Goal: Task Accomplishment & Management: Manage account settings

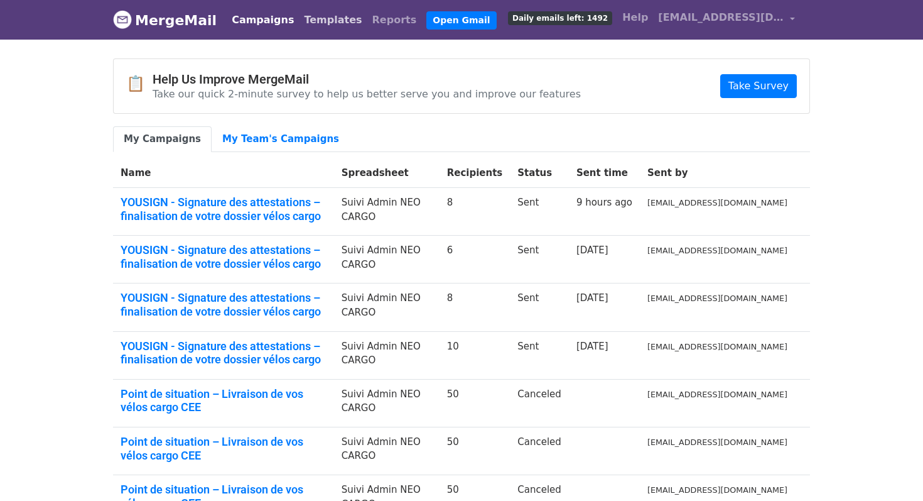
click at [299, 24] on link "Templates" at bounding box center [333, 20] width 68 height 25
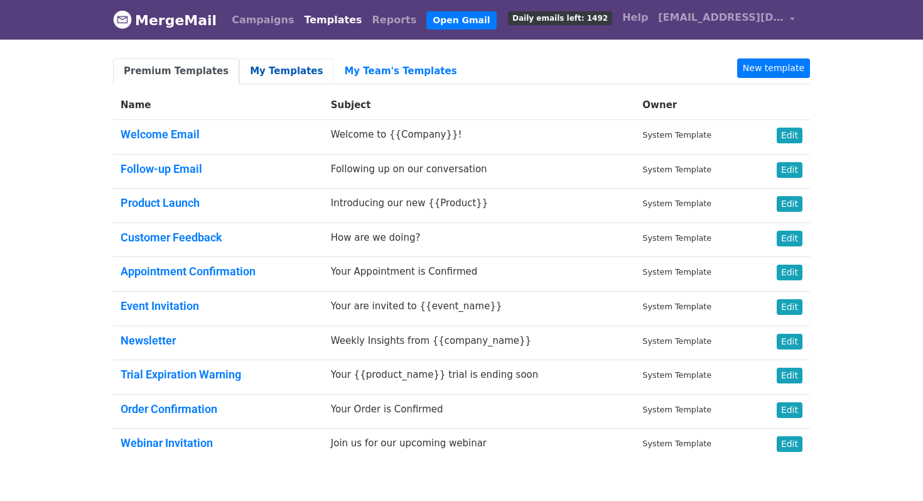
click at [276, 65] on link "My Templates" at bounding box center [286, 71] width 94 height 26
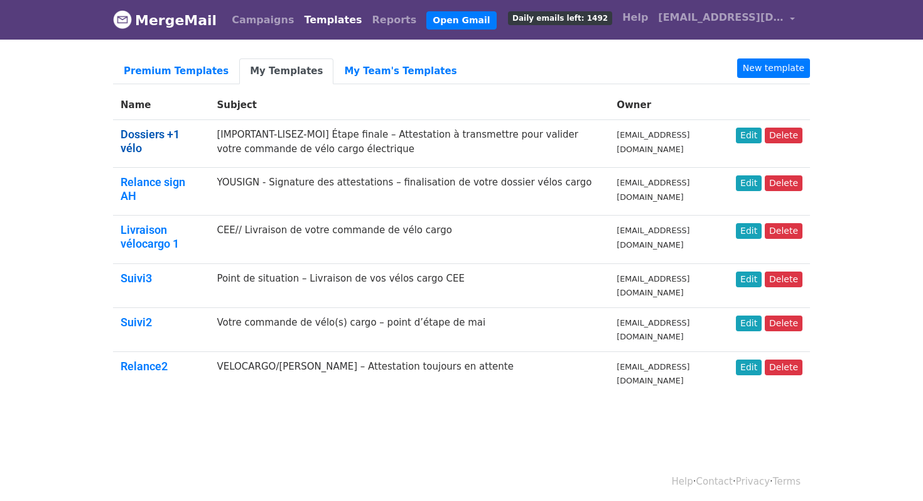
click at [175, 136] on link "Dossiers +1 vélo" at bounding box center [150, 141] width 59 height 27
click at [744, 135] on link "Edit" at bounding box center [749, 136] width 26 height 16
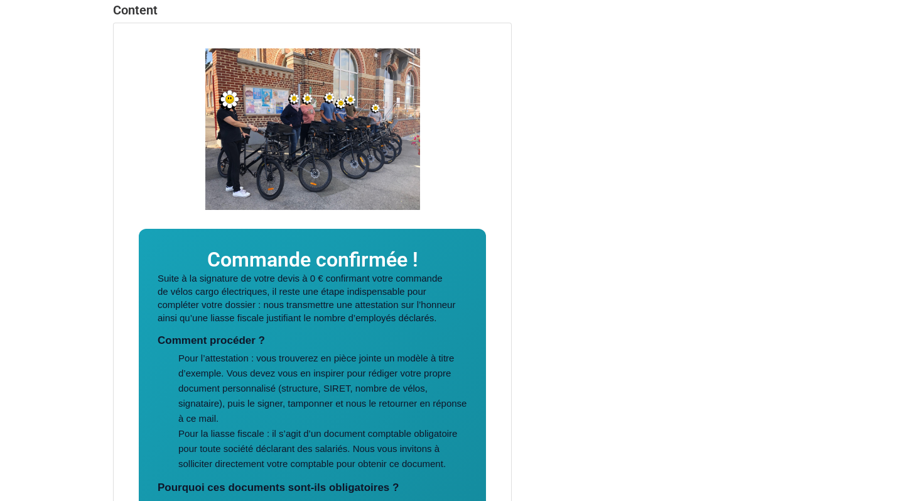
scroll to position [188, 0]
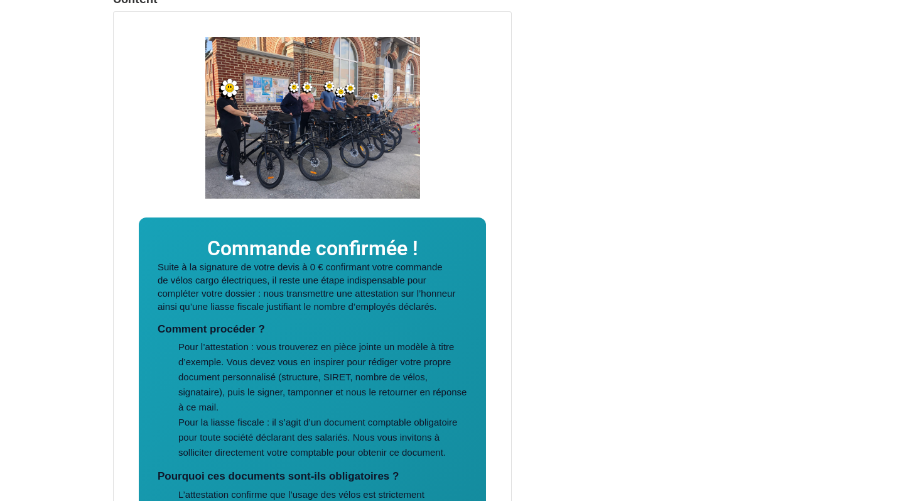
click at [161, 266] on p "Suite à la signature de votre devis à 0 € confirmant votre commande de vélos ca…" at bounding box center [313, 286] width 310 height 53
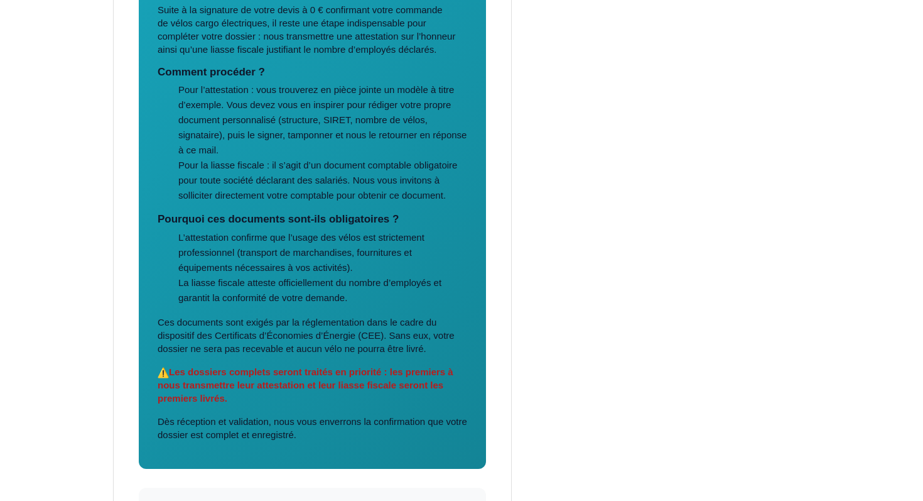
scroll to position [774, 0]
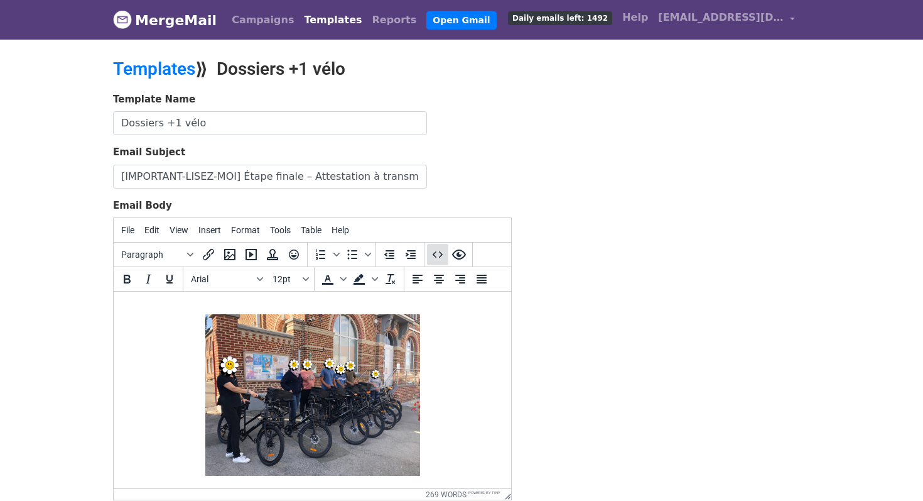
click at [440, 260] on icon "Source code" at bounding box center [437, 254] width 15 height 15
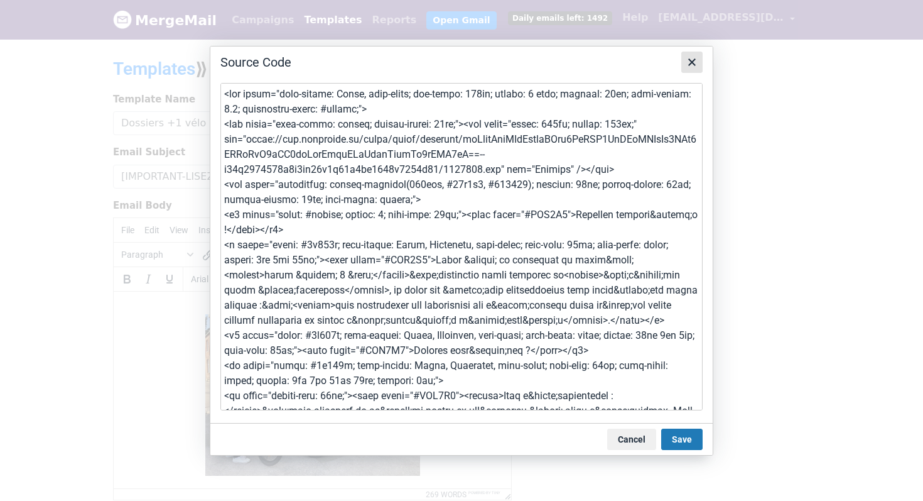
click at [697, 62] on icon "Close" at bounding box center [692, 62] width 15 height 15
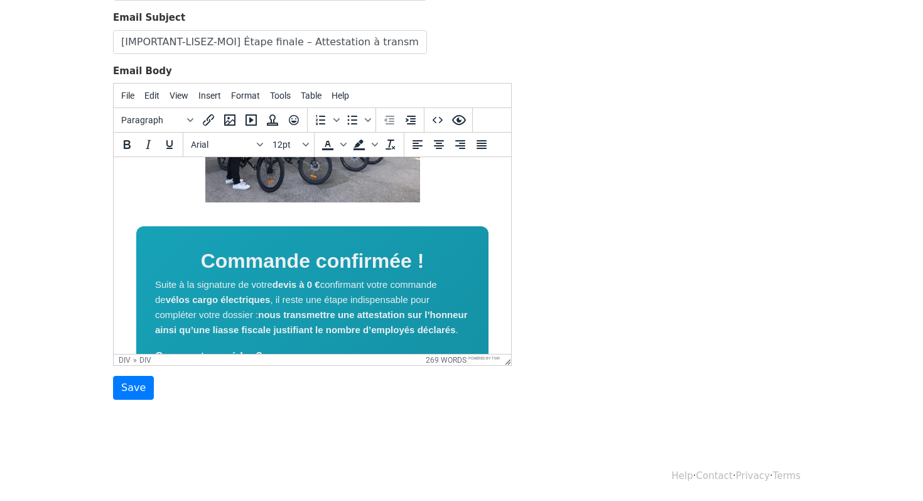
scroll to position [153, 0]
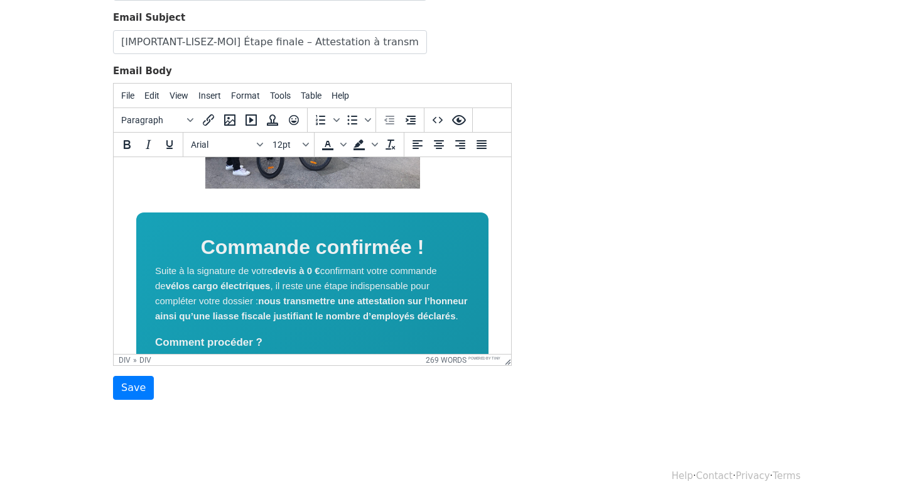
click at [458, 244] on h1 "Commande confirmée !" at bounding box center [312, 247] width 315 height 32
click at [442, 120] on icon "Source code" at bounding box center [437, 119] width 15 height 15
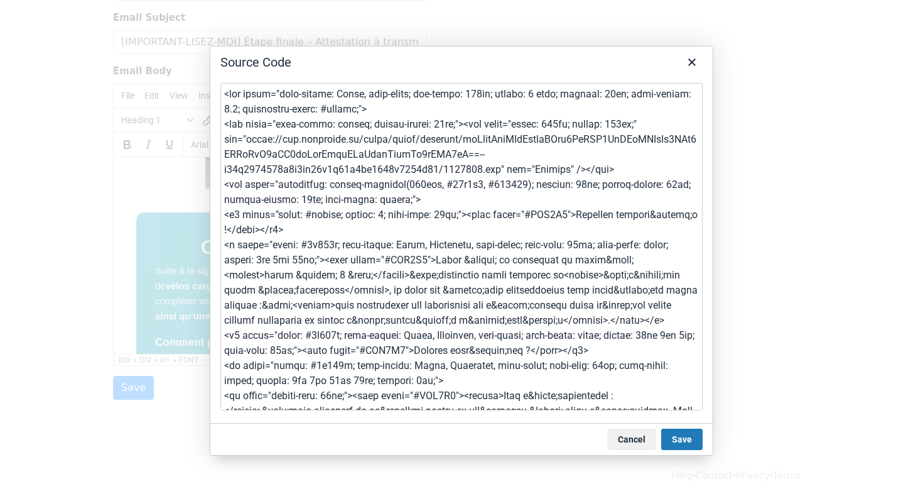
click at [342, 111] on textarea at bounding box center [461, 246] width 482 height 327
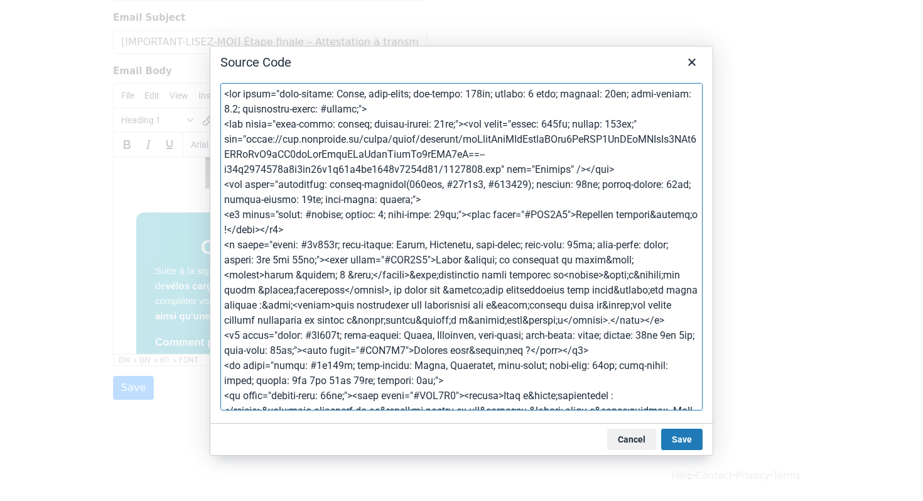
paste textarea "#DCD8D4"
type textarea "<div style="font-family: Arial, sans-serif; max-width: 600px; margin: 0 auto; p…"
click at [682, 440] on button "Save" at bounding box center [681, 438] width 41 height 21
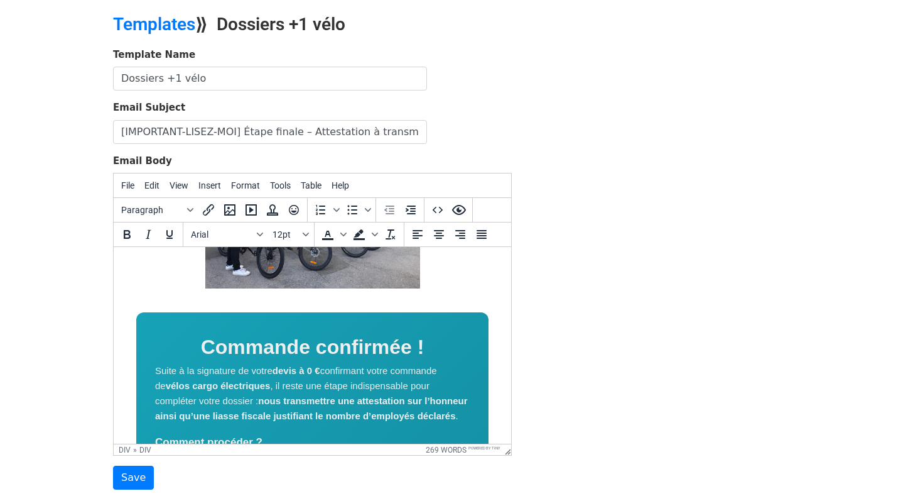
scroll to position [141, 0]
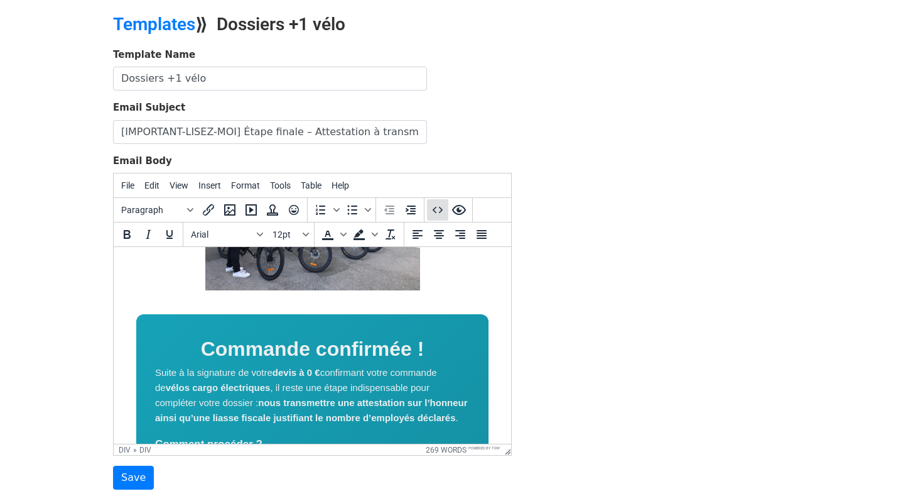
click at [442, 210] on icon "Source code" at bounding box center [437, 209] width 15 height 15
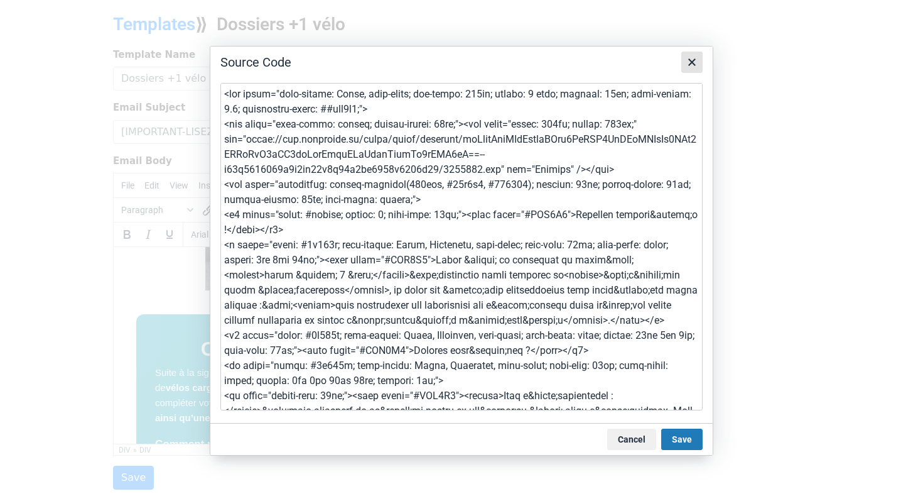
click at [688, 62] on icon "Close" at bounding box center [692, 62] width 15 height 15
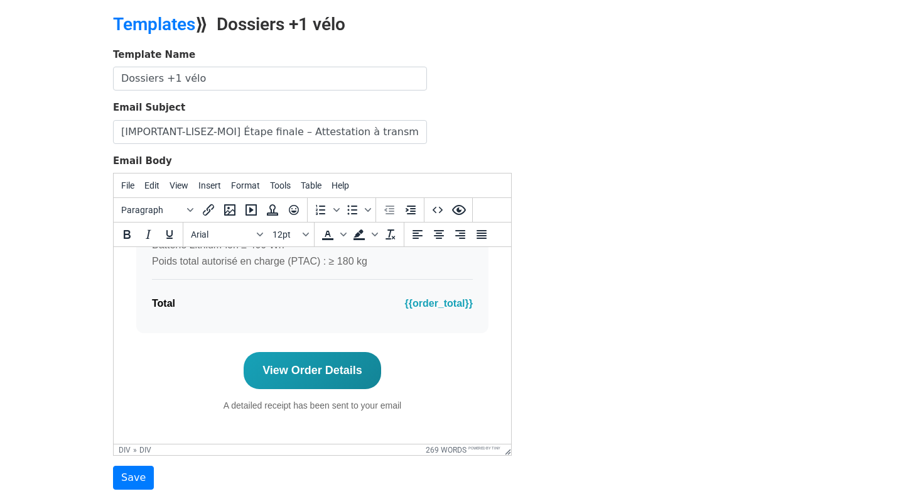
scroll to position [883, 0]
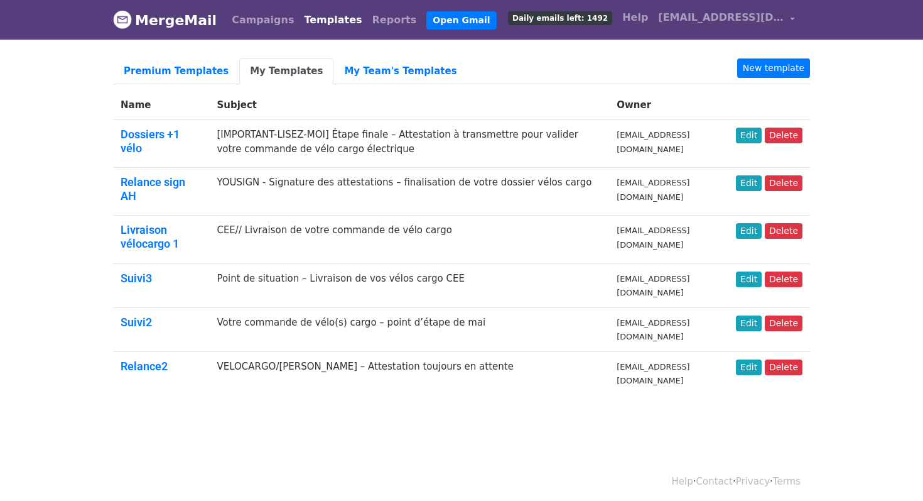
click at [749, 143] on td "Edit Delete" at bounding box center [770, 144] width 82 height 48
click at [754, 141] on link "Edit" at bounding box center [749, 136] width 26 height 16
click at [751, 144] on td "Edit Delete" at bounding box center [770, 144] width 82 height 48
click at [748, 134] on link "Edit" at bounding box center [749, 136] width 26 height 16
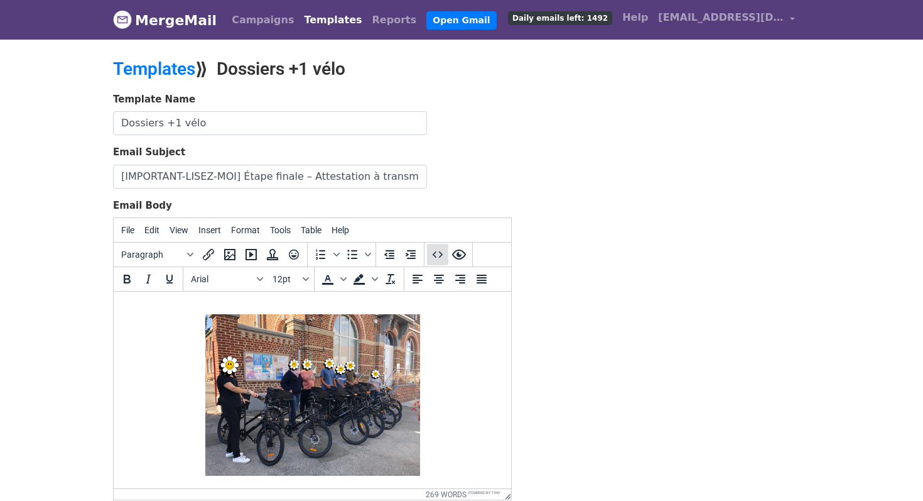
click at [437, 253] on icon "Source code" at bounding box center [437, 254] width 15 height 15
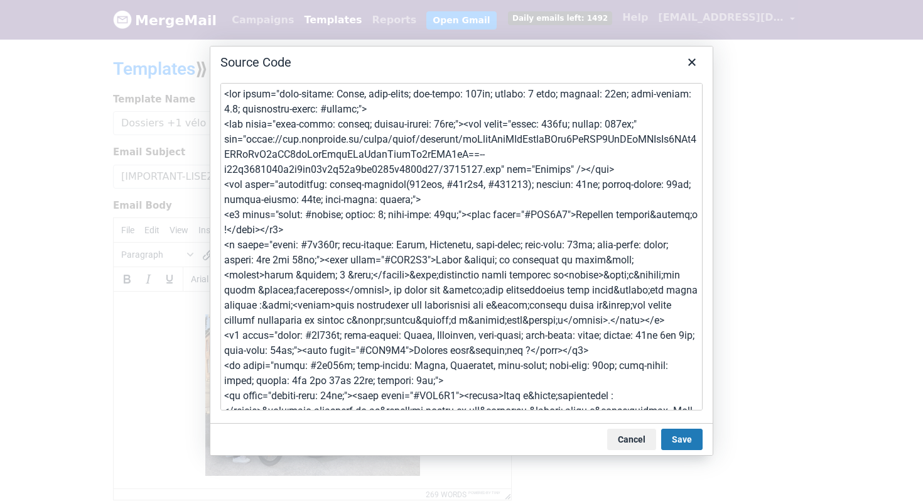
click at [312, 244] on textarea at bounding box center [461, 246] width 482 height 327
type textarea "<div style="font-family: Arial, sans-serif; max-width: 600px; margin: 0 auto; p…"
click at [663, 437] on button "Save" at bounding box center [681, 438] width 41 height 21
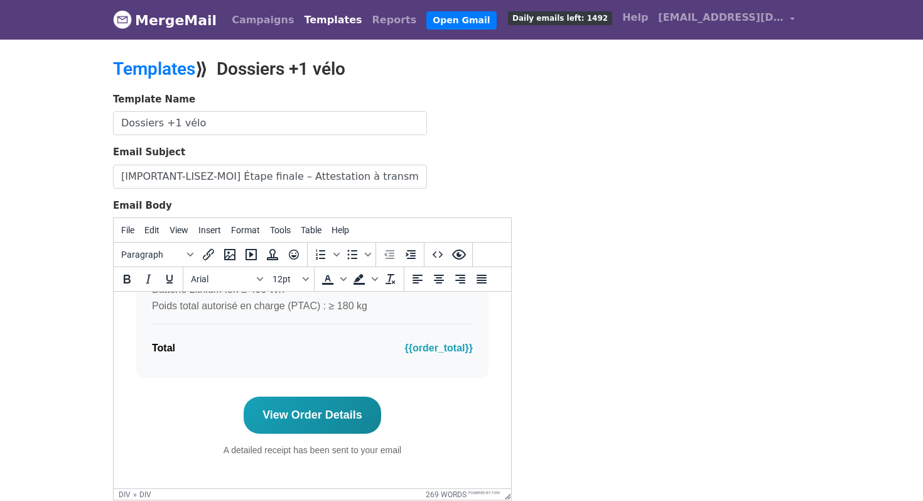
scroll to position [883, 0]
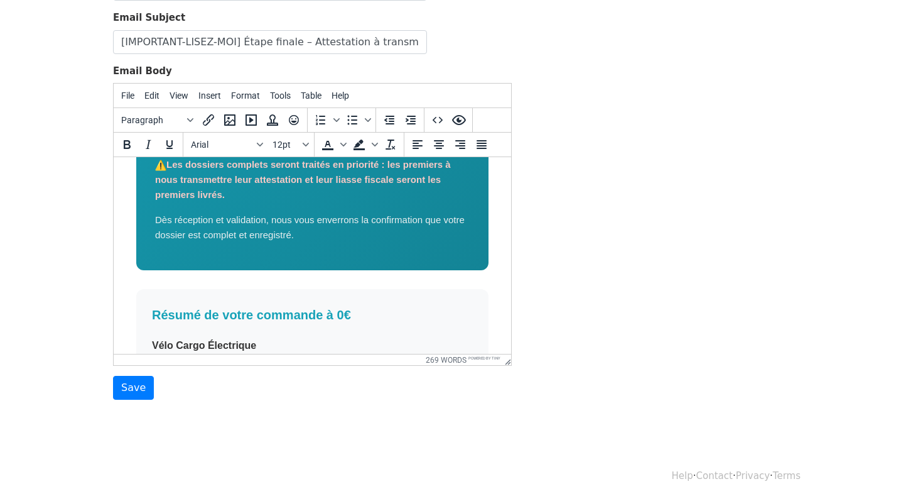
scroll to position [883, 0]
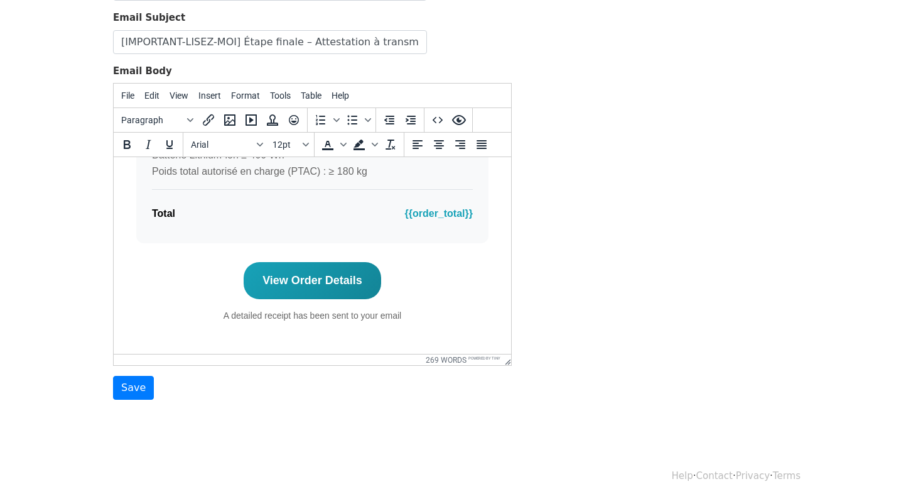
click at [337, 292] on link "View Order Details﻿" at bounding box center [313, 280] width 138 height 37
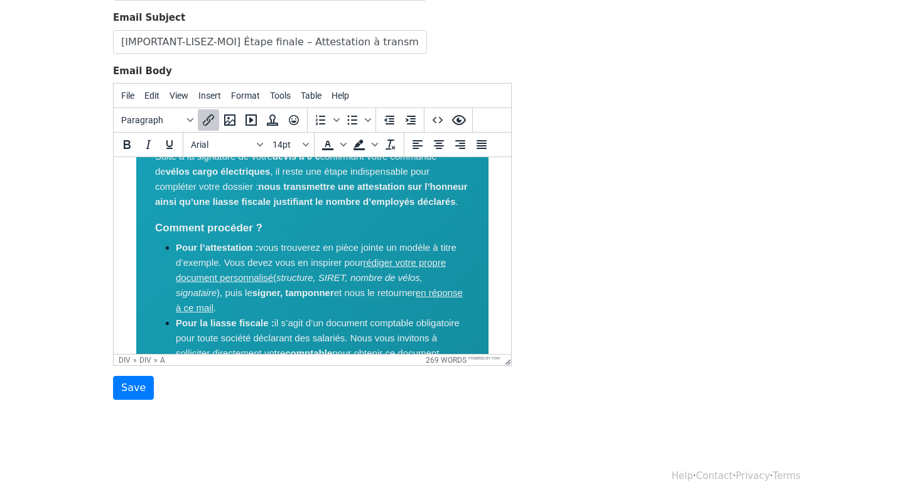
scroll to position [0, 0]
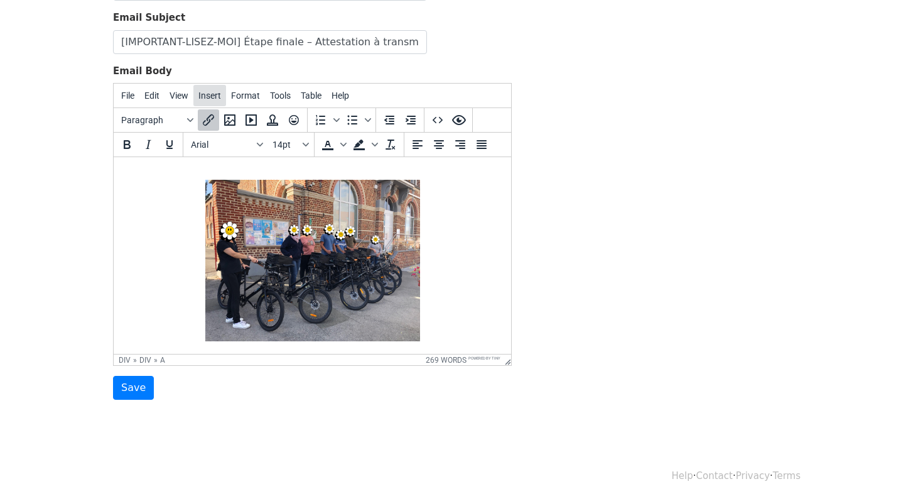
click at [224, 98] on button "Insert" at bounding box center [209, 95] width 33 height 21
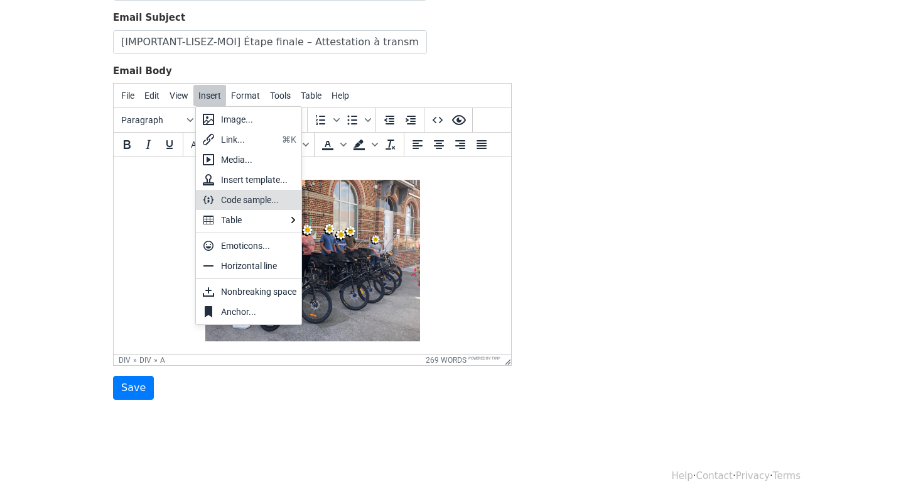
click at [254, 198] on div "Code sample..." at bounding box center [258, 199] width 75 height 15
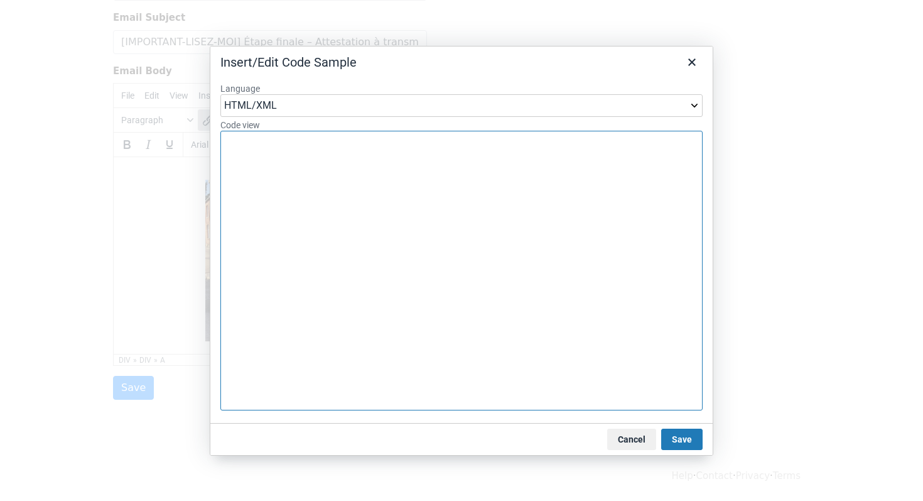
click at [260, 156] on textarea "Code view" at bounding box center [461, 271] width 482 height 280
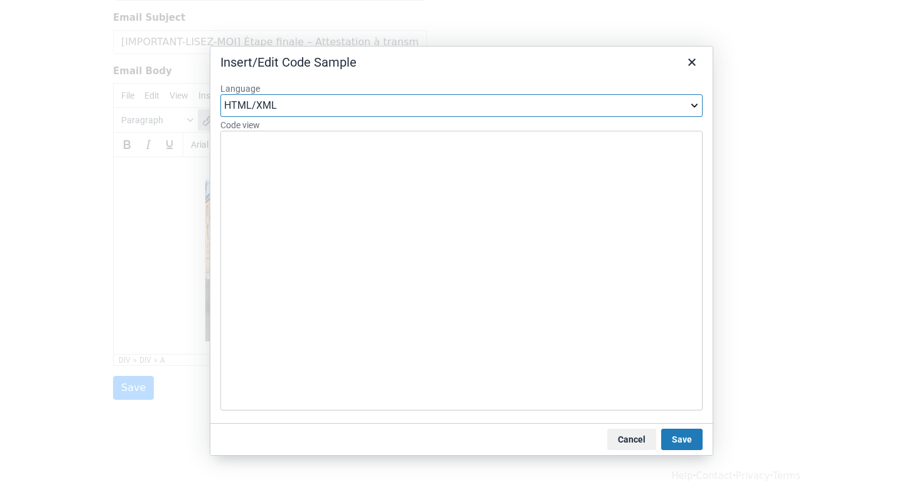
click at [695, 99] on select "HTML/XML JavaScript CSS PHP Ruby Python Java C C# C++" at bounding box center [461, 105] width 482 height 23
click at [220, 94] on select "HTML/XML JavaScript CSS PHP Ruby Python Java C C# C++" at bounding box center [461, 105] width 482 height 23
click at [692, 55] on icon "Close" at bounding box center [692, 62] width 15 height 15
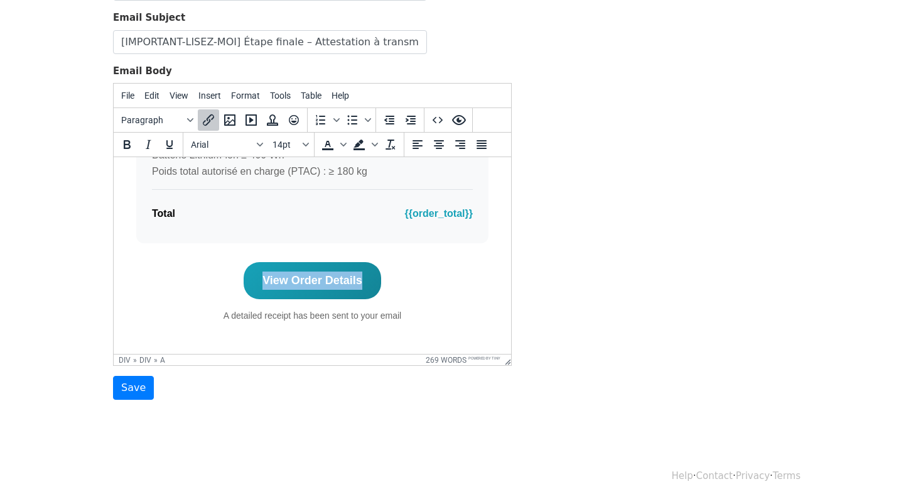
scroll to position [871, 0]
click at [442, 215] on div "Total {{order_total}}" at bounding box center [312, 213] width 321 height 29
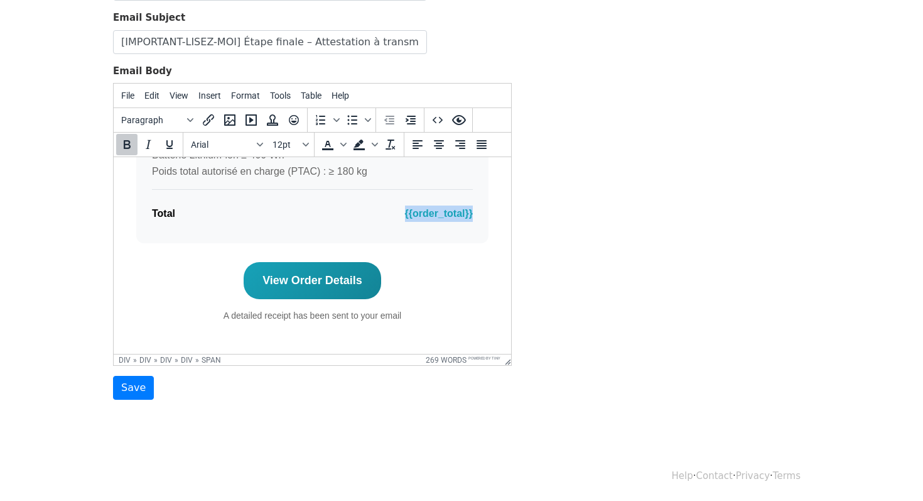
drag, startPoint x: 403, startPoint y: 223, endPoint x: 481, endPoint y: 226, distance: 78.6
click at [481, 226] on div "Résumé de votre commande à 0€ Vélo Cargo Électrique Cargopro - éligible aux CEE…" at bounding box center [312, 153] width 352 height 180
click at [219, 357] on div "span" at bounding box center [211, 360] width 19 height 9
click at [193, 361] on div "div" at bounding box center [187, 360] width 12 height 9
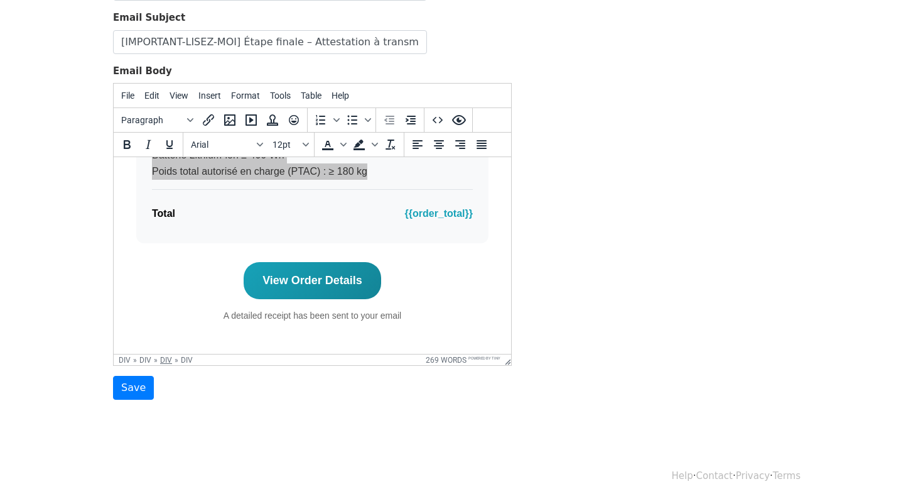
click at [172, 359] on div "div" at bounding box center [166, 360] width 12 height 9
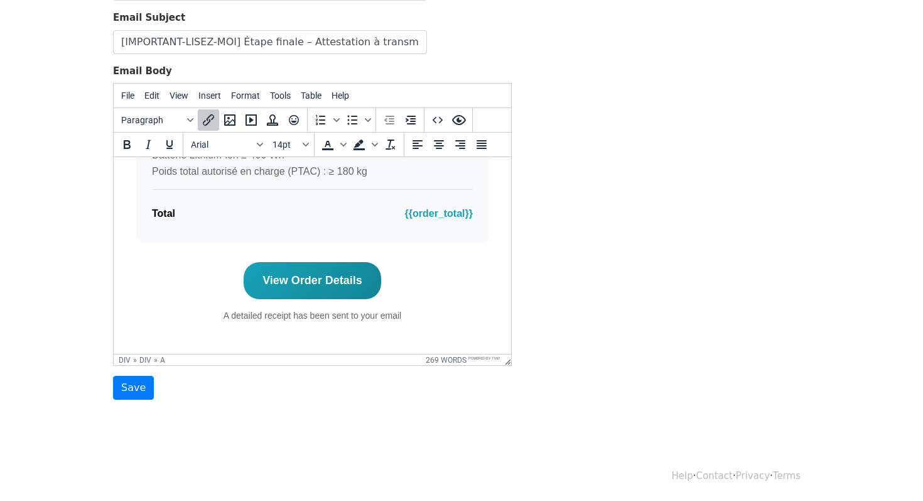
click at [450, 275] on div "﻿View Order Details A detailed receipt has been sent to your email" at bounding box center [312, 292] width 352 height 60
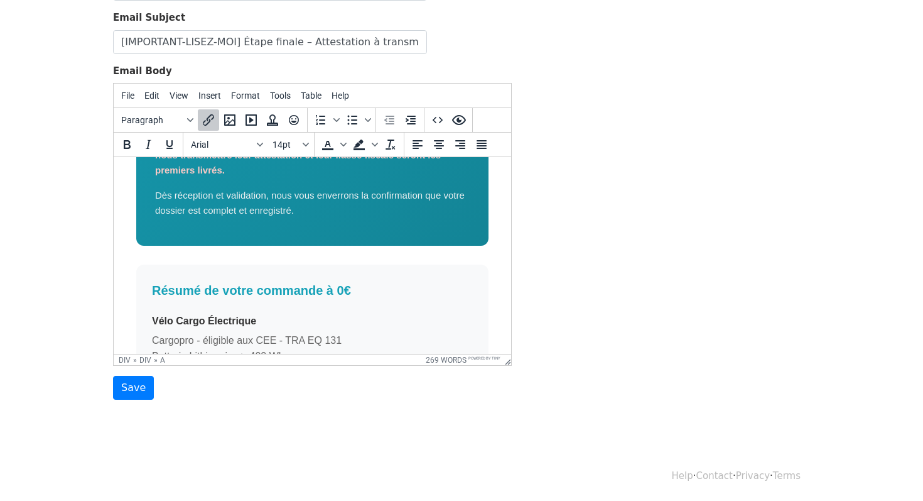
scroll to position [820, 0]
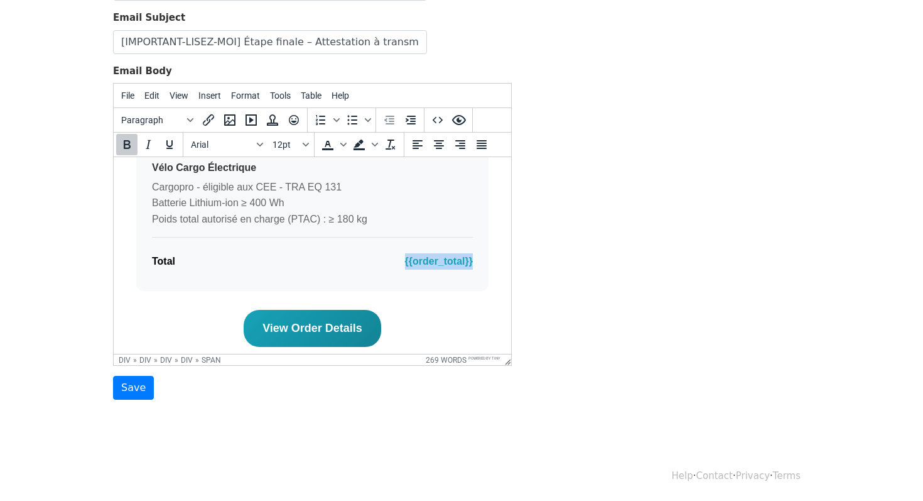
drag, startPoint x: 405, startPoint y: 275, endPoint x: 476, endPoint y: 274, distance: 71.0
click at [476, 274] on div "Résumé de votre commande à 0€ Vélo Cargo Électrique Cargopro - éligible aux CEE…" at bounding box center [312, 201] width 352 height 180
copy span "{{order_total}}"
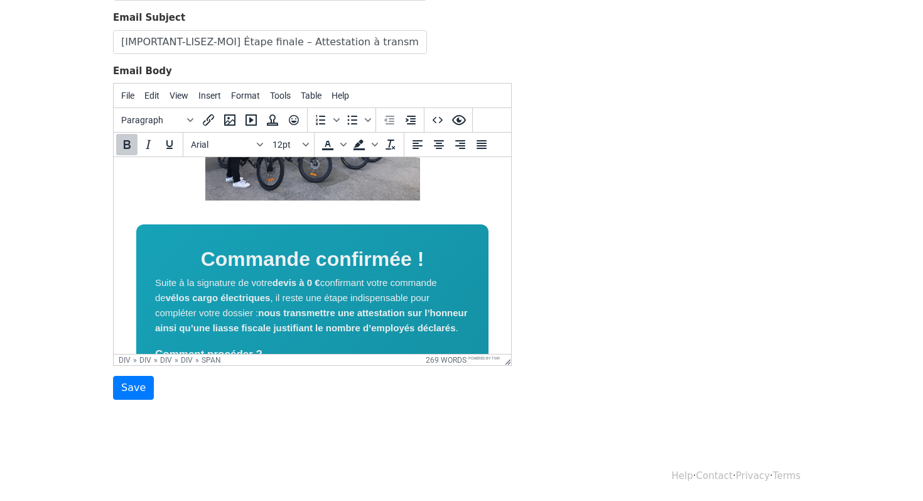
scroll to position [178, 0]
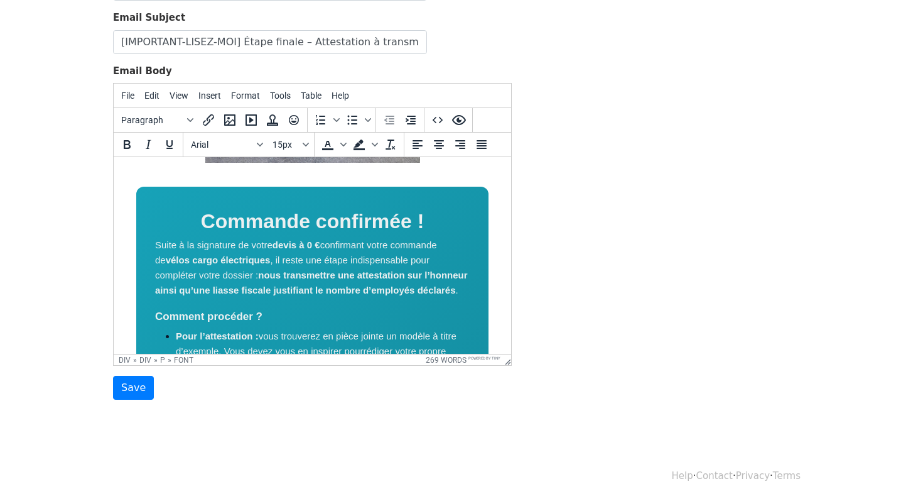
click at [157, 242] on font "Suite à la signature de votre devis à 0 € confirmant votre commande de vélos ca…" at bounding box center [311, 267] width 313 height 56
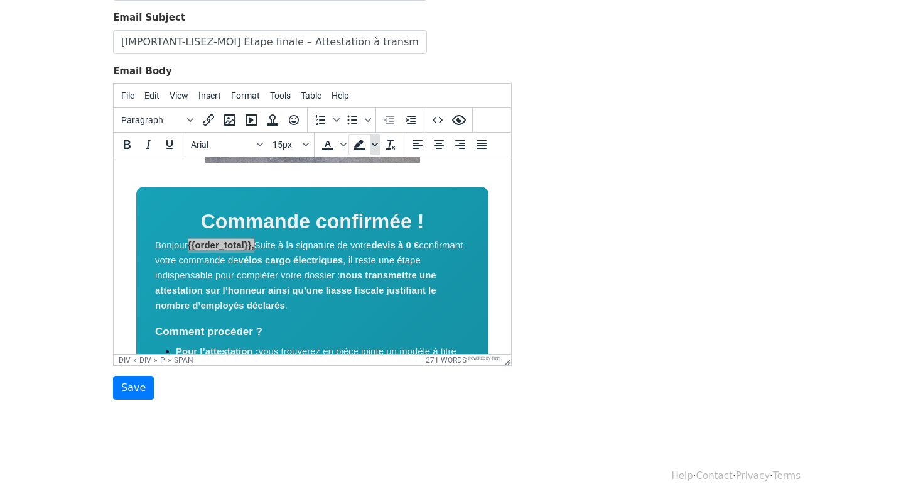
click at [374, 144] on icon "Background color" at bounding box center [375, 145] width 6 height 4
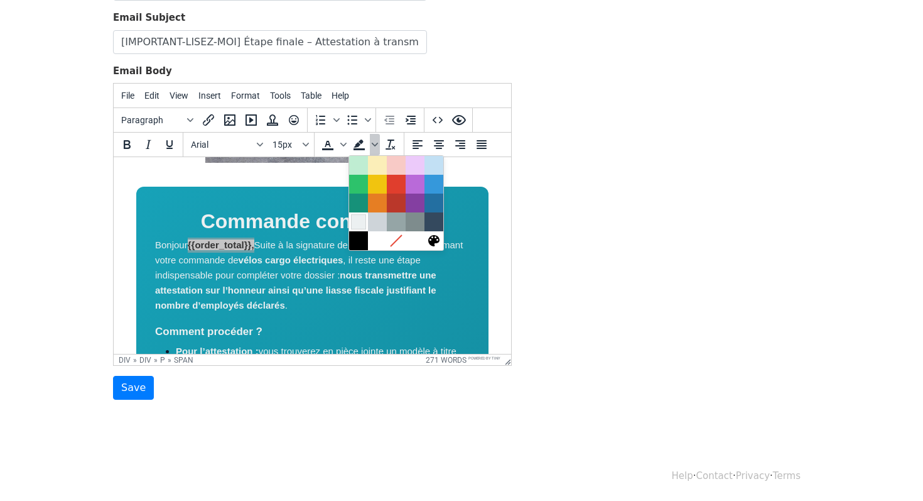
click at [360, 226] on div at bounding box center [358, 221] width 15 height 15
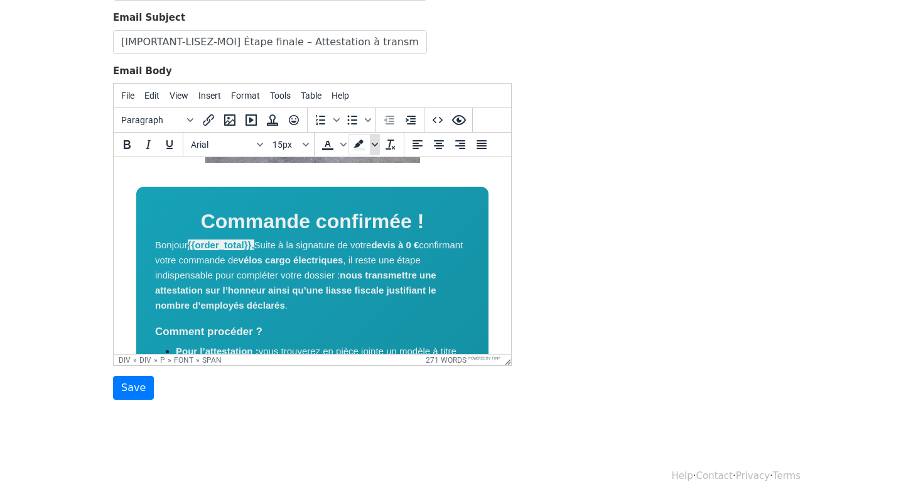
click at [371, 139] on span "Background color" at bounding box center [375, 144] width 10 height 21
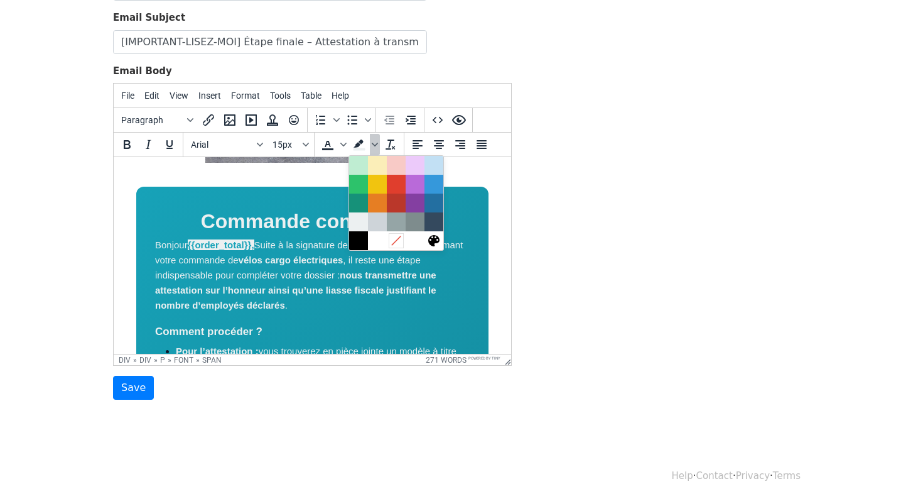
click at [396, 239] on icon at bounding box center [396, 240] width 12 height 12
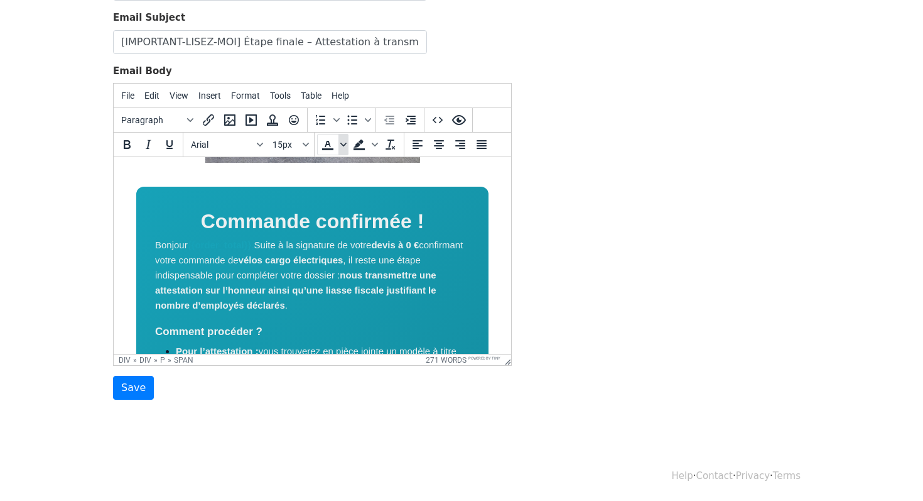
click at [341, 138] on span "Text color" at bounding box center [344, 144] width 10 height 21
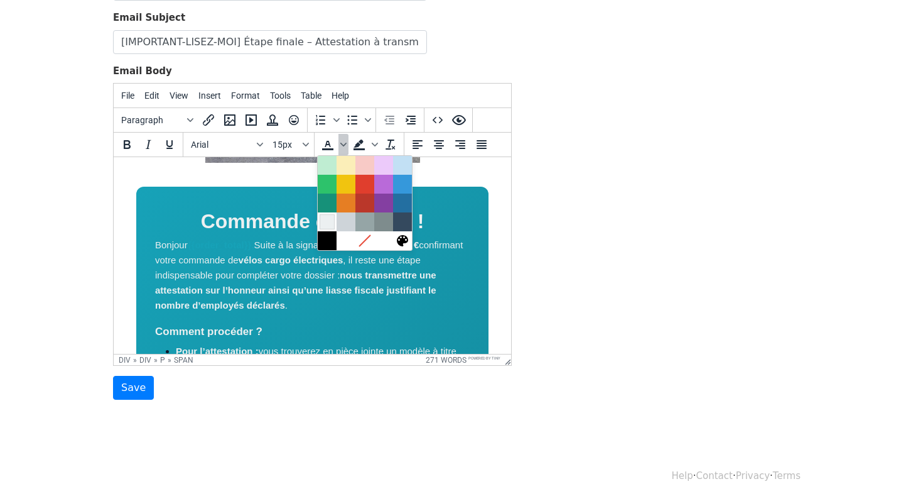
click at [329, 227] on div at bounding box center [327, 221] width 15 height 15
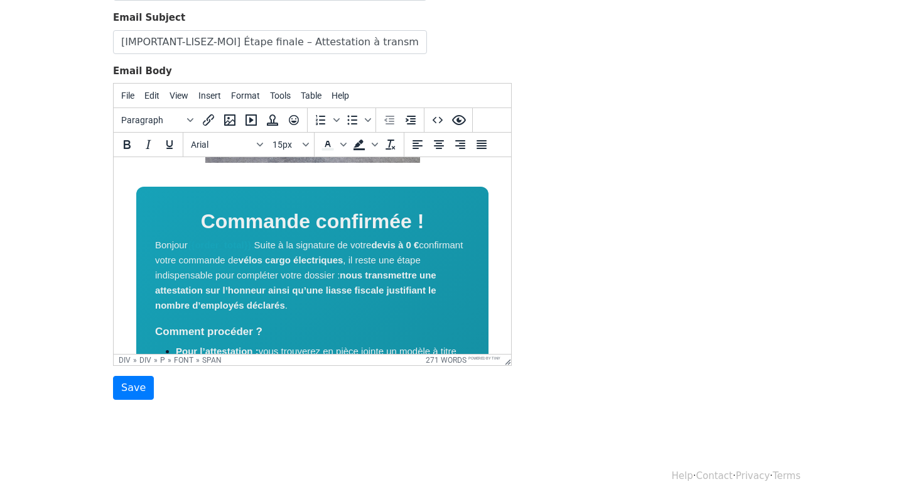
click at [628, 308] on div "Template Name Dossiers +1 vélo Email Subject [IMPORTANT-LISEZ-MOI] Étape finale…" at bounding box center [462, 179] width 716 height 442
click at [259, 244] on span "Suite à la signature de votre" at bounding box center [312, 244] width 117 height 11
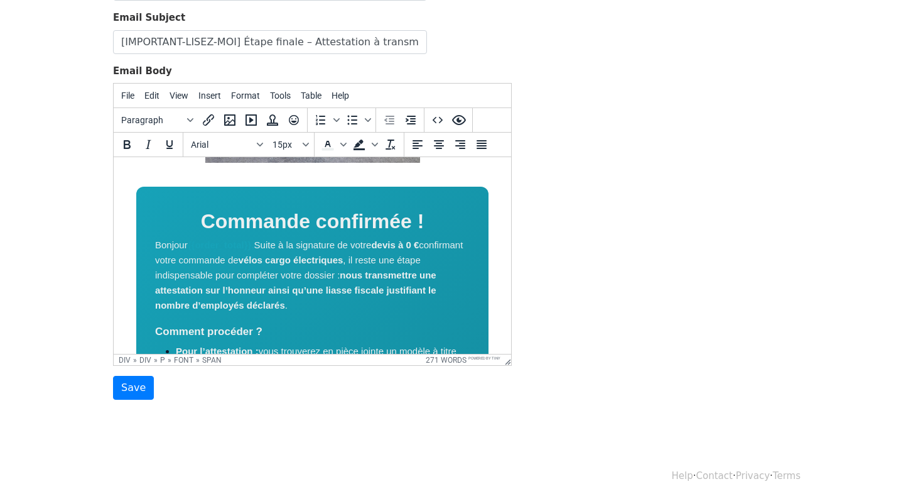
drag, startPoint x: 192, startPoint y: 247, endPoint x: 223, endPoint y: 246, distance: 31.4
click at [223, 246] on span "{{order_total}}," at bounding box center [221, 244] width 67 height 11
click at [330, 140] on icon "Text color" at bounding box center [327, 144] width 15 height 15
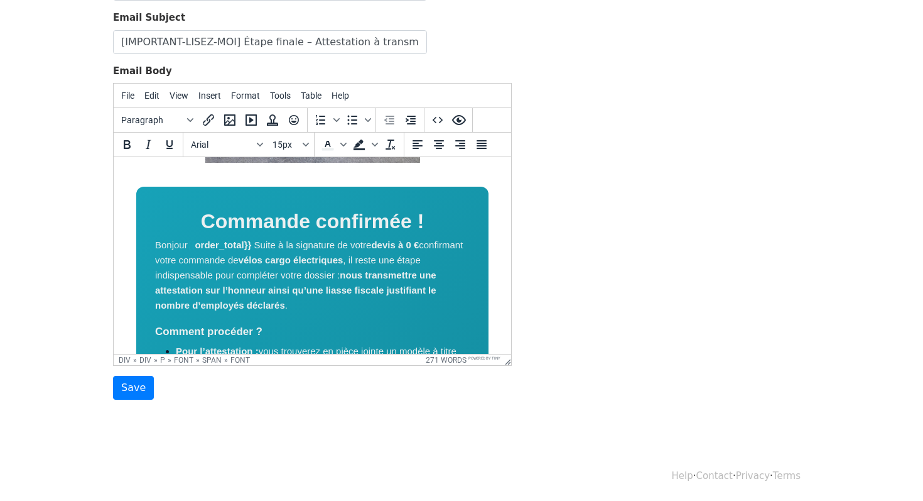
click at [268, 230] on font "Commande confirmée !" at bounding box center [313, 221] width 224 height 23
click at [198, 247] on font "order_total}}" at bounding box center [223, 244] width 57 height 11
click at [325, 141] on icon "Text color" at bounding box center [327, 144] width 15 height 15
click at [252, 247] on font "{{order_total}}" at bounding box center [220, 244] width 64 height 11
drag, startPoint x: 248, startPoint y: 244, endPoint x: 199, endPoint y: 242, distance: 49.0
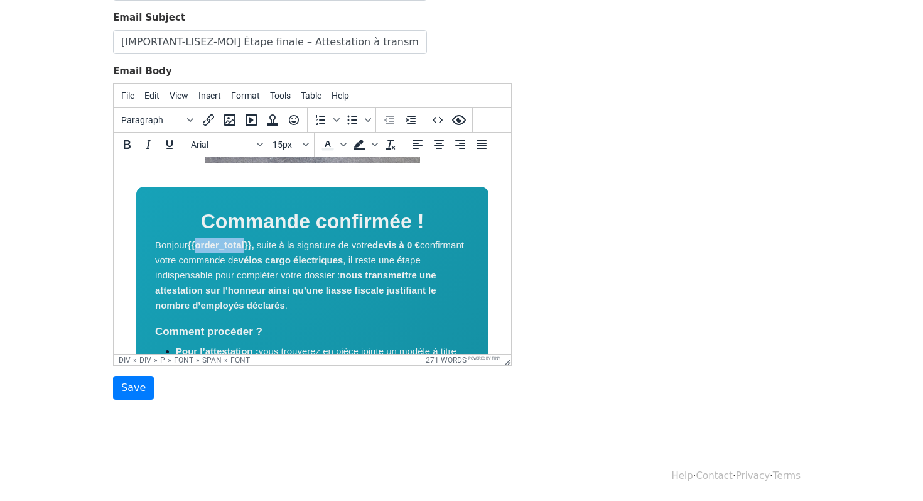
click at [199, 242] on font "{{order_total}}," at bounding box center [221, 244] width 67 height 11
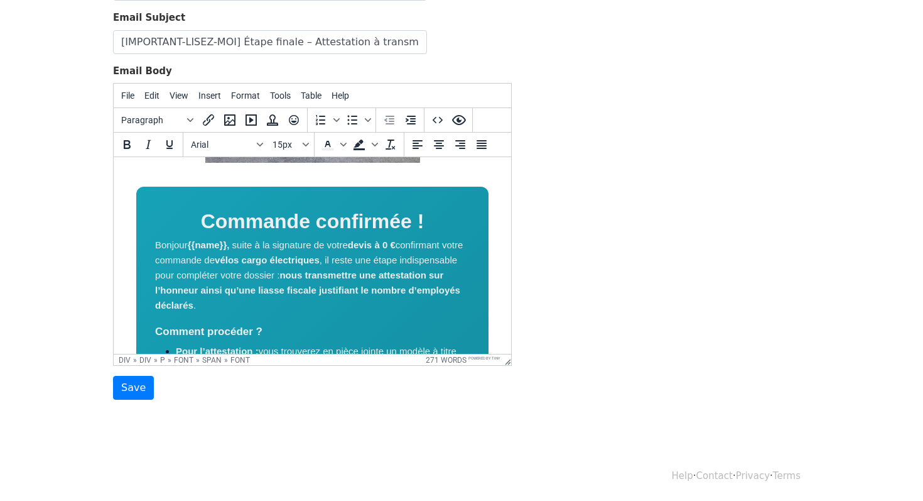
scroll to position [191, 0]
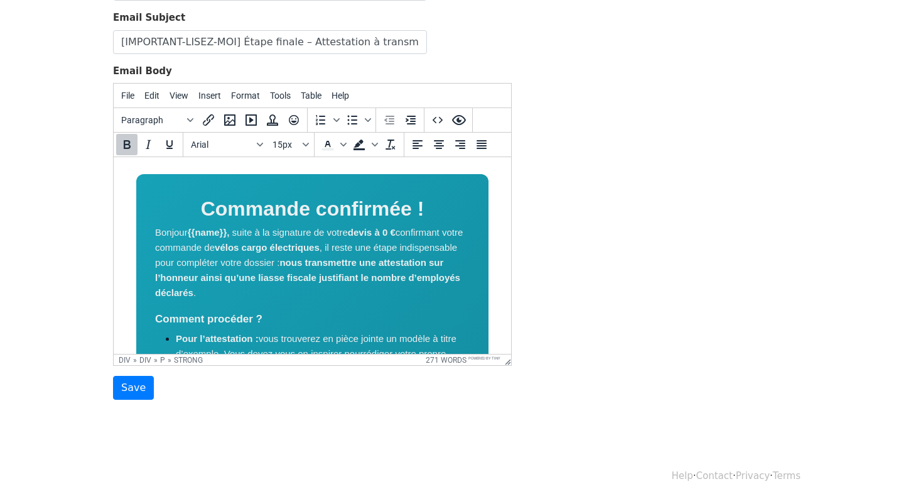
click at [240, 246] on strong "vélos cargo électriques" at bounding box center [267, 247] width 105 height 11
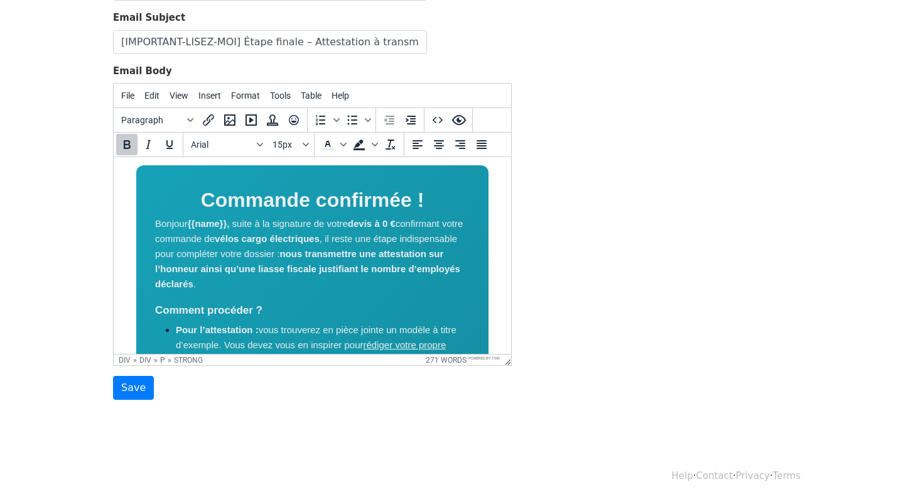
scroll to position [202, 0]
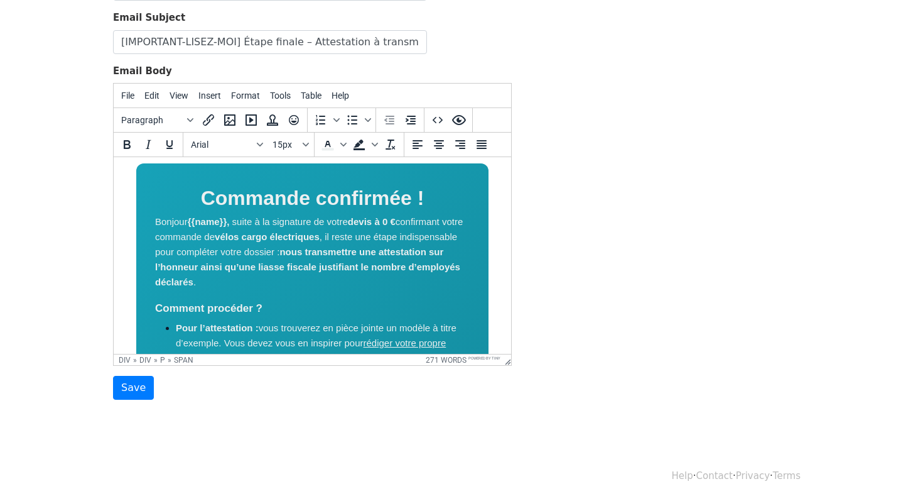
click at [344, 247] on strong "nous transmettre une attestation sur l’honneur ainsi qu’une liasse fiscale just…" at bounding box center [307, 266] width 305 height 41
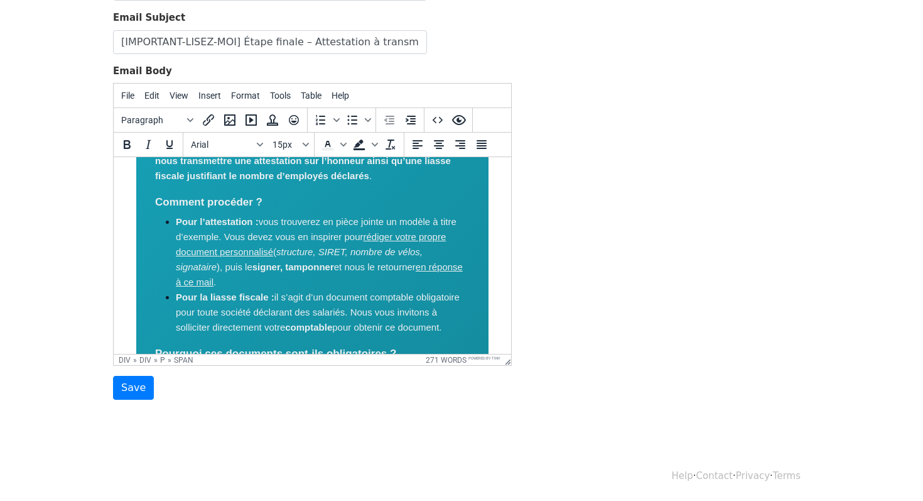
scroll to position [322, 0]
drag, startPoint x: 175, startPoint y: 222, endPoint x: 157, endPoint y: 222, distance: 17.6
click at [157, 222] on div "Commande confirmée ! Bonjour {{name}}, , suite à la signature de votre devis à …" at bounding box center [312, 332] width 352 height 578
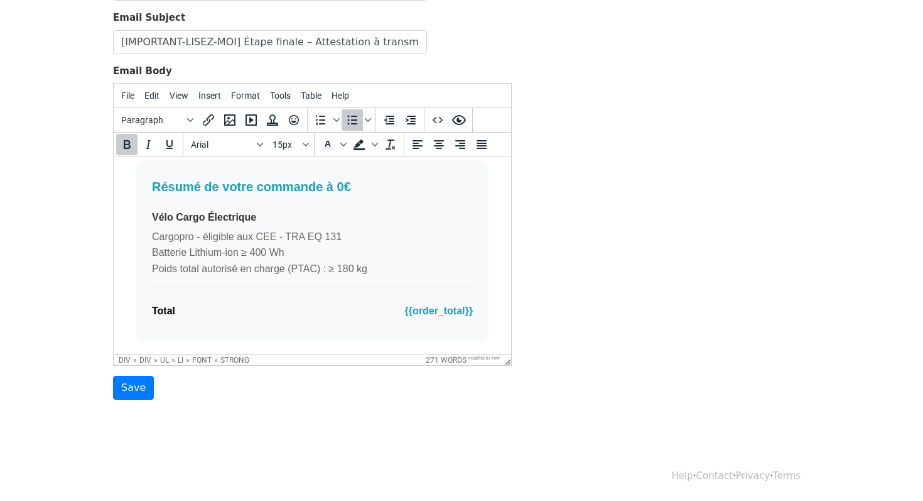
scroll to position [805, 0]
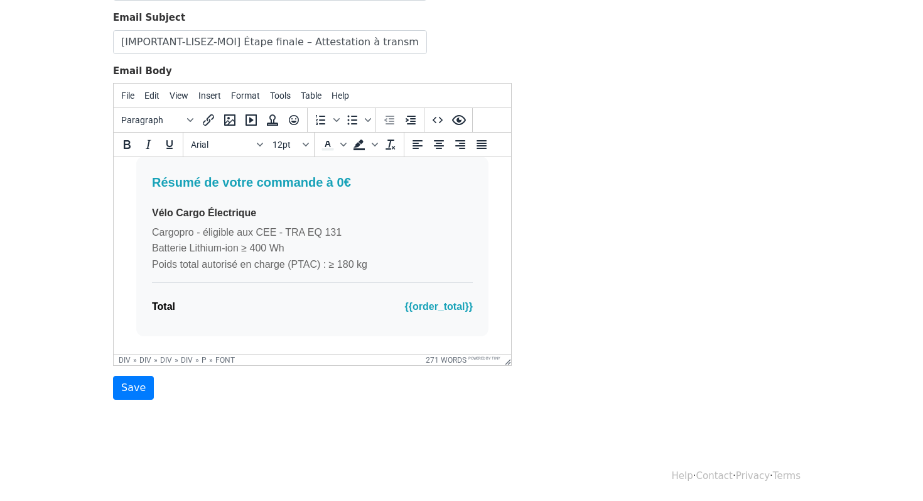
click at [205, 235] on font "Cargopro - éligible aux CEE - TRA EQ 131" at bounding box center [247, 232] width 190 height 11
click at [368, 231] on p "Cargopro - éligible aux CEE - TRA EQ 131 Batterie Lithium-ion ≥ 400 Wh Poids to…" at bounding box center [312, 248] width 321 height 48
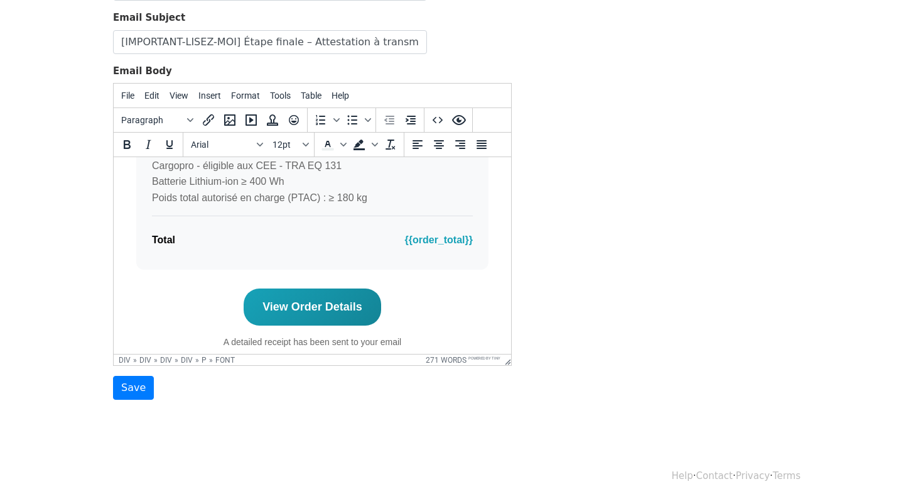
scroll to position [898, 0]
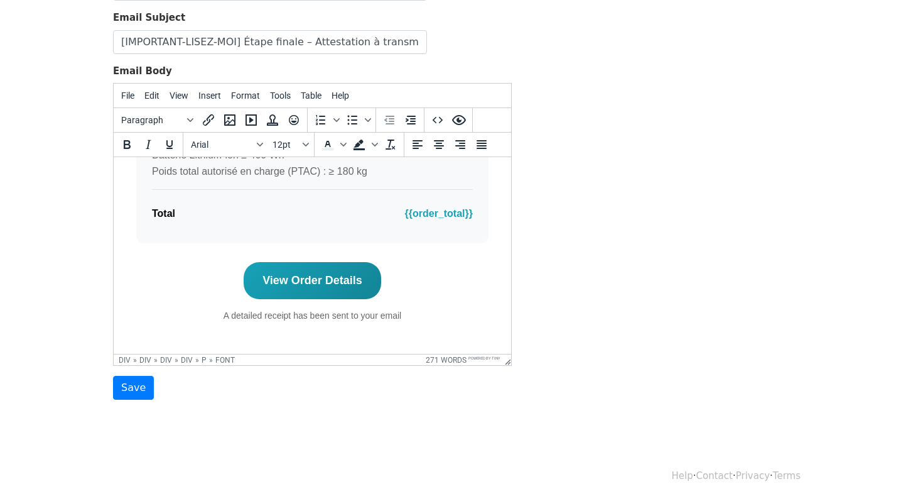
click at [300, 313] on p "A detailed receipt has been sent to your email" at bounding box center [312, 315] width 352 height 14
click at [263, 318] on p "A detailed receipt has been sent to your email" at bounding box center [312, 315] width 352 height 14
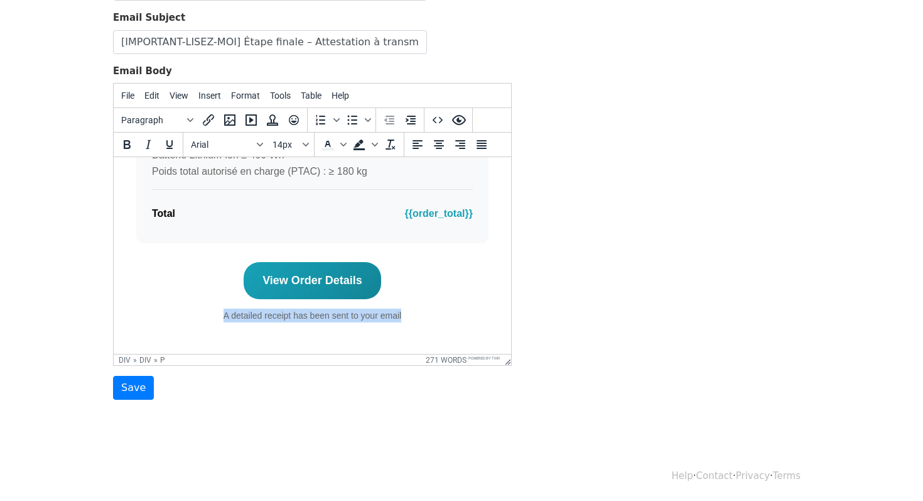
click at [263, 318] on p "A detailed receipt has been sent to your email" at bounding box center [312, 315] width 352 height 14
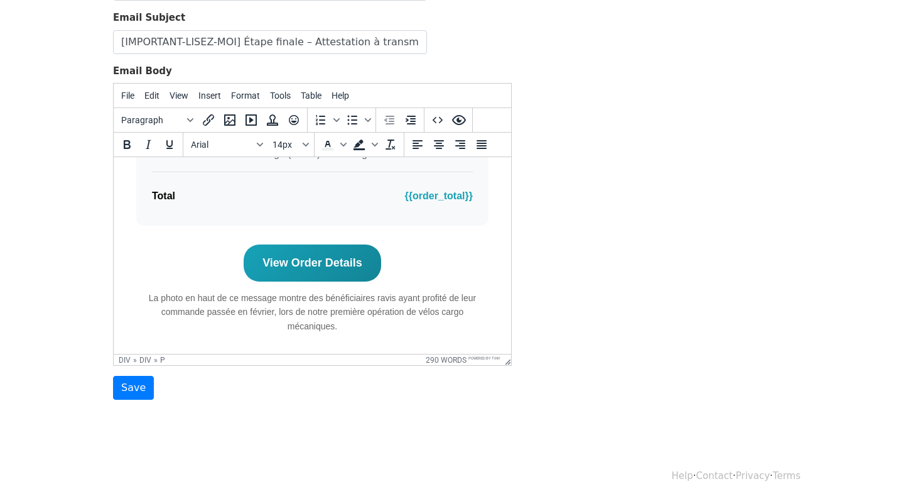
click at [148, 296] on p "La photo en haut de ce message montre des bénéficiaires ravis ayant profité de …" at bounding box center [312, 312] width 352 height 42
click at [410, 298] on p "**La photo en haut de ce message montre des bénéficiaires ravis ayant profité d…" at bounding box center [312, 312] width 352 height 42
drag, startPoint x: 415, startPoint y: 297, endPoint x: 381, endPoint y: 298, distance: 33.3
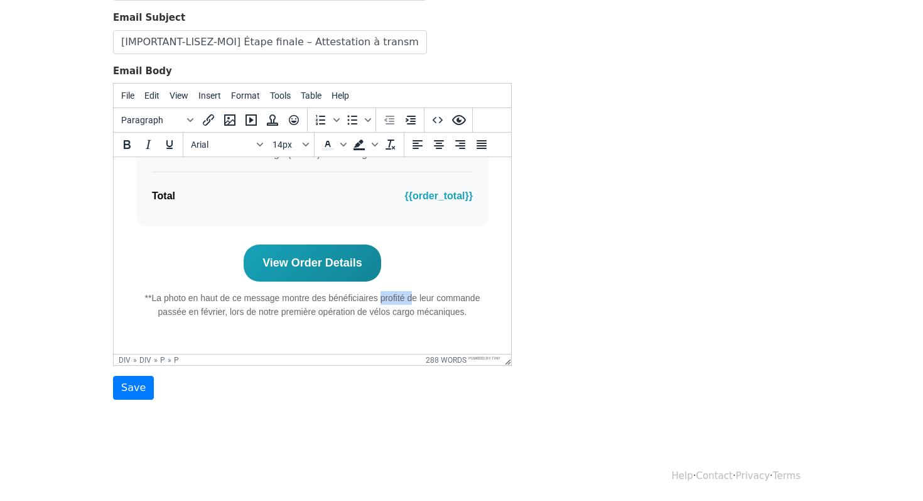
click at [381, 298] on p "**La photo en haut de ce message montre des bénéficiaires profité de leur comma…" at bounding box center [312, 305] width 352 height 28
click at [311, 310] on p "**La photo en haut de ce message montre des bénéficiaires et leur commande pass…" at bounding box center [312, 305] width 352 height 28
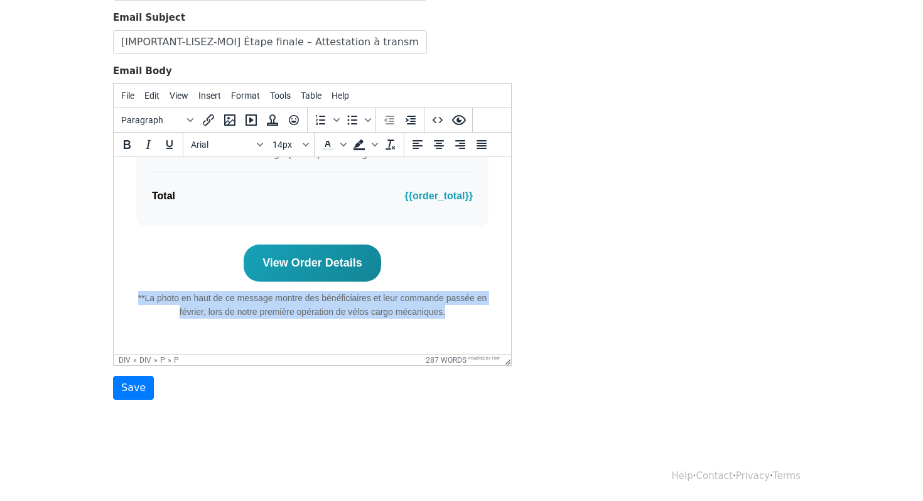
copy p "**La photo en haut de ce message montre des bénéficiaires et leur commande pass…"
drag, startPoint x: 362, startPoint y: 329, endPoint x: 136, endPoint y: 300, distance: 227.4
click at [136, 300] on p "La photo en haut de ce message présente des bénéficiaires heureux ayant reçu le…" at bounding box center [312, 312] width 352 height 42
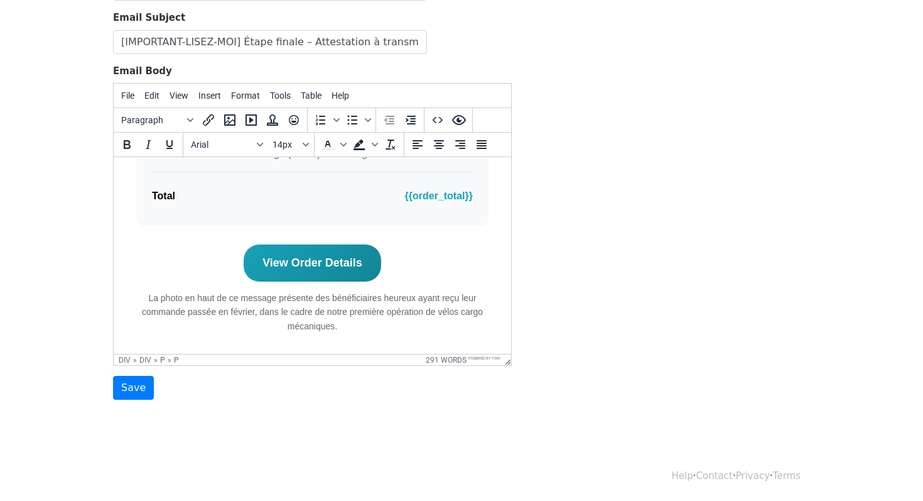
click at [146, 298] on p "La photo en haut de ce message présente des bénéficiaires heureux ayant reçu le…" at bounding box center [312, 312] width 352 height 42
click at [389, 302] on p "*La photo en haut de ce message présente des bénéficiaires heureux ayant reçu l…" at bounding box center [312, 312] width 352 height 42
click at [488, 313] on p "*La photo en haut de ce message présente des bénéficiaires ayant reçu leur comm…" at bounding box center [312, 305] width 352 height 28
click at [378, 259] on link "View Order Details" at bounding box center [313, 262] width 138 height 37
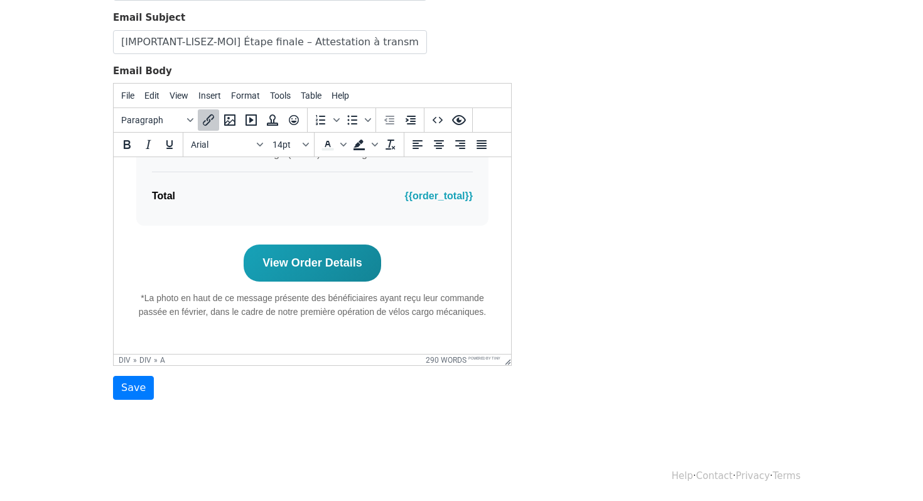
click at [378, 259] on link "View Order Details﻿" at bounding box center [313, 262] width 138 height 37
click at [214, 125] on icon "Insert/edit link" at bounding box center [208, 119] width 15 height 15
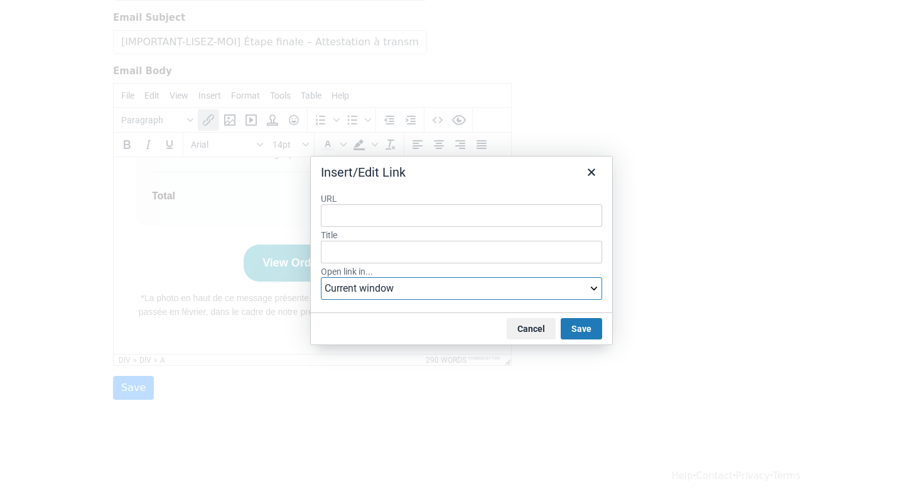
click at [451, 287] on select "Current window New window" at bounding box center [461, 288] width 281 height 23
click at [321, 277] on select "Current window New window" at bounding box center [461, 288] width 281 height 23
click at [595, 177] on icon "Close" at bounding box center [591, 172] width 15 height 15
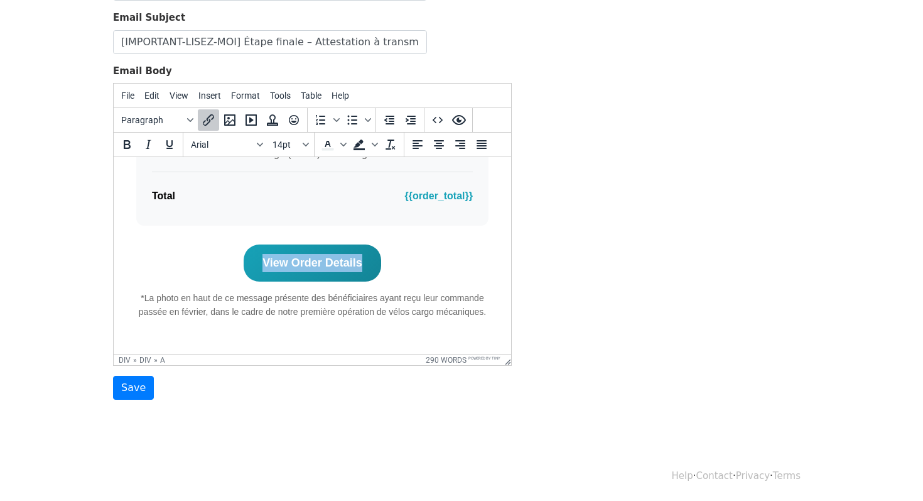
drag, startPoint x: 401, startPoint y: 273, endPoint x: 271, endPoint y: 266, distance: 130.8
click at [271, 266] on div "View Order Details﻿ *La photo en haut de ce message présente des bénéficiaires …" at bounding box center [312, 292] width 352 height 97
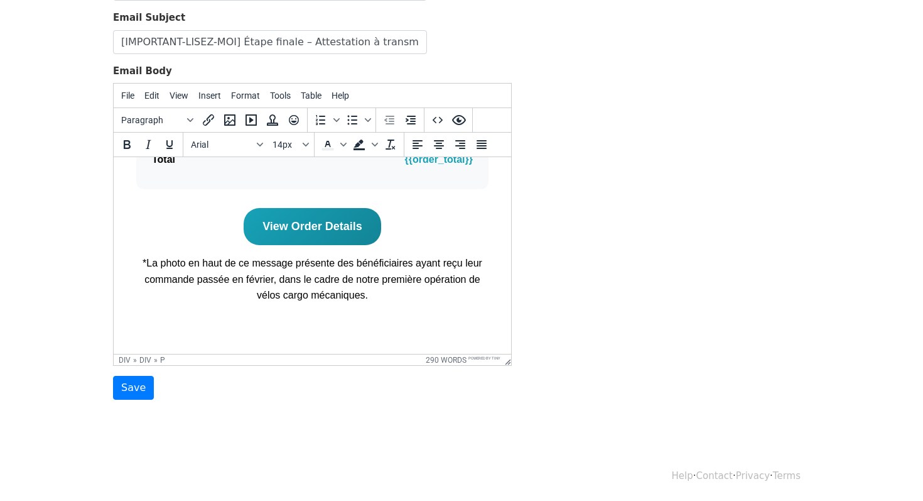
scroll to position [960, 0]
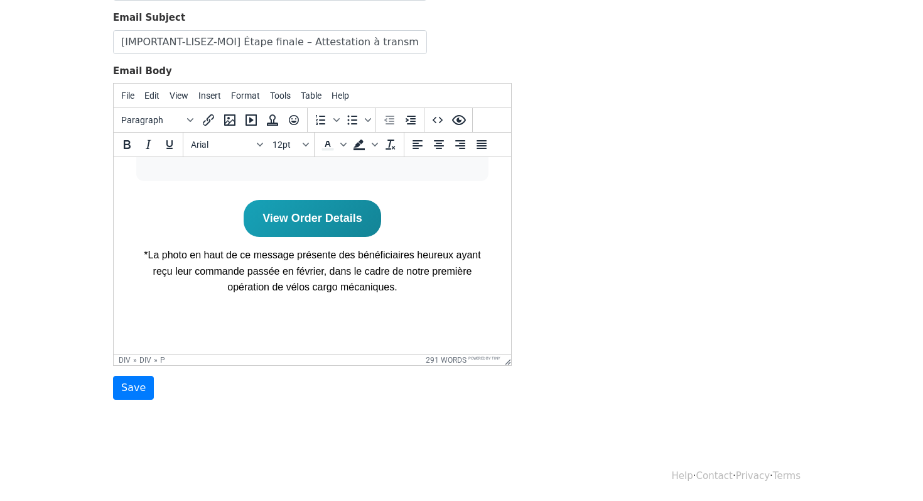
click at [424, 256] on p "*La photo en haut de ce message présente des bénéficiaires heureux ayant reçu l…" at bounding box center [312, 271] width 352 height 48
click at [302, 267] on p "*La photo en haut de ce message présente des bénéficiaires ayant reçu leur comm…" at bounding box center [312, 271] width 352 height 48
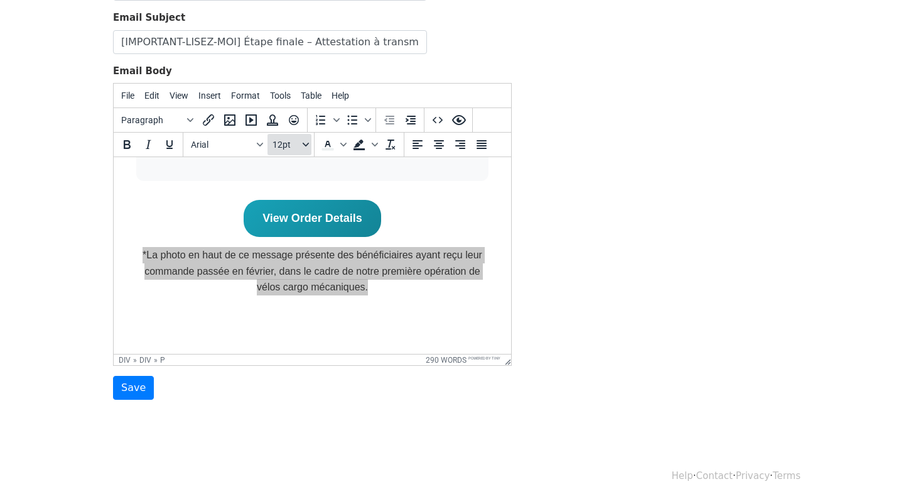
click at [295, 148] on span "12pt" at bounding box center [287, 144] width 28 height 10
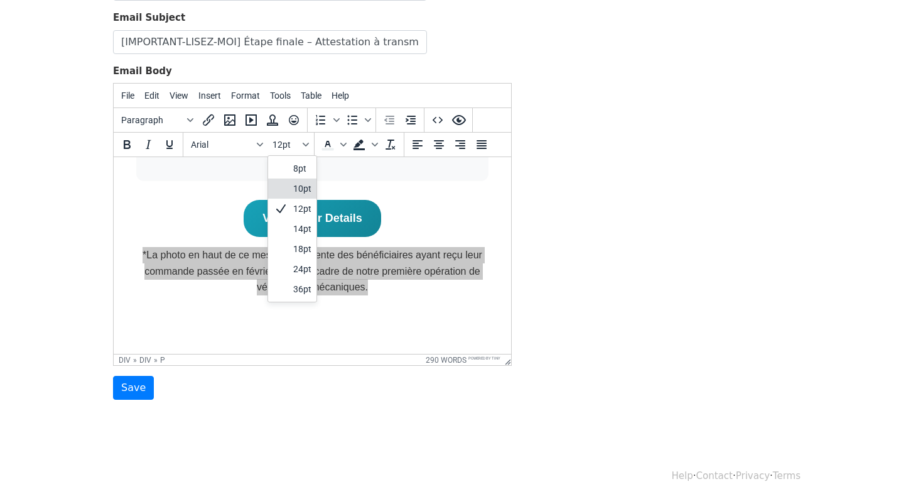
click at [299, 181] on div "10pt" at bounding box center [302, 188] width 18 height 15
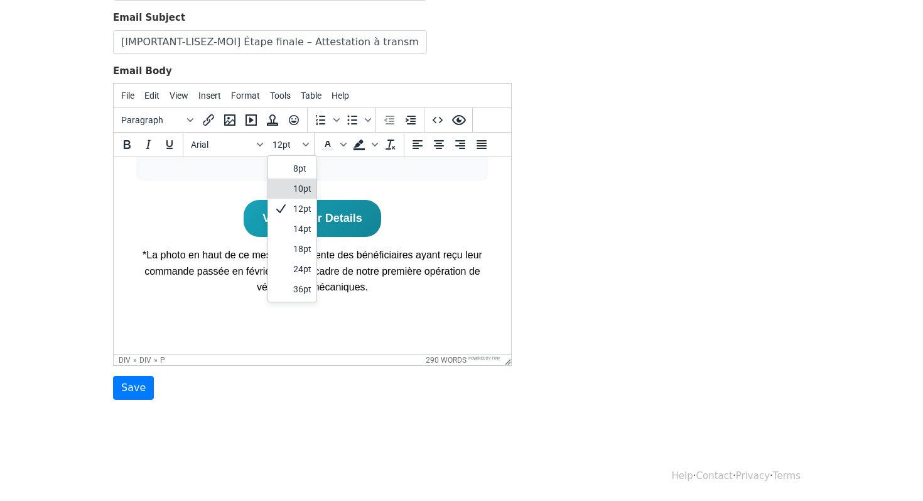
scroll to position [944, 0]
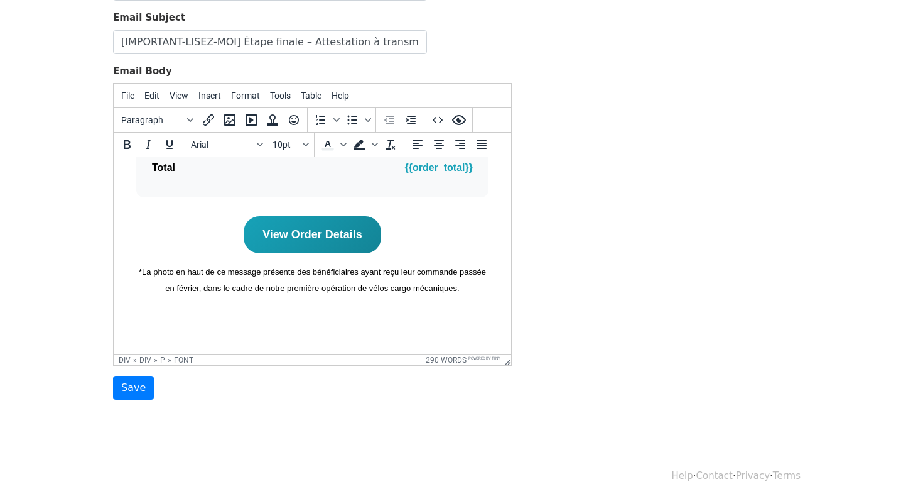
click at [305, 285] on font "*La photo en haut de ce message présente des bénéficiaires ayant reçu leur comm…" at bounding box center [312, 280] width 347 height 26
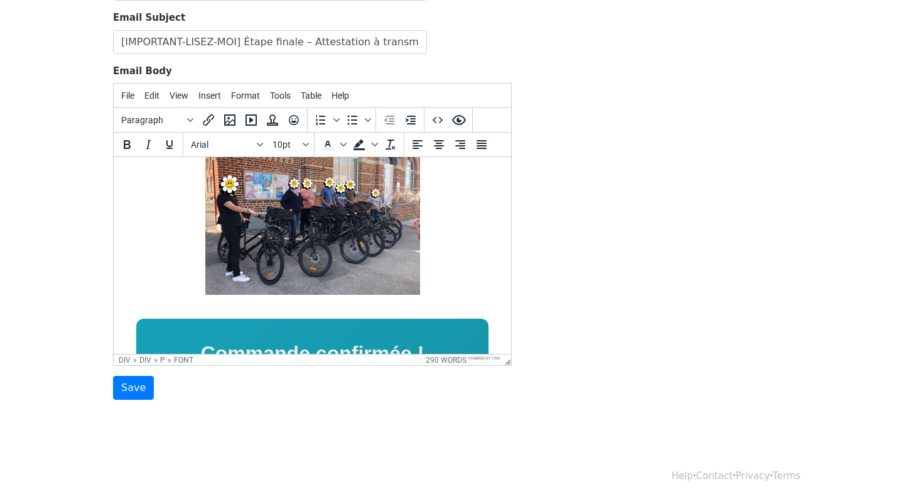
scroll to position [112, 0]
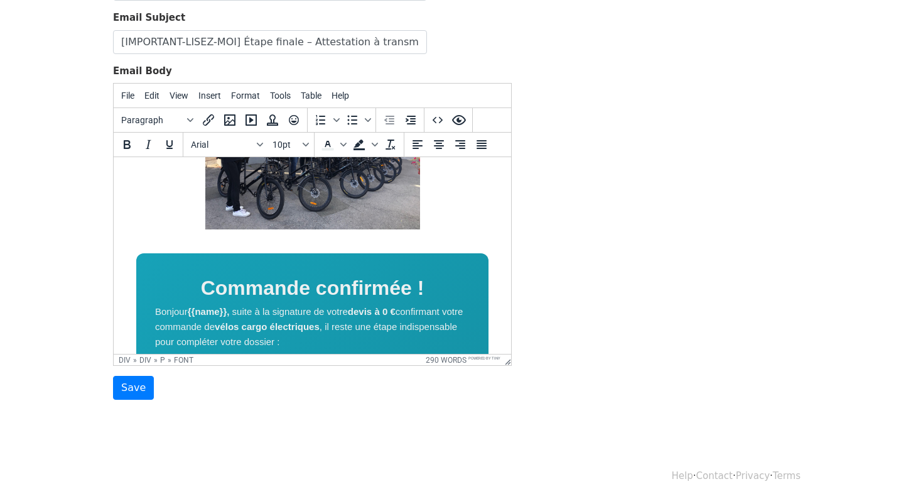
click at [205, 308] on font "{{name}}," at bounding box center [209, 311] width 42 height 11
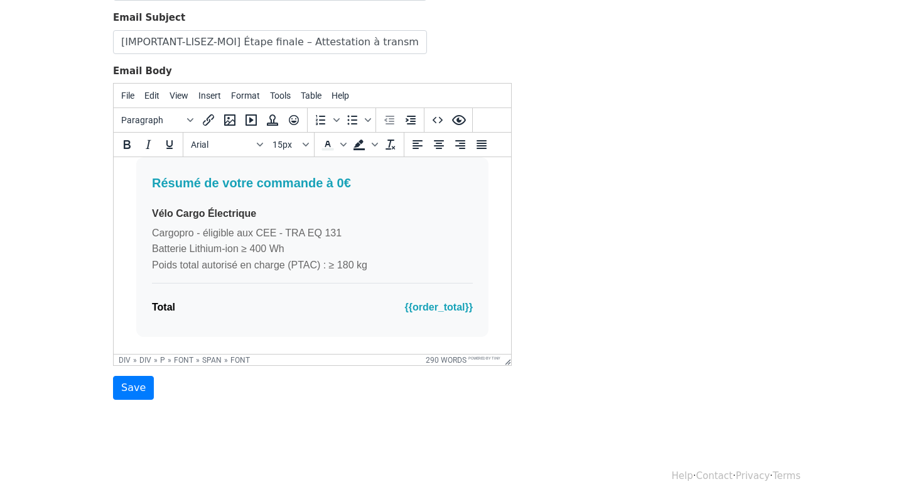
scroll to position [852, 0]
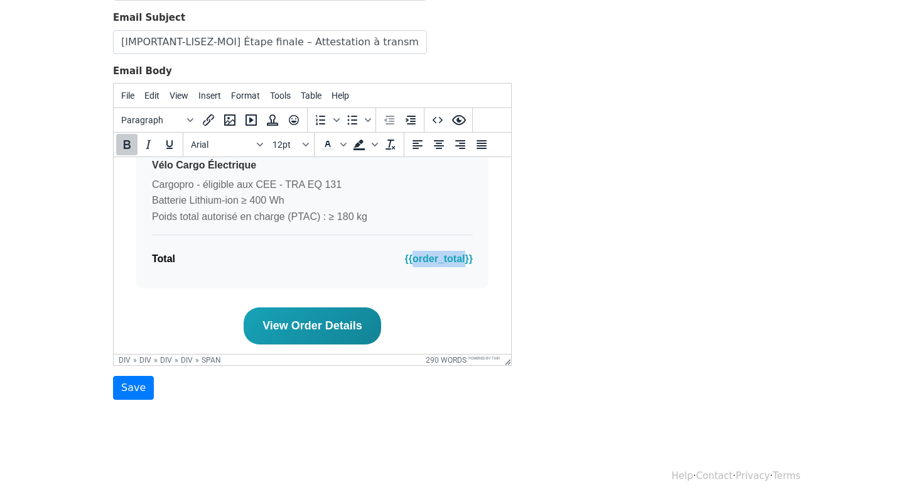
drag, startPoint x: 464, startPoint y: 259, endPoint x: 413, endPoint y: 259, distance: 51.5
click at [413, 259] on span "{{order_total}}" at bounding box center [439, 259] width 68 height 16
click at [550, 273] on div "Template Name Dossiers +1 vélo Email Subject [IMPORTANT-LISEZ-MOI] Étape finale…" at bounding box center [462, 179] width 716 height 442
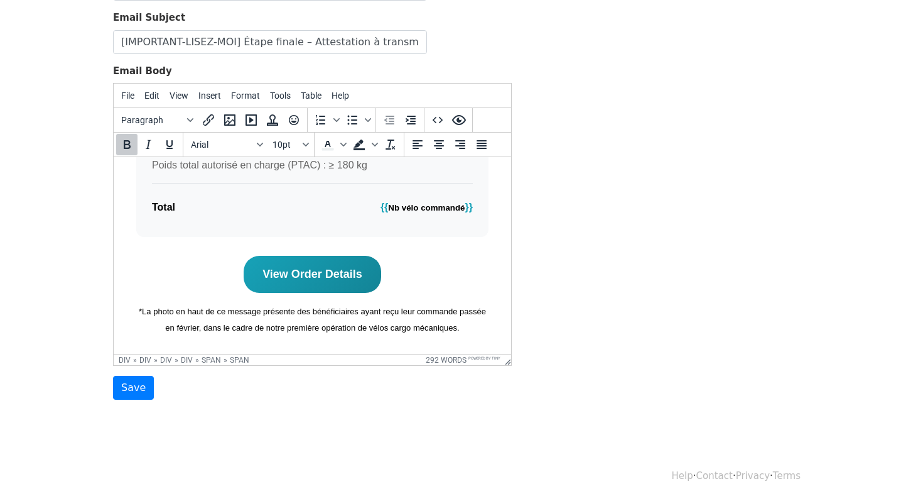
scroll to position [944, 0]
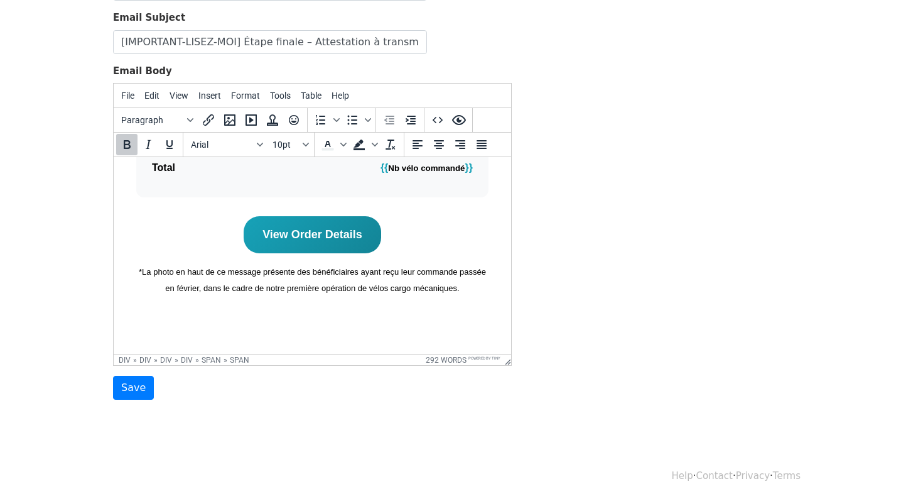
click at [371, 242] on link "View Order Details﻿" at bounding box center [313, 234] width 138 height 37
click at [455, 118] on icon "Preview" at bounding box center [459, 119] width 15 height 15
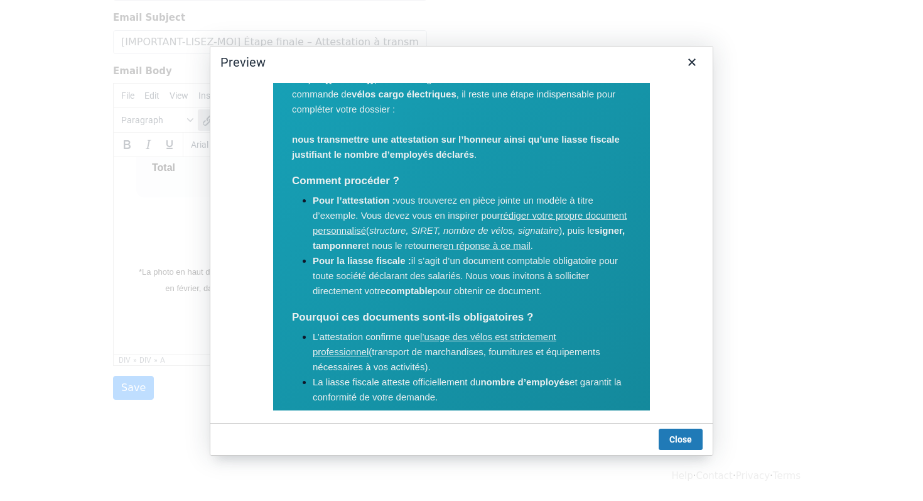
scroll to position [256, 0]
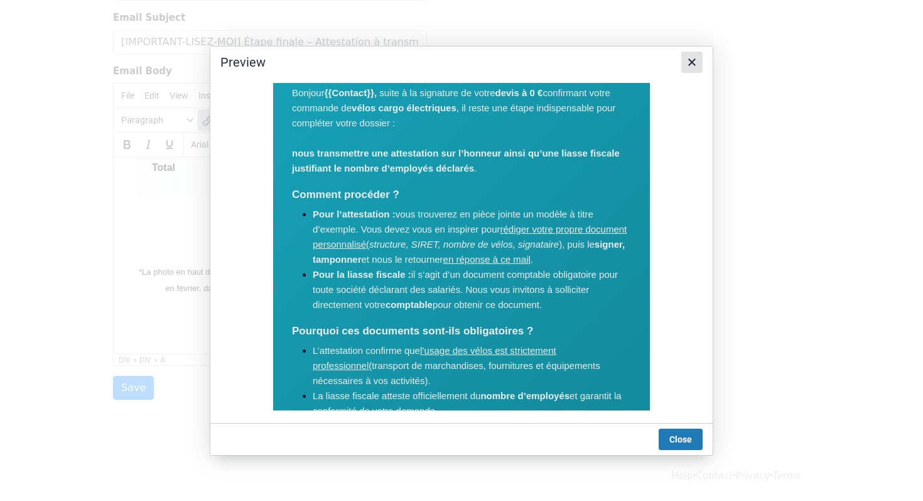
click at [690, 58] on icon "Close" at bounding box center [692, 62] width 15 height 15
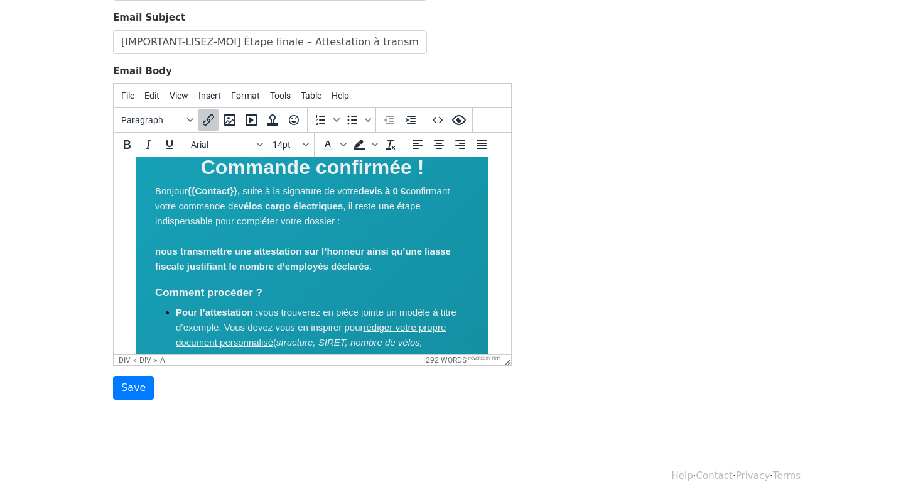
scroll to position [224, 0]
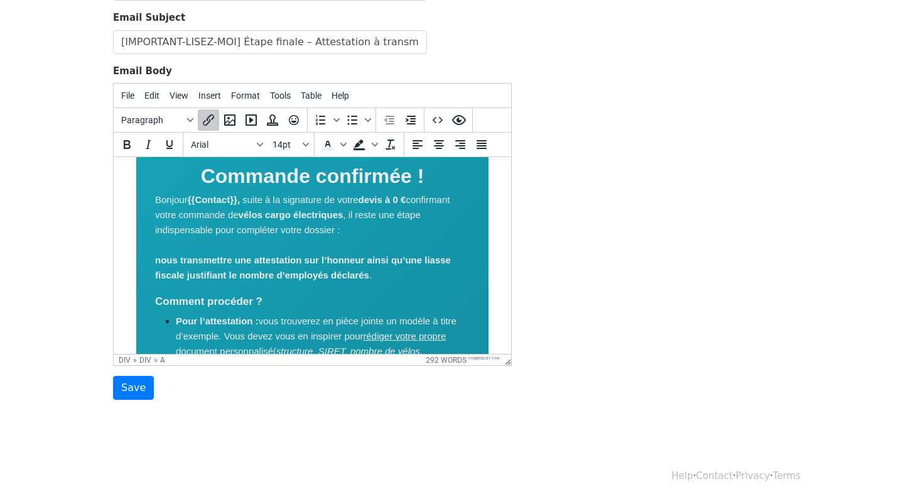
click at [372, 232] on p "Bonjour {{Contact}}, , suite à la signature de votre devis à 0 € confirmant vot…" at bounding box center [312, 237] width 315 height 90
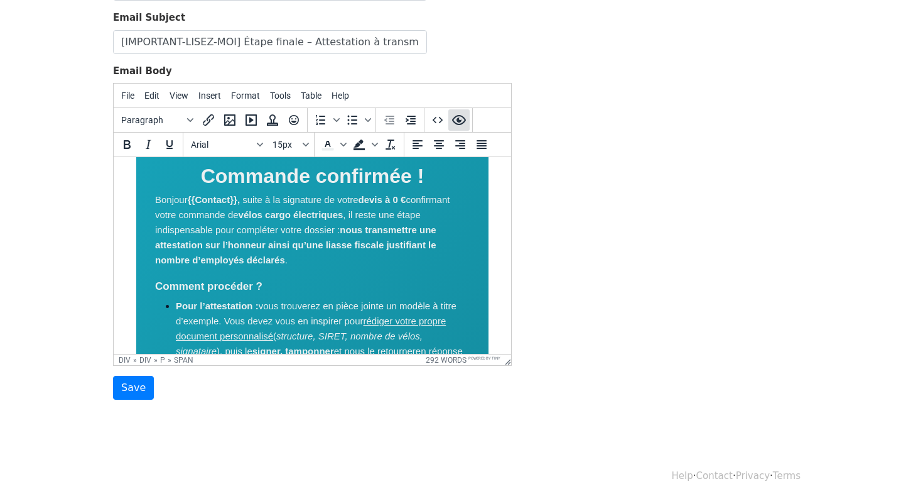
click at [457, 115] on icon "Preview" at bounding box center [459, 120] width 14 height 10
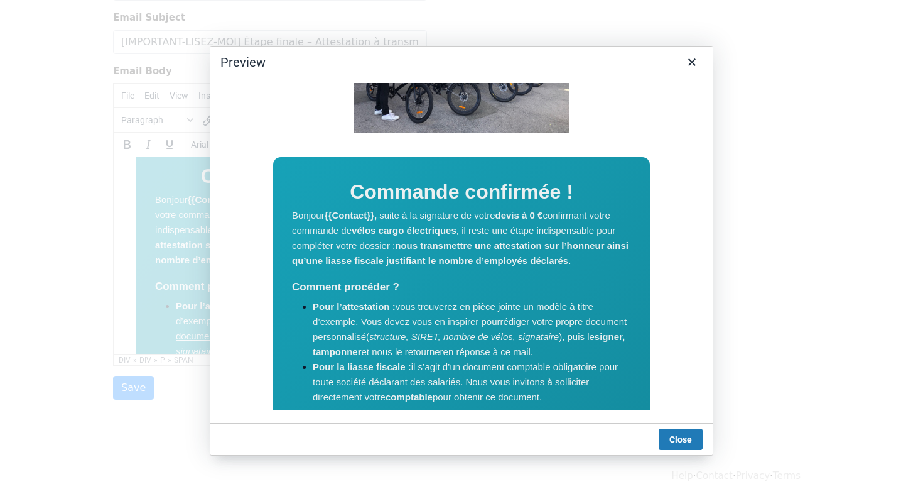
scroll to position [141, 0]
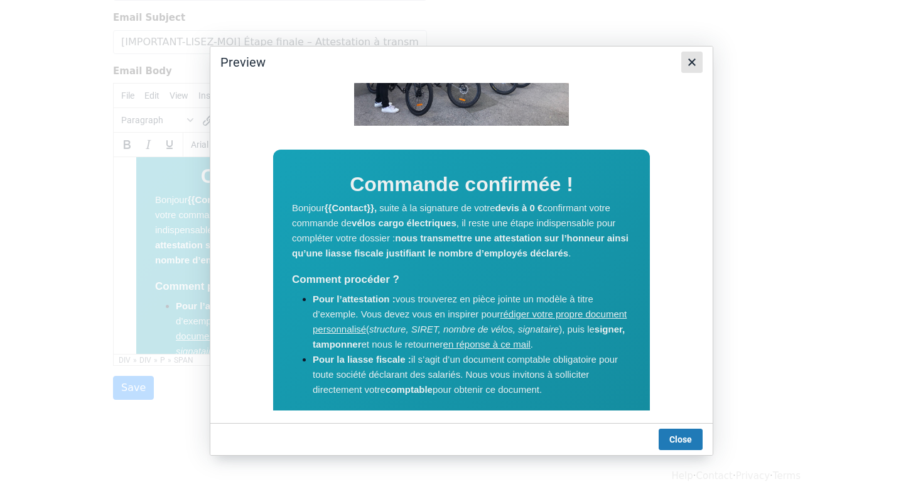
click at [692, 52] on button "Close" at bounding box center [692, 62] width 21 height 21
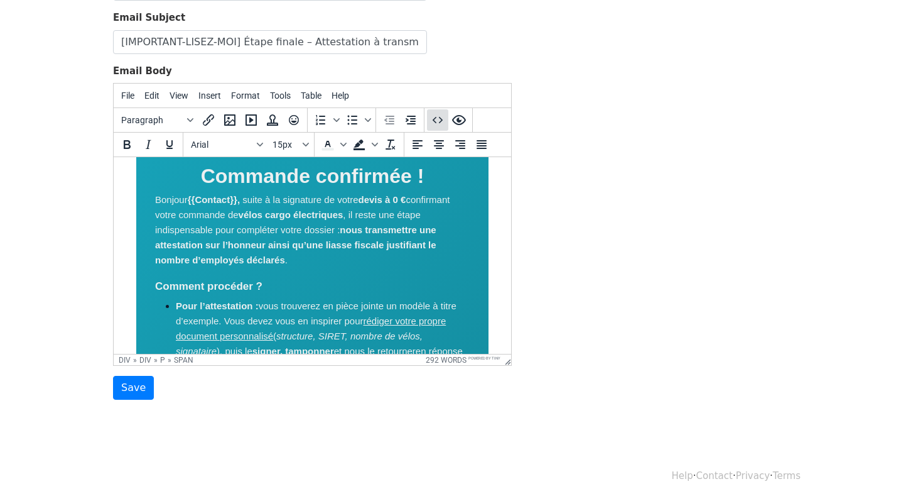
click at [441, 126] on button "Source code" at bounding box center [437, 119] width 21 height 21
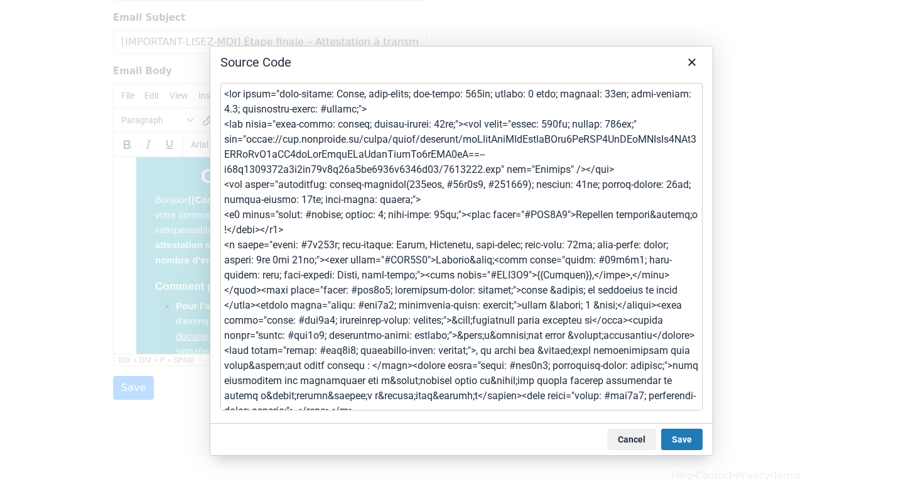
click at [441, 126] on textarea at bounding box center [461, 246] width 482 height 327
click at [639, 436] on button "Cancel" at bounding box center [631, 438] width 49 height 21
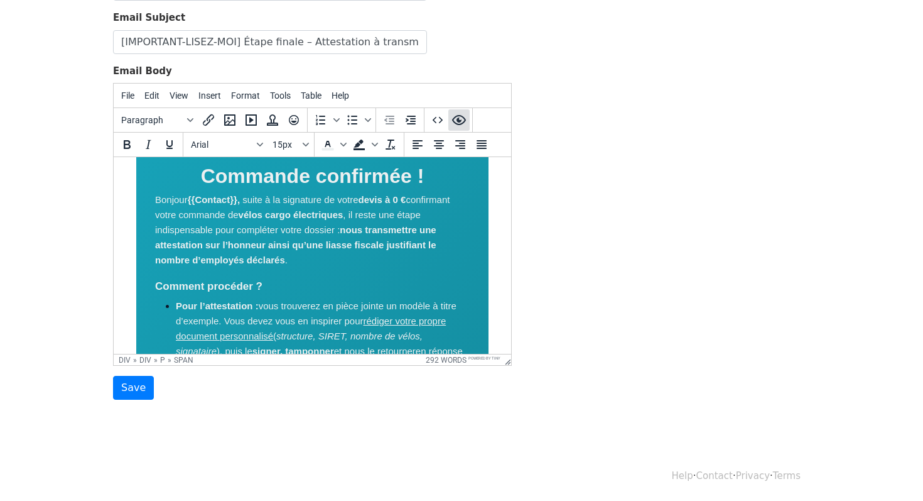
click at [460, 123] on icon "Preview" at bounding box center [459, 120] width 14 height 10
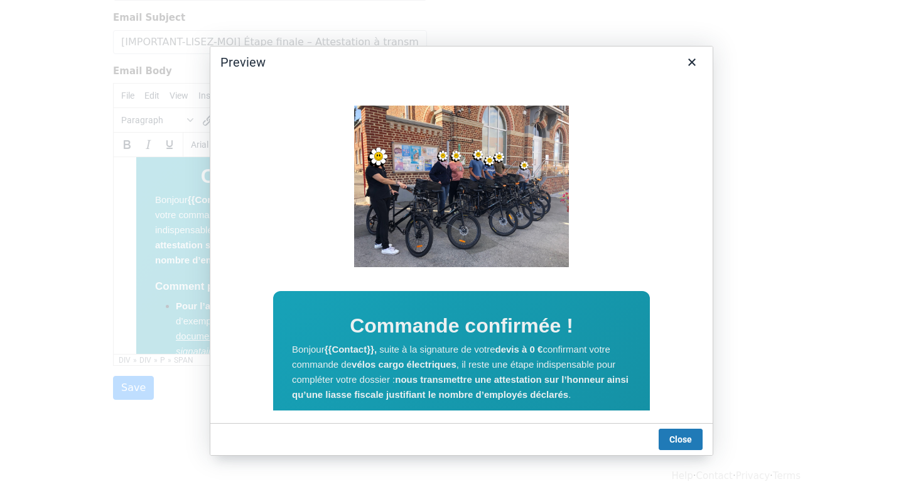
scroll to position [47, 0]
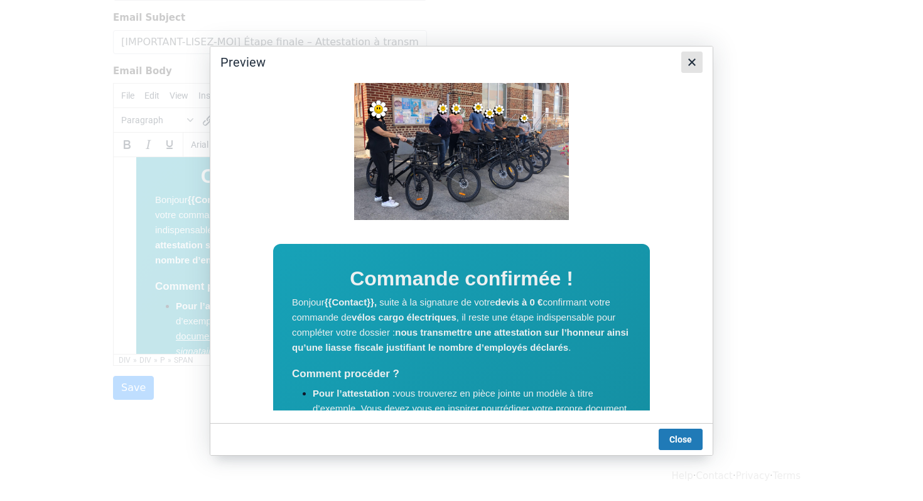
click at [690, 67] on icon "Close" at bounding box center [692, 62] width 15 height 15
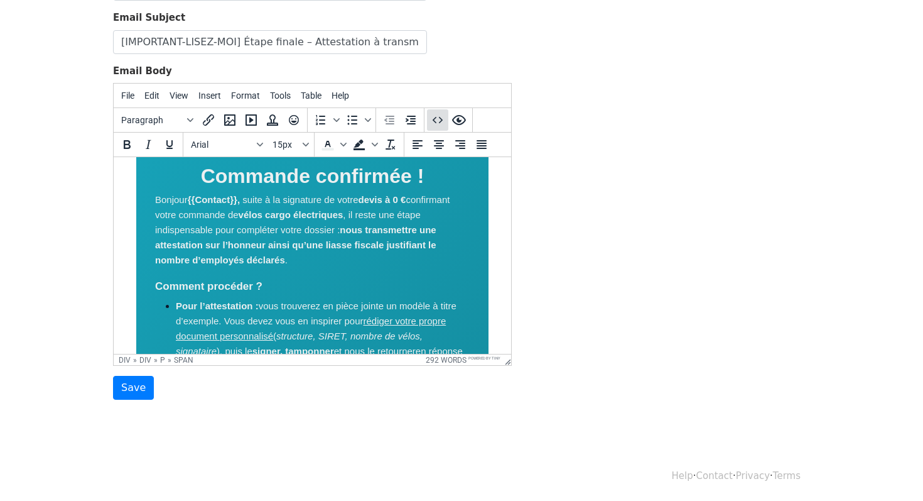
click at [443, 116] on icon "Source code" at bounding box center [437, 119] width 15 height 15
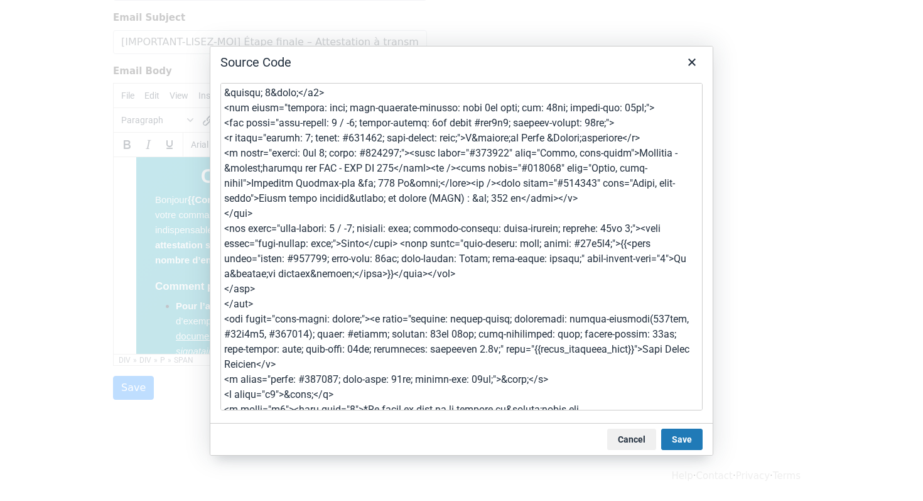
scroll to position [1158, 0]
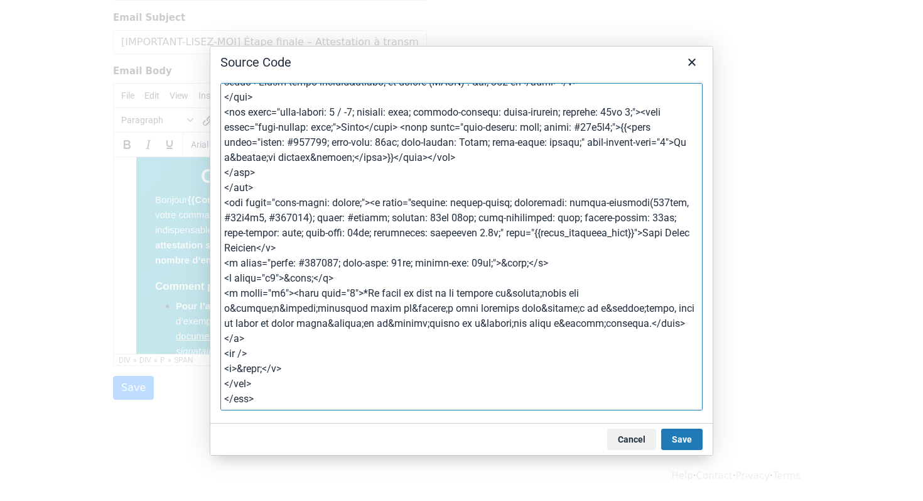
click at [526, 208] on textarea at bounding box center [461, 246] width 482 height 327
paste textarea "ECEBEB;"> <div style="text-align: center; margin-bottom: 30px;"> <img style="wi…"
type textarea "<div style="font-family: Arial, sans-serif; max-width: 600px; margin: 0 auto; p…"
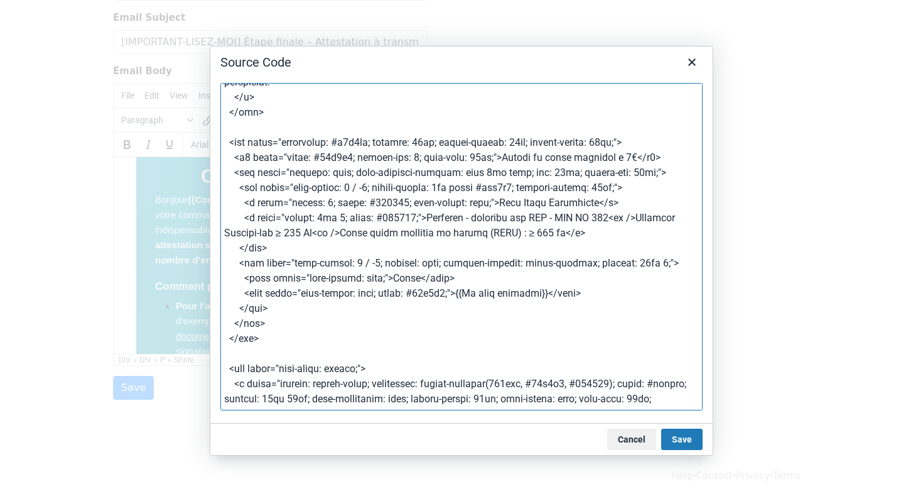
scroll to position [1288, 0]
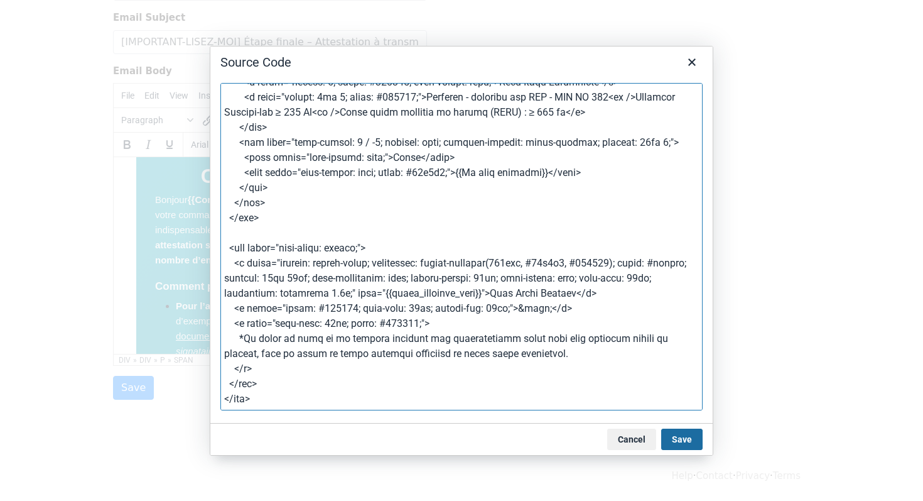
click at [690, 432] on button "Save" at bounding box center [681, 438] width 41 height 21
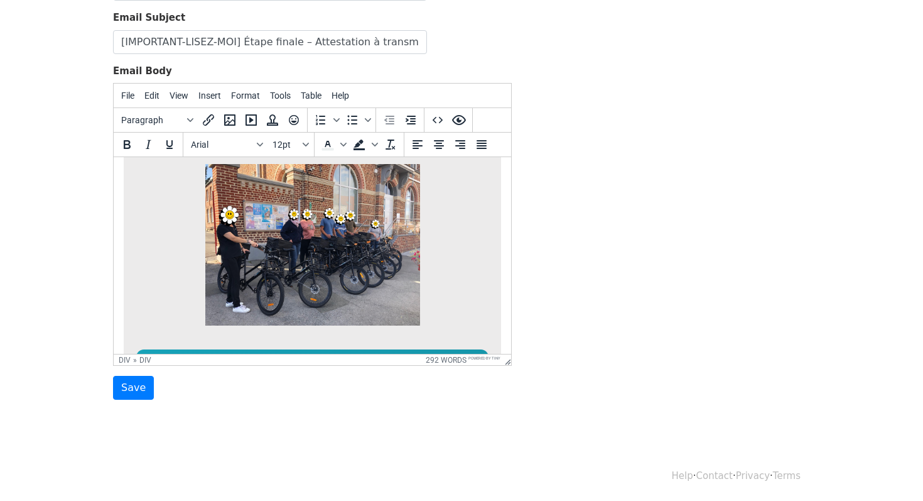
scroll to position [0, 0]
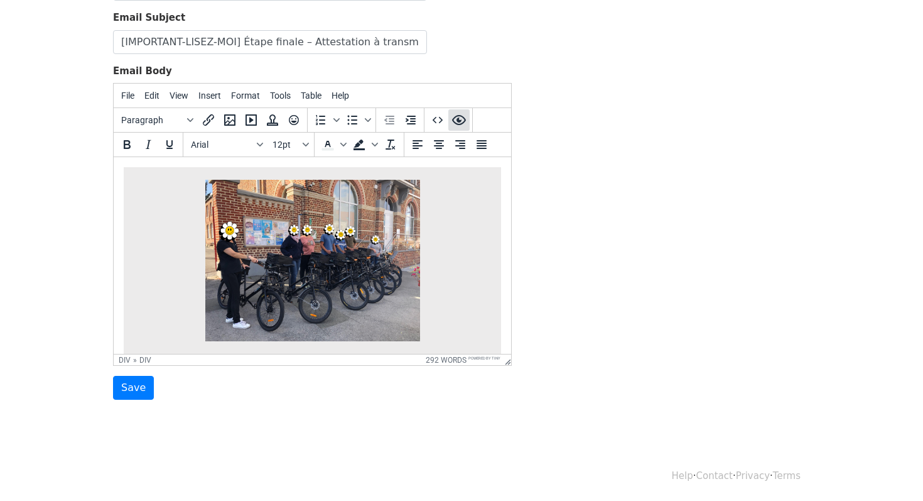
click at [462, 120] on icon "Preview" at bounding box center [459, 119] width 15 height 15
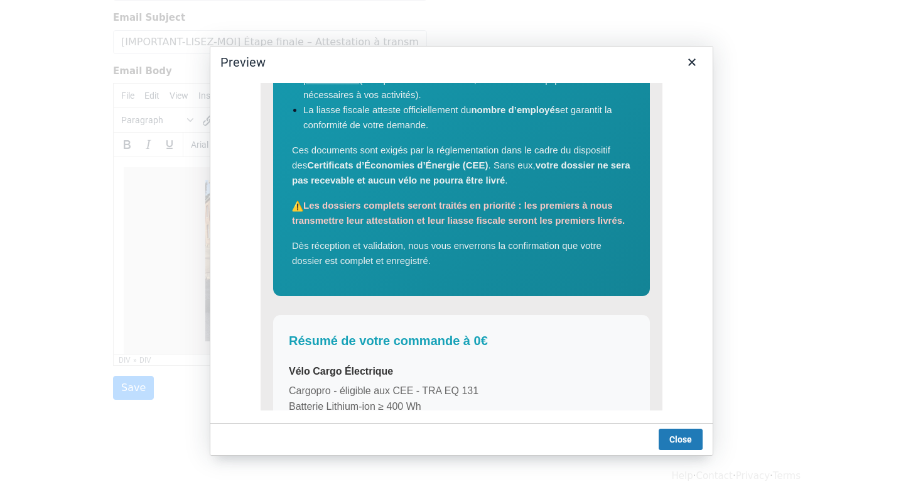
scroll to position [505, 0]
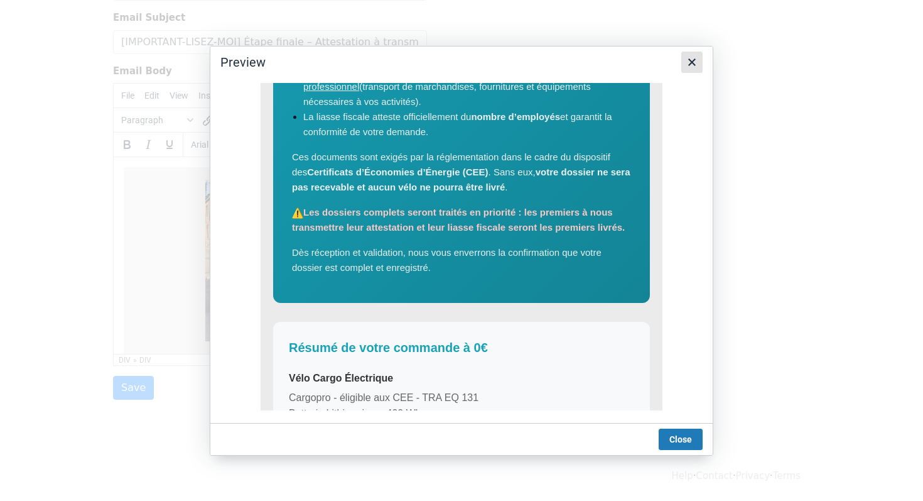
click at [698, 65] on icon "Close" at bounding box center [692, 62] width 15 height 15
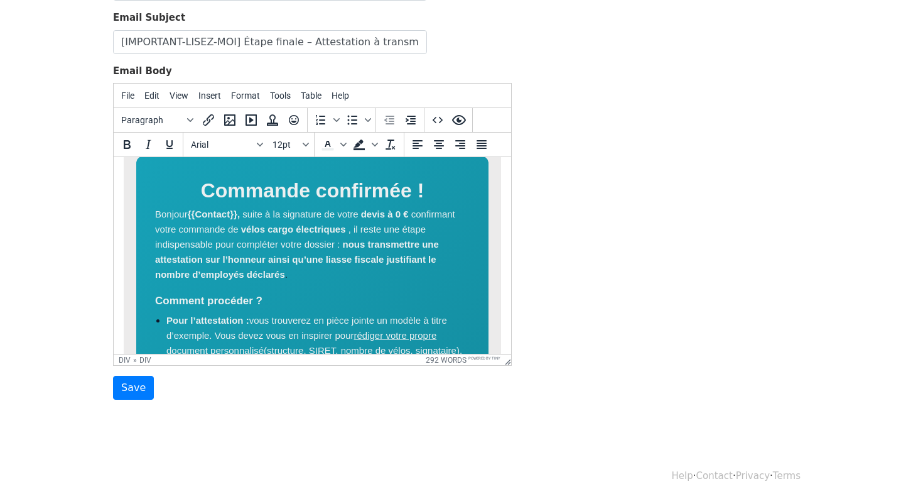
scroll to position [232, 0]
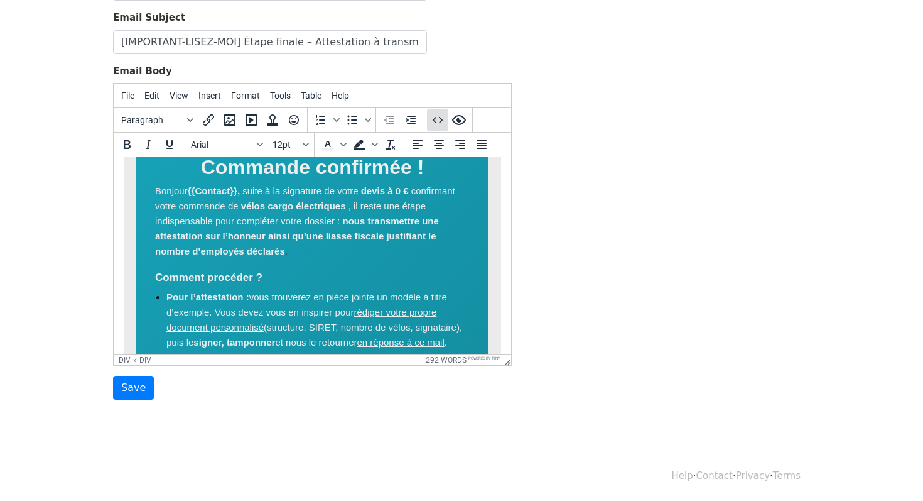
click at [440, 122] on icon "Source code" at bounding box center [437, 119] width 15 height 15
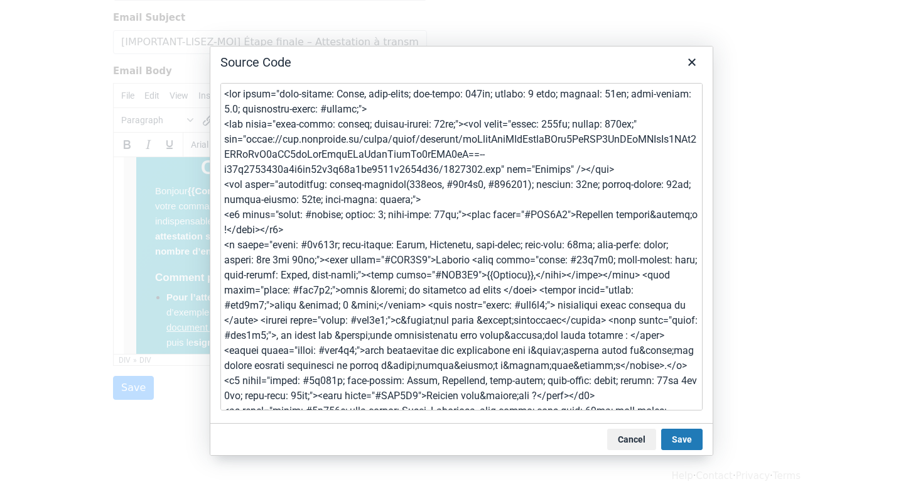
click at [439, 136] on textarea at bounding box center [461, 246] width 482 height 327
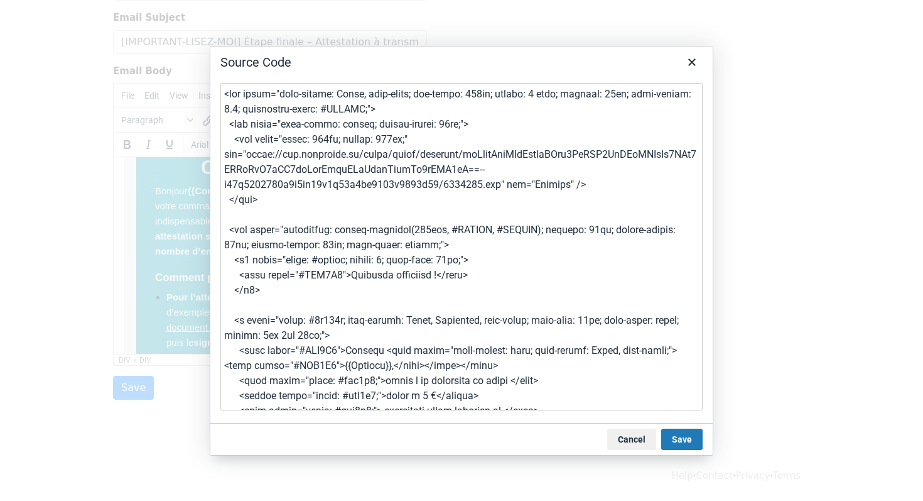
scroll to position [1288, 0]
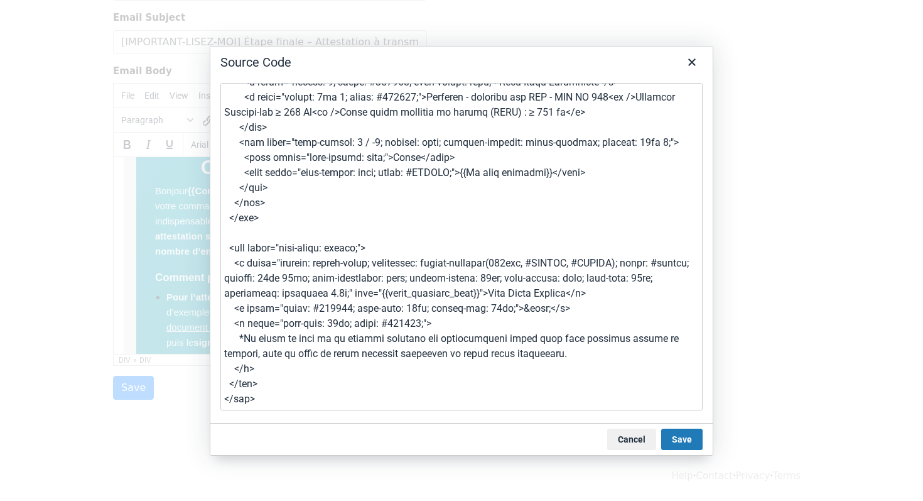
type textarea "<div style="font-family: Arial, sans-serif; max-width: 600px; margin: 0 auto; p…"
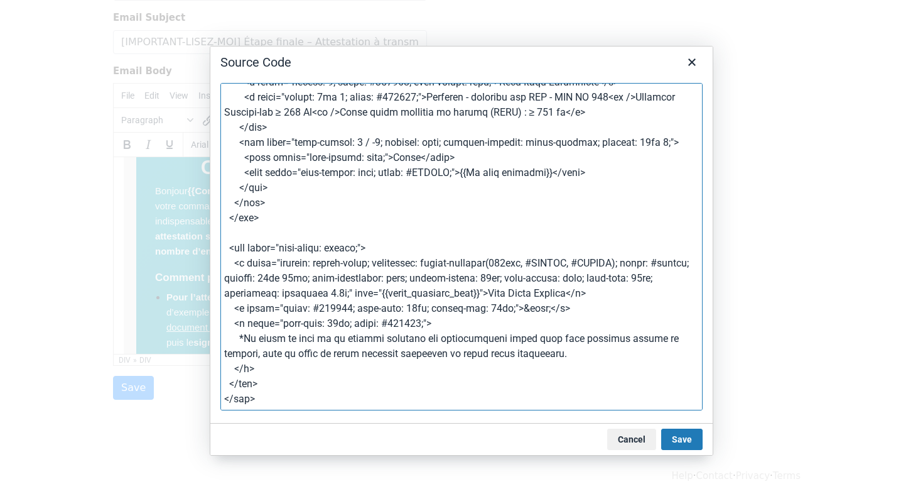
click at [686, 425] on div "Cancel Save" at bounding box center [461, 439] width 503 height 32
click at [685, 436] on button "Save" at bounding box center [681, 438] width 41 height 21
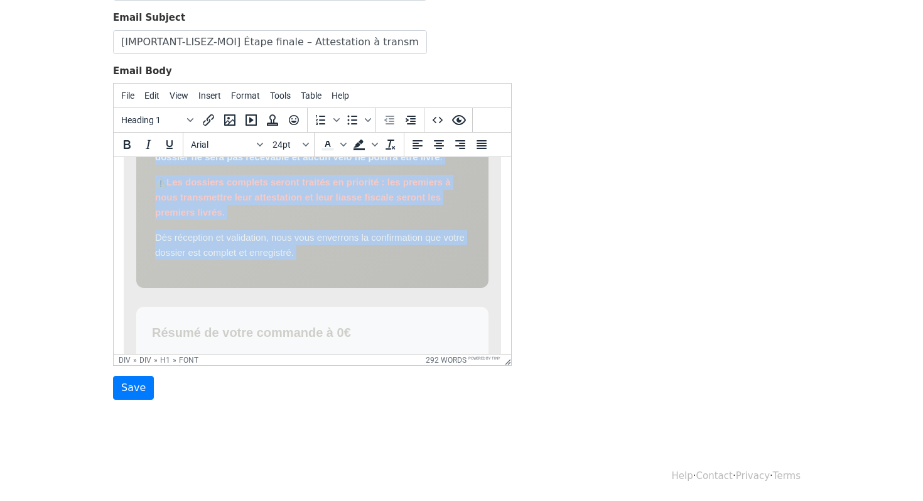
scroll to position [635, 0]
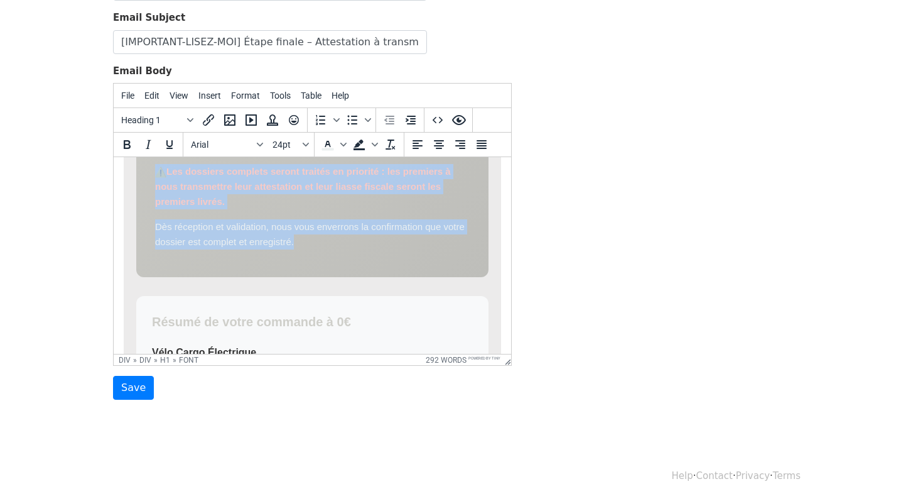
drag, startPoint x: 203, startPoint y: 270, endPoint x: 322, endPoint y: 245, distance: 121.4
click at [322, 245] on div "Commande confirmée ! Bonjour {{Contact}}, suite à la signature de votre devis à…" at bounding box center [312, 4] width 352 height 548
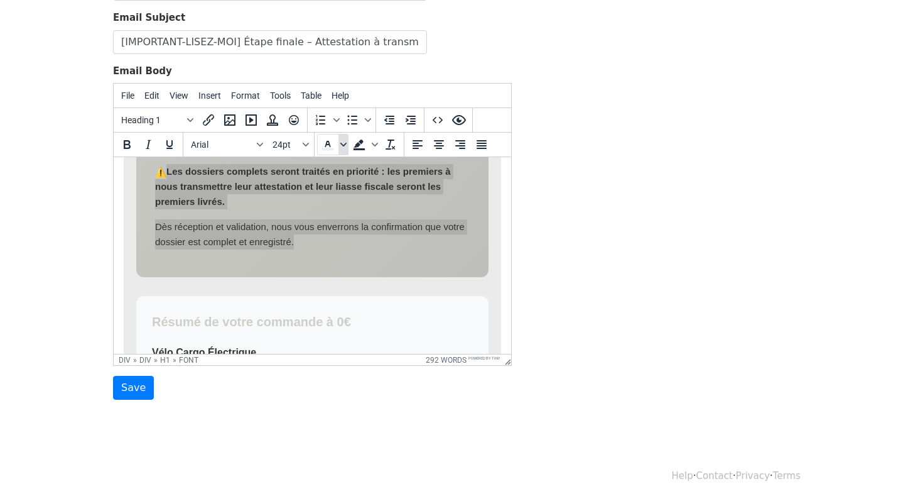
click at [342, 140] on span "Text color" at bounding box center [344, 144] width 10 height 21
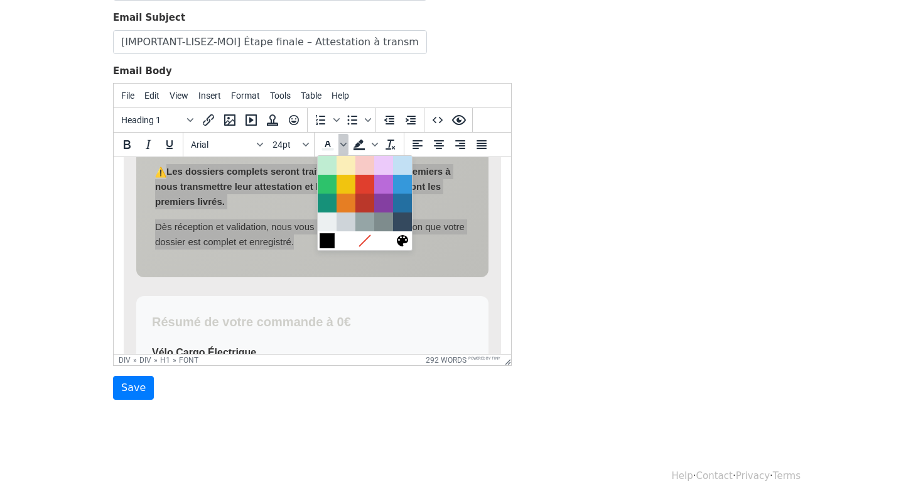
click at [322, 246] on div at bounding box center [327, 240] width 15 height 15
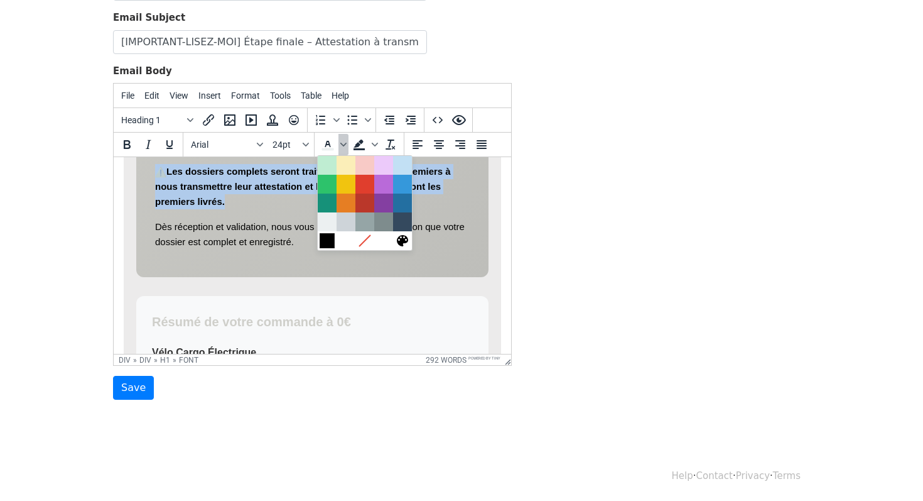
scroll to position [531, 0]
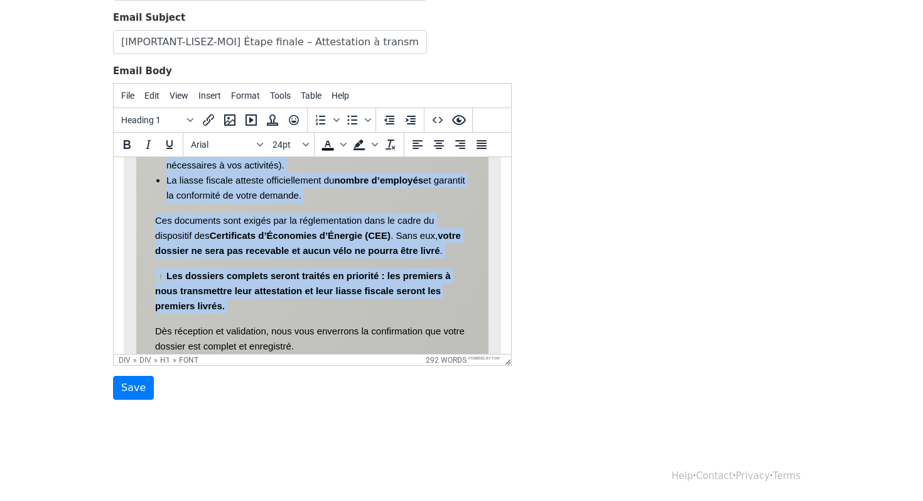
click at [312, 282] on p "Les dossiers complets seront traités en priorité : les premiers à nous transmet…" at bounding box center [312, 290] width 315 height 45
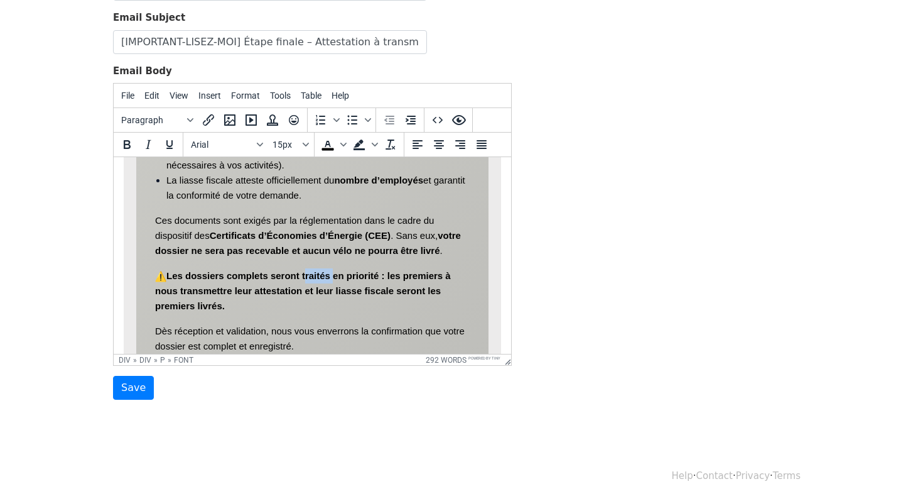
click at [312, 282] on p "Les dossiers complets seront traités en priorité : les premiers à nous transmet…" at bounding box center [312, 290] width 315 height 45
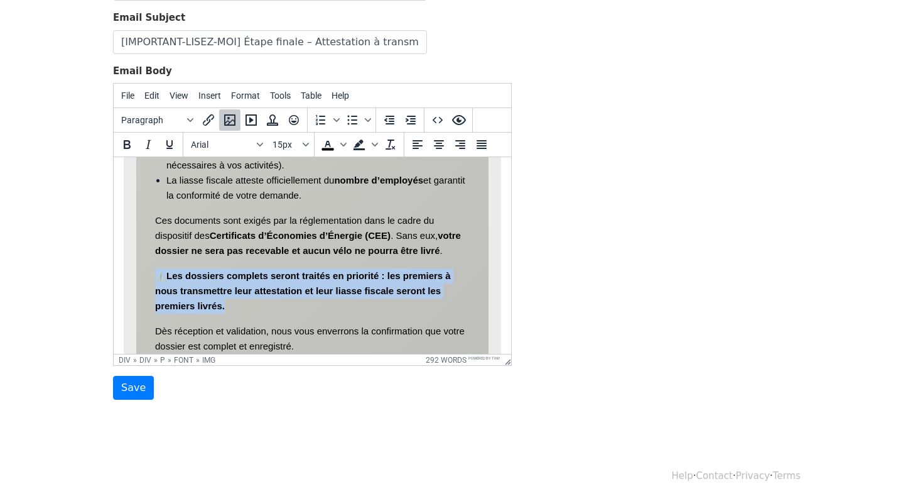
click at [312, 282] on p "Les dossiers complets seront traités en priorité : les premiers à nous transmet…" at bounding box center [312, 290] width 315 height 45
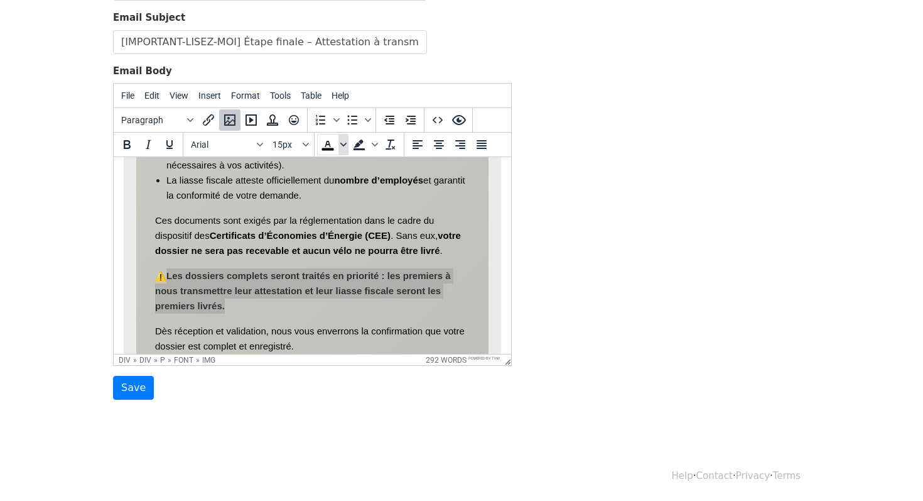
click at [342, 139] on span "Text color" at bounding box center [344, 144] width 10 height 21
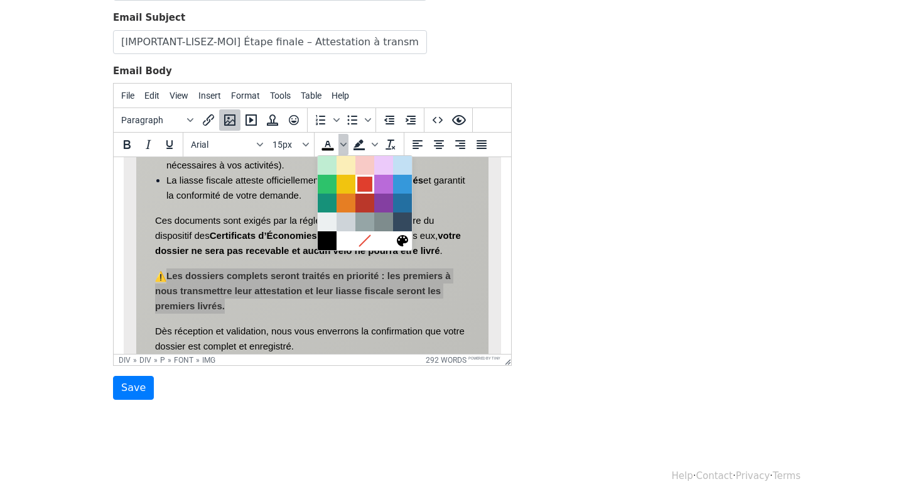
click at [367, 190] on div at bounding box center [364, 184] width 15 height 15
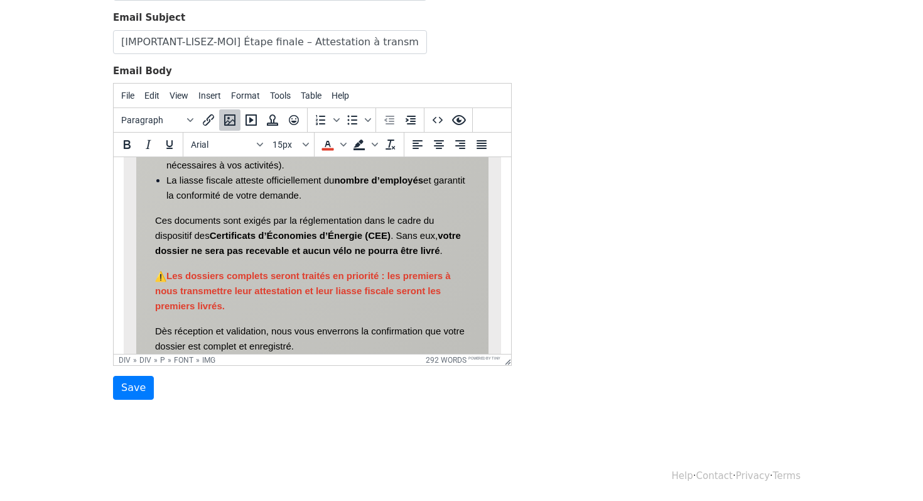
click at [473, 342] on div "Commande confirmée ! Bonjour {{Contact}}, suite à la signature de votre devis à…" at bounding box center [312, 108] width 352 height 548
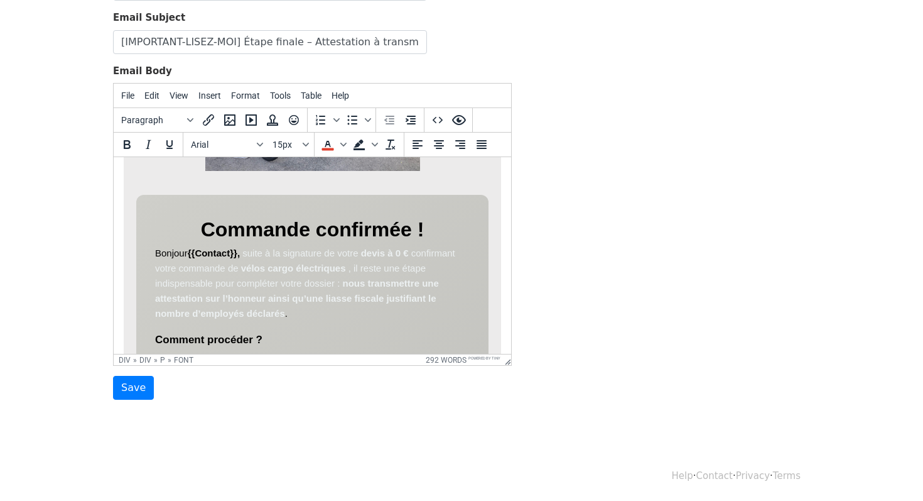
scroll to position [203, 0]
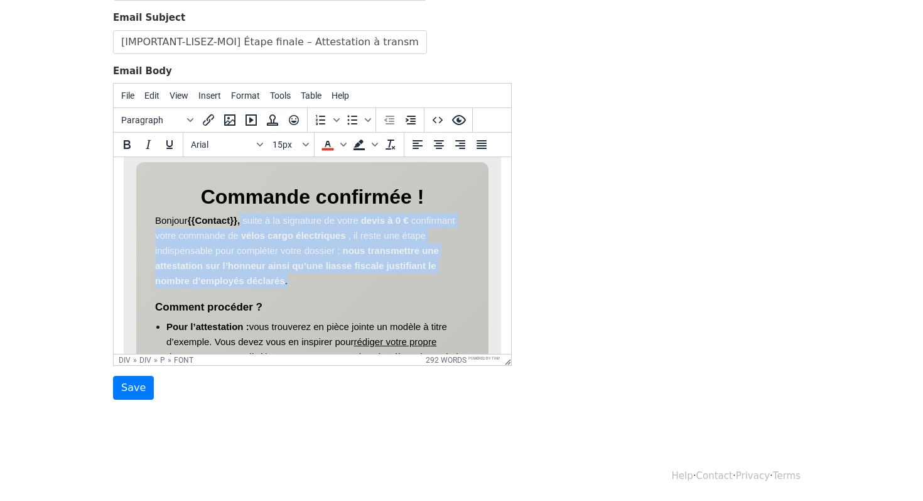
drag, startPoint x: 312, startPoint y: 281, endPoint x: 243, endPoint y: 219, distance: 92.5
click at [243, 219] on p "Bonjour {{Contact}}, suite à la signature de votre devis à 0 € confirmant votre…" at bounding box center [312, 250] width 315 height 75
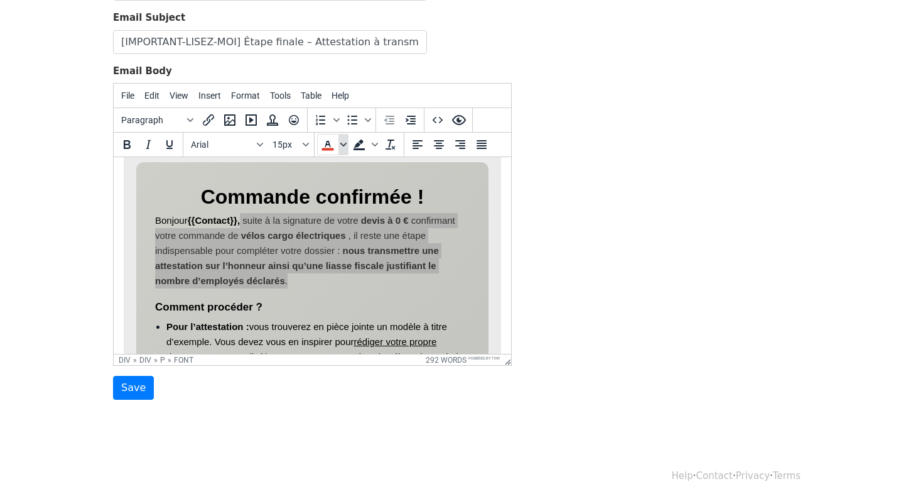
click at [341, 148] on span "Text color" at bounding box center [344, 144] width 10 height 21
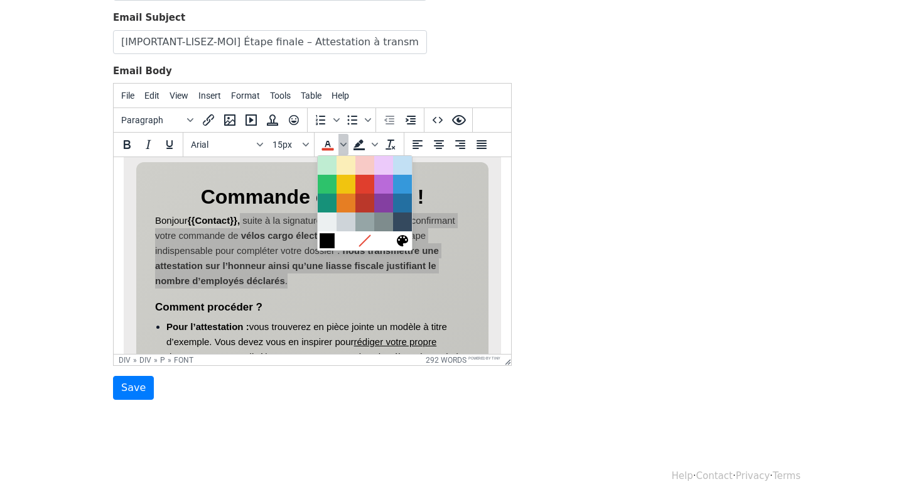
click at [324, 241] on div at bounding box center [327, 240] width 15 height 15
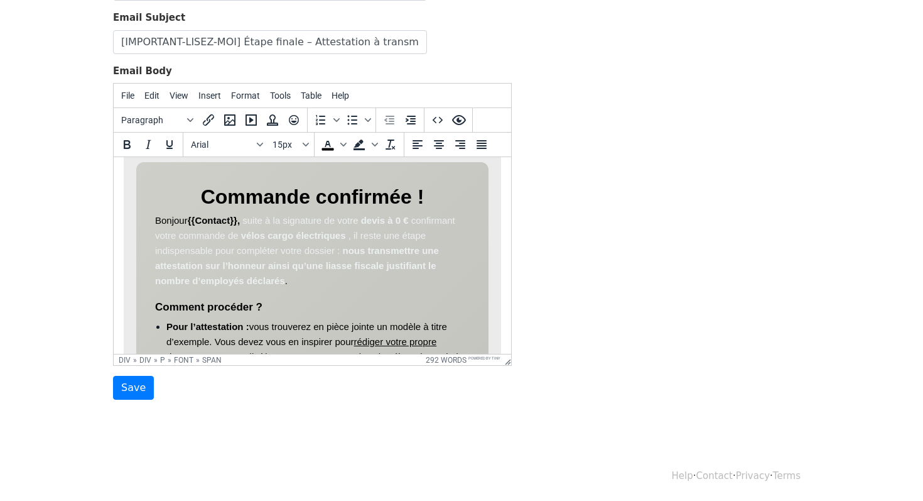
click at [323, 254] on span ", il reste une étape indispensable pour compléter votre dossier :" at bounding box center [290, 243] width 271 height 26
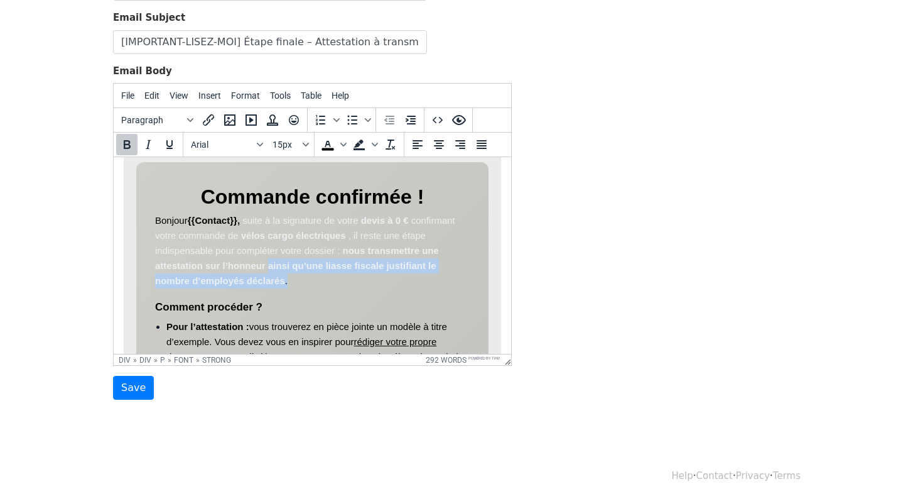
drag, startPoint x: 318, startPoint y: 278, endPoint x: 269, endPoint y: 258, distance: 53.3
click at [269, 258] on p "Bonjour {{Contact}}, suite à la signature de votre devis à 0 € confirmant votre…" at bounding box center [312, 250] width 315 height 75
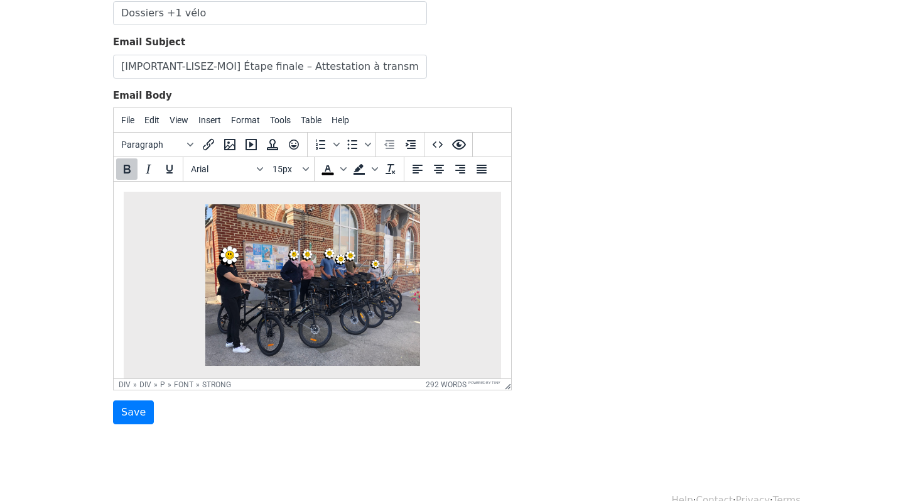
scroll to position [19, 0]
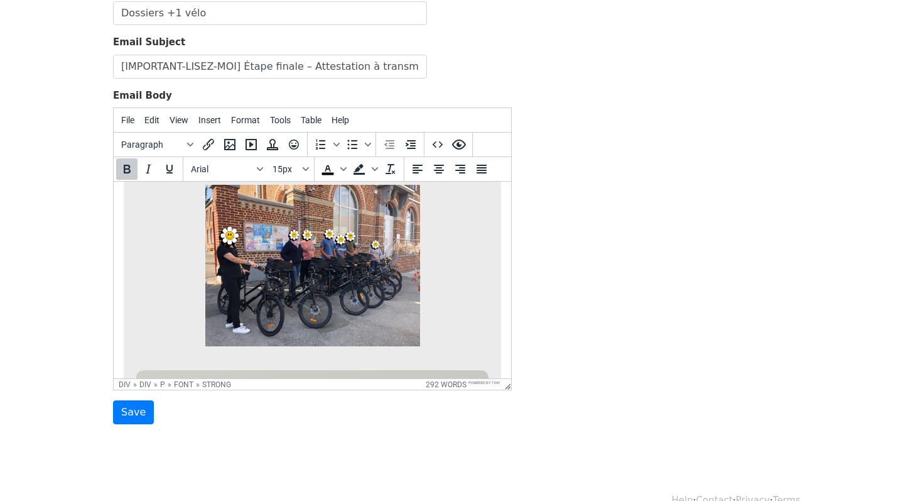
click at [306, 270] on img at bounding box center [312, 265] width 215 height 161
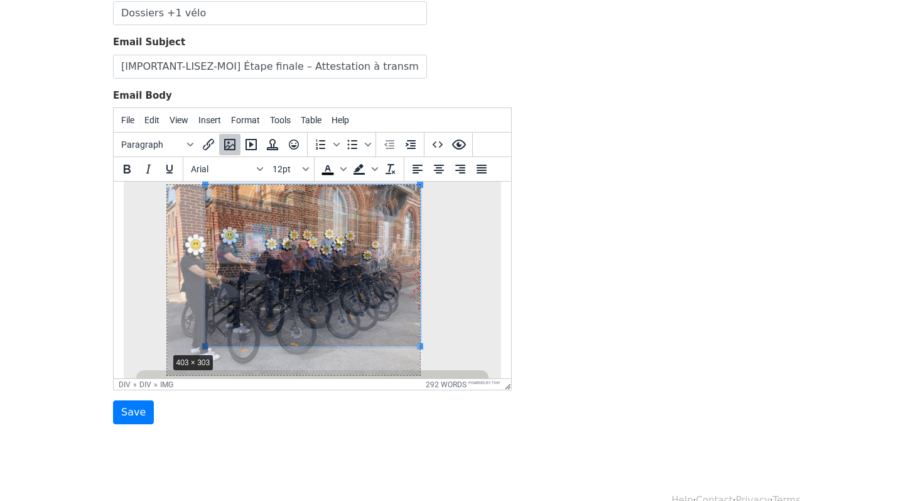
drag, startPoint x: 207, startPoint y: 347, endPoint x: 165, endPoint y: 354, distance: 42.0
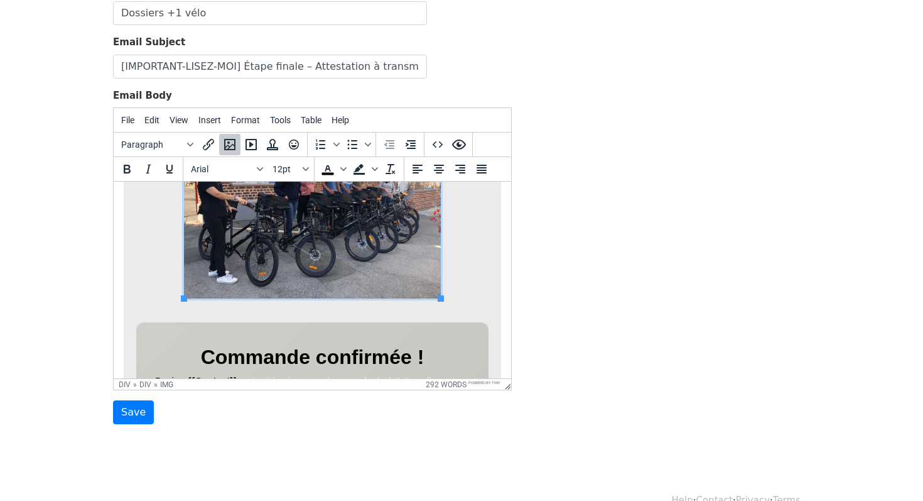
scroll to position [101, 0]
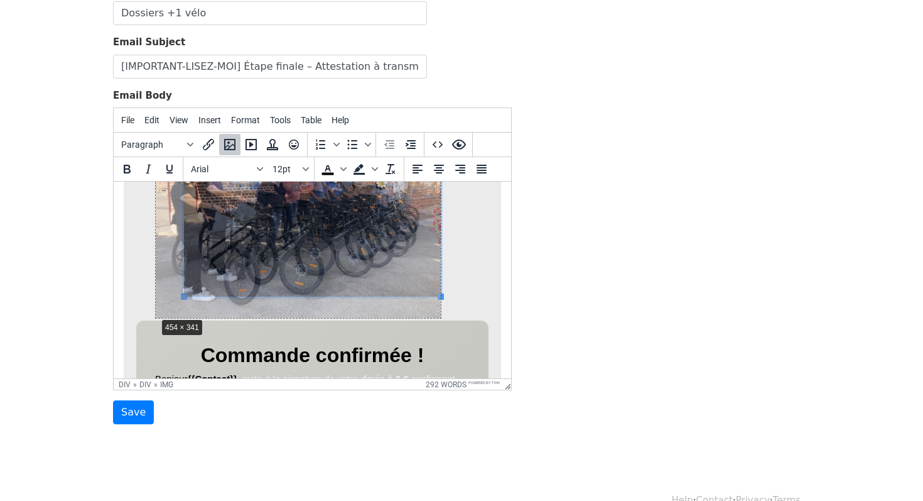
drag, startPoint x: 181, startPoint y: 299, endPoint x: 148, endPoint y: 321, distance: 39.9
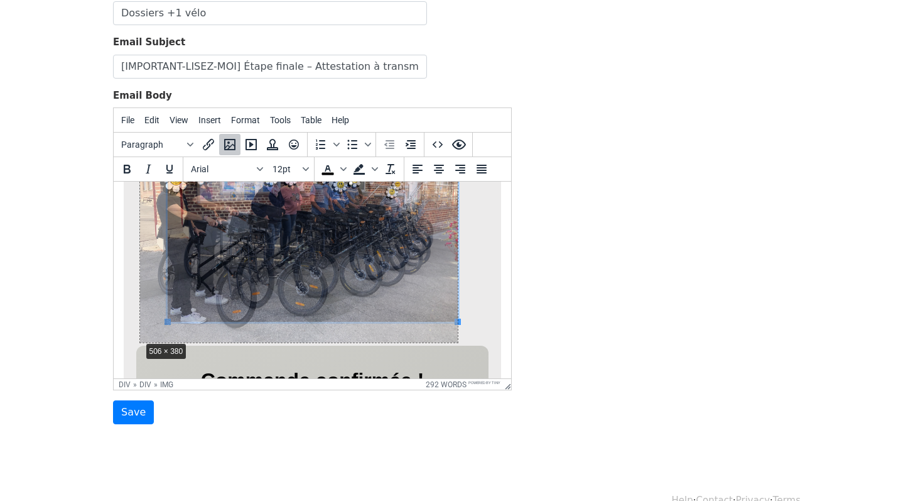
drag, startPoint x: 168, startPoint y: 322, endPoint x: 139, endPoint y: 342, distance: 35.7
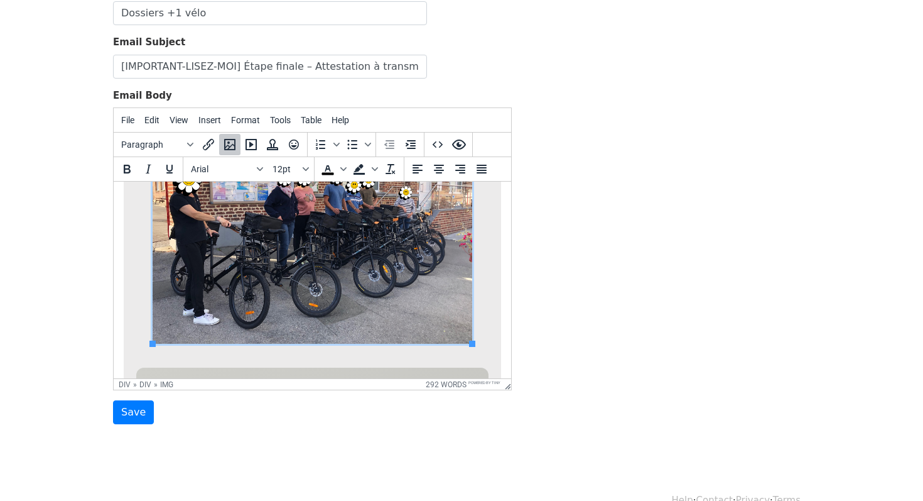
click at [153, 339] on img at bounding box center [313, 224] width 320 height 240
drag, startPoint x: 151, startPoint y: 344, endPoint x: 136, endPoint y: 351, distance: 16.3
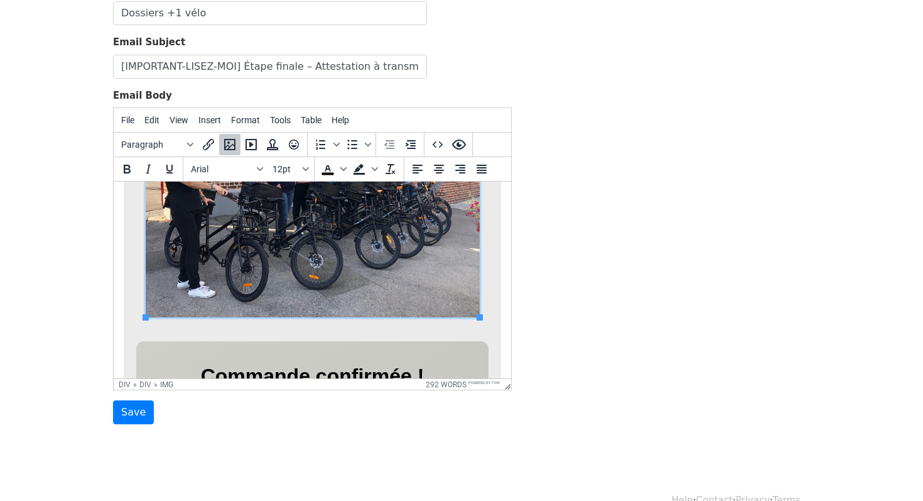
scroll to position [141, 0]
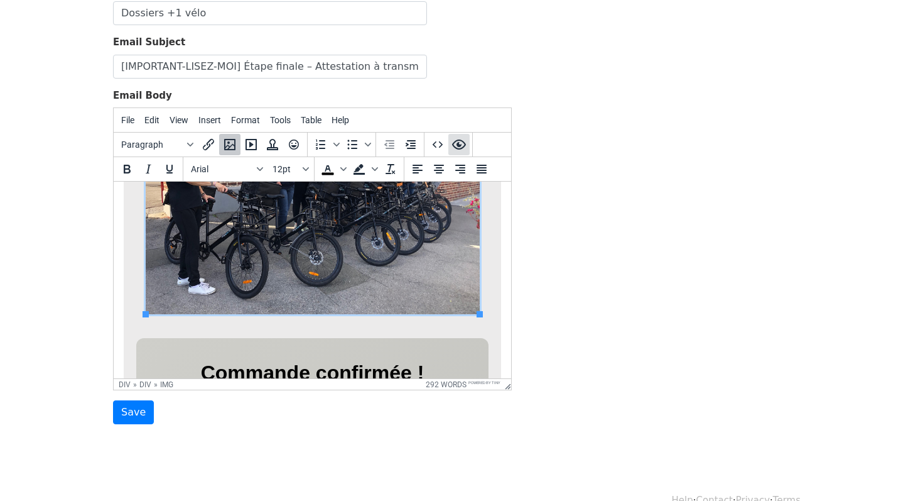
click at [460, 146] on icon "Preview" at bounding box center [459, 144] width 14 height 10
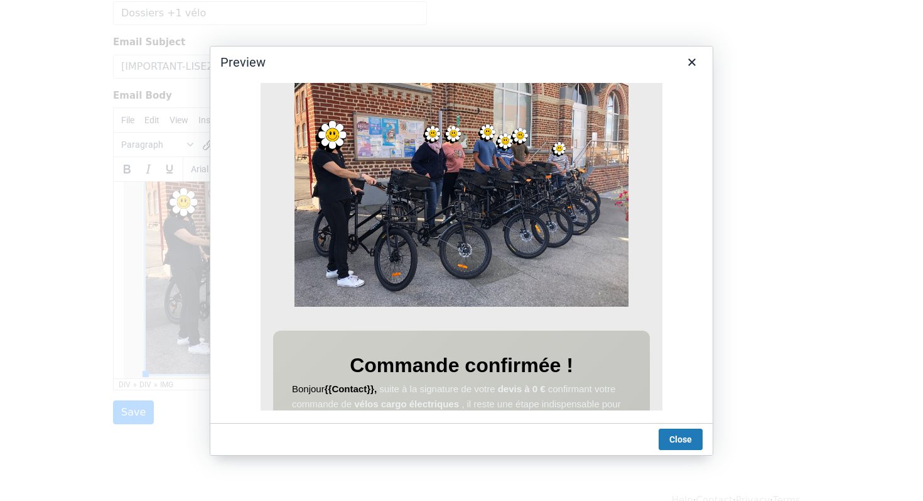
scroll to position [111, 0]
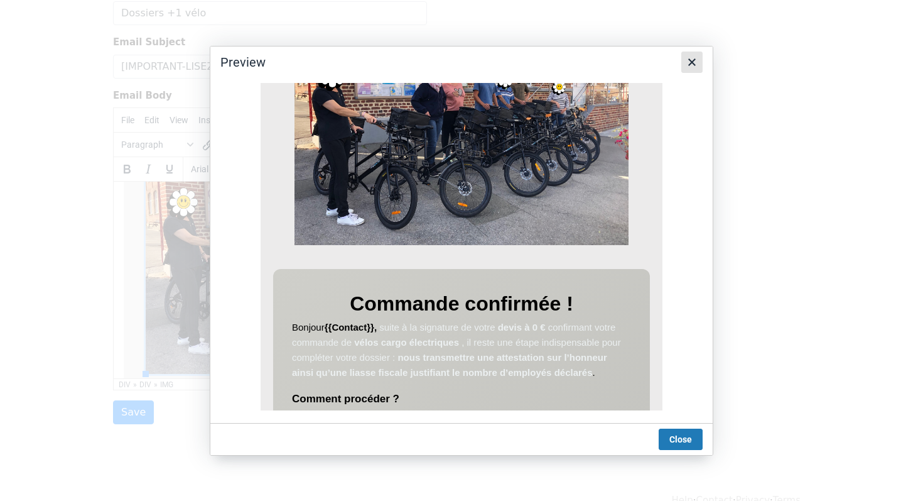
click at [689, 63] on icon "Close" at bounding box center [692, 62] width 15 height 15
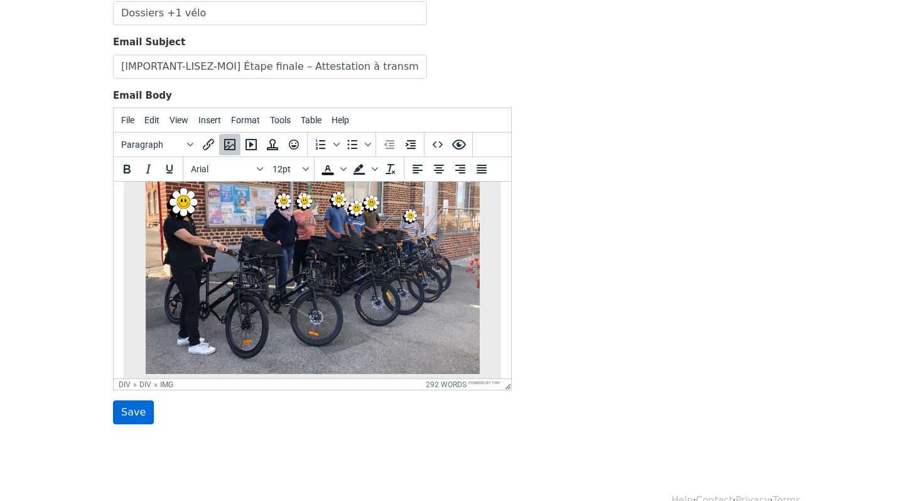
click at [136, 411] on input "Save" at bounding box center [133, 412] width 41 height 24
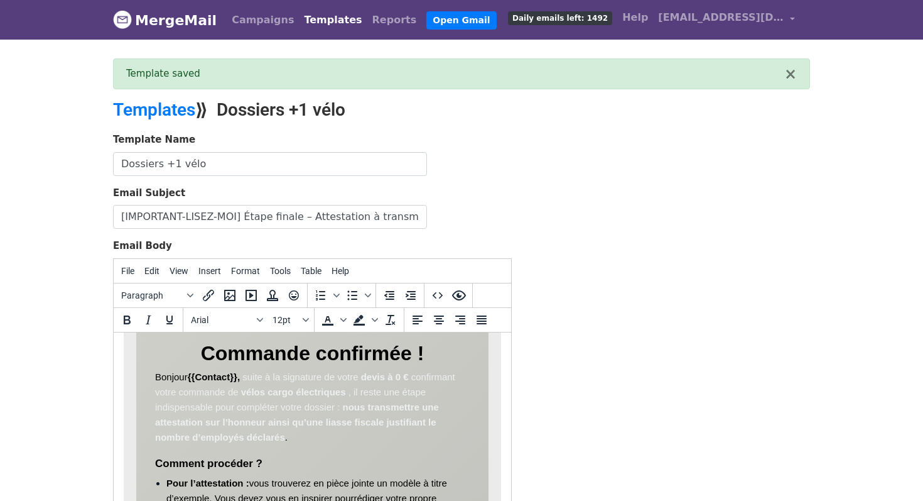
scroll to position [81, 0]
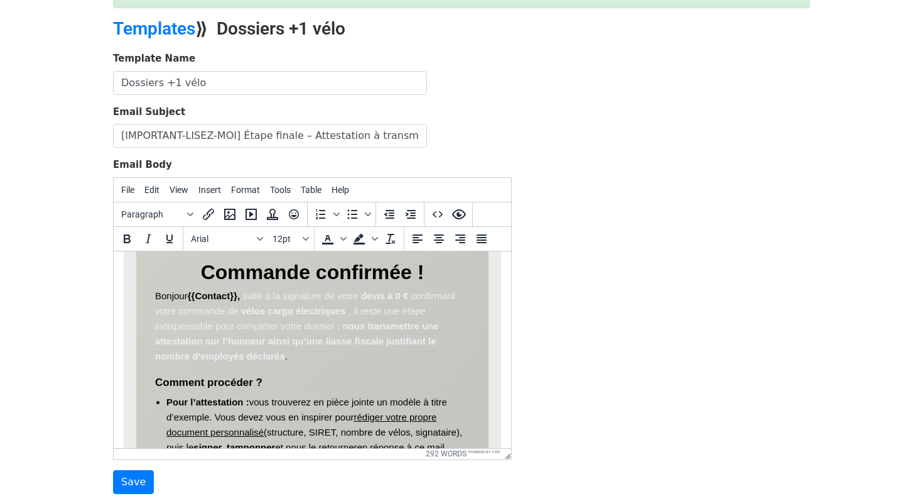
click at [343, 324] on strong "nous transmettre une attestation sur l’honneur ainsi qu’une liasse fiscale just…" at bounding box center [297, 340] width 284 height 41
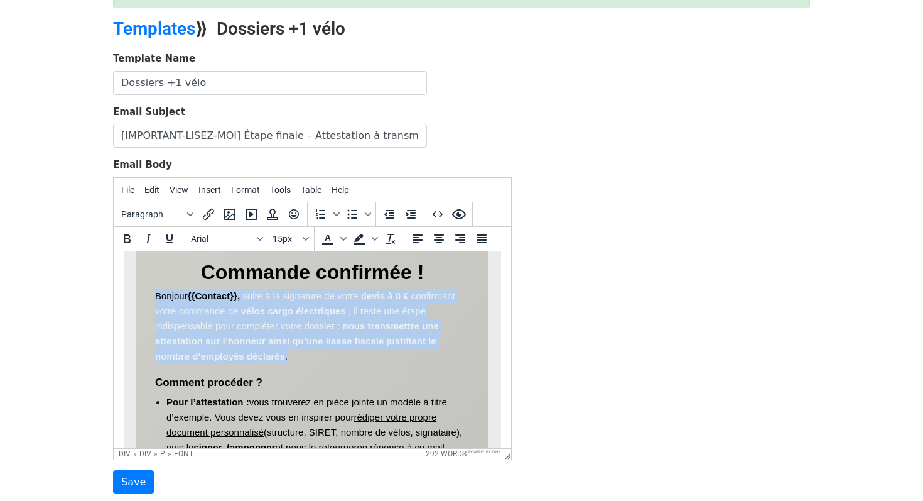
click at [343, 324] on strong "nous transmettre une attestation sur l’honneur ainsi qu’une liasse fiscale just…" at bounding box center [297, 340] width 284 height 41
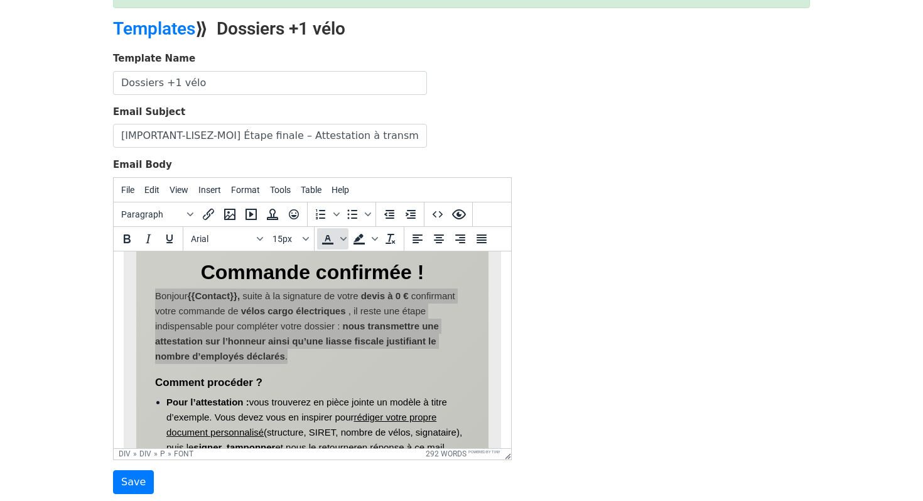
click at [321, 236] on icon "Text color" at bounding box center [327, 238] width 15 height 15
click at [325, 236] on icon "Text color" at bounding box center [327, 238] width 15 height 15
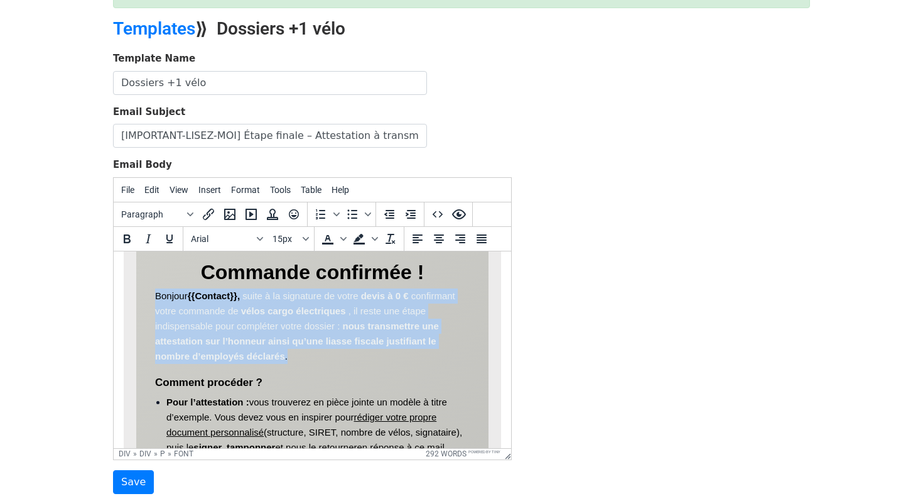
click at [325, 299] on span "suite à la signature de votre" at bounding box center [300, 295] width 116 height 11
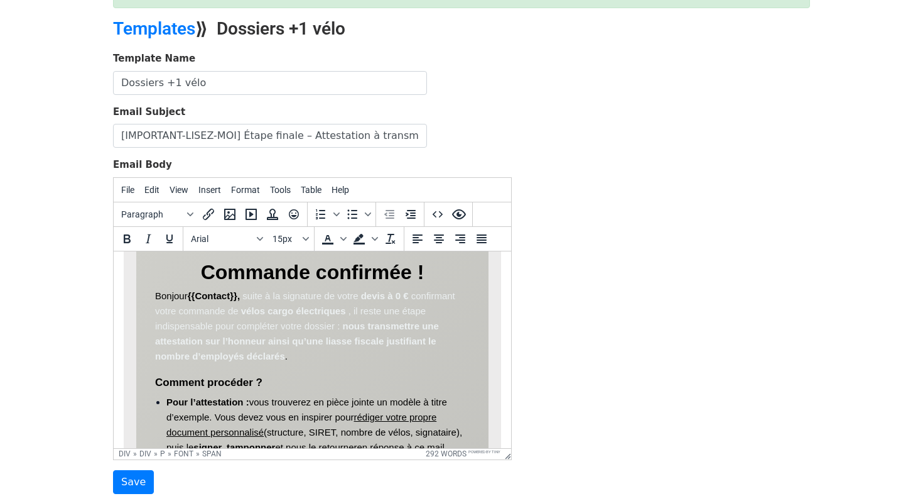
click at [325, 299] on span "suite à la signature de votre" at bounding box center [300, 295] width 116 height 11
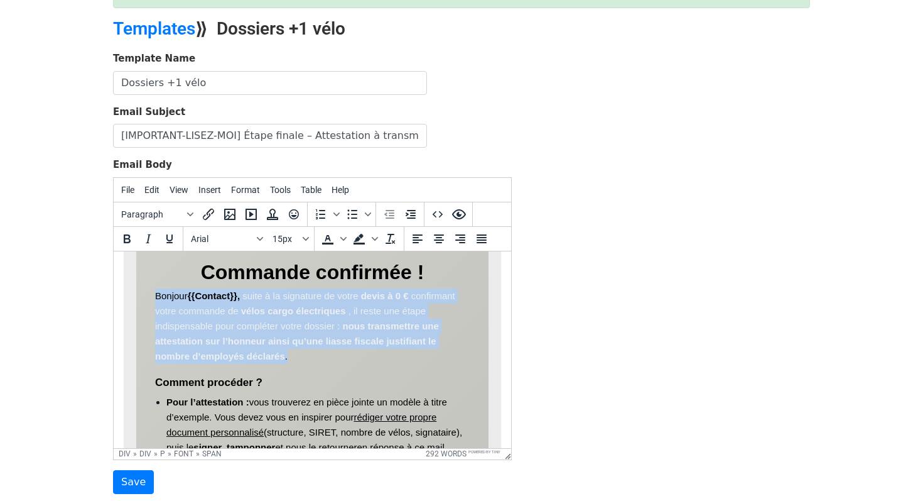
click at [325, 299] on span "suite à la signature de votre" at bounding box center [300, 295] width 116 height 11
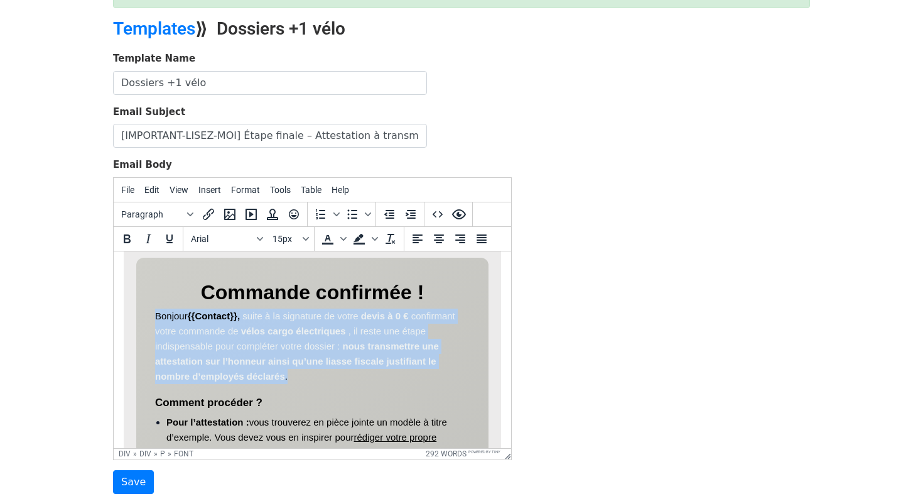
scroll to position [336, 0]
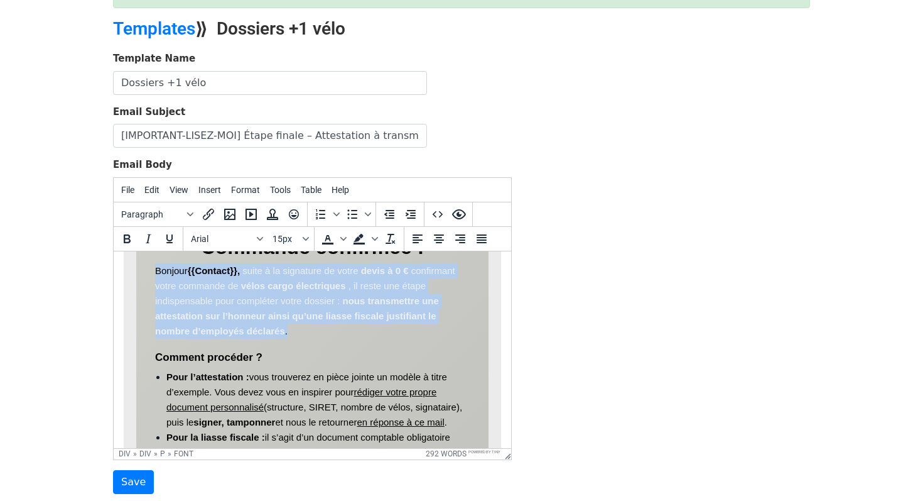
click at [323, 292] on p "Bonjour {{Contact}}, suite à la signature de votre devis à 0 € confirmant votre…" at bounding box center [312, 300] width 315 height 75
drag, startPoint x: 247, startPoint y: 269, endPoint x: 357, endPoint y: 332, distance: 126.9
click at [357, 332] on p "Bonjour {{Contact}}, suite à la signature de votre devis à 0 € confirmant votre…" at bounding box center [312, 300] width 315 height 75
copy font "suite à la signature de votre devis à 0 € confirmant votre commande de vélos ca…"
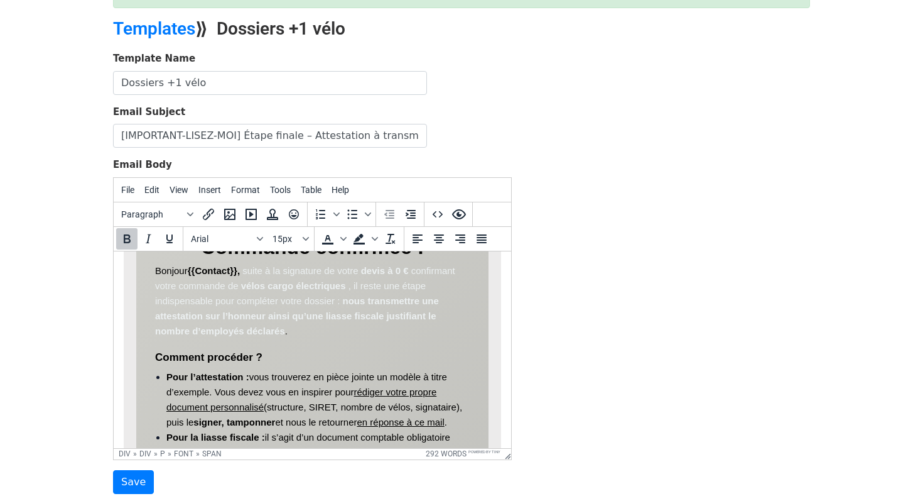
click at [240, 269] on span "{{Contact}}," at bounding box center [214, 269] width 52 height 11
paste body
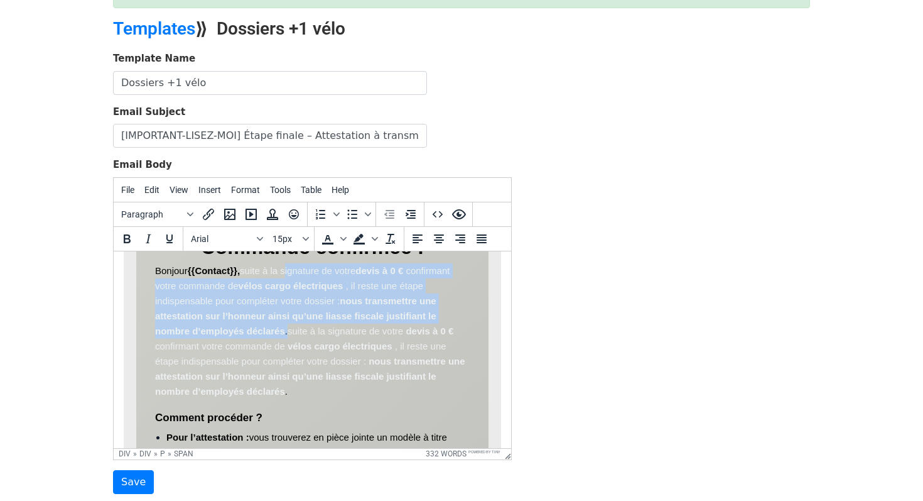
scroll to position [320, 0]
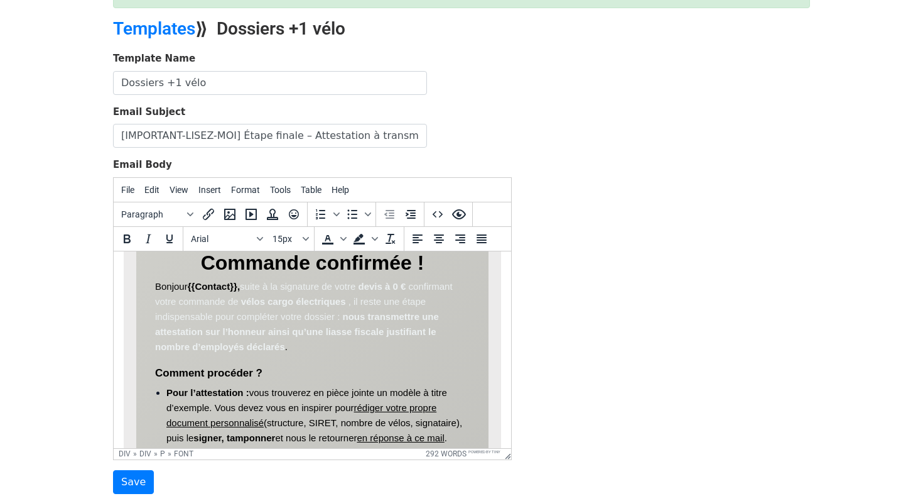
click at [180, 288] on font "Bonjour {{Contact}}," at bounding box center [197, 285] width 85 height 11
click at [183, 289] on font "Bonjour {{Contact}}," at bounding box center [197, 285] width 85 height 11
click at [271, 321] on p "Bonjour {{Contact}}, suite à la signature de votre devis à 0 € confirmant votre…" at bounding box center [312, 315] width 315 height 75
click at [223, 341] on strong "nous transmettre une attestation sur l’honneur ainsi qu’une liasse fiscale just…" at bounding box center [297, 330] width 284 height 41
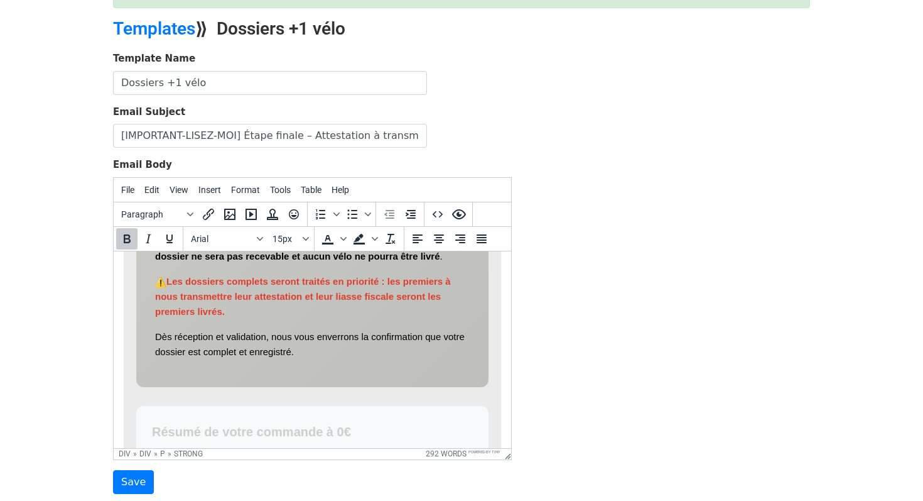
scroll to position [677, 0]
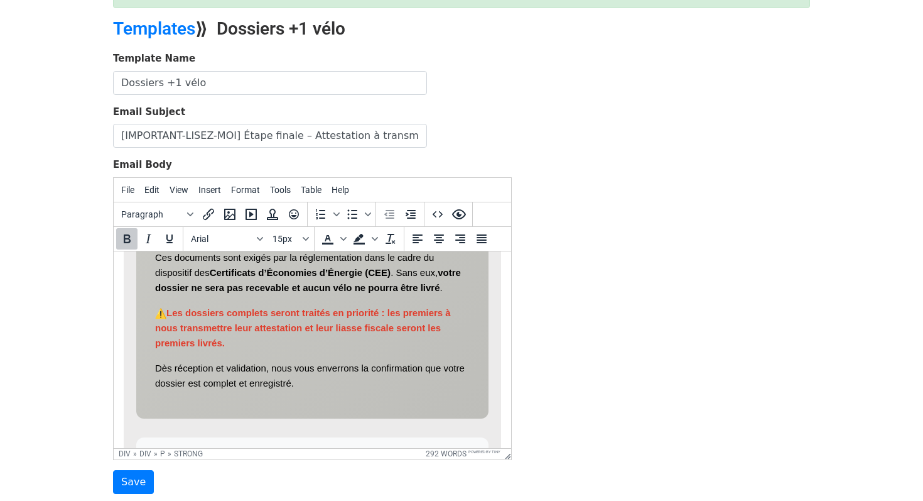
drag, startPoint x: 165, startPoint y: 312, endPoint x: 186, endPoint y: 312, distance: 20.7
click at [186, 312] on font "Les dossiers complets seront traités en priorité : les premiers à nous transmet…" at bounding box center [303, 327] width 296 height 41
drag, startPoint x: 154, startPoint y: 308, endPoint x: 258, endPoint y: 340, distance: 108.5
click at [258, 340] on div "Commande confirmée ! Bonjour {{Contact}}, suite à la signature de votre devis à…" at bounding box center [312, 145] width 352 height 548
copy font "Les dossiers complets seront traités en priorité : les premiers à nous transmet…"
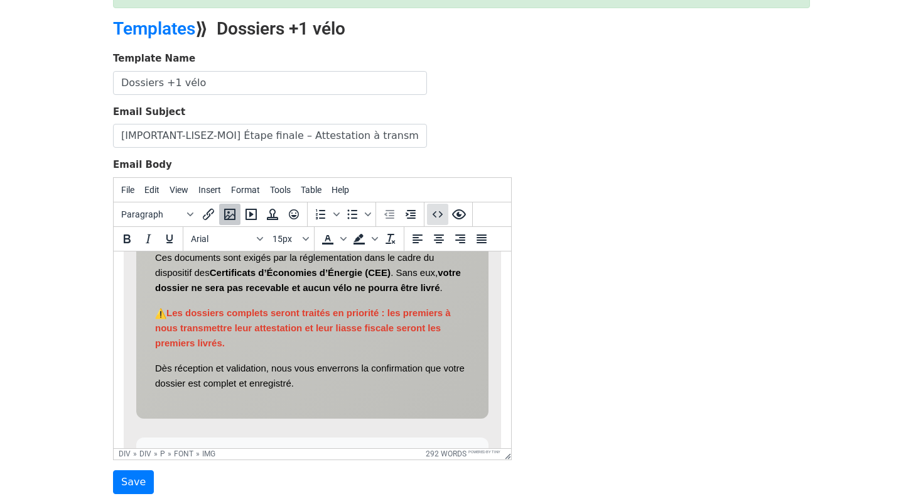
click at [437, 214] on icon "Source code" at bounding box center [437, 214] width 15 height 15
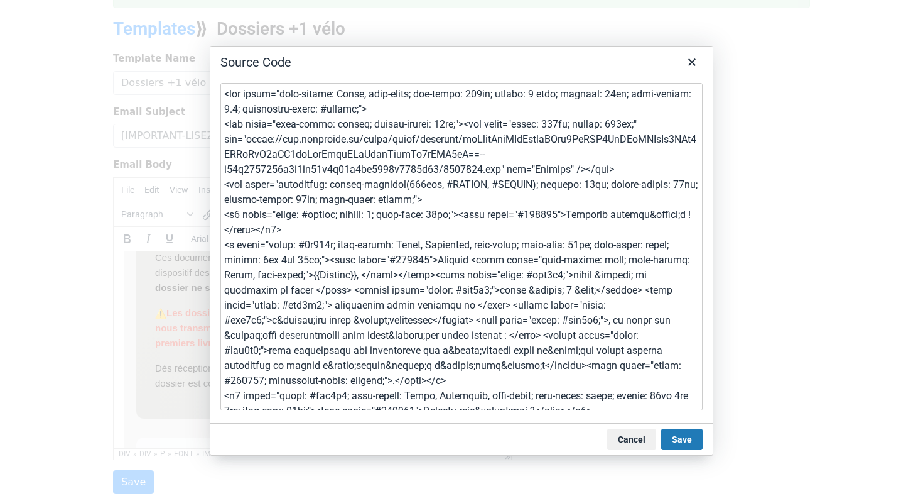
click at [423, 284] on textarea at bounding box center [461, 246] width 482 height 327
type textarea "<div style="font-family: Arial, sans-serif; max-width: 600px; margin: 0 auto; p…"
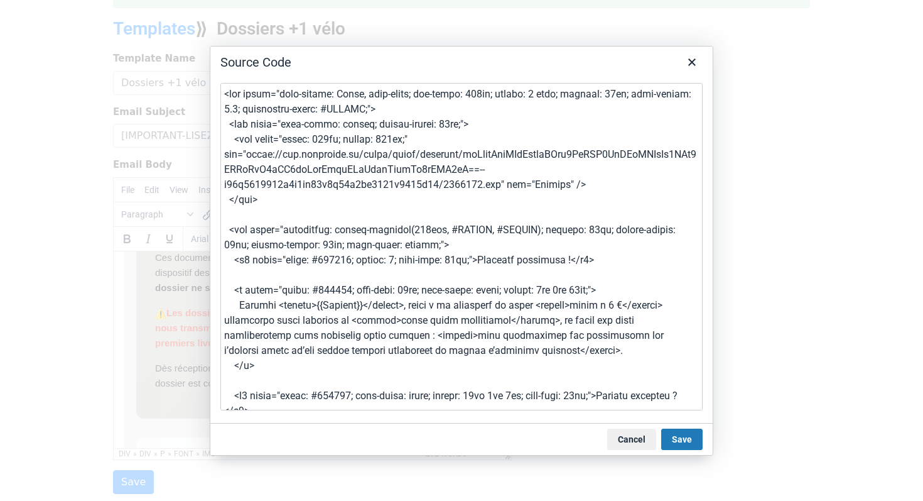
scroll to position [1017, 0]
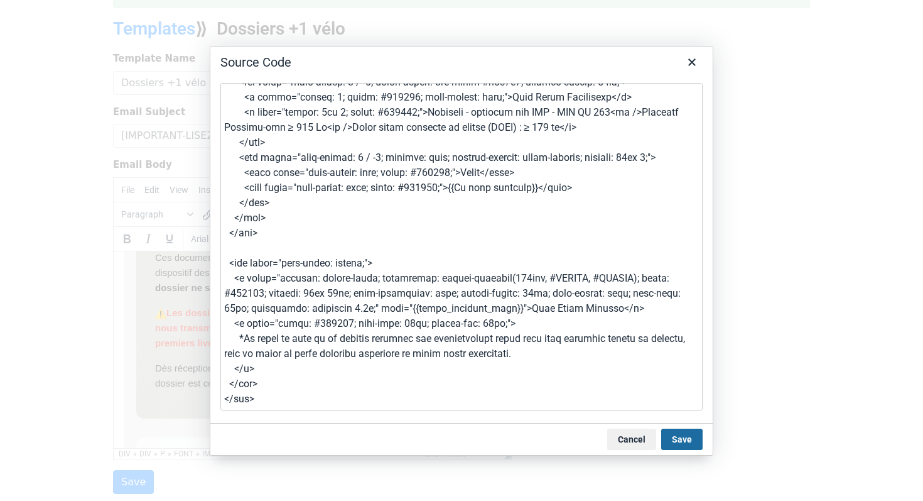
click at [684, 432] on button "Save" at bounding box center [681, 438] width 41 height 21
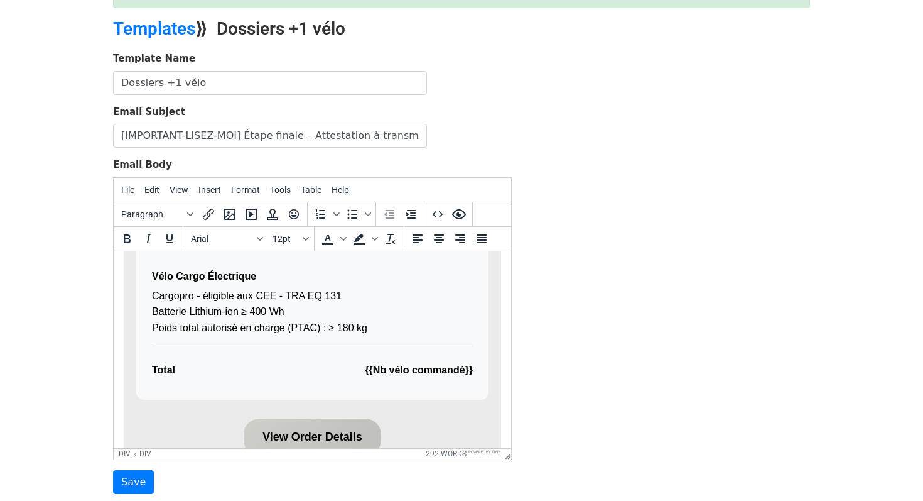
scroll to position [825, 0]
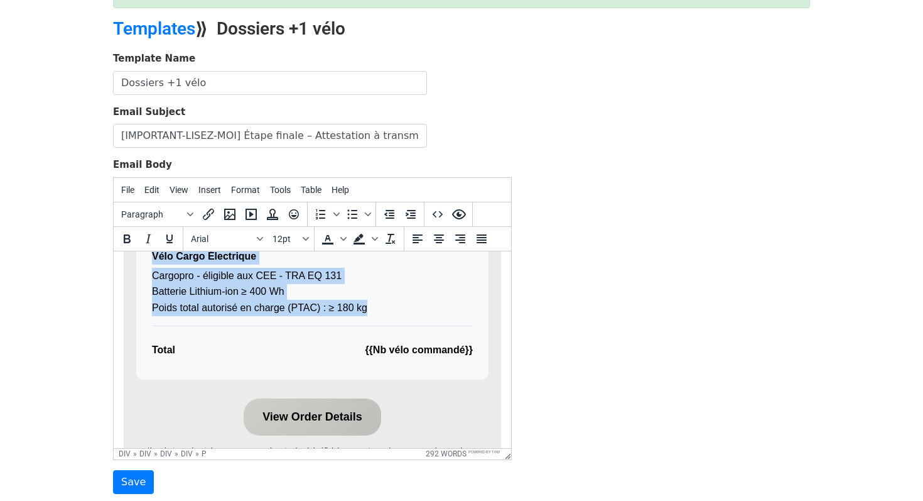
drag, startPoint x: 384, startPoint y: 306, endPoint x: 149, endPoint y: 260, distance: 239.4
click at [149, 260] on div "Résumé de votre commande à 0€ Vélo Cargo Électrique Cargopro - éligible aux CEE…" at bounding box center [312, 289] width 352 height 180
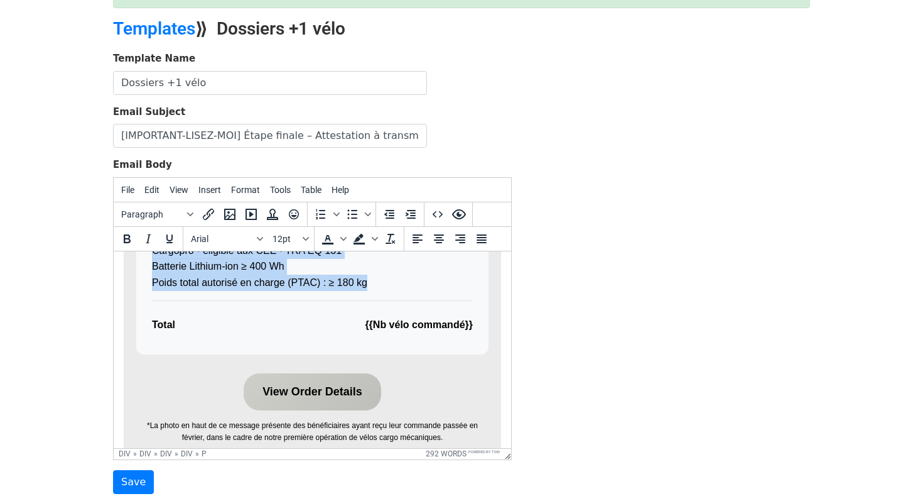
scroll to position [876, 0]
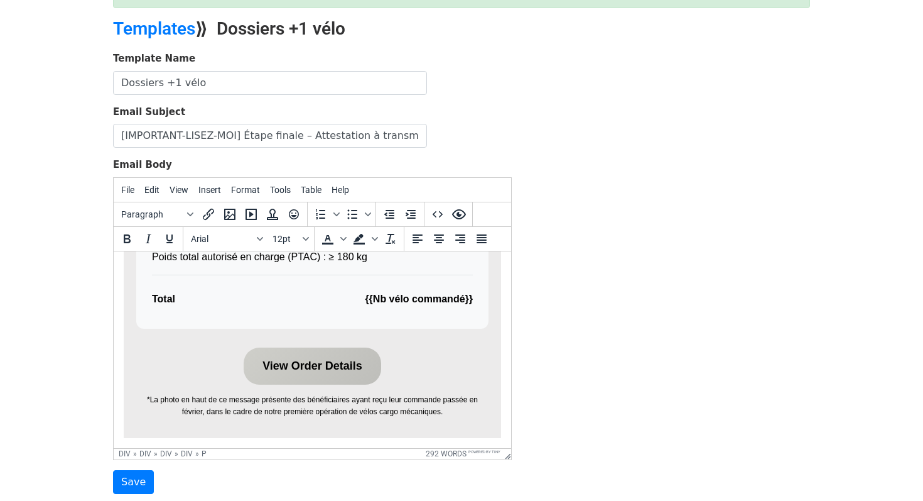
click at [302, 369] on link "View Order Details" at bounding box center [313, 365] width 138 height 37
click at [210, 221] on button "Insert/edit link" at bounding box center [208, 214] width 21 height 21
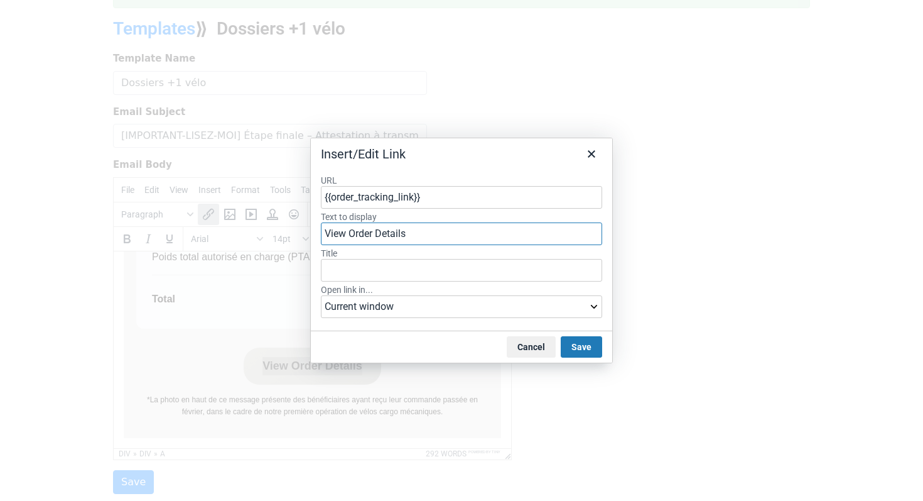
click at [497, 231] on input "View Order Details" at bounding box center [461, 233] width 281 height 23
click at [595, 143] on button "Close" at bounding box center [591, 153] width 21 height 21
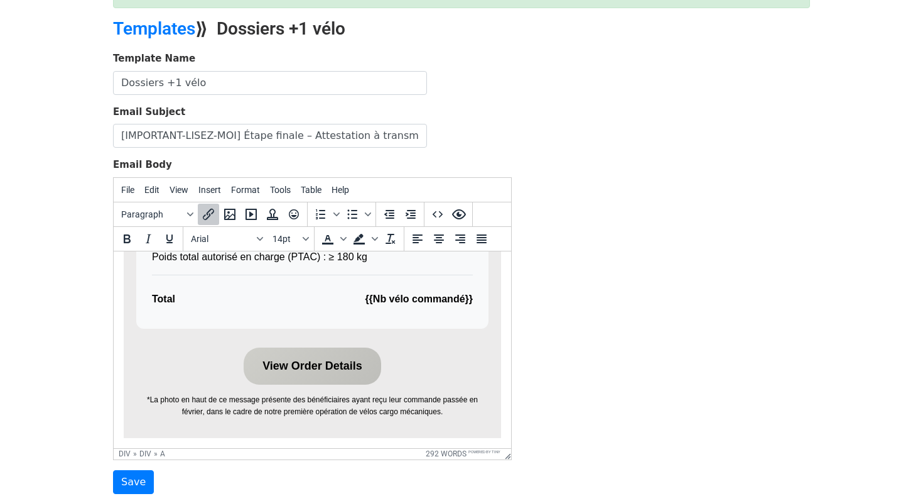
click at [409, 362] on div "View Order Details *La photo en haut de ce message présente des bénéficiaires a…" at bounding box center [312, 382] width 352 height 70
drag, startPoint x: 409, startPoint y: 362, endPoint x: 268, endPoint y: 357, distance: 141.4
click at [268, 357] on div "View Order Details﻿ *La photo en haut de ce message présente des bénéficiaires …" at bounding box center [312, 382] width 352 height 70
click at [403, 356] on div "View Order Details﻿ *La photo en haut de ce message présente des bénéficiaires …" at bounding box center [312, 382] width 352 height 70
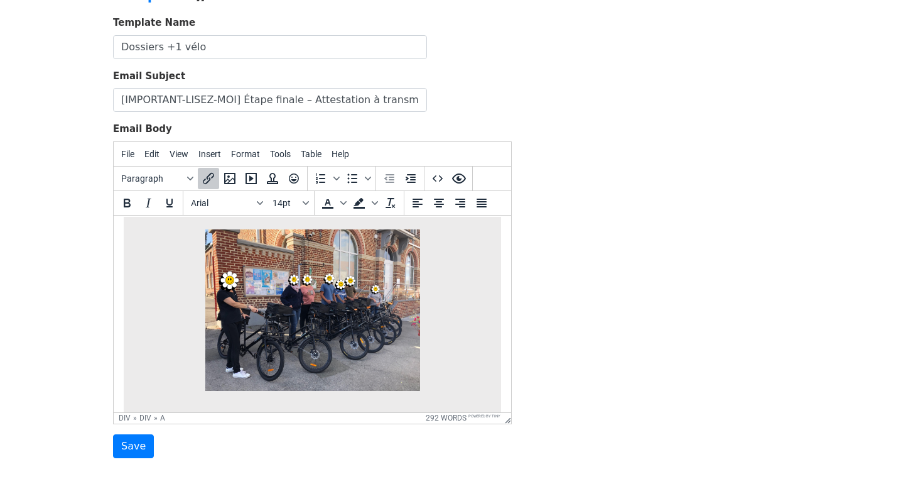
scroll to position [0, 0]
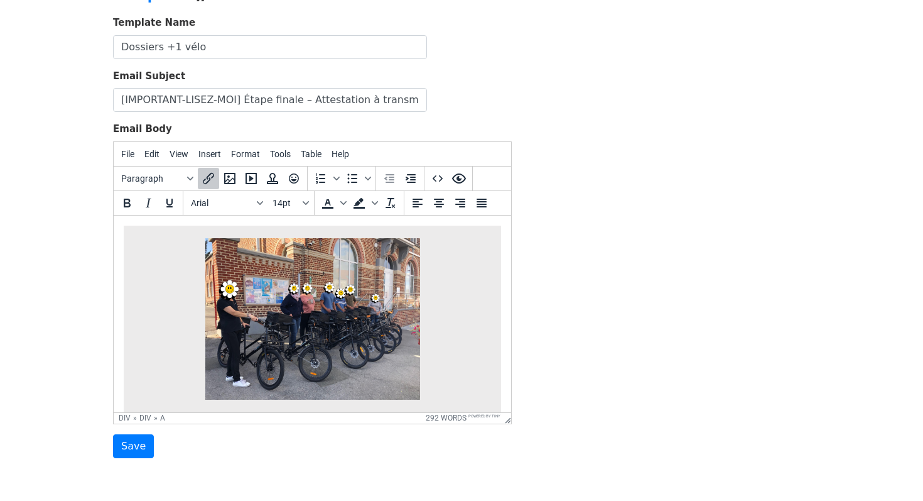
click at [337, 356] on img at bounding box center [312, 317] width 215 height 161
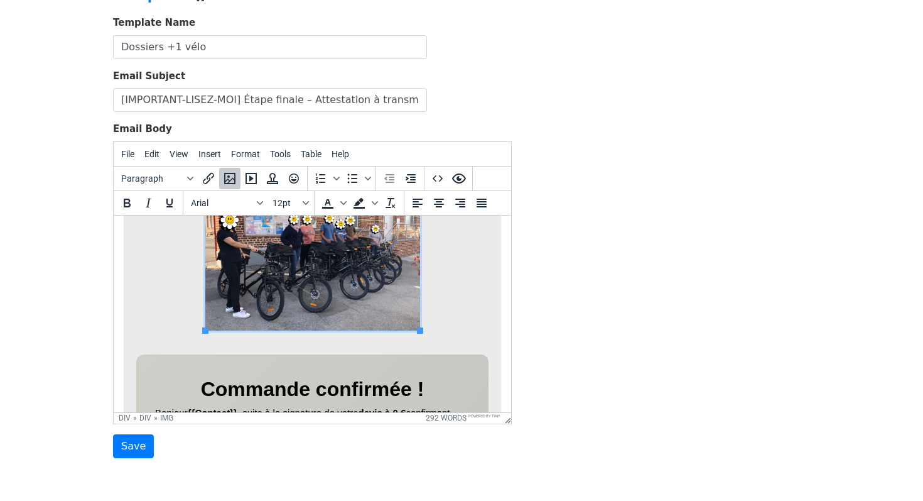
scroll to position [70, 0]
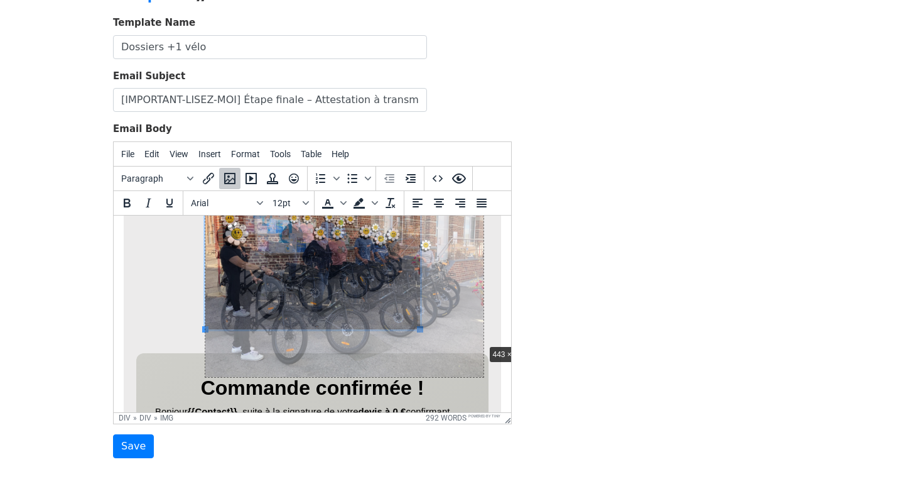
drag, startPoint x: 420, startPoint y: 327, endPoint x: 492, endPoint y: 345, distance: 75.0
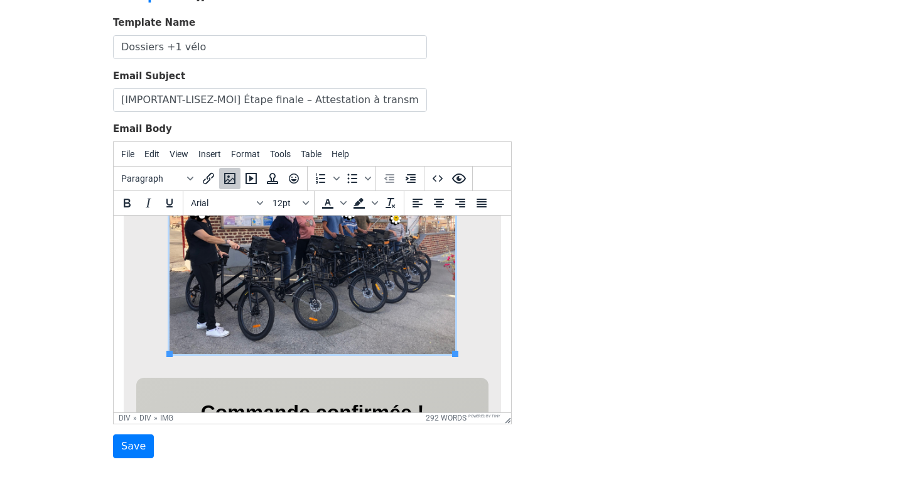
scroll to position [103, 0]
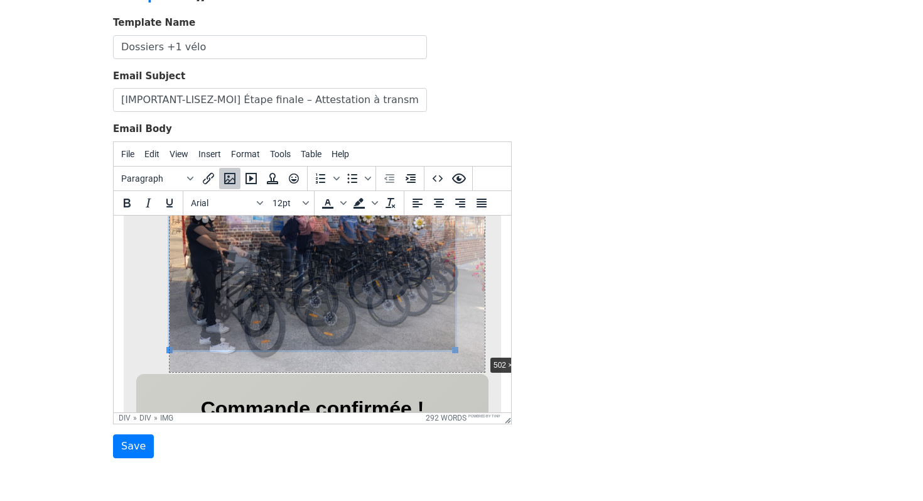
drag, startPoint x: 454, startPoint y: 351, endPoint x: 506, endPoint y: 362, distance: 52.9
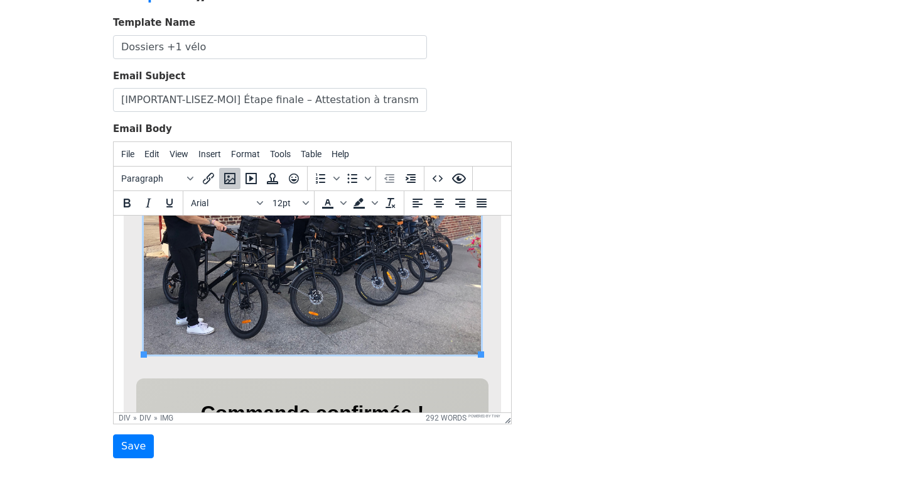
scroll to position [156, 0]
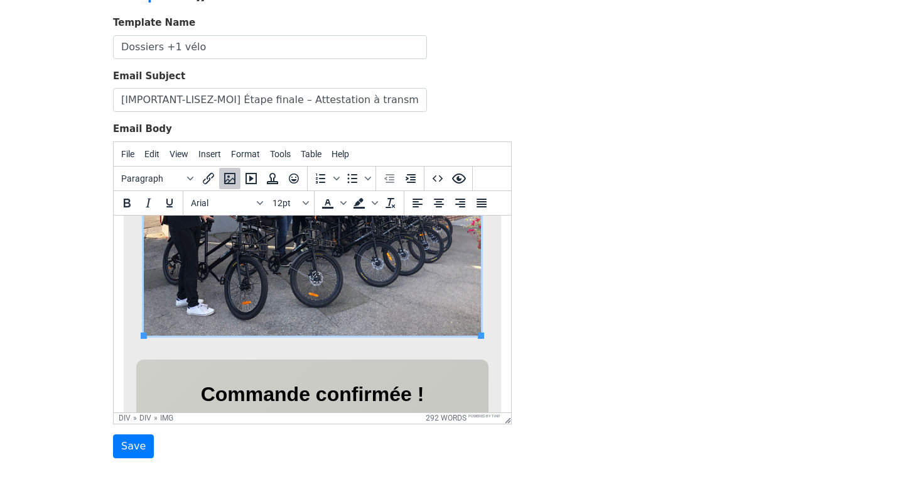
click at [550, 301] on div "Template Name Dossiers +1 vélo Email Subject [IMPORTANT-LISEZ-MOI] Étape finale…" at bounding box center [462, 237] width 716 height 442
click at [460, 185] on icon "Preview" at bounding box center [459, 178] width 15 height 15
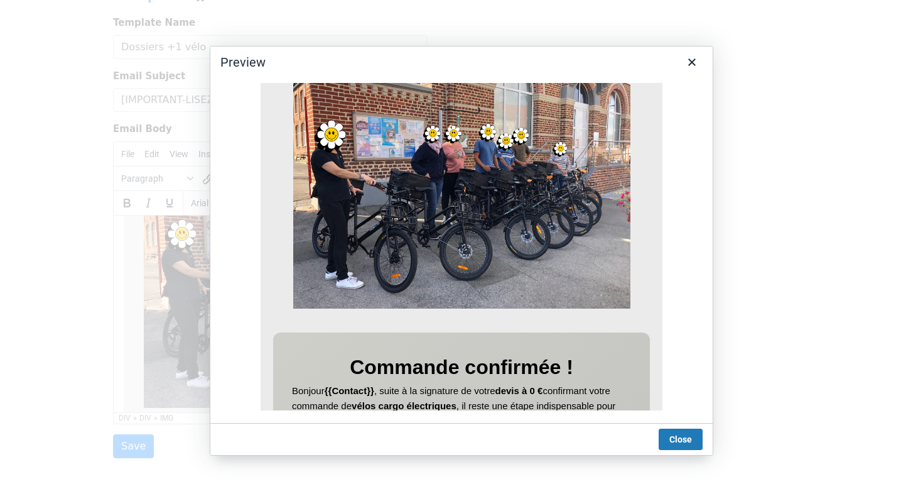
scroll to position [0, 0]
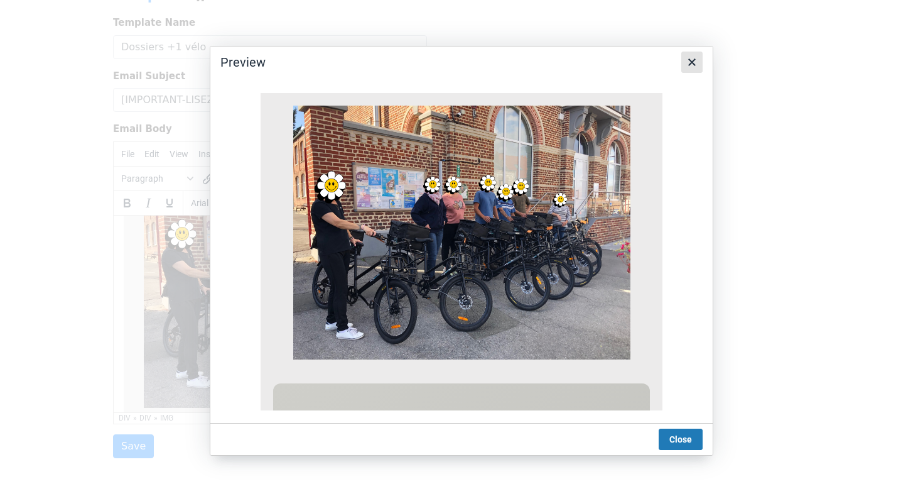
click at [695, 63] on icon "Close" at bounding box center [692, 62] width 15 height 15
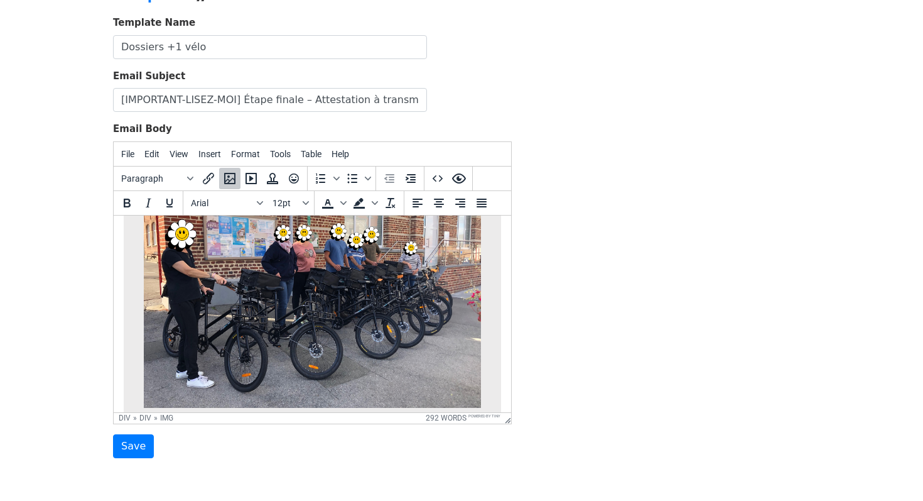
click at [411, 304] on img at bounding box center [312, 280] width 337 height 254
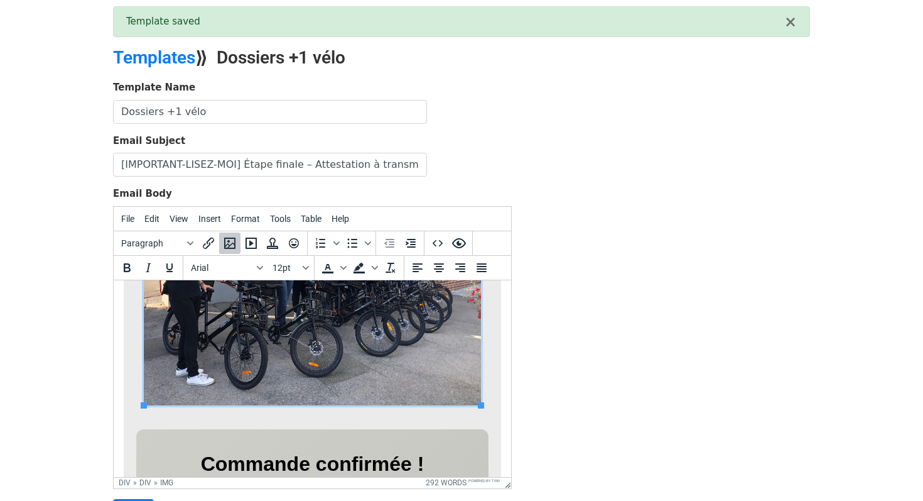
scroll to position [162, 0]
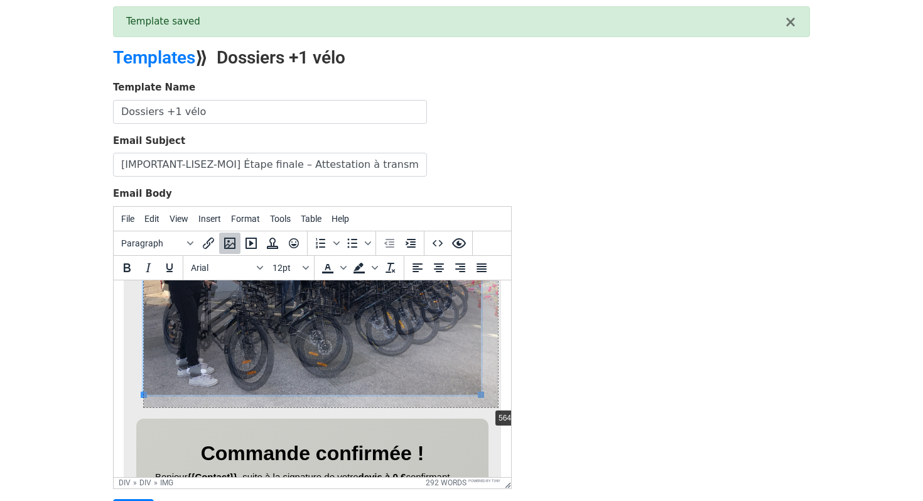
drag, startPoint x: 481, startPoint y: 395, endPoint x: 492, endPoint y: 410, distance: 18.3
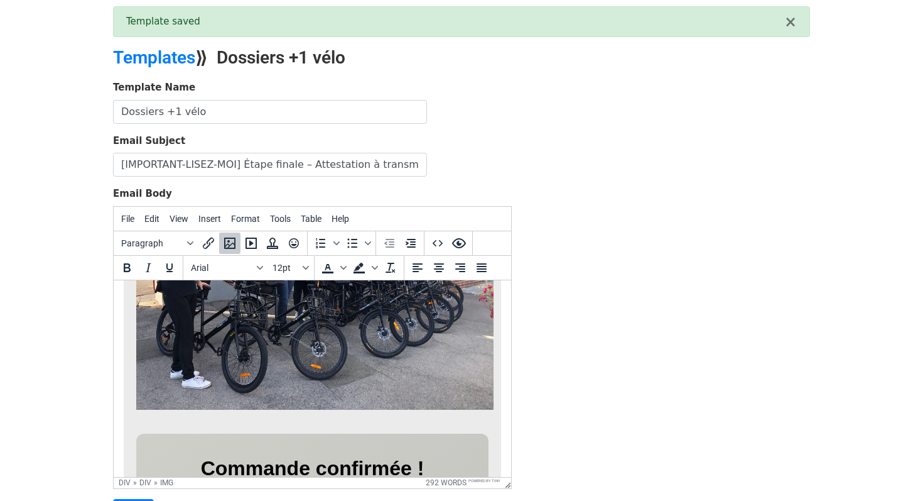
drag, startPoint x: 567, startPoint y: 310, endPoint x: 391, endPoint y: 1, distance: 355.9
click at [567, 310] on div "Template Name Dossiers +1 vélo Email Subject [IMPORTANT-LISEZ-MOI] Étape finale…" at bounding box center [462, 301] width 716 height 442
click at [462, 240] on icon "Preview" at bounding box center [459, 243] width 15 height 15
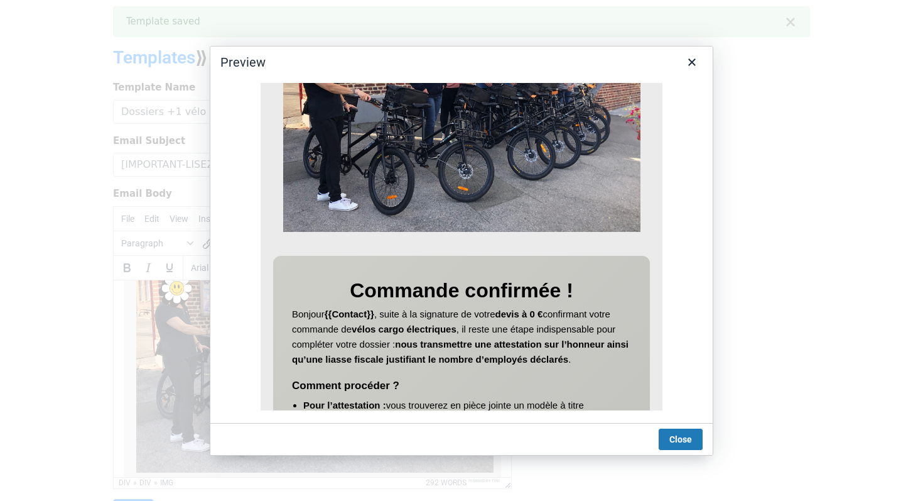
scroll to position [151, 0]
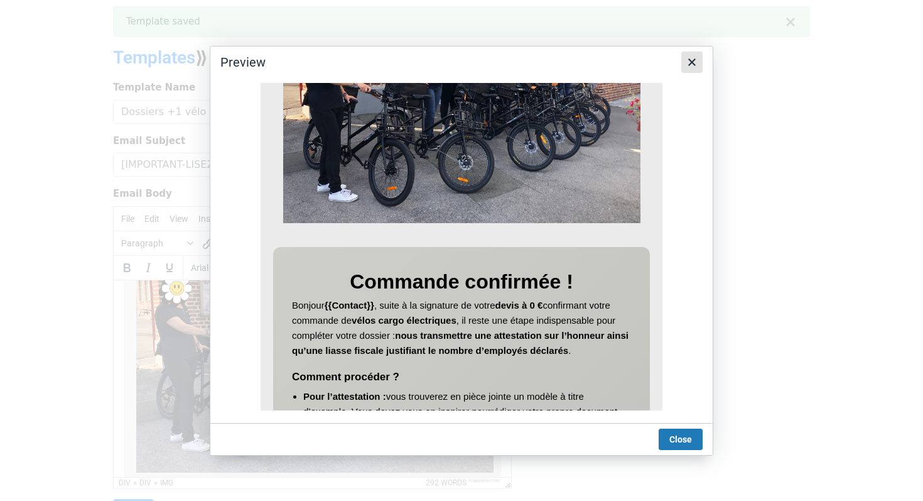
click at [687, 65] on icon "Close" at bounding box center [692, 62] width 15 height 15
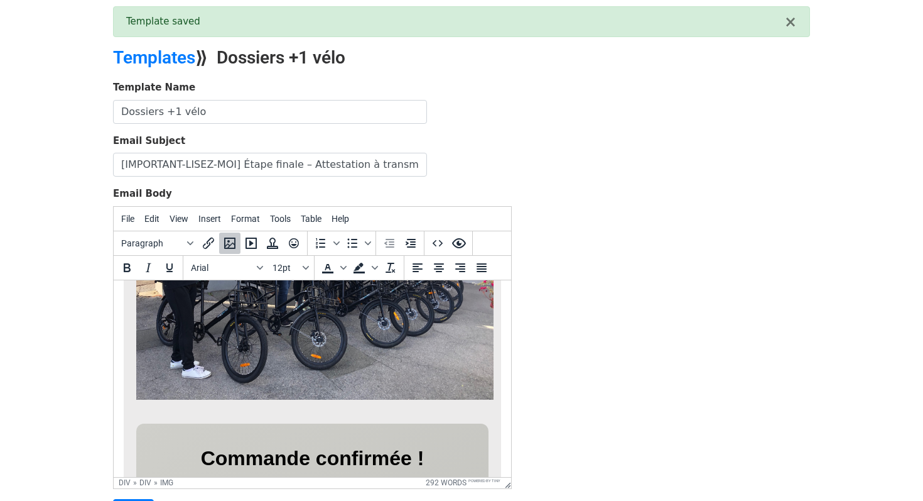
scroll to position [270, 0]
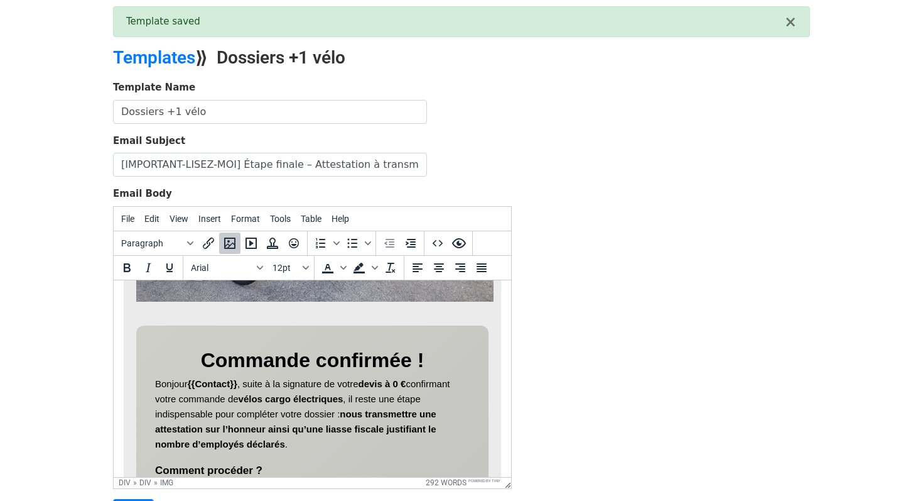
click at [431, 370] on h1 "Commande confirmée !" at bounding box center [312, 360] width 315 height 32
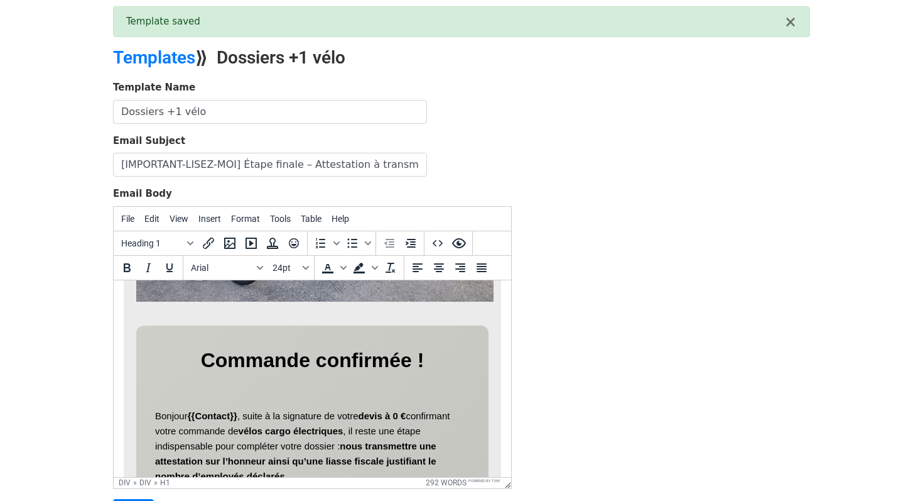
click at [754, 310] on div "Template Name Dossiers +1 vélo Email Subject [IMPORTANT-LISEZ-MOI] Étape finale…" at bounding box center [462, 301] width 716 height 442
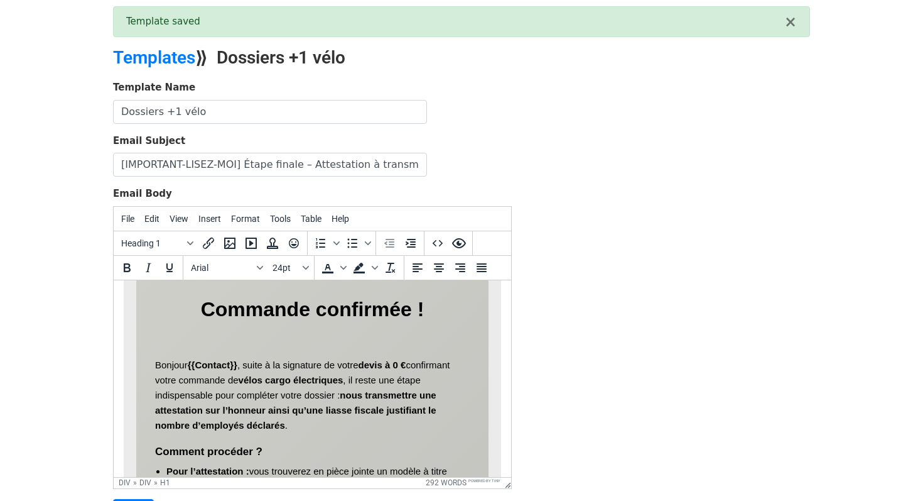
scroll to position [320, 0]
click at [440, 298] on h1 "Commande confirmée !" at bounding box center [312, 326] width 315 height 64
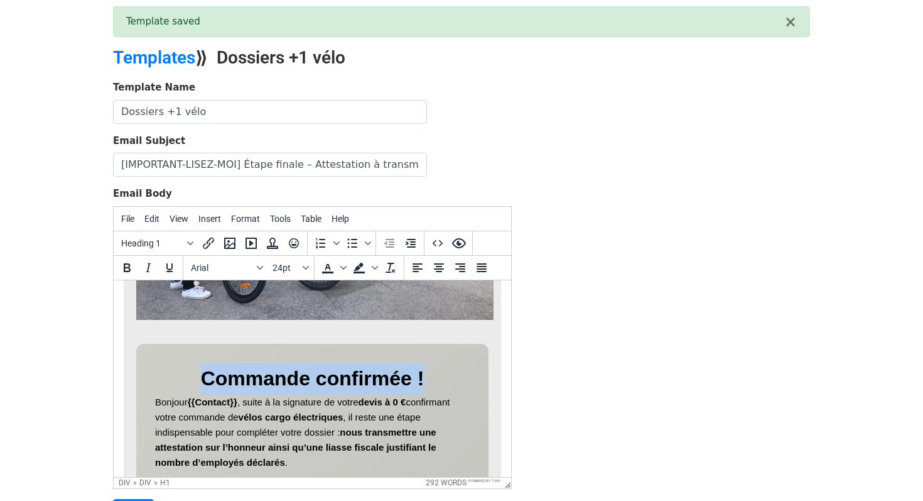
drag, startPoint x: 430, startPoint y: 379, endPoint x: 197, endPoint y: 375, distance: 233.7
click at [197, 375] on h1 "Commande confirmée !" at bounding box center [312, 378] width 315 height 32
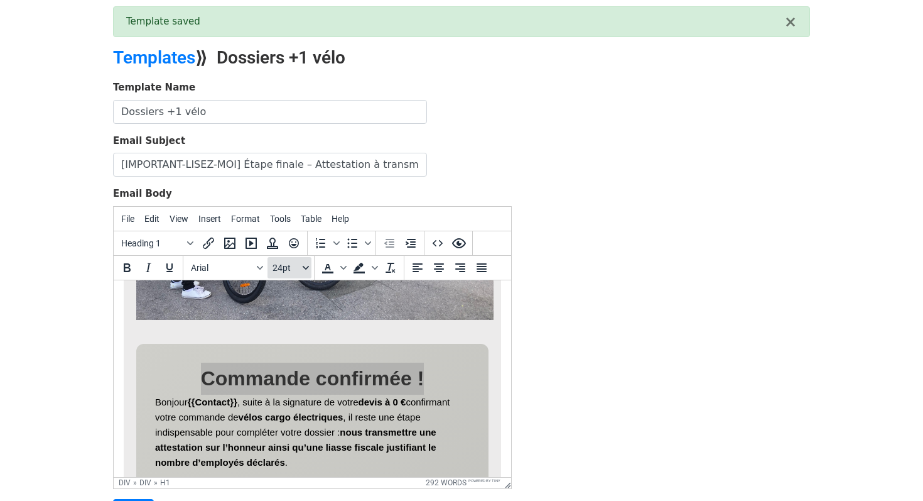
click at [303, 263] on button "24pt" at bounding box center [290, 267] width 44 height 21
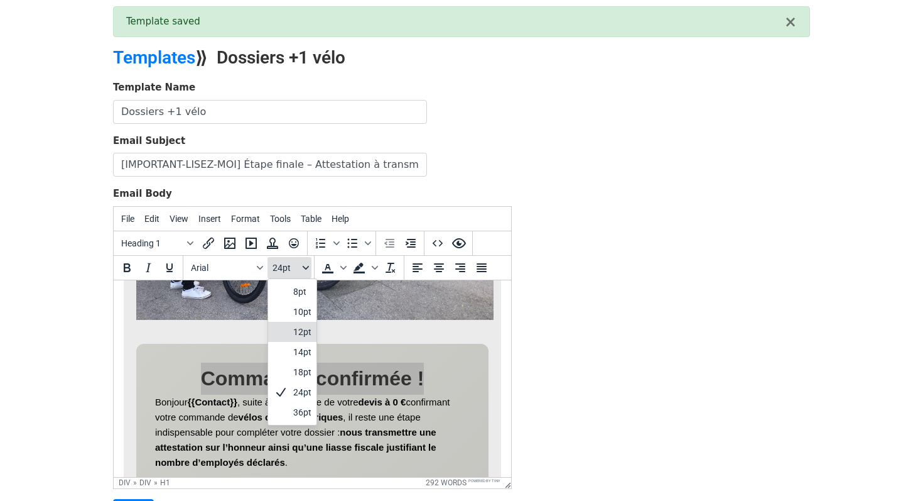
click at [282, 263] on span "24pt" at bounding box center [287, 268] width 28 height 10
click at [295, 411] on div "36pt" at bounding box center [302, 412] width 18 height 15
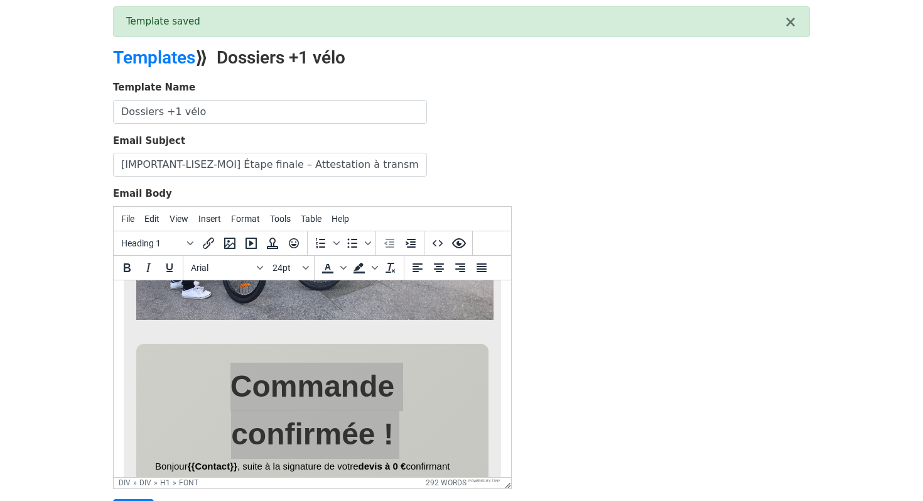
click at [566, 410] on div "Template Name Dossiers +1 vélo Email Subject [IMPORTANT-LISEZ-MOI] Étape finale…" at bounding box center [462, 301] width 716 height 442
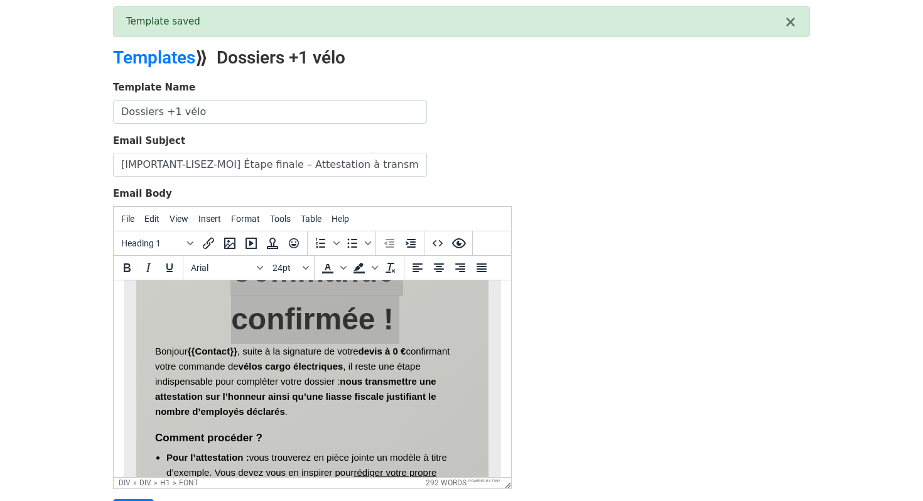
scroll to position [368, 0]
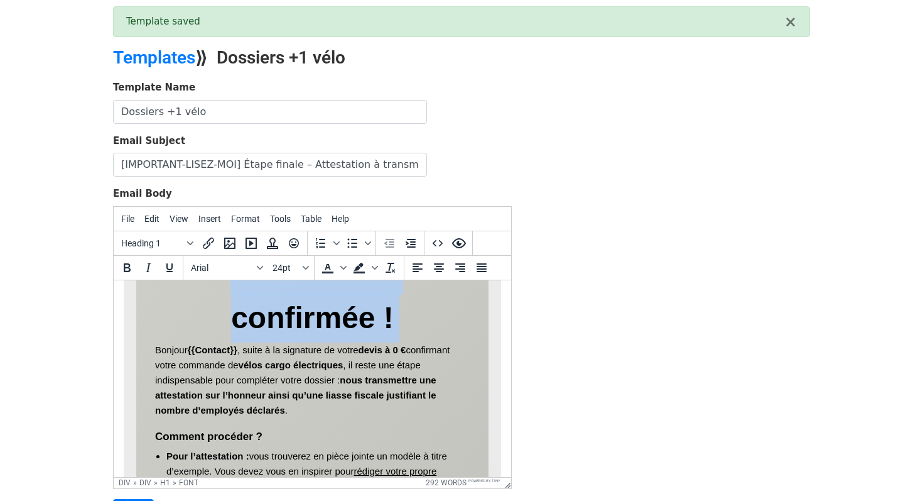
click at [304, 305] on font "Commande confirmée !" at bounding box center [313, 294] width 164 height 82
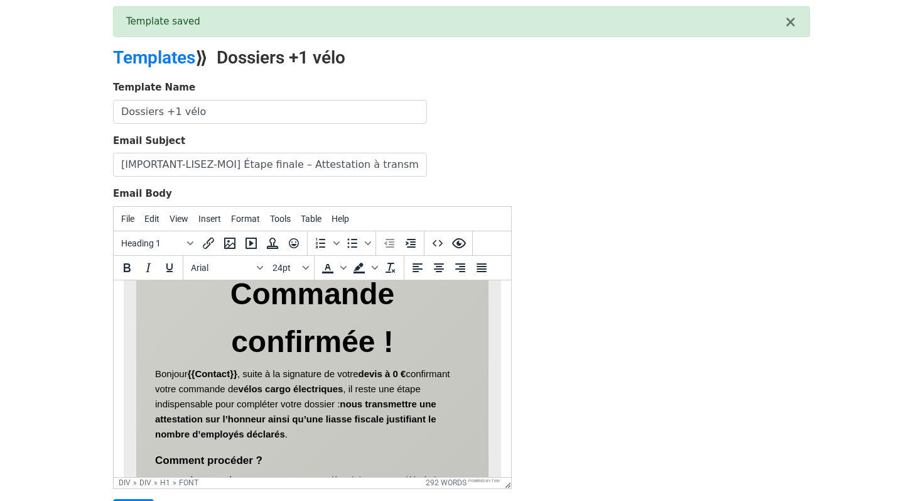
scroll to position [344, 0]
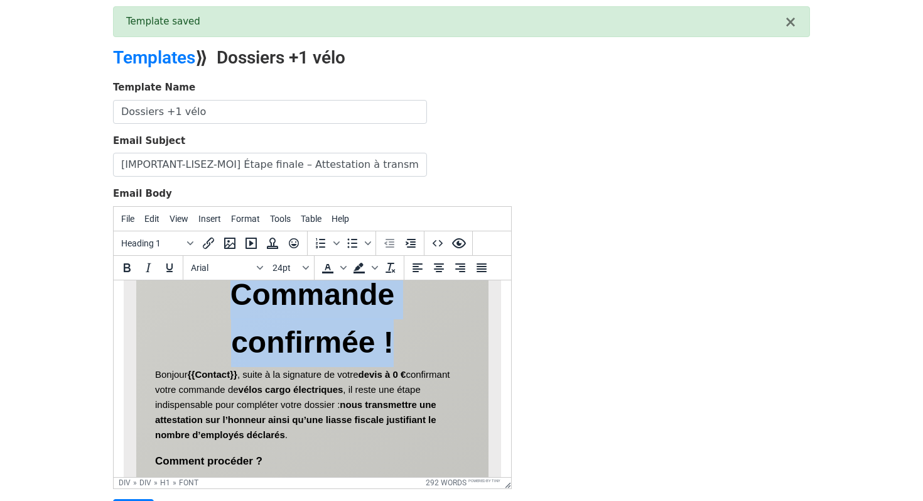
drag, startPoint x: 415, startPoint y: 344, endPoint x: 232, endPoint y: 297, distance: 188.6
click at [232, 297] on h1 "Commande confirmée !" at bounding box center [312, 318] width 315 height 97
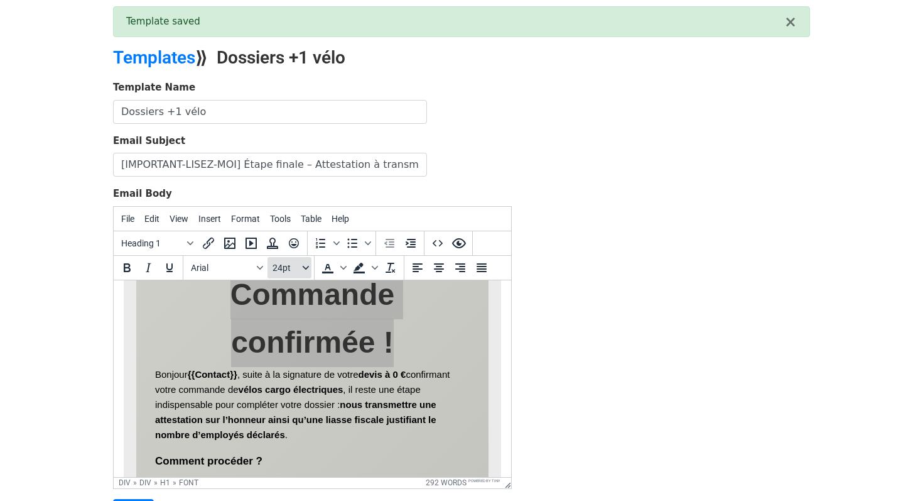
click at [305, 271] on button "24pt" at bounding box center [290, 267] width 44 height 21
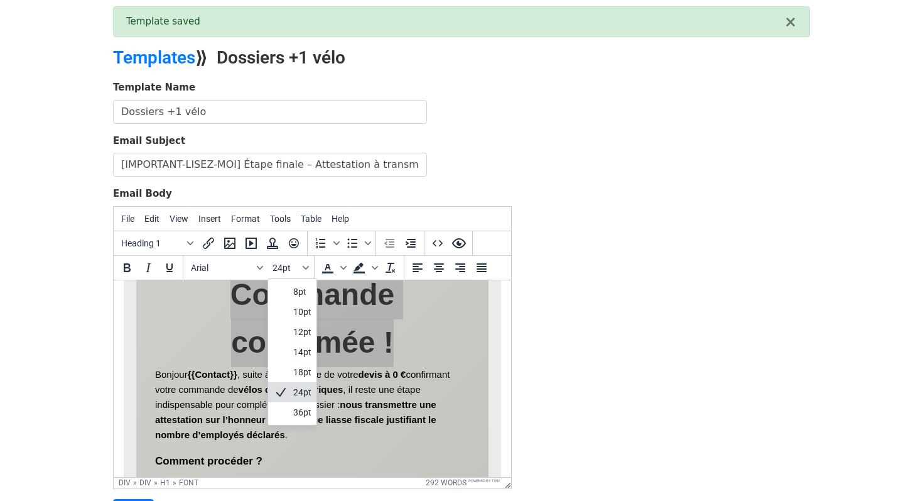
click at [297, 388] on div "24pt" at bounding box center [302, 391] width 18 height 15
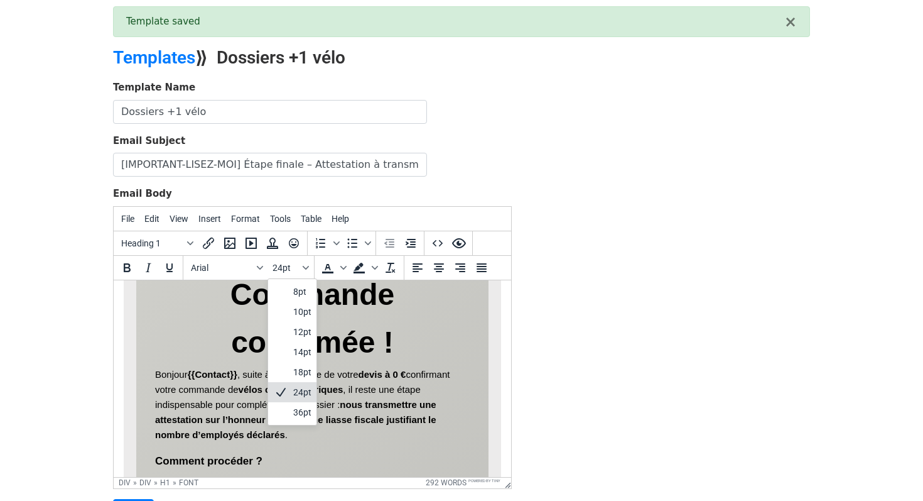
scroll to position [334, 0]
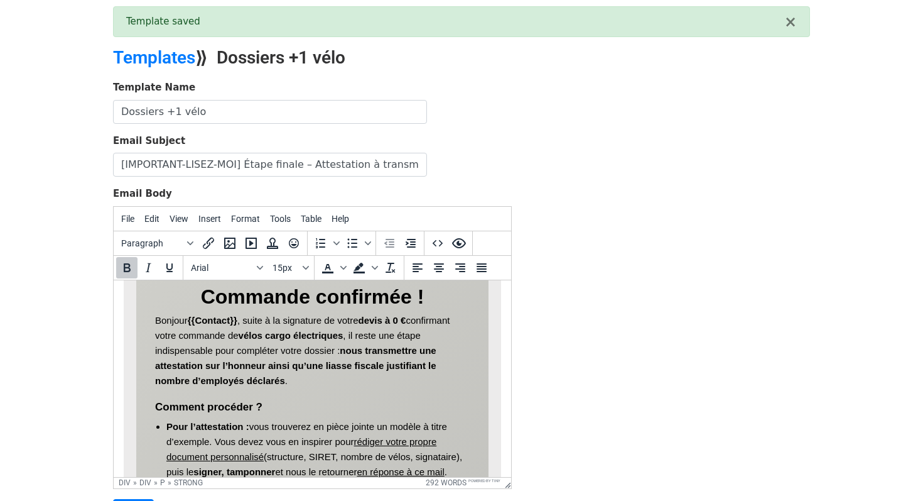
click at [353, 367] on strong "nous transmettre une attestation sur l’honneur ainsi qu’une liasse fiscale just…" at bounding box center [295, 364] width 281 height 41
click at [159, 319] on p "Bonjour {{Contact}} , suite à la signature de votre devis à 0 € confirmant votr…" at bounding box center [312, 349] width 315 height 75
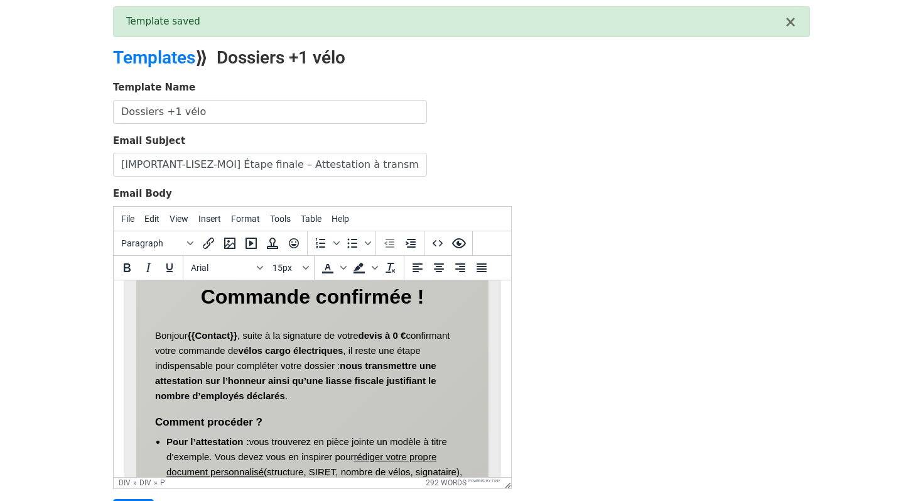
click at [217, 330] on strong "{{Contact}}" at bounding box center [213, 334] width 50 height 11
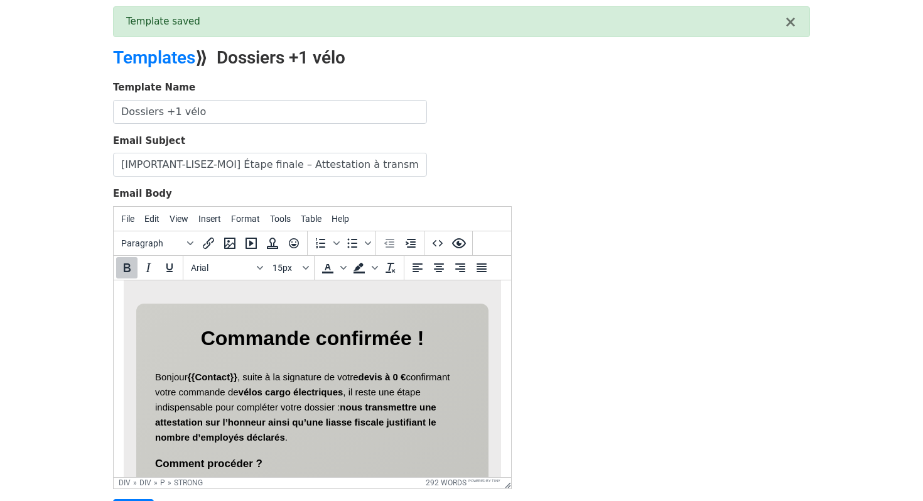
scroll to position [262, 0]
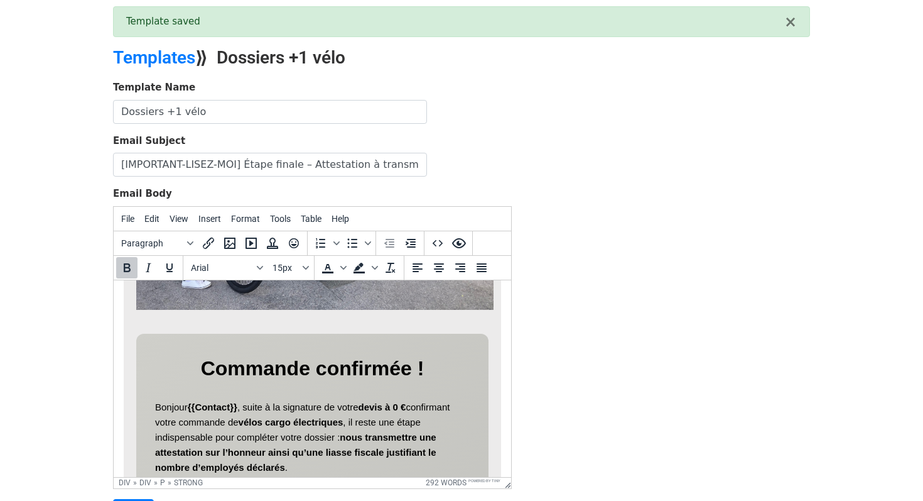
click at [265, 370] on font "Commande confirmée !" at bounding box center [313, 367] width 224 height 23
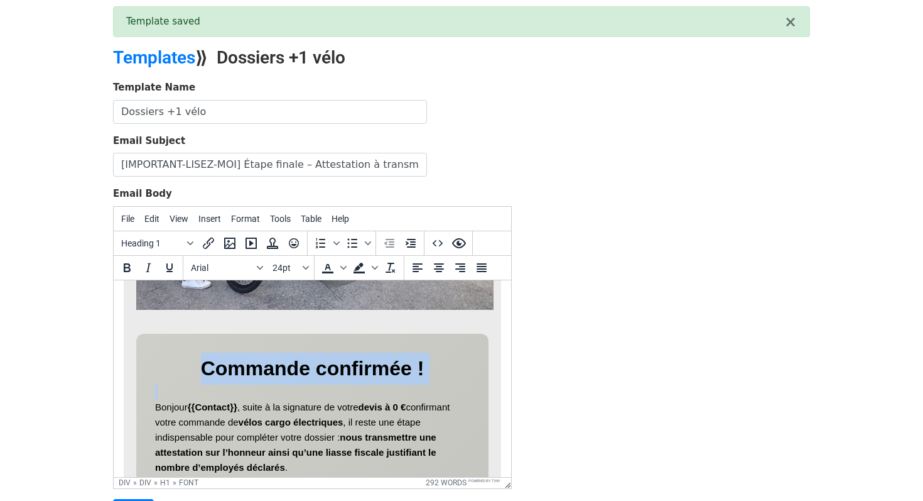
click at [265, 370] on font "Commande confirmée !" at bounding box center [313, 367] width 224 height 23
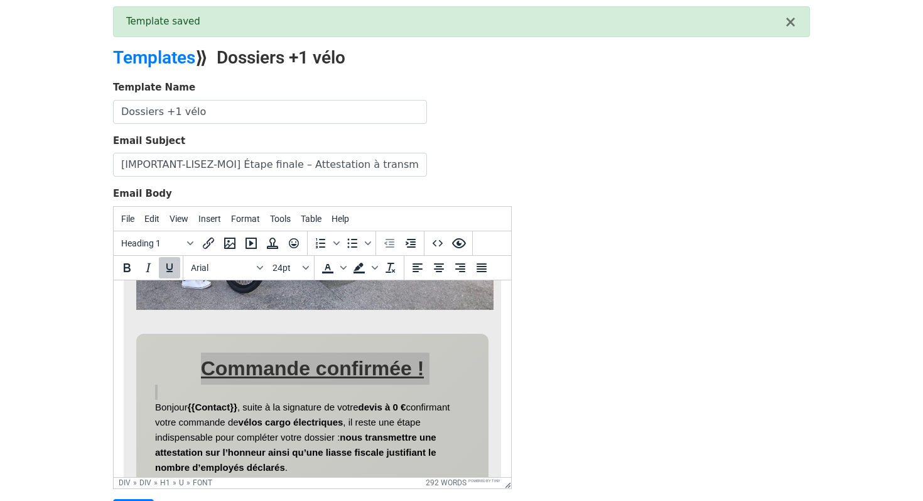
click at [552, 419] on div "Template Name Dossiers +1 vélo Email Subject [IMPORTANT-LISEZ-MOI] Étape finale…" at bounding box center [462, 301] width 716 height 442
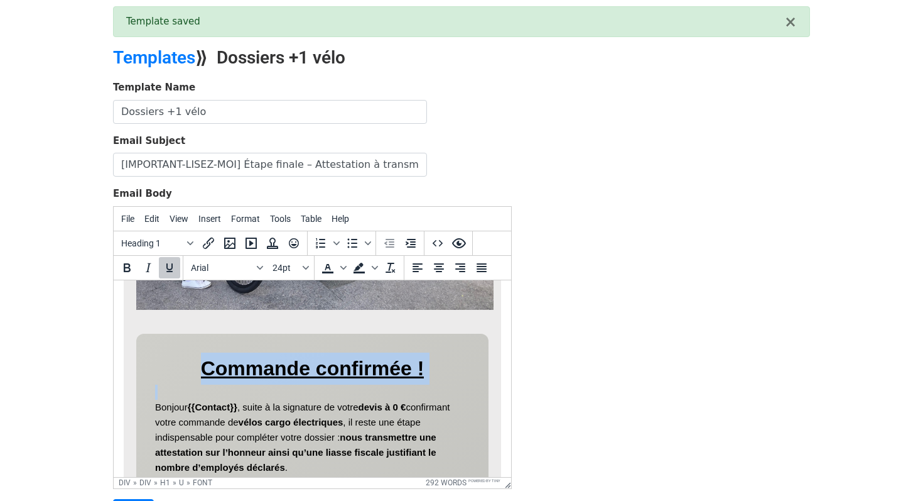
click at [377, 367] on font "Commande confirmée !" at bounding box center [313, 367] width 224 height 23
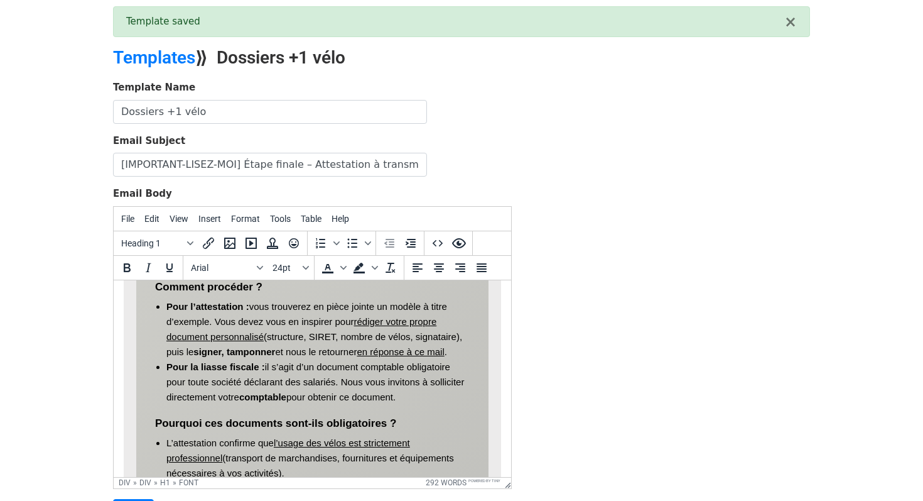
scroll to position [470, 0]
click at [474, 354] on div "Commande confirmée ! Bonjour {{Contact}} , suite à la signature de votre devis …" at bounding box center [312, 406] width 352 height 563
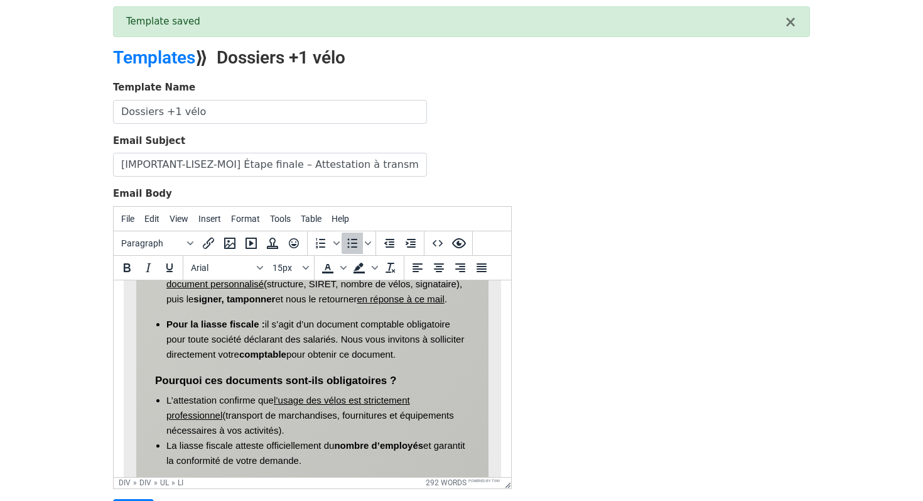
scroll to position [543, 0]
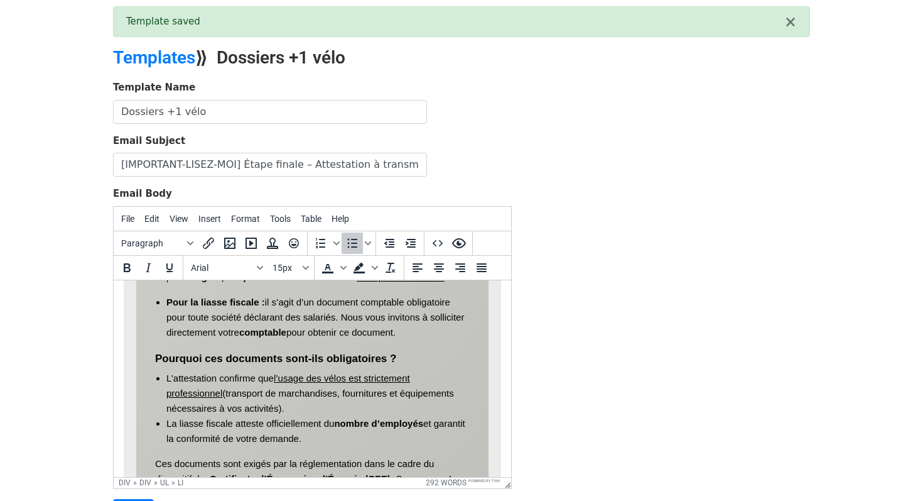
click at [312, 415] on li "La liasse fiscale atteste officiellement du nombre d’employés et garantit la co…" at bounding box center [317, 430] width 303 height 30
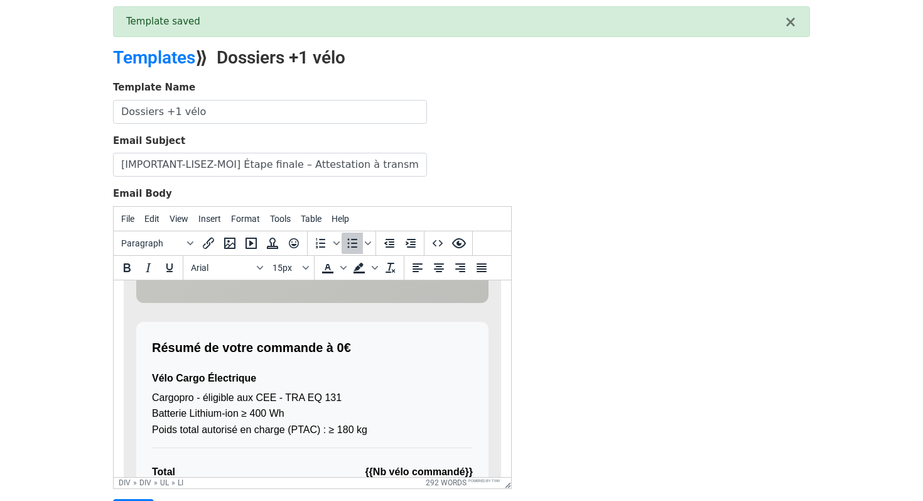
scroll to position [1003, 0]
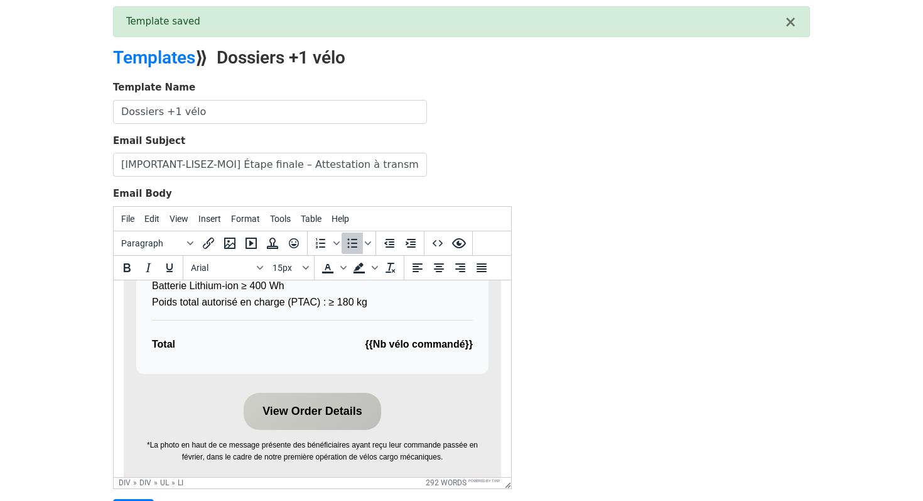
click at [334, 410] on link "﻿View Order Details" at bounding box center [313, 410] width 138 height 37
click at [334, 410] on link "View Order Details" at bounding box center [313, 410] width 138 height 37
copy link "View Order Details"
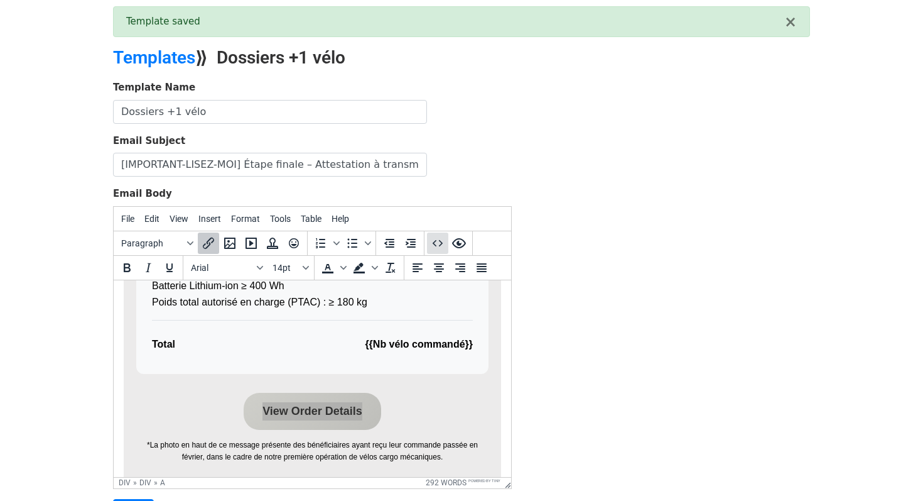
click at [443, 247] on icon "Source code" at bounding box center [437, 243] width 15 height 15
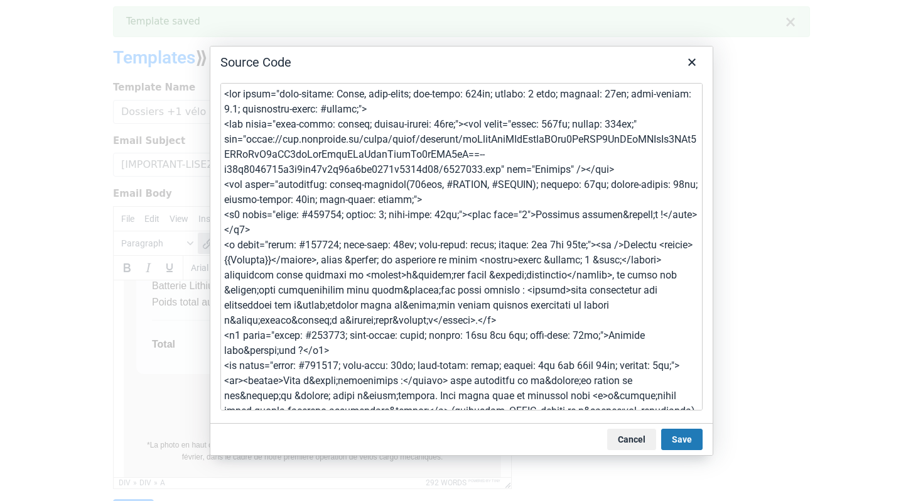
click at [447, 264] on textarea at bounding box center [461, 246] width 482 height 327
click at [698, 57] on icon "Close" at bounding box center [692, 62] width 15 height 15
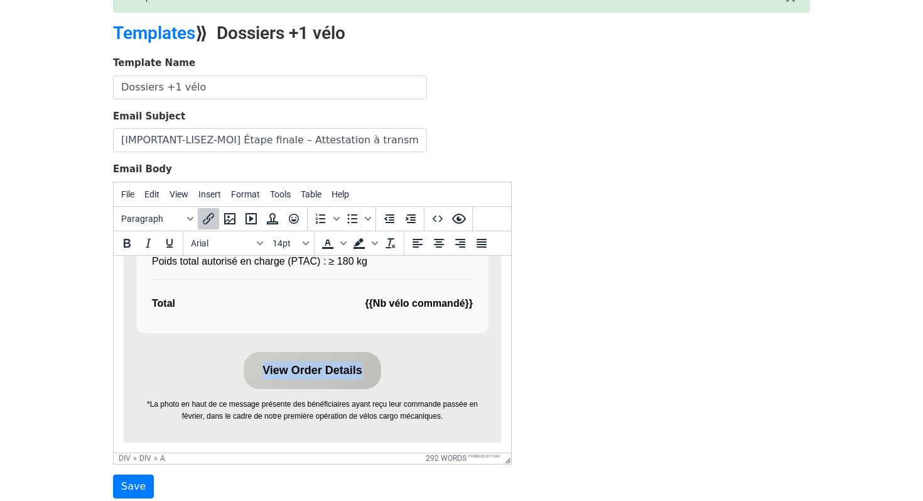
scroll to position [78, 0]
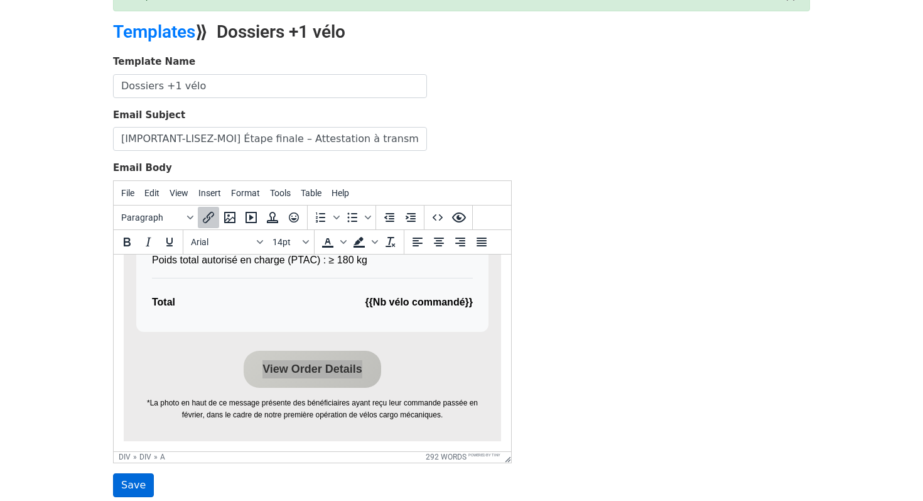
click at [131, 487] on input "Save" at bounding box center [133, 485] width 41 height 24
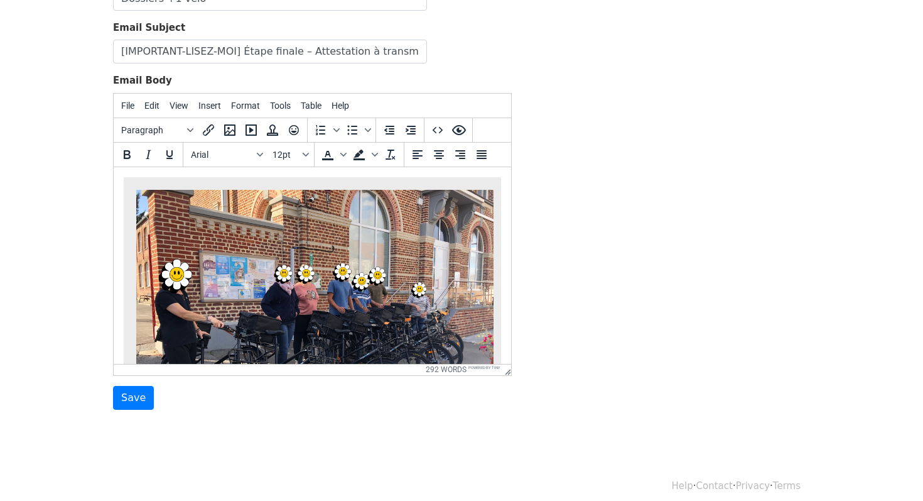
scroll to position [175, 0]
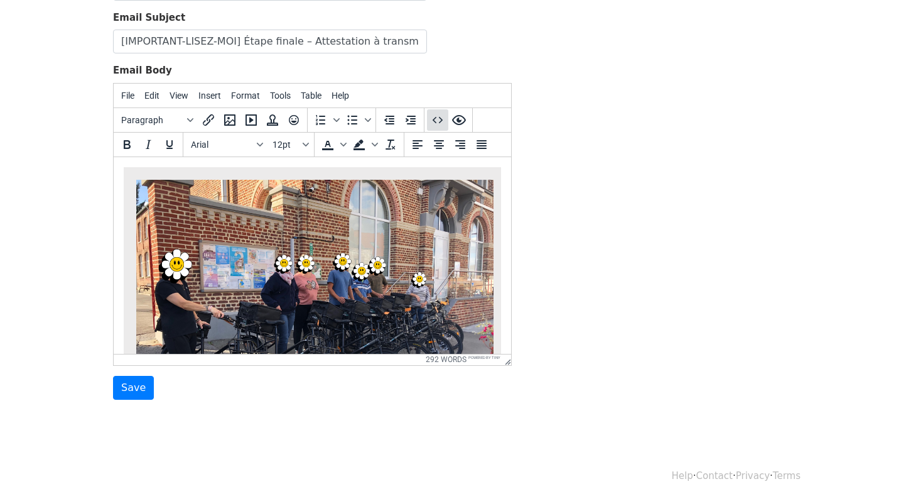
click at [441, 118] on icon "Source code" at bounding box center [438, 120] width 10 height 6
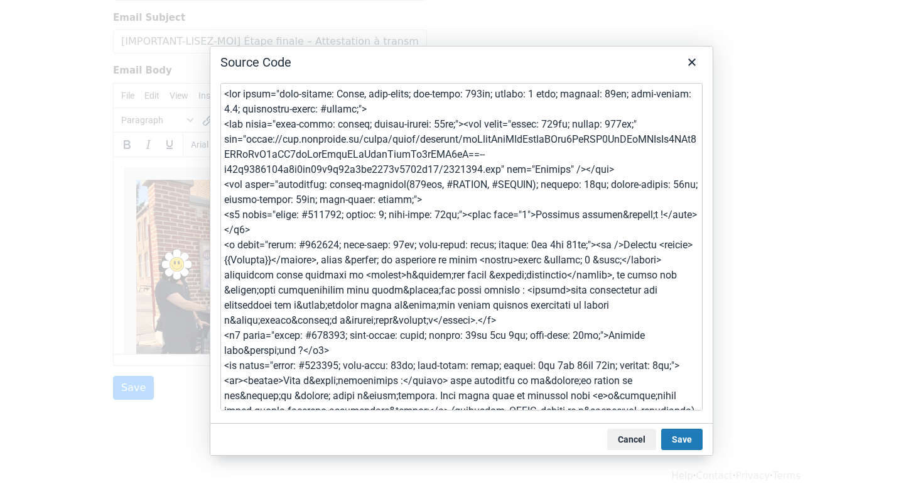
click at [432, 185] on textarea at bounding box center [461, 246] width 482 height 327
type textarea "<lor ipsum="dolo-sitame: Conse, adip-elits; doe-tempo: 030in; utlabo: 1 etdo; m…"
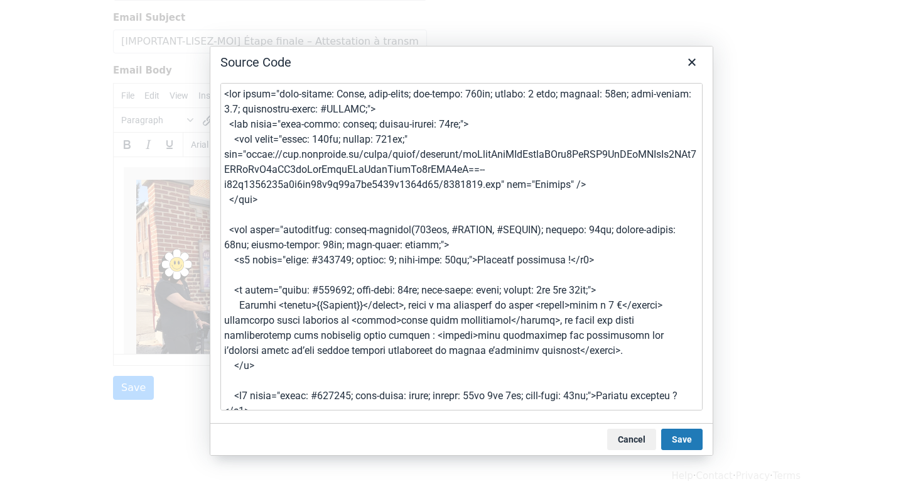
scroll to position [1032, 0]
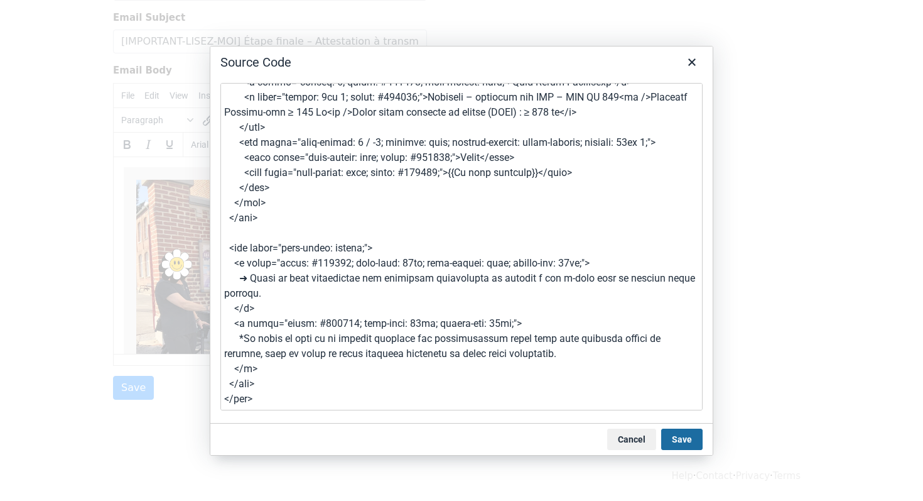
click at [677, 429] on button "Save" at bounding box center [681, 438] width 41 height 21
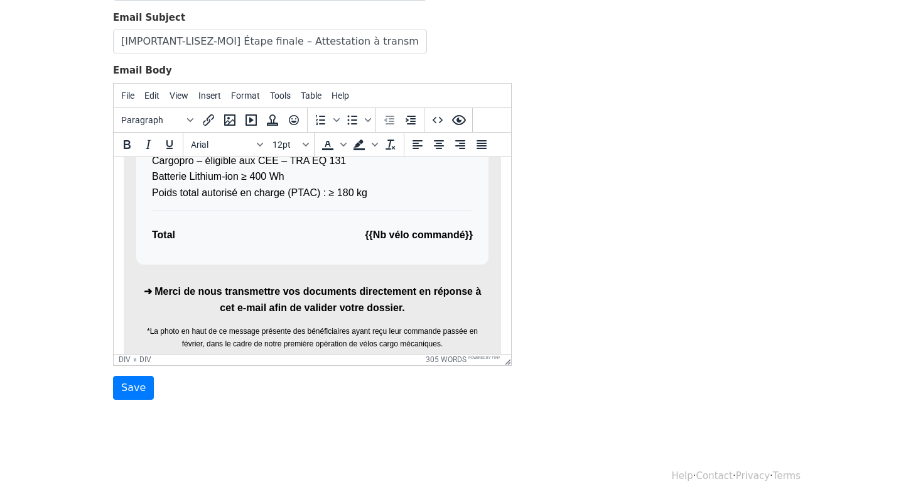
scroll to position [842, 0]
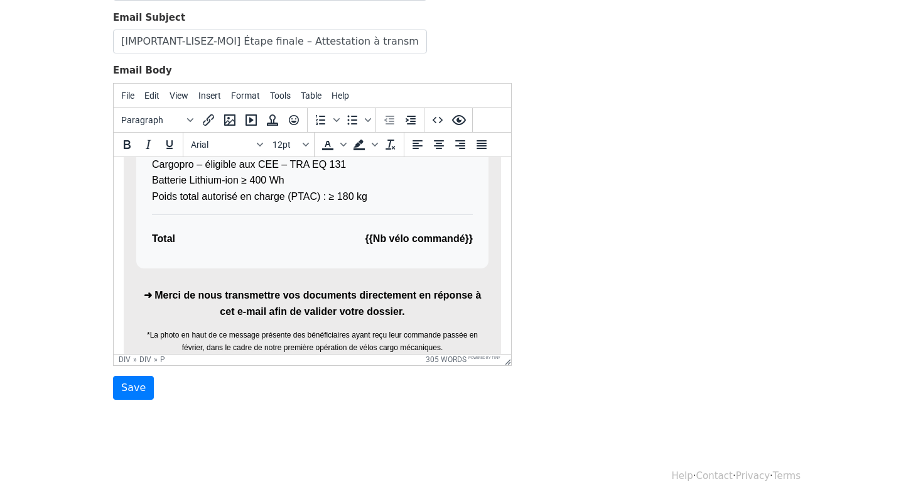
click at [391, 291] on p "➜ Merci de nous transmettre vos documents directement en réponse à cet e-mail a…" at bounding box center [312, 302] width 352 height 32
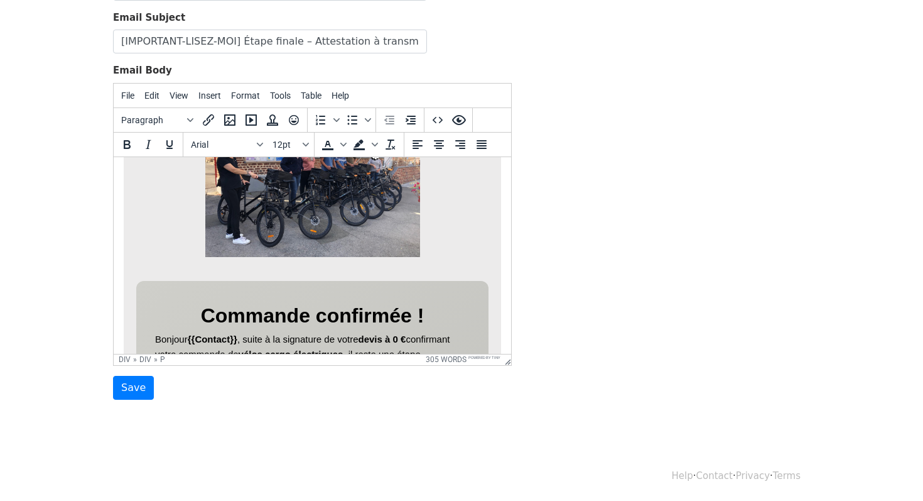
scroll to position [82, 0]
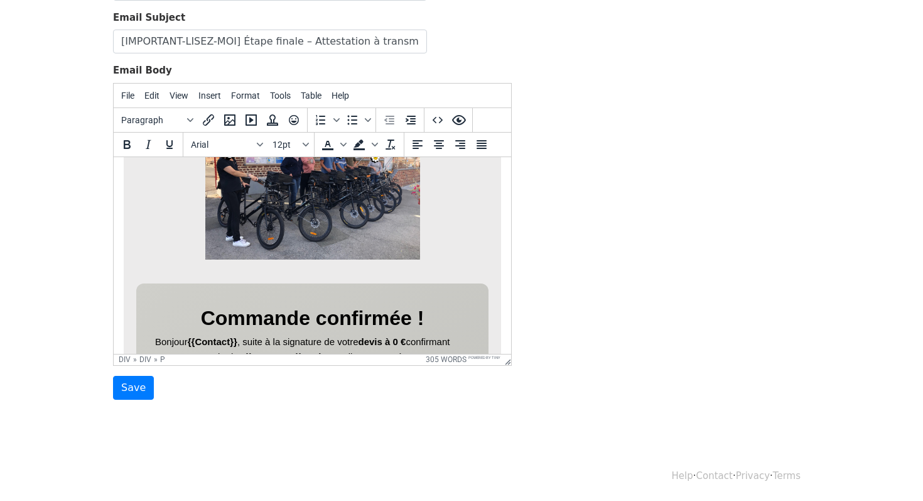
click at [393, 211] on img at bounding box center [312, 177] width 215 height 161
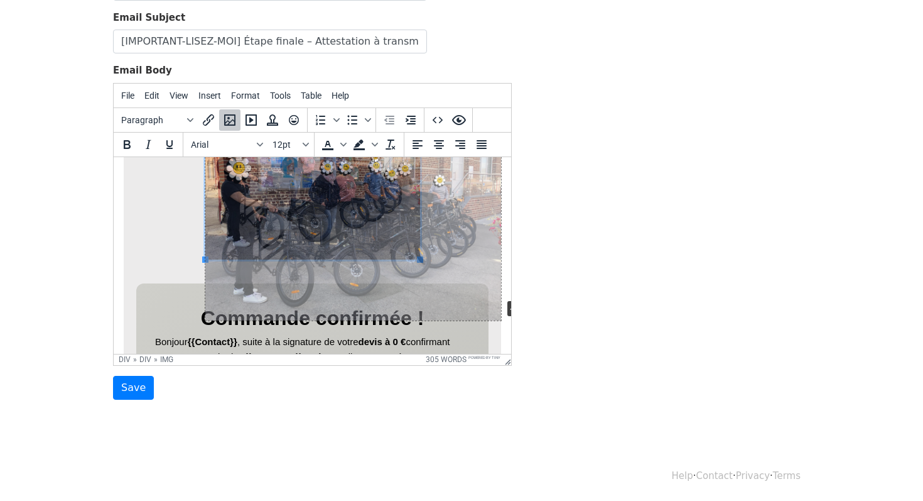
drag, startPoint x: 419, startPoint y: 258, endPoint x: 504, endPoint y: 299, distance: 94.4
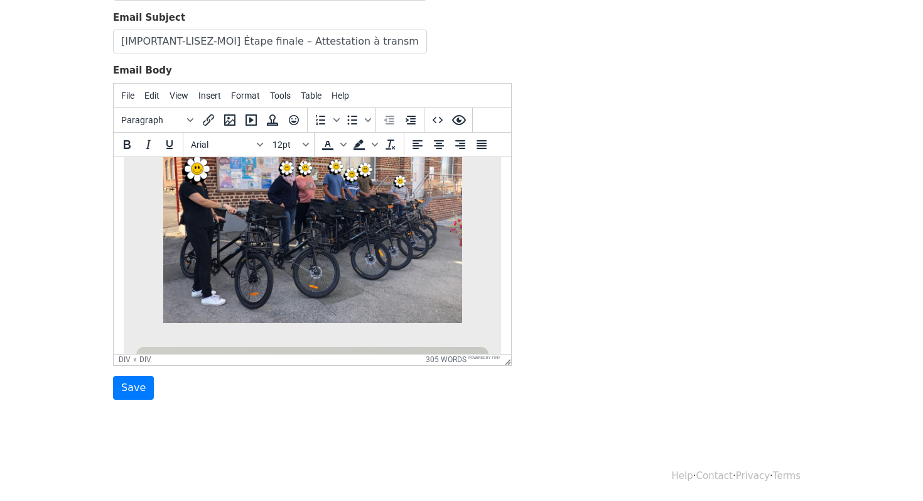
click at [472, 324] on div at bounding box center [312, 212] width 352 height 230
click at [459, 313] on img at bounding box center [312, 209] width 299 height 225
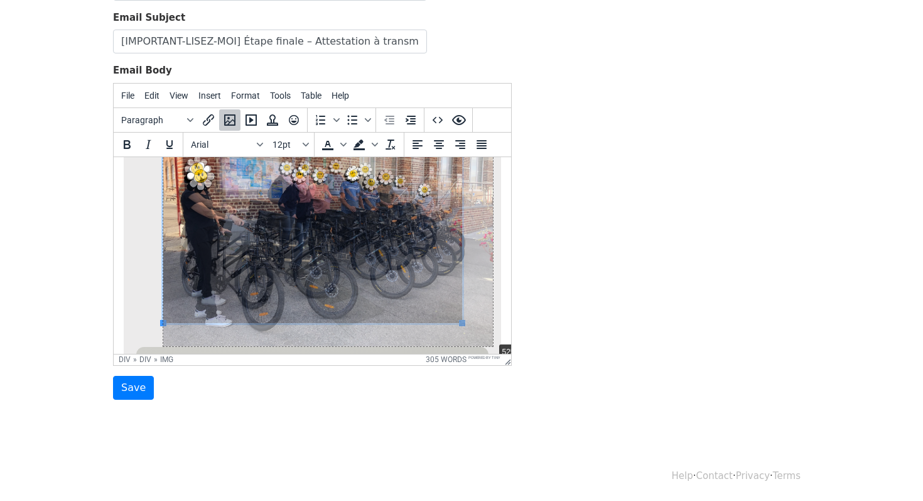
drag, startPoint x: 464, startPoint y: 322, endPoint x: 498, endPoint y: 342, distance: 38.9
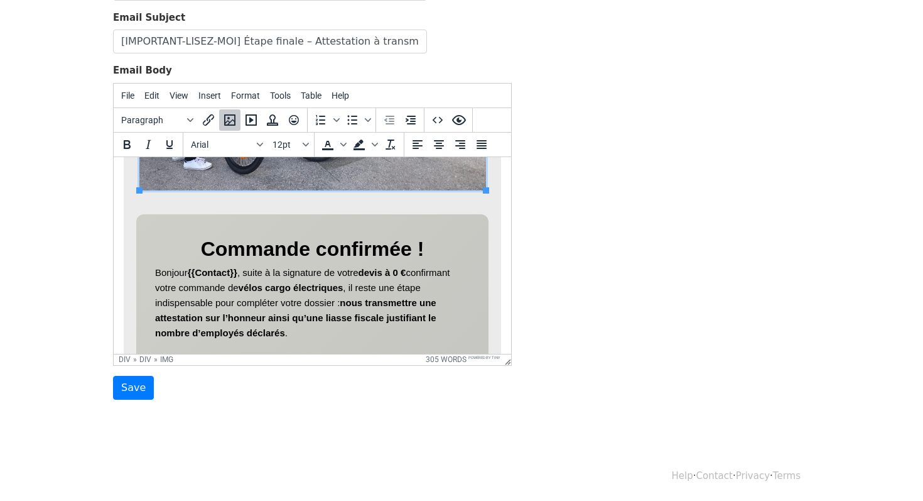
scroll to position [251, 0]
click at [158, 271] on p "Bonjour {{Contact}} , suite à la signature de votre devis à 0 € confirmant votr…" at bounding box center [312, 301] width 315 height 75
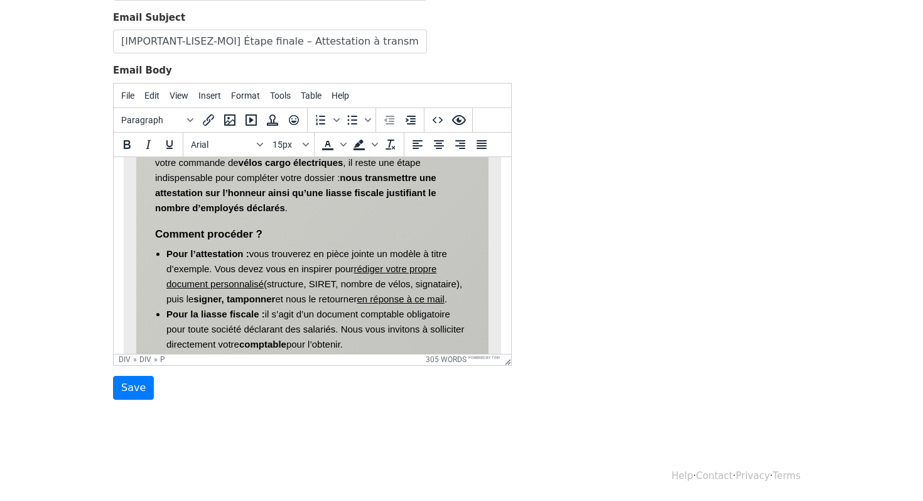
scroll to position [411, 0]
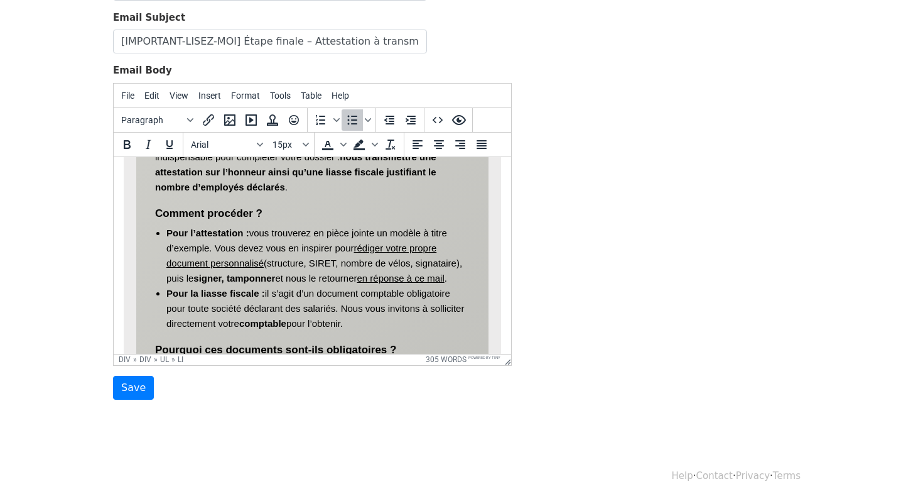
click at [460, 286] on li "Pour la liasse fiscale : il s’agit d’un document comptable obligatoire pour tou…" at bounding box center [317, 307] width 303 height 45
click at [464, 281] on li "Pour l’attestation : vous trouverez en pièce jointe un modèle à titre d’exemple…" at bounding box center [317, 255] width 303 height 60
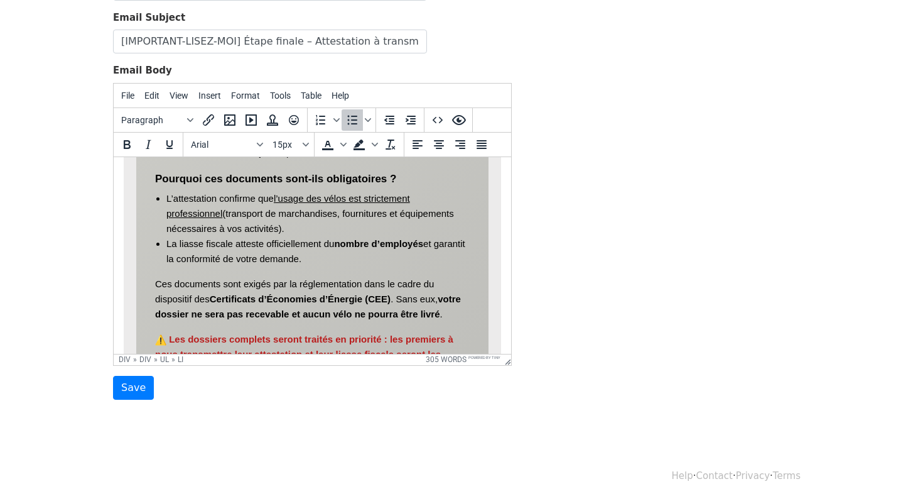
scroll to position [612, 0]
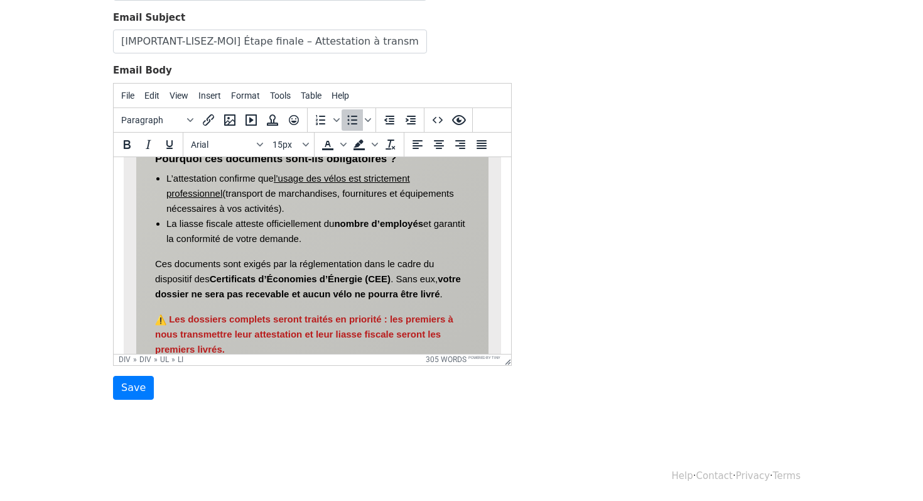
click at [312, 205] on li "L’attestation confirme que l’usage des vélos est strictement professionnel (tra…" at bounding box center [317, 192] width 303 height 45
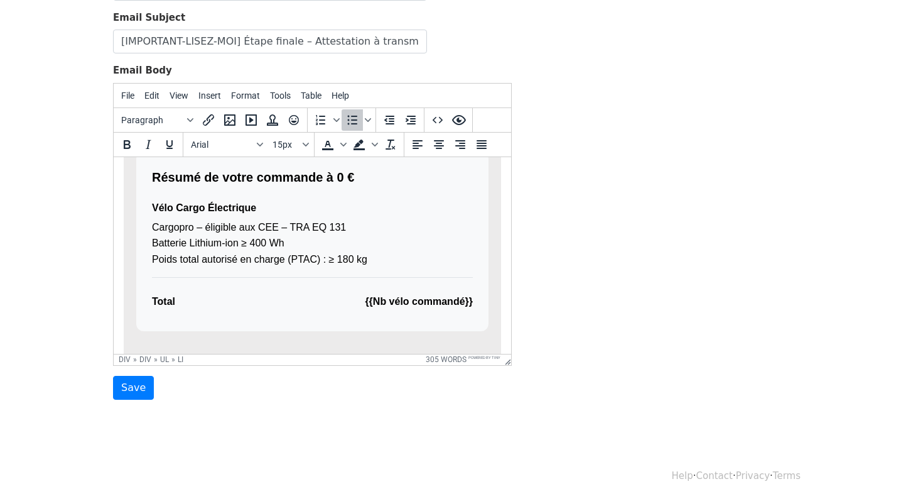
scroll to position [1006, 0]
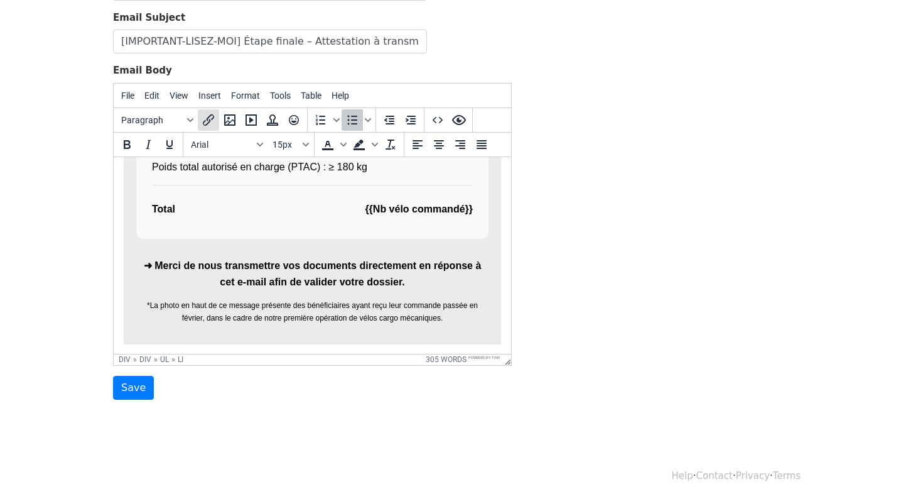
click at [209, 121] on icon "Insert/edit link" at bounding box center [208, 119] width 11 height 11
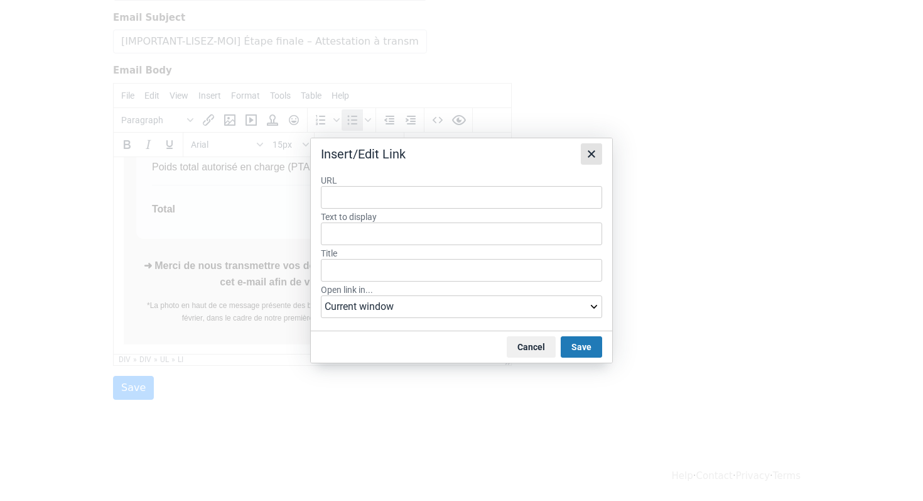
click at [594, 158] on icon "Close" at bounding box center [591, 153] width 15 height 15
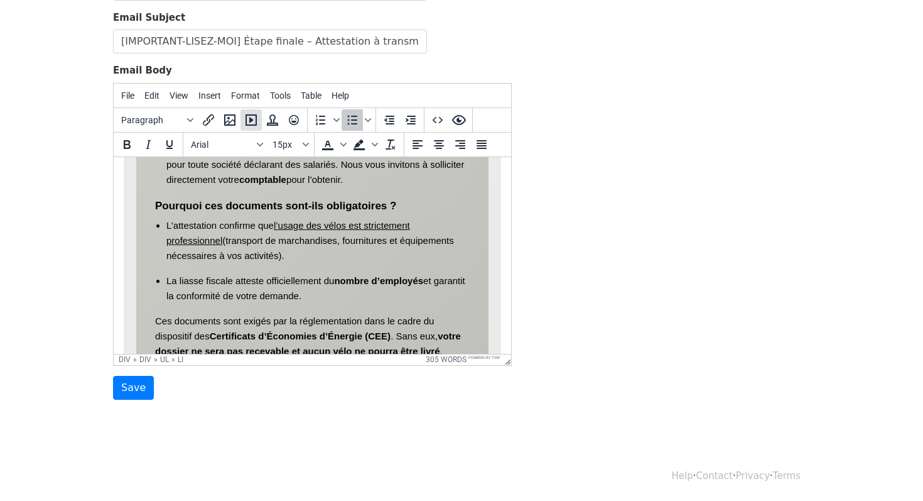
click at [253, 129] on button "Insert/edit media" at bounding box center [251, 119] width 21 height 21
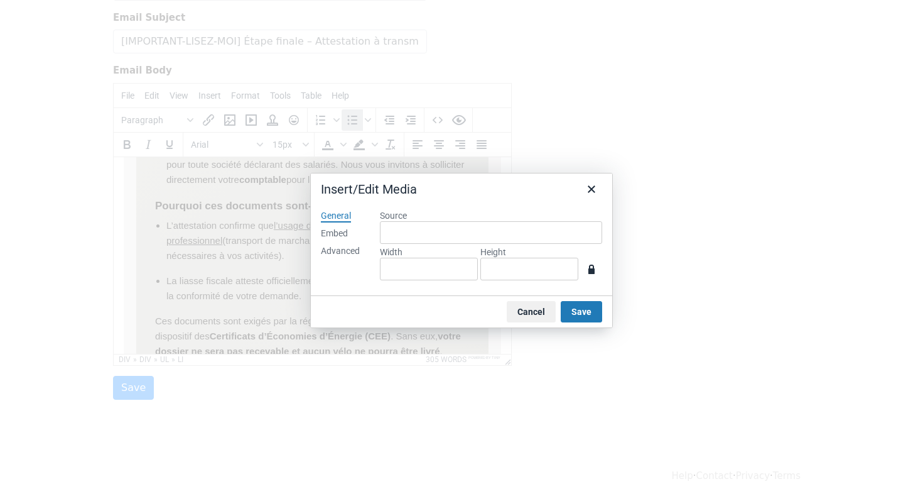
click at [348, 229] on div "Embed" at bounding box center [334, 233] width 27 height 13
click at [342, 216] on div "General" at bounding box center [336, 216] width 30 height 13
click at [341, 244] on div "General Embed Advanced" at bounding box center [340, 247] width 59 height 95
click at [341, 246] on div "Advanced" at bounding box center [340, 251] width 39 height 13
click at [513, 310] on button "Cancel" at bounding box center [531, 311] width 49 height 21
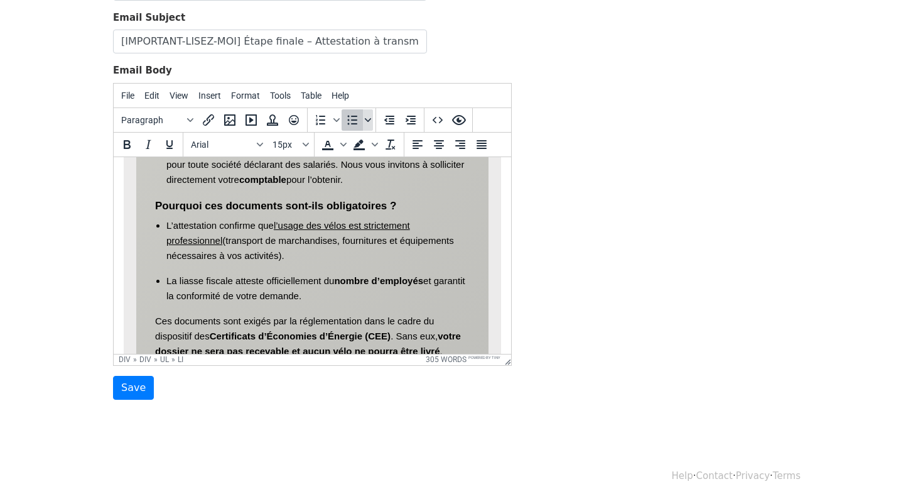
click at [369, 122] on span "Bullet list" at bounding box center [368, 119] width 10 height 21
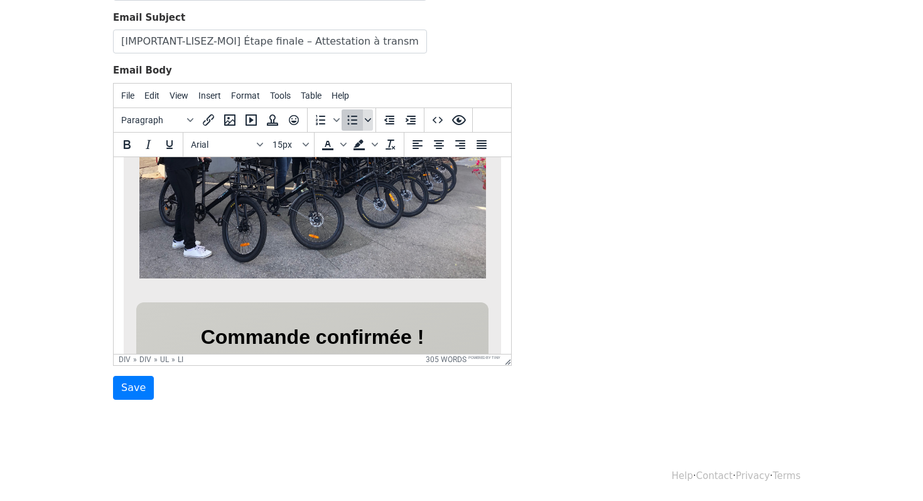
scroll to position [0, 0]
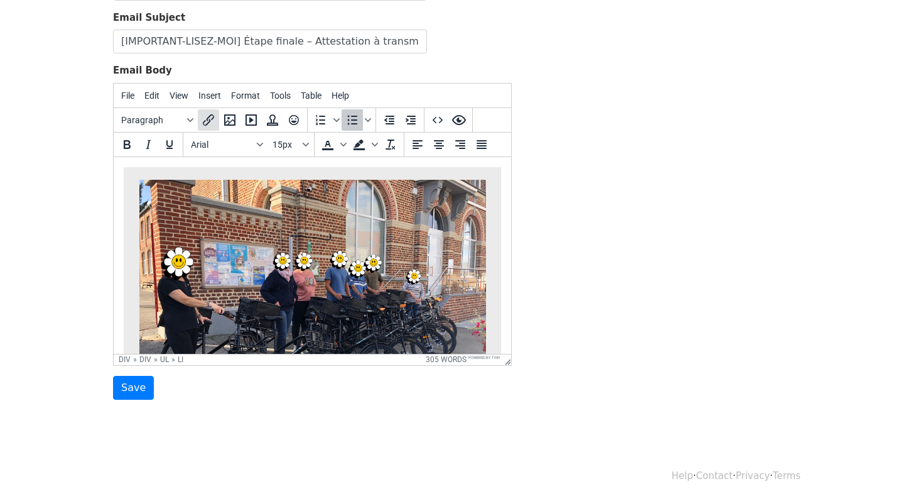
click at [207, 115] on icon "Insert/edit link" at bounding box center [208, 119] width 15 height 15
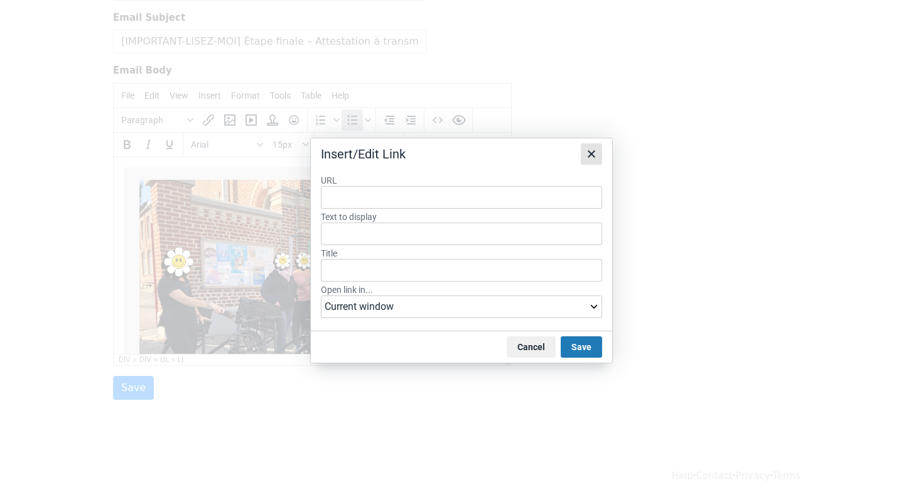
click at [588, 153] on icon "Close" at bounding box center [591, 153] width 15 height 15
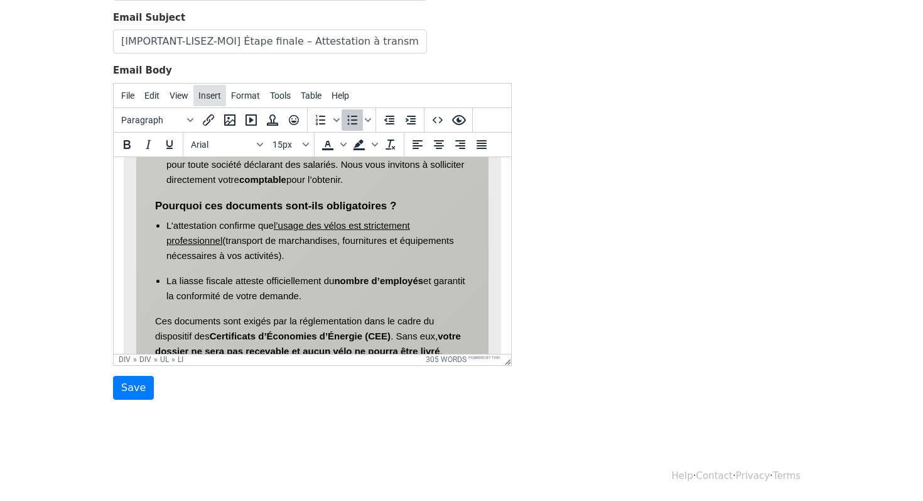
click at [226, 100] on button "Insert" at bounding box center [209, 95] width 33 height 21
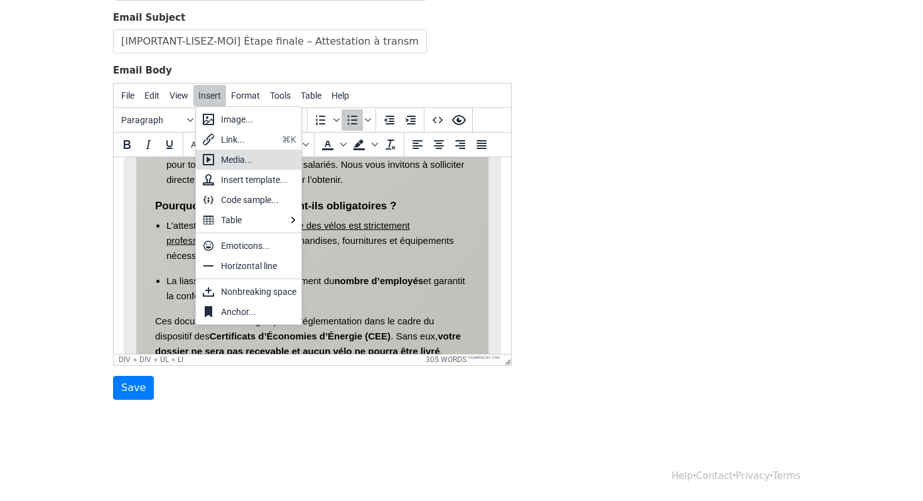
click at [254, 161] on div "Media..." at bounding box center [258, 159] width 75 height 15
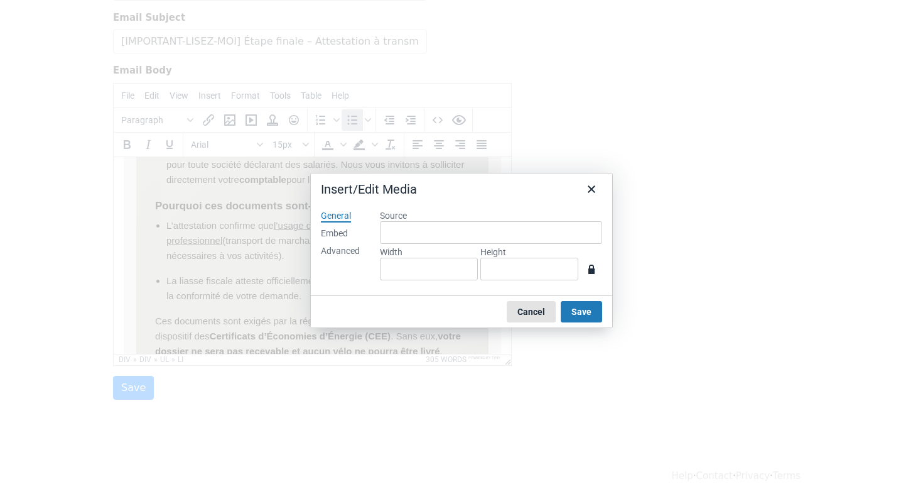
click at [526, 310] on button "Cancel" at bounding box center [531, 311] width 49 height 21
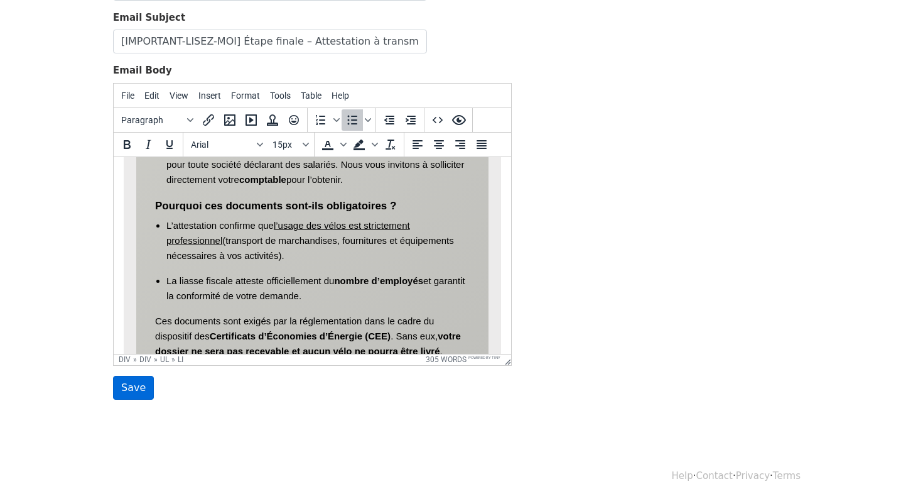
click at [133, 378] on input "Save" at bounding box center [133, 388] width 41 height 24
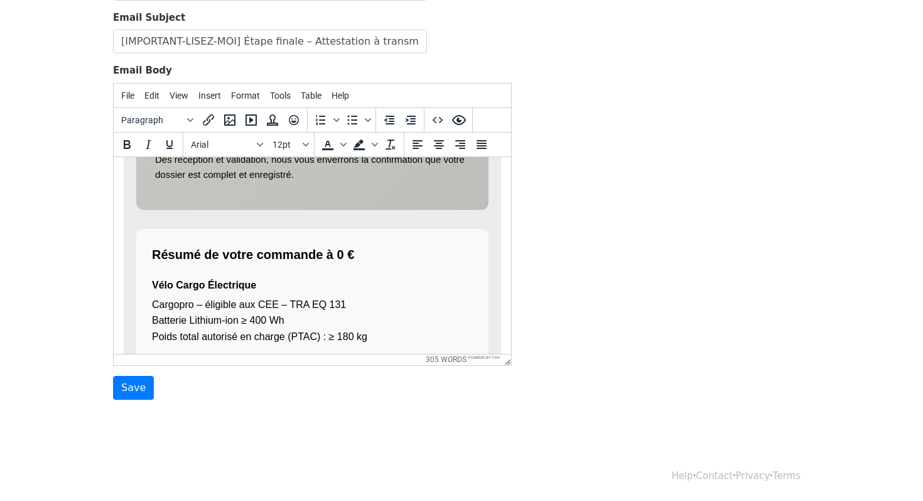
scroll to position [1006, 0]
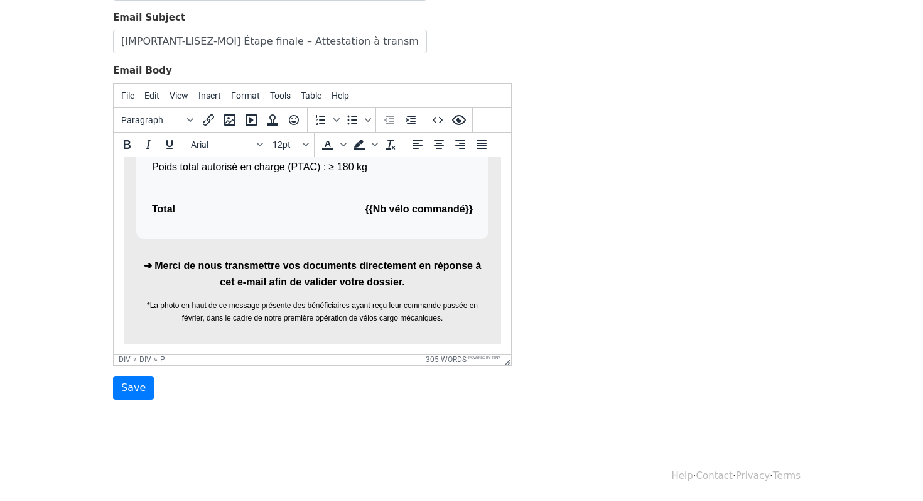
click at [362, 266] on p "➜ Merci de nous transmettre vos documents directement en réponse à cet e-mail a…" at bounding box center [312, 273] width 352 height 32
click at [565, 276] on div "Template Name Dossiers +1 vélo Email Subject [IMPORTANT-LISEZ-MOI] Étape finale…" at bounding box center [462, 178] width 716 height 442
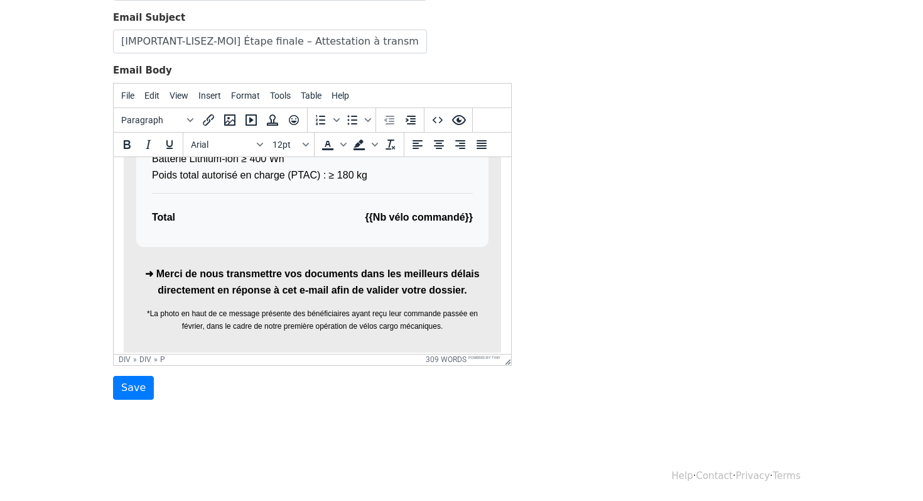
scroll to position [997, 0]
click at [147, 376] on input "Save" at bounding box center [133, 388] width 41 height 24
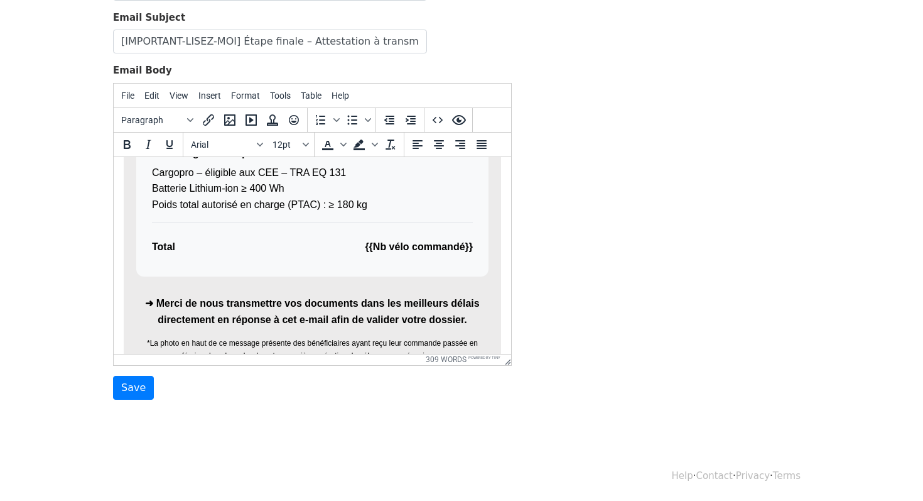
scroll to position [1006, 0]
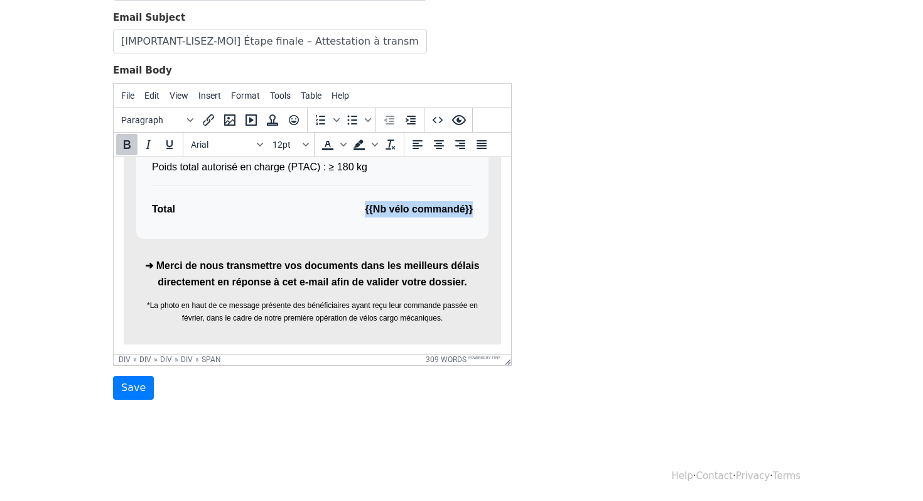
drag, startPoint x: 357, startPoint y: 211, endPoint x: 474, endPoint y: 217, distance: 117.6
click at [474, 217] on div "Résumé de votre commande à 0 € Vélo Cargo Électrique Cargopro – éligible aux CE…" at bounding box center [312, 148] width 352 height 180
click at [312, 101] on button "Table" at bounding box center [311, 95] width 31 height 21
click at [599, 270] on div "Template Name Dossiers +1 vélo Email Subject [IMPORTANT-LISEZ-MOI] Étape finale…" at bounding box center [462, 178] width 716 height 442
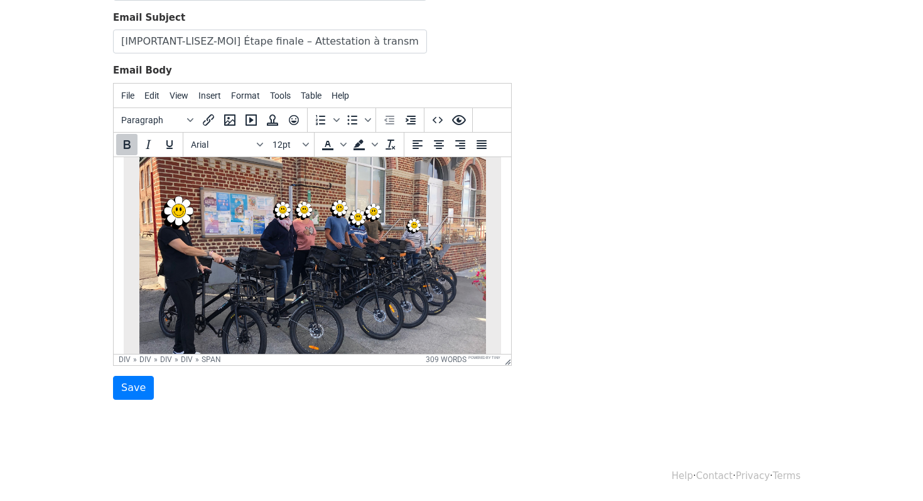
scroll to position [0, 0]
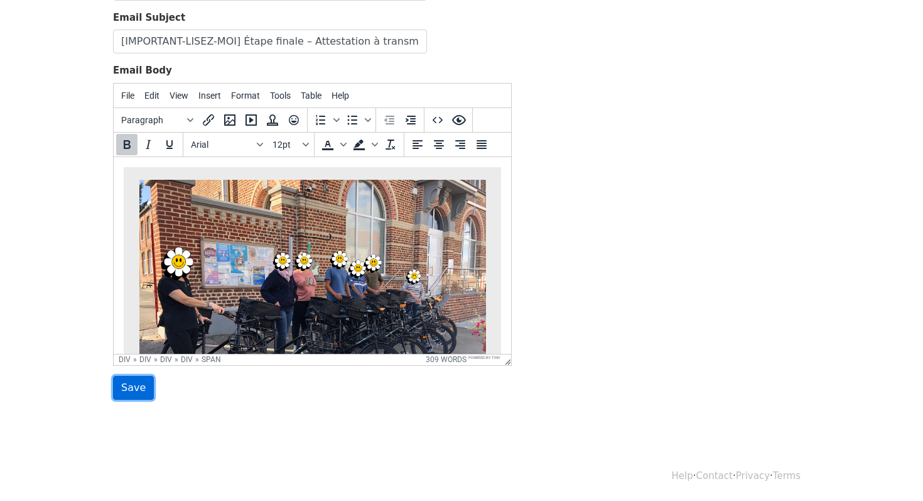
click at [131, 387] on input "Save" at bounding box center [133, 388] width 41 height 24
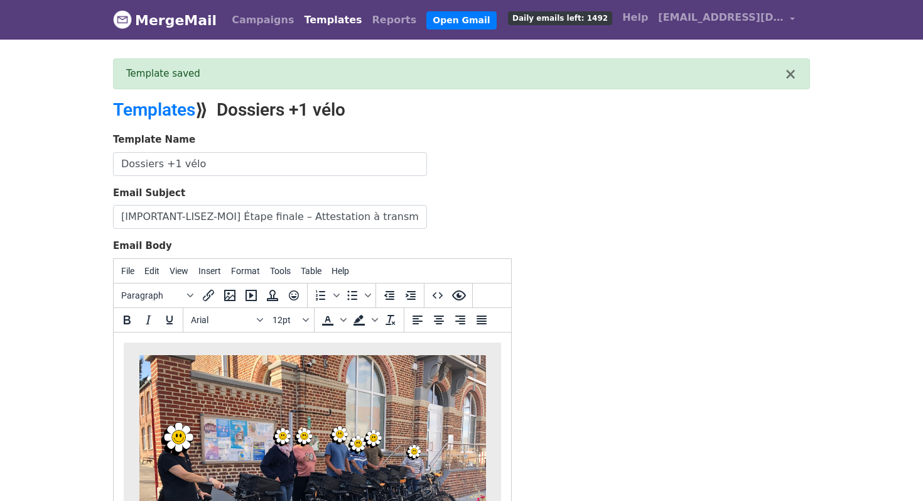
click at [573, 193] on div "Template Name Dossiers +1 vélo Email Subject [IMPORTANT-LISEZ-MOI] Étape finale…" at bounding box center [462, 354] width 716 height 442
click at [437, 292] on icon "Source code" at bounding box center [437, 295] width 15 height 15
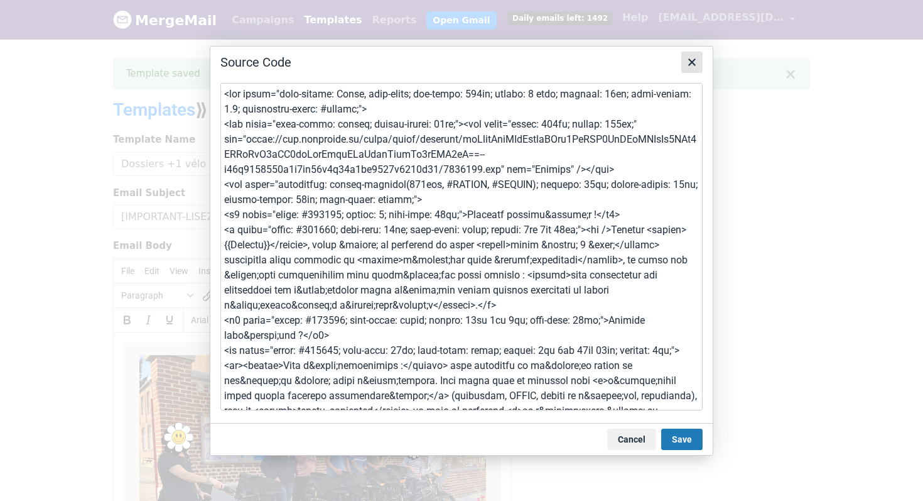
click at [688, 60] on icon "Close" at bounding box center [692, 62] width 15 height 15
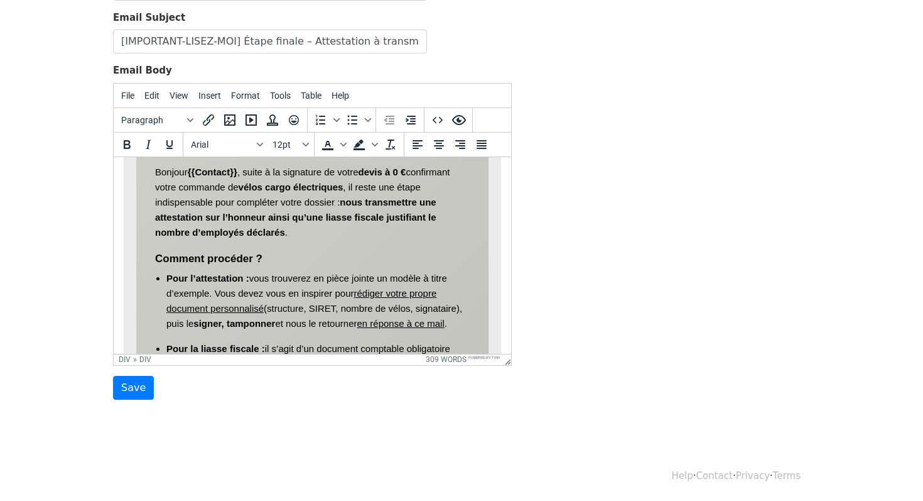
scroll to position [359, 0]
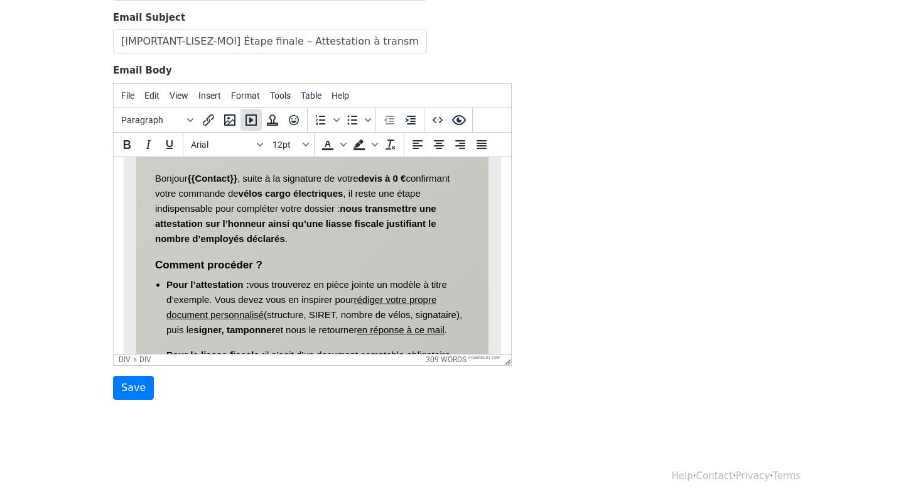
click at [249, 111] on button "Insert/edit media" at bounding box center [251, 119] width 21 height 21
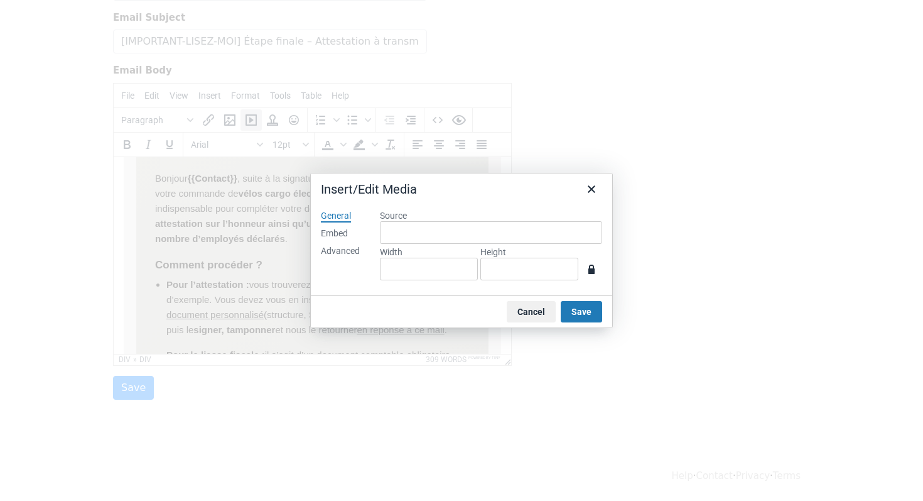
scroll to position [57, 0]
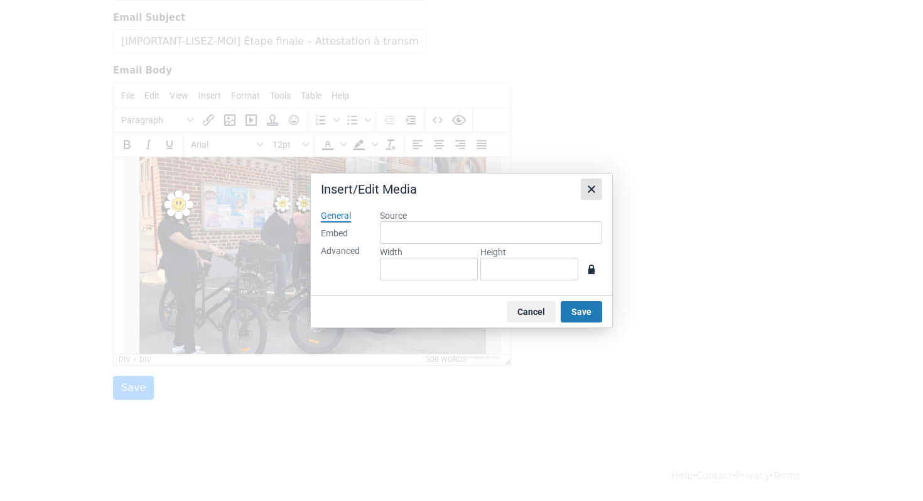
click at [590, 188] on icon "Close" at bounding box center [592, 189] width 8 height 8
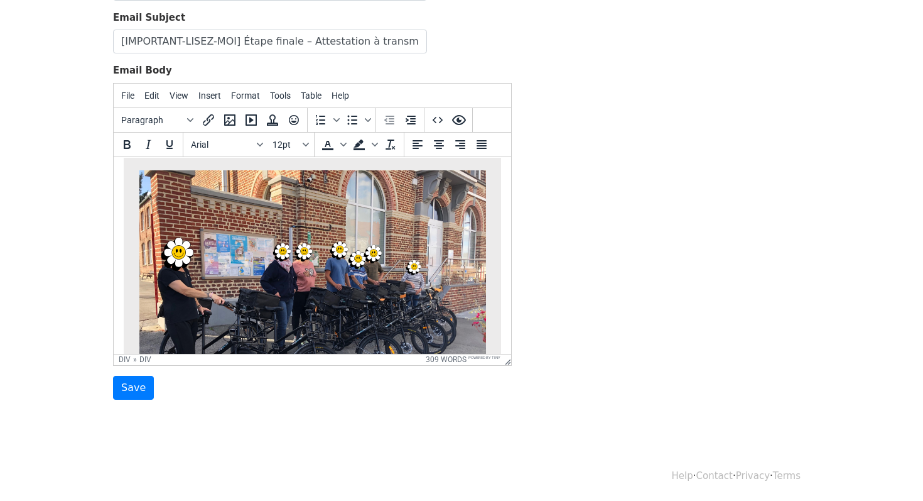
scroll to position [0, 0]
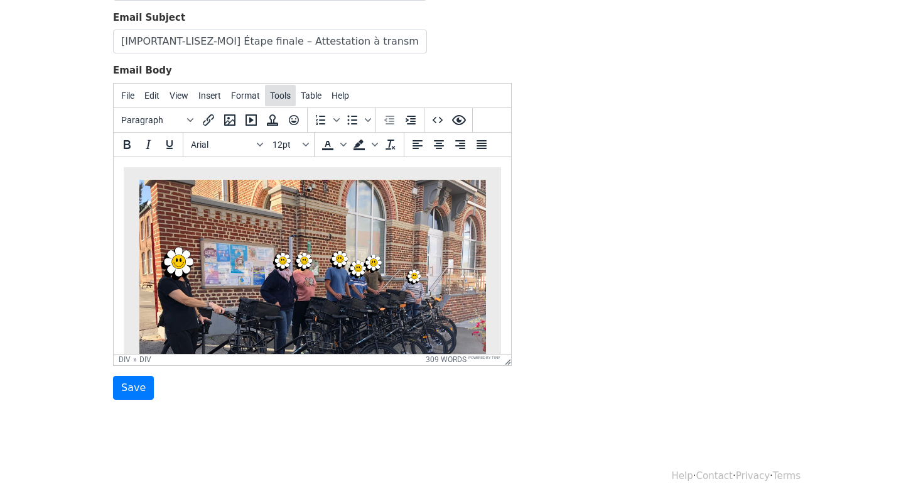
click at [279, 90] on span "Tools" at bounding box center [280, 95] width 21 height 10
click at [251, 90] on span "Format" at bounding box center [245, 95] width 29 height 10
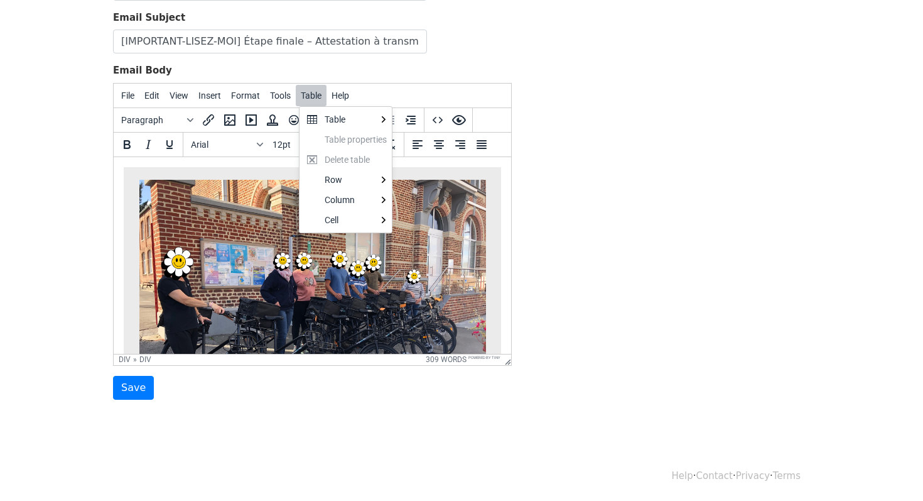
click at [619, 171] on div "Template Name Dossiers +1 vélo Email Subject [IMPORTANT-LISEZ-MOI] Étape finale…" at bounding box center [462, 178] width 716 height 442
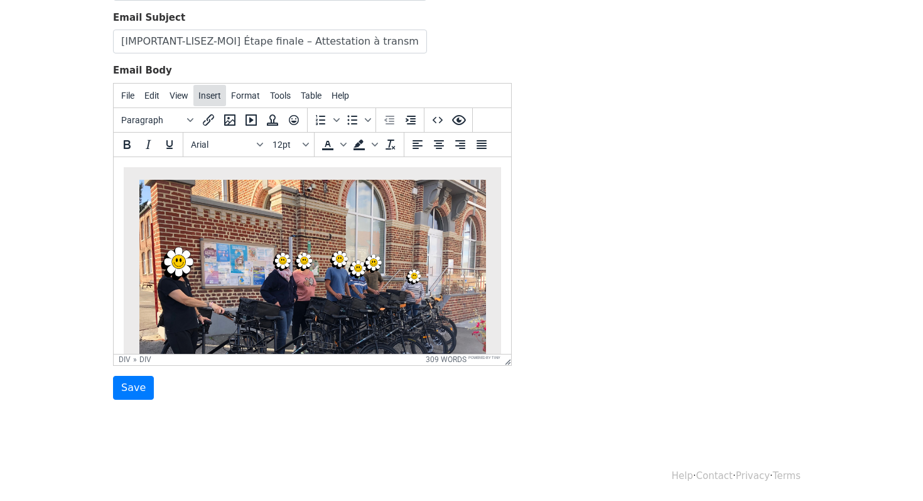
click at [218, 97] on span "Insert" at bounding box center [209, 95] width 23 height 10
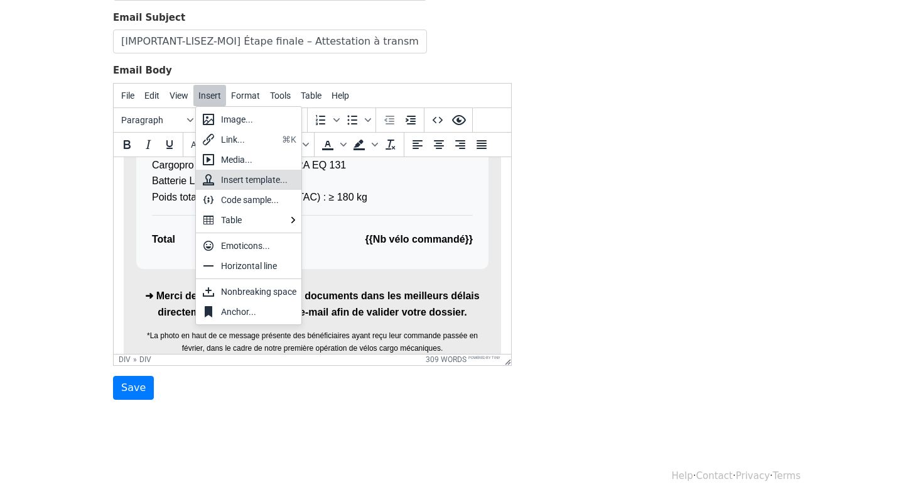
scroll to position [1006, 0]
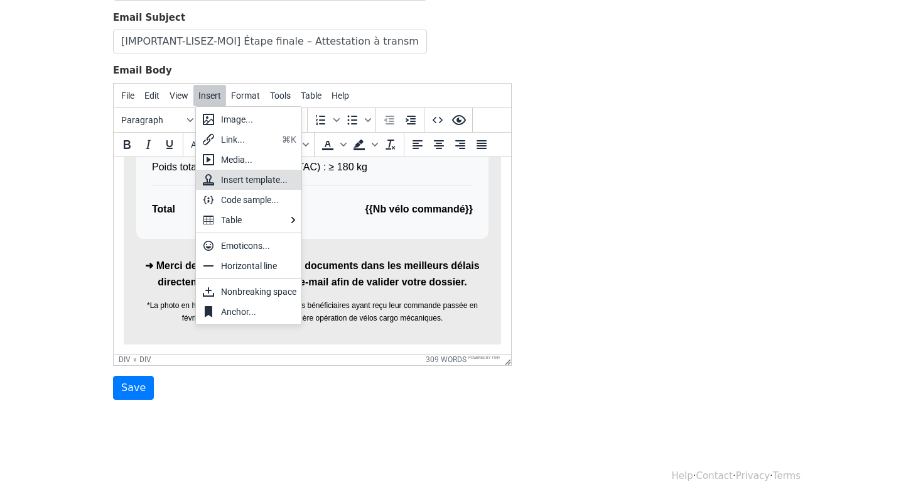
click at [374, 278] on p "➜ Merci de nous transmettre vos documents dans les meilleurs délais directement…" at bounding box center [312, 273] width 352 height 32
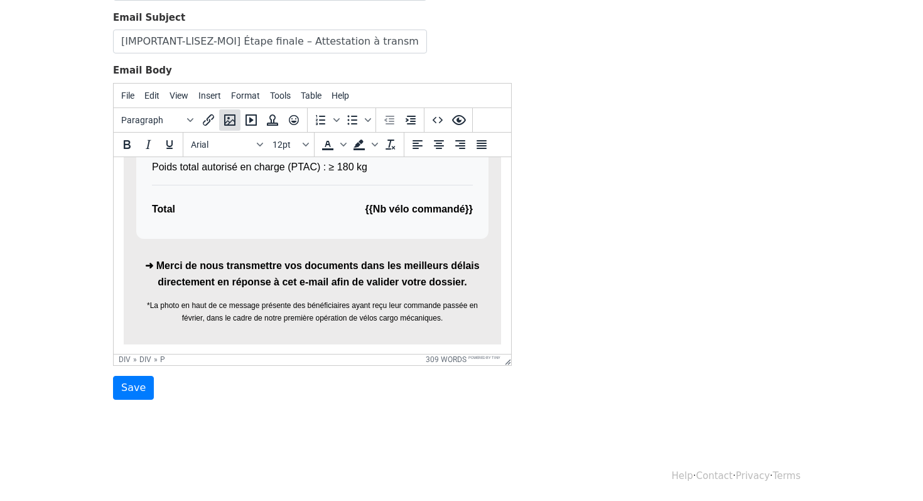
click at [226, 109] on button "Insert/edit image" at bounding box center [229, 119] width 21 height 21
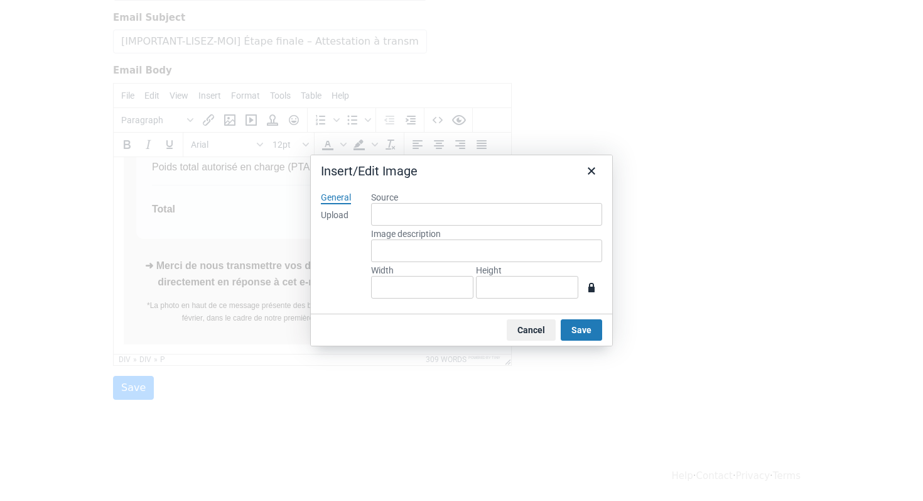
click at [348, 214] on div "Upload" at bounding box center [335, 215] width 28 height 13
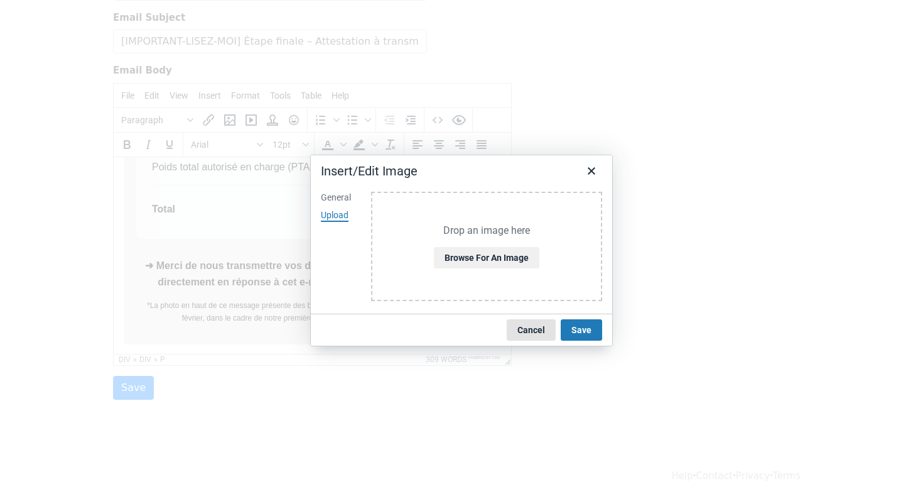
click at [515, 330] on button "Cancel" at bounding box center [531, 329] width 49 height 21
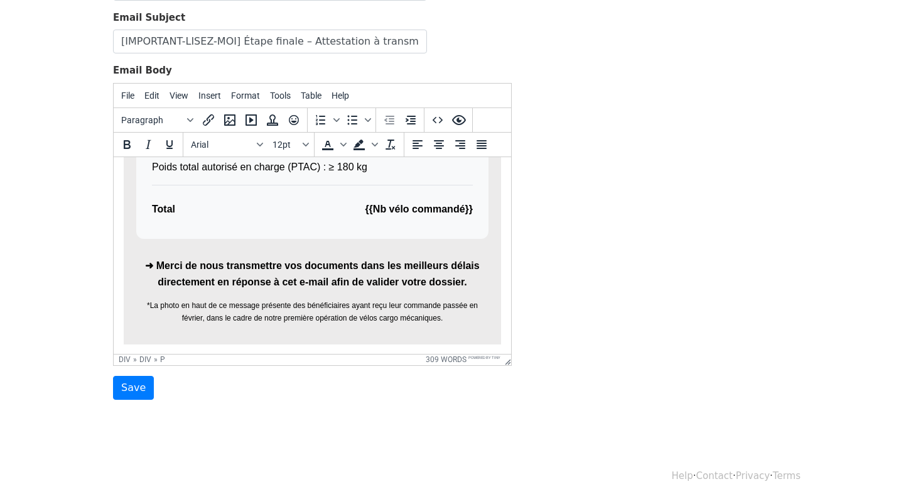
click at [226, 114] on icon "Insert/edit image" at bounding box center [229, 119] width 11 height 11
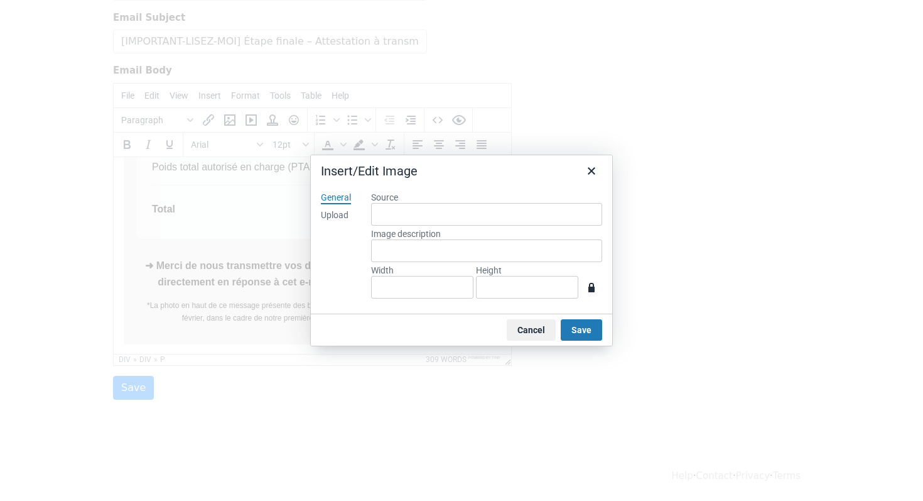
click at [348, 215] on div "Upload" at bounding box center [335, 215] width 28 height 13
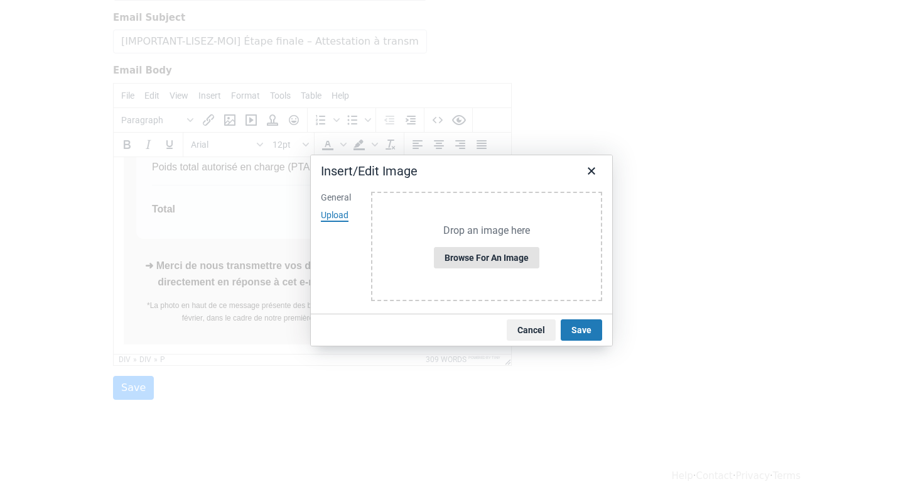
click at [457, 255] on button "Browse for an image" at bounding box center [487, 257] width 106 height 21
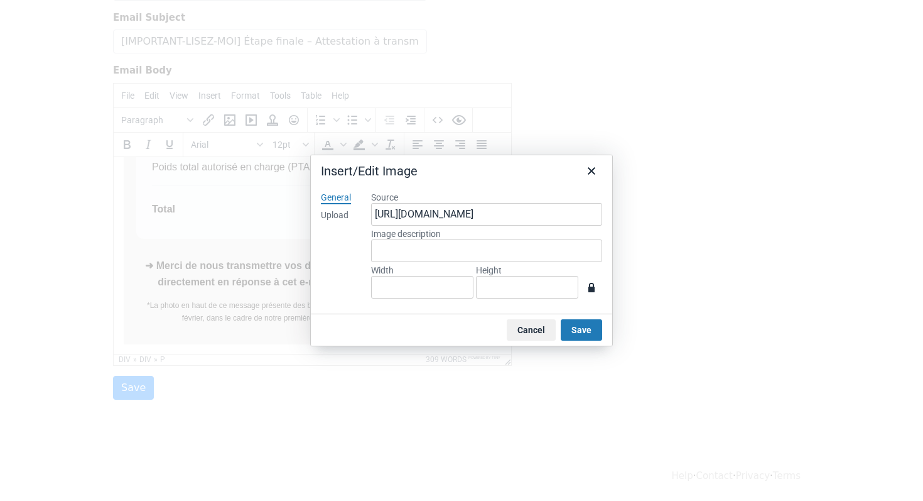
type input "1470"
type input "2080"
click at [566, 330] on button "Save" at bounding box center [581, 329] width 41 height 21
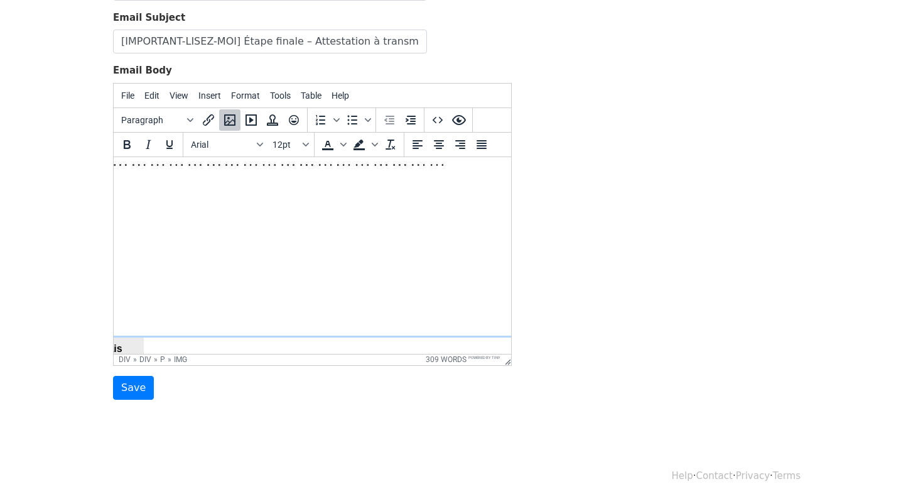
scroll to position [2234, 552]
click at [456, 122] on icon "Preview" at bounding box center [459, 120] width 14 height 10
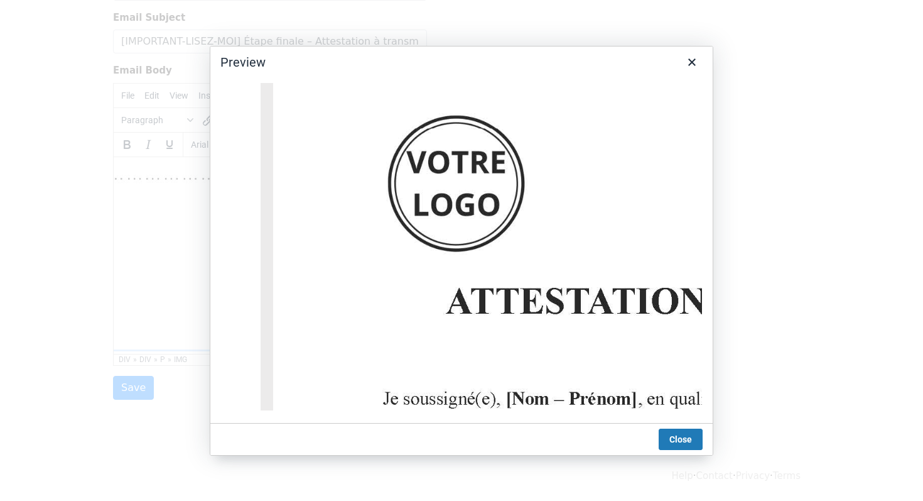
scroll to position [1160, 0]
click at [694, 57] on icon "Close" at bounding box center [692, 62] width 15 height 15
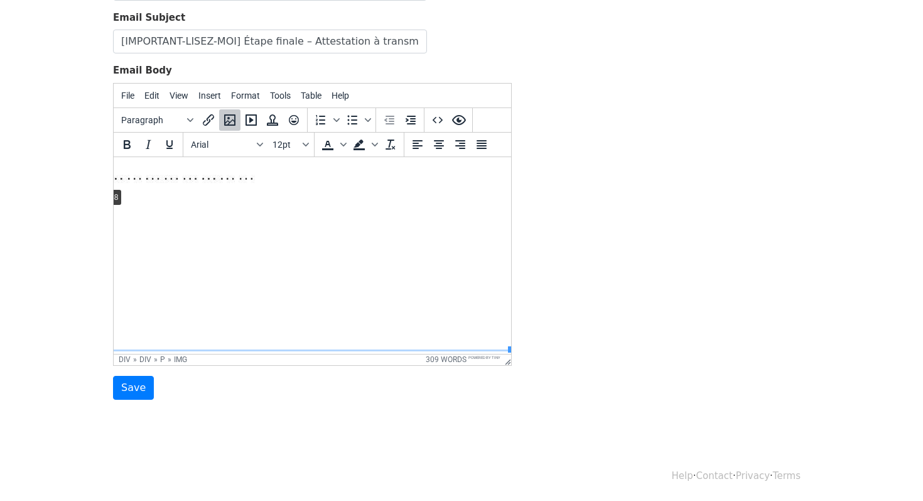
drag, startPoint x: 509, startPoint y: 347, endPoint x: 68, endPoint y: 185, distance: 469.4
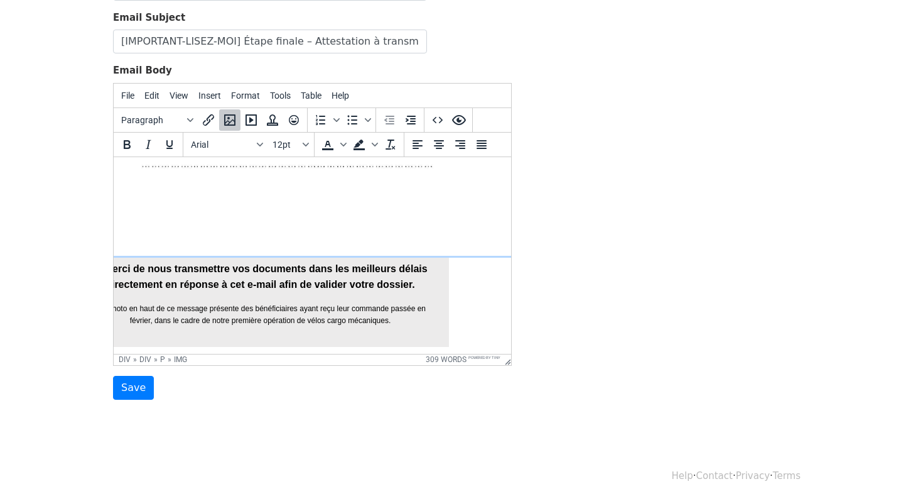
scroll to position [1692, 111]
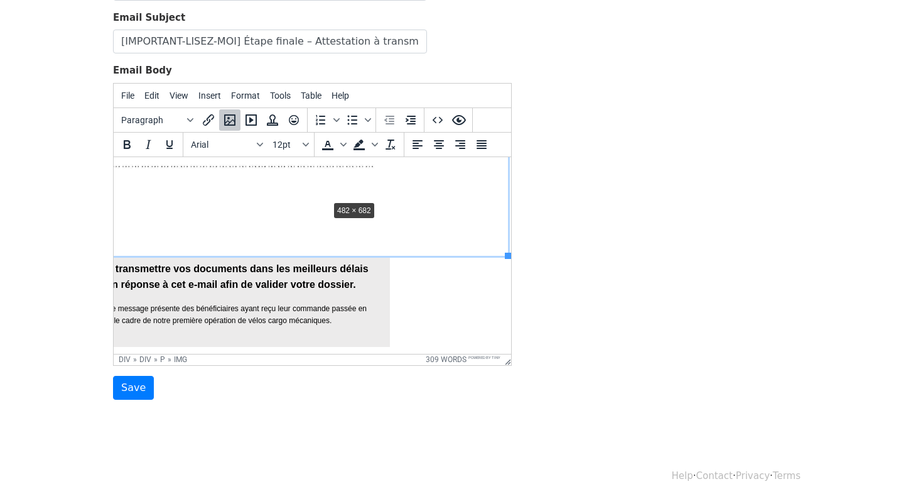
drag, startPoint x: 506, startPoint y: 253, endPoint x: 285, endPoint y: 173, distance: 235.1
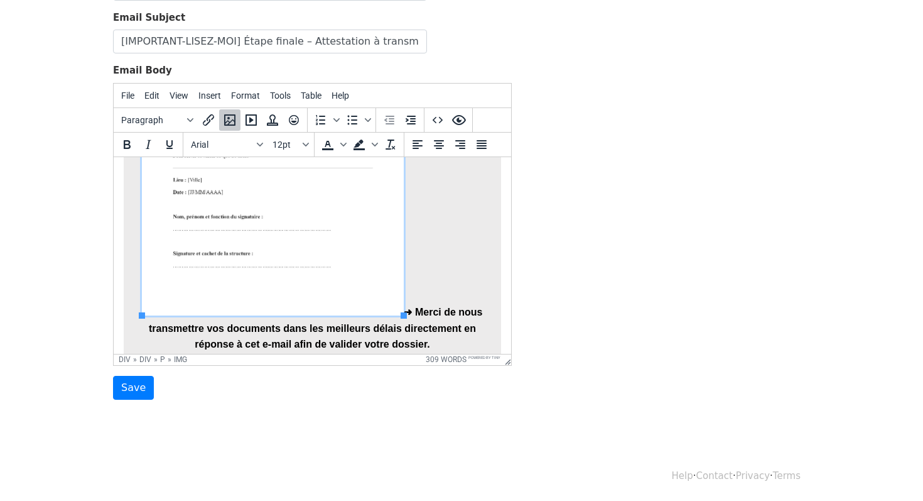
scroll to position [1318, 0]
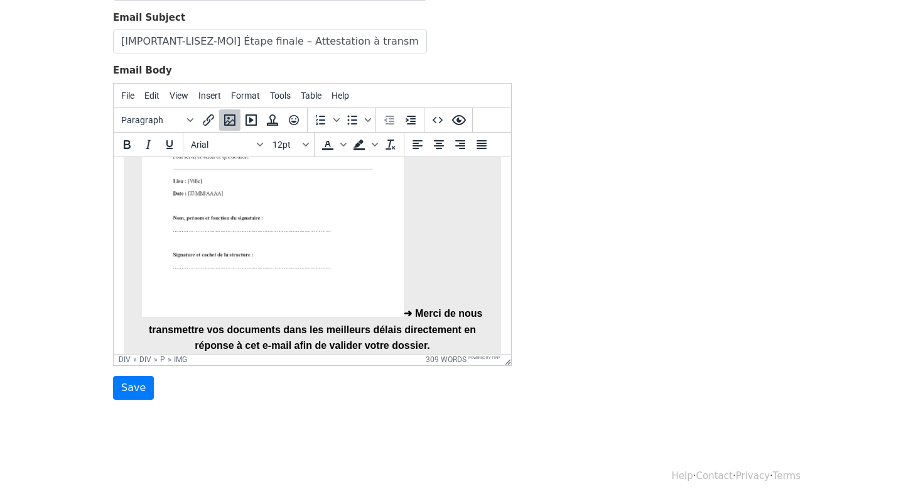
click at [406, 311] on p "➜ Merci de nous transmettre vos documents dans les meilleurs délais directement…" at bounding box center [312, 149] width 352 height 408
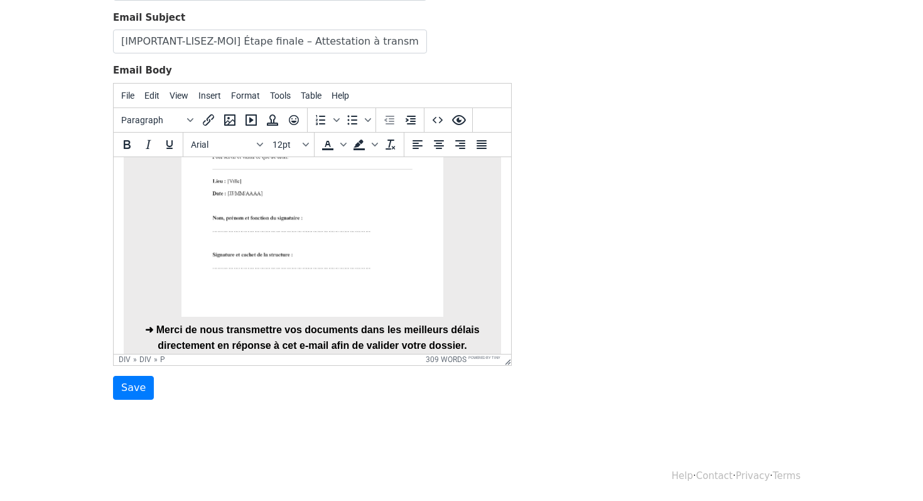
click at [427, 293] on img at bounding box center [313, 130] width 262 height 371
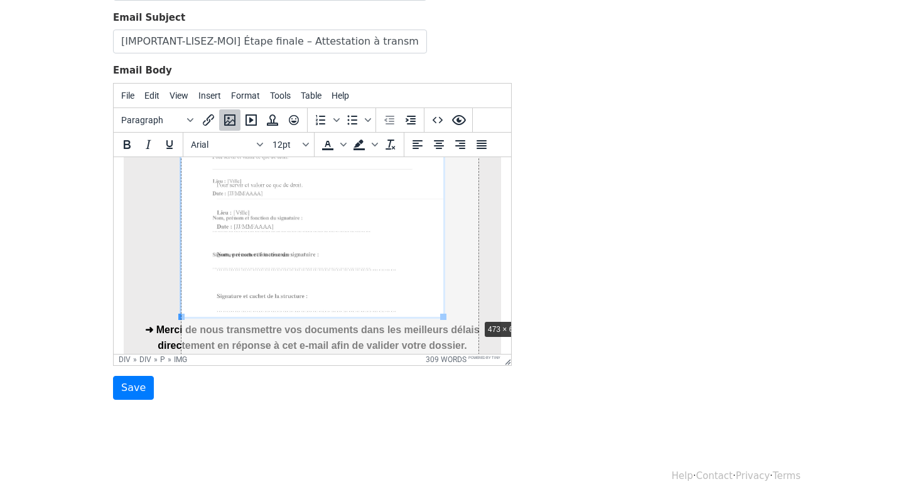
drag, startPoint x: 445, startPoint y: 315, endPoint x: 492, endPoint y: 324, distance: 47.4
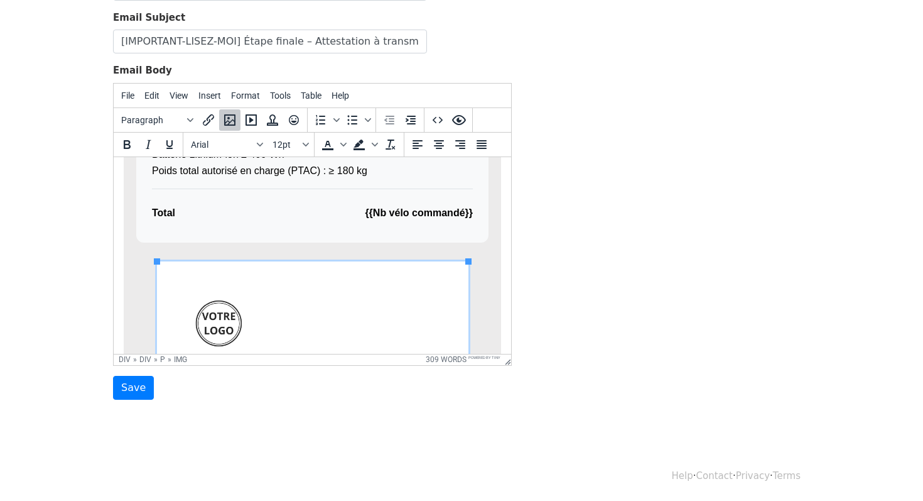
scroll to position [994, 0]
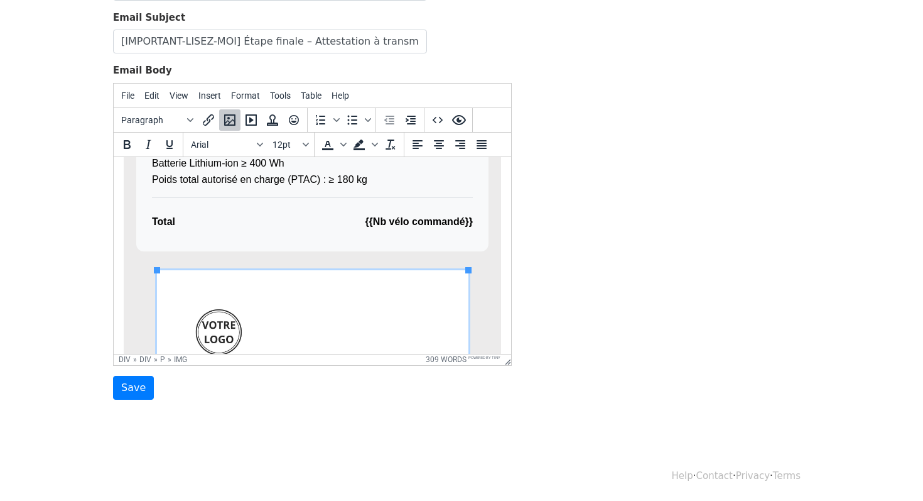
click at [482, 239] on div "Résumé de votre commande à 0 € Vélo Cargo Électrique Cargopro – éligible aux CE…" at bounding box center [312, 161] width 352 height 180
click at [410, 272] on img at bounding box center [313, 489] width 312 height 441
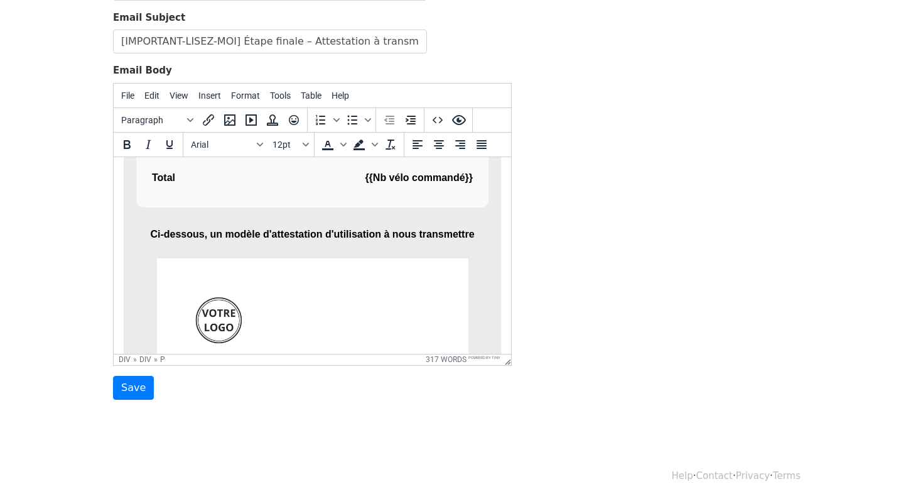
scroll to position [1033, 0]
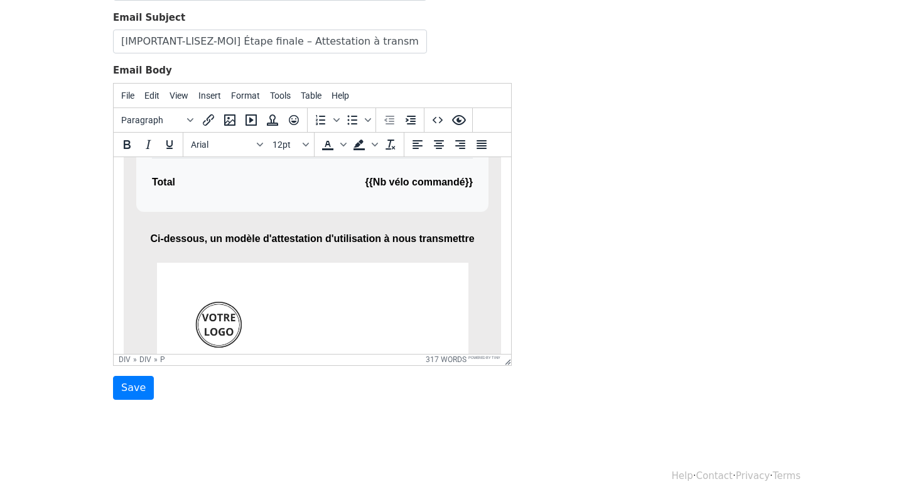
click at [203, 281] on img at bounding box center [313, 482] width 312 height 441
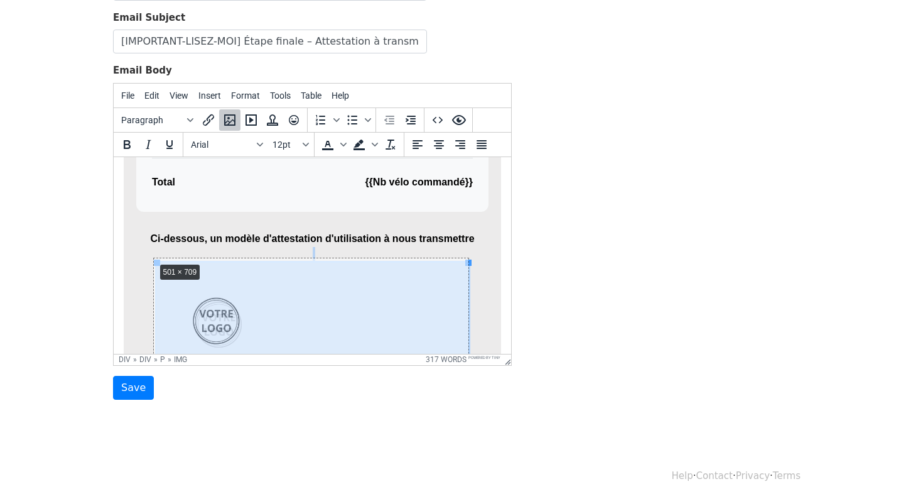
drag, startPoint x: 155, startPoint y: 261, endPoint x: 139, endPoint y: 248, distance: 20.6
drag, startPoint x: 148, startPoint y: 260, endPoint x: 133, endPoint y: 251, distance: 18.0
drag, startPoint x: 141, startPoint y: 261, endPoint x: 127, endPoint y: 251, distance: 17.1
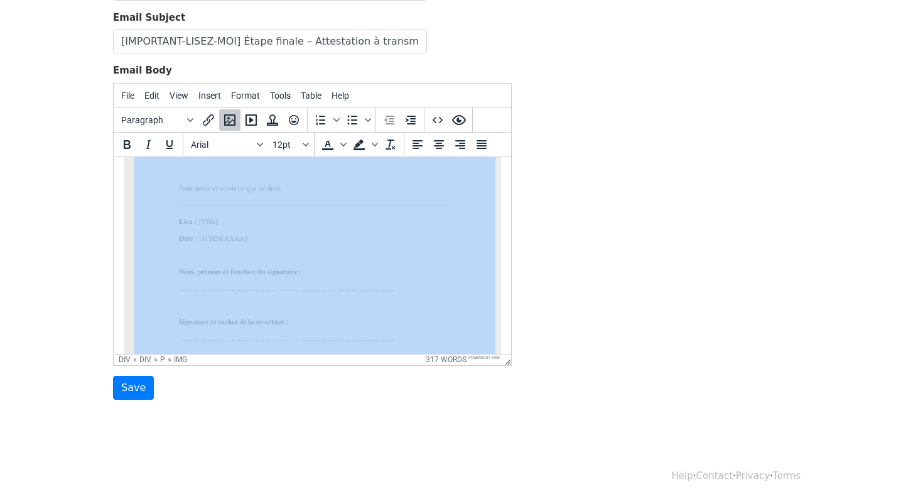
scroll to position [1549, 0]
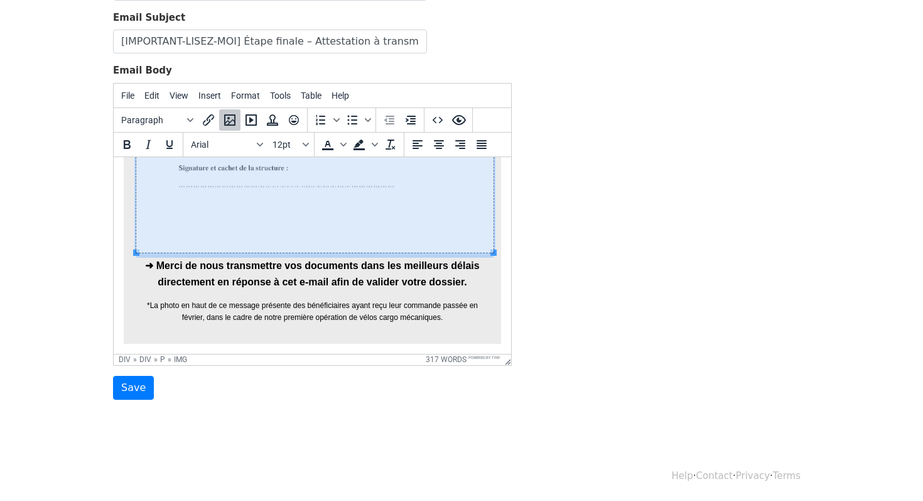
drag, startPoint x: 492, startPoint y: 251, endPoint x: 483, endPoint y: 250, distance: 8.9
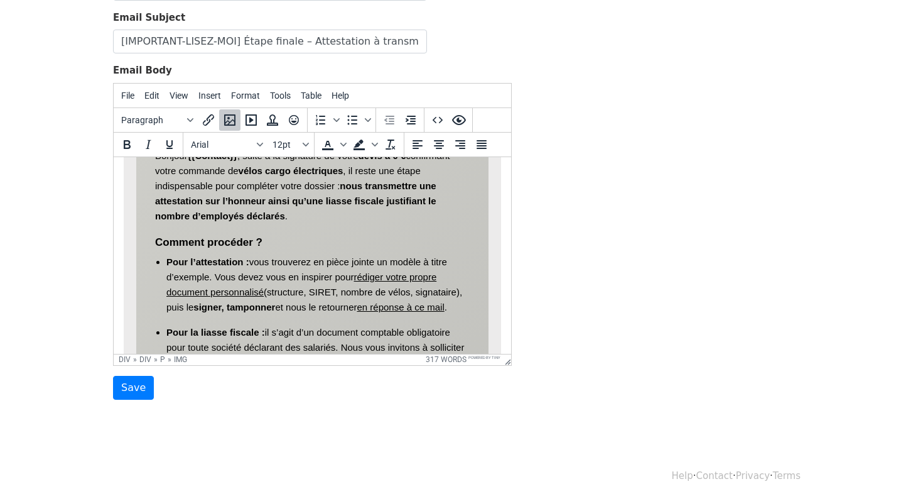
scroll to position [0, 0]
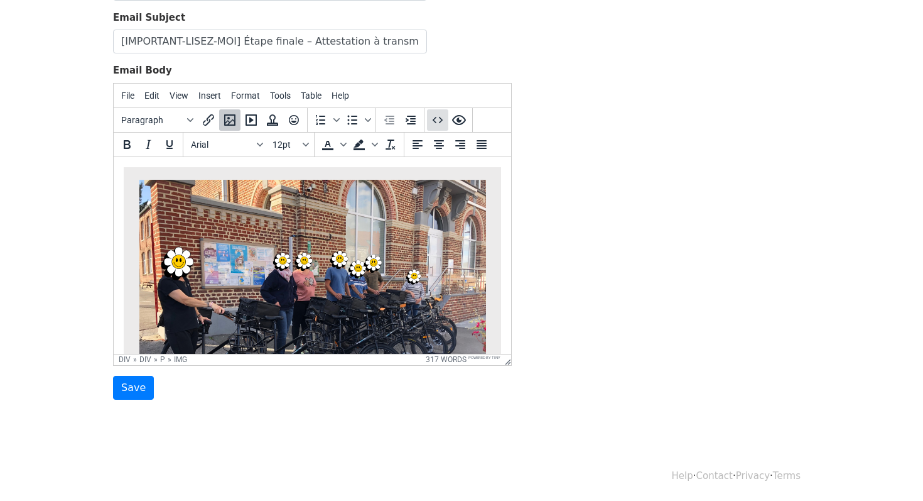
click at [439, 116] on icon "Source code" at bounding box center [437, 119] width 15 height 15
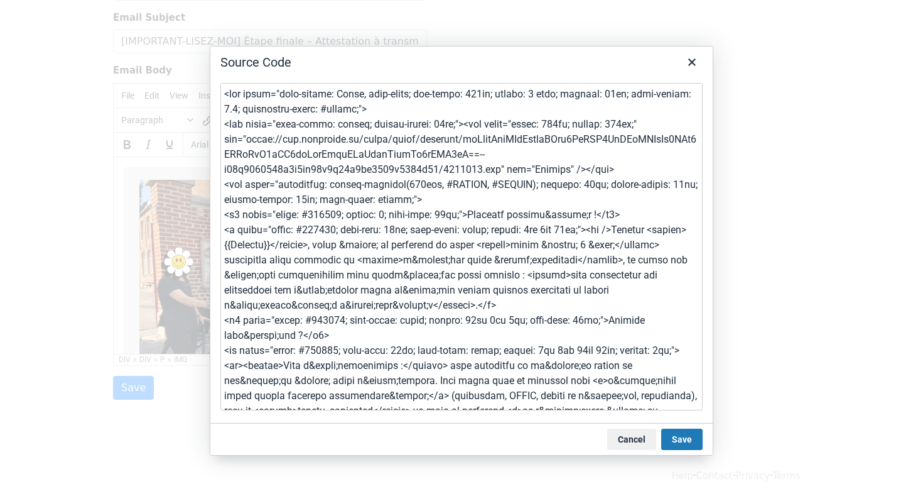
click at [426, 245] on textarea at bounding box center [461, 246] width 482 height 327
click at [688, 72] on button "Close" at bounding box center [692, 62] width 21 height 21
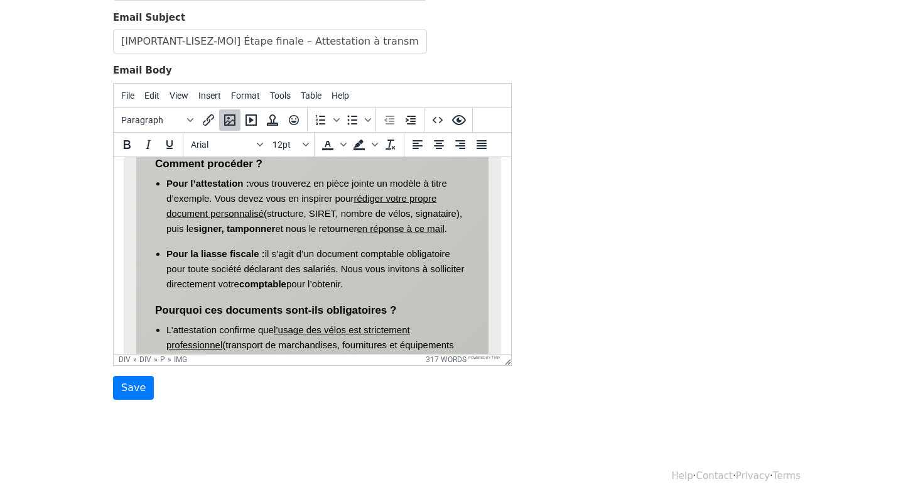
scroll to position [460, 0]
drag, startPoint x: 318, startPoint y: 182, endPoint x: 374, endPoint y: 185, distance: 56.0
click at [374, 185] on li "Pour l’attestation : vous trouverez en pièce jointe un modèle à titre d’exemple…" at bounding box center [317, 206] width 303 height 60
drag, startPoint x: 377, startPoint y: 183, endPoint x: 317, endPoint y: 180, distance: 60.4
click at [317, 180] on li "Pour l’attestation : vous trouverez en pièce jointe un modèle à titre d’exemple…" at bounding box center [317, 206] width 303 height 60
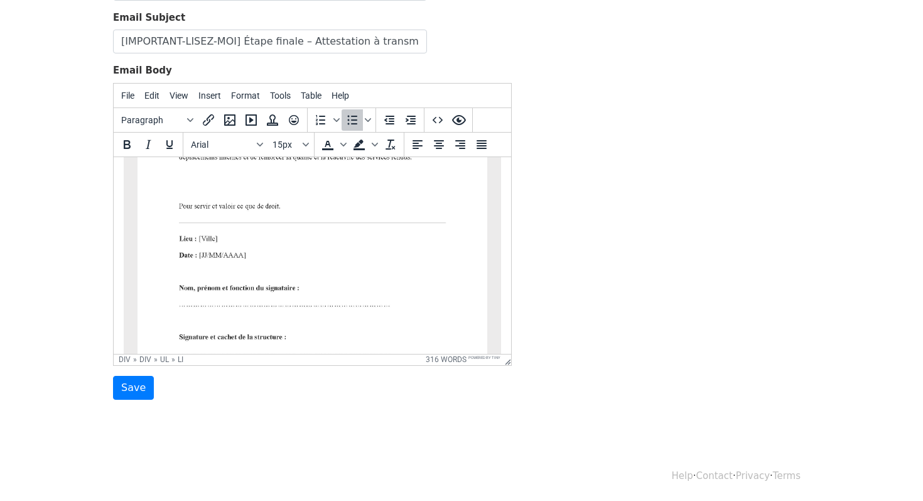
scroll to position [1538, 0]
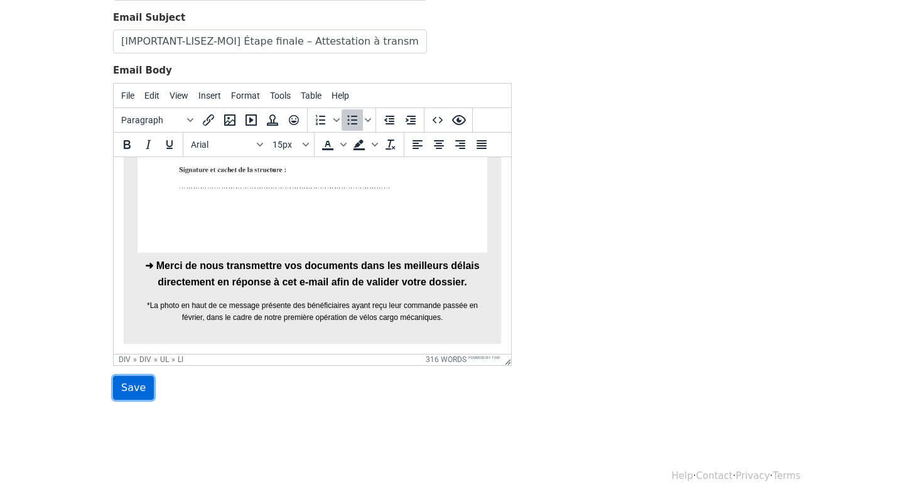
click at [136, 386] on input "Save" at bounding box center [133, 388] width 41 height 24
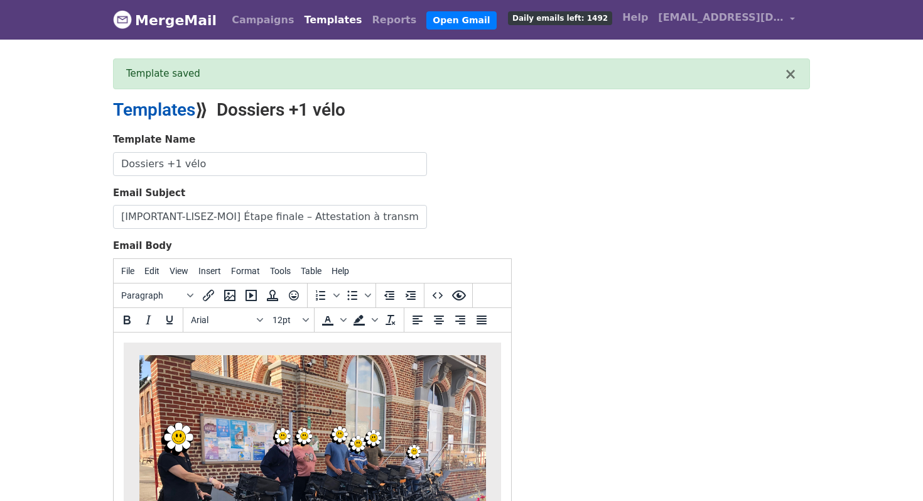
click at [171, 110] on link "Templates" at bounding box center [154, 109] width 82 height 21
click at [433, 289] on icon "Source code" at bounding box center [437, 295] width 15 height 15
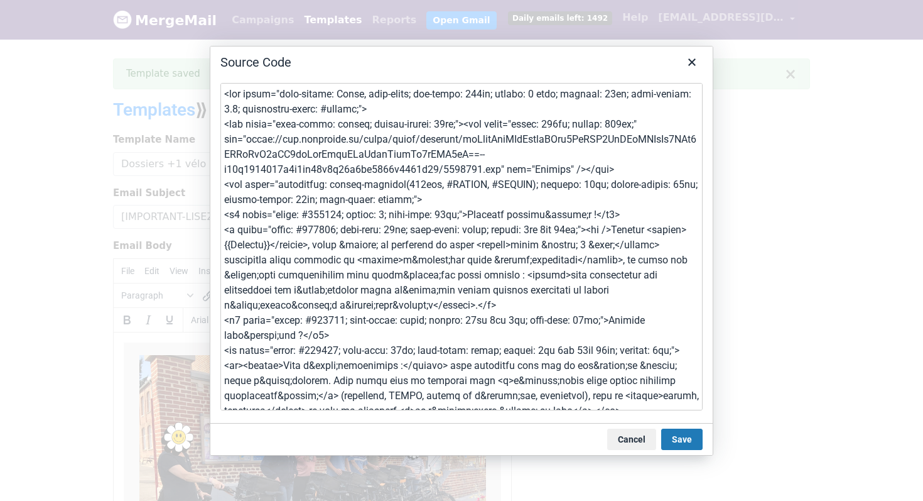
click at [433, 289] on textarea at bounding box center [461, 246] width 482 height 327
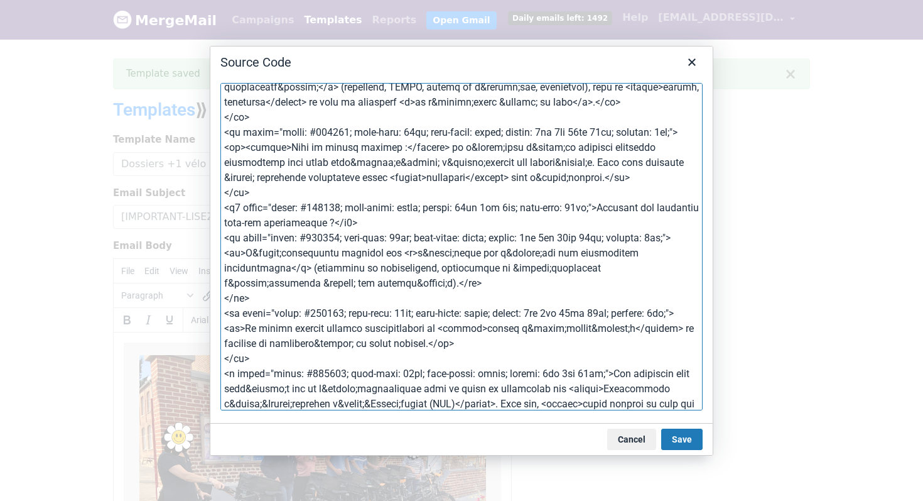
scroll to position [334, 0]
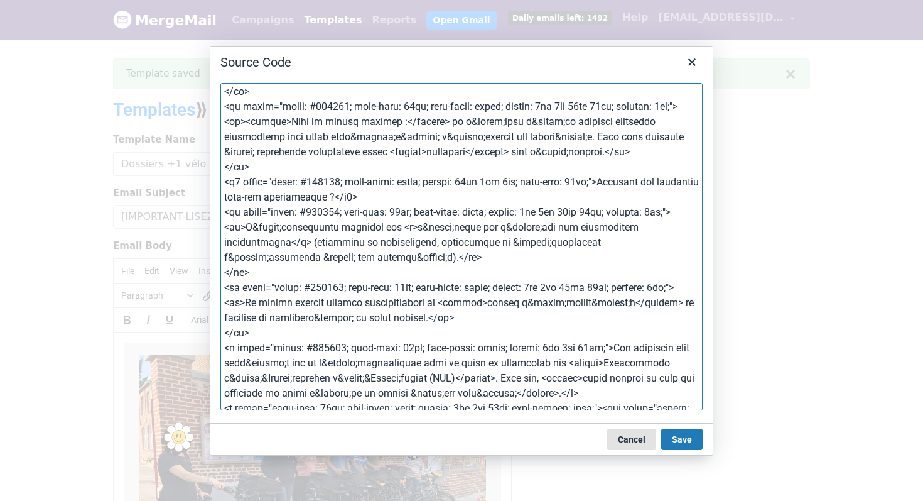
click at [612, 437] on button "Cancel" at bounding box center [631, 438] width 49 height 21
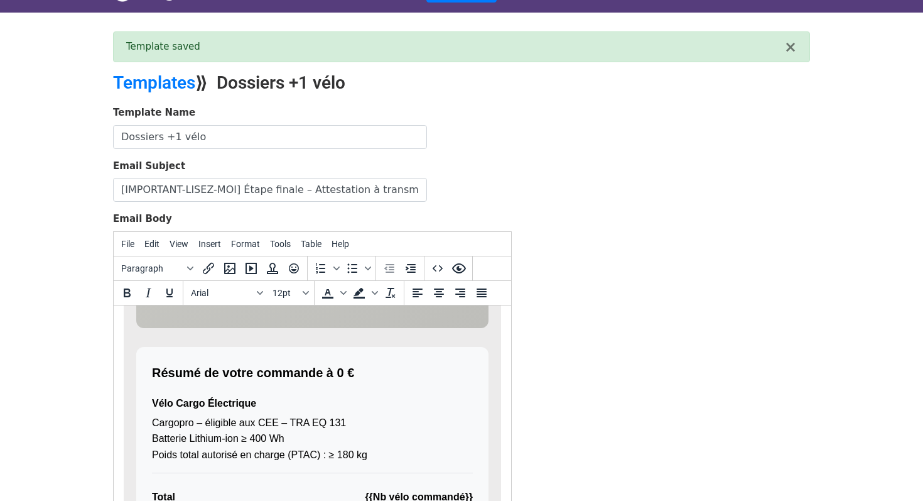
scroll to position [175, 0]
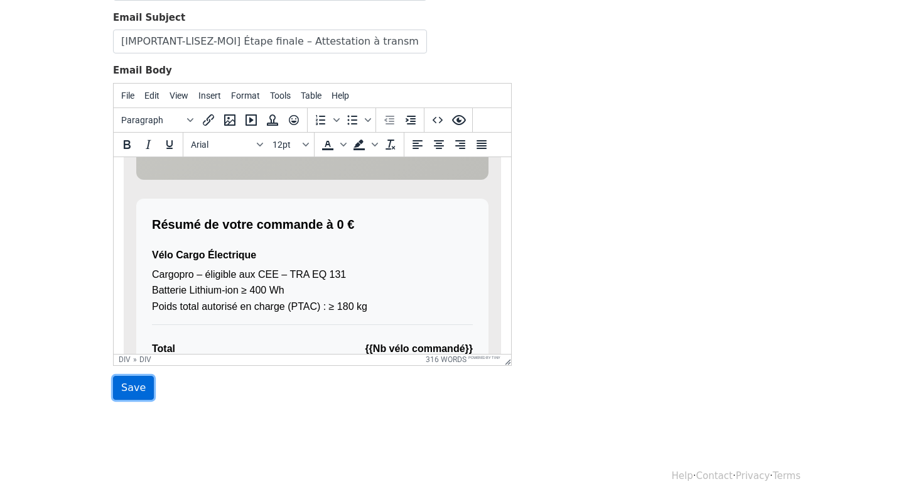
click at [133, 388] on input "Save" at bounding box center [133, 388] width 41 height 24
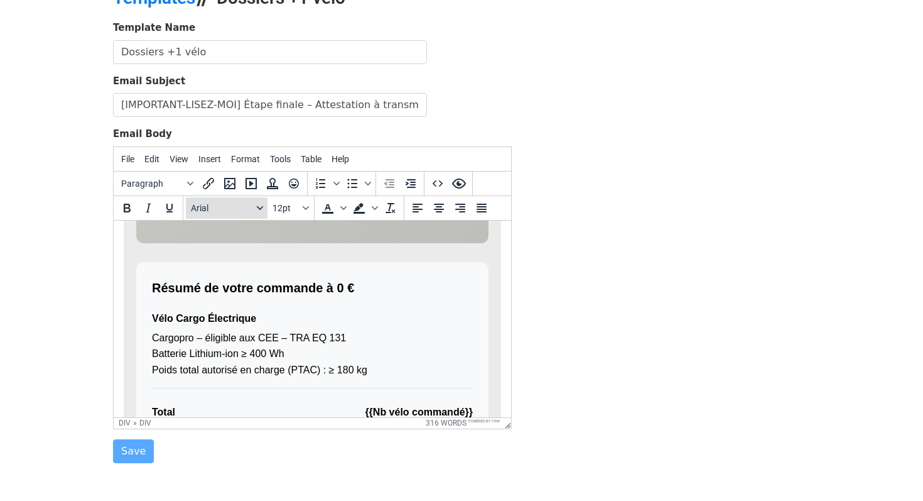
scroll to position [0, 0]
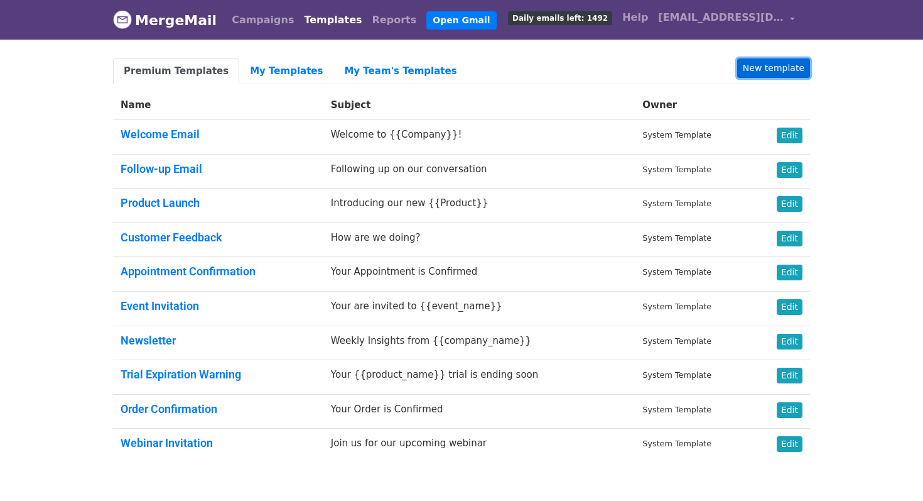
click at [755, 67] on link "New template" at bounding box center [773, 67] width 73 height 19
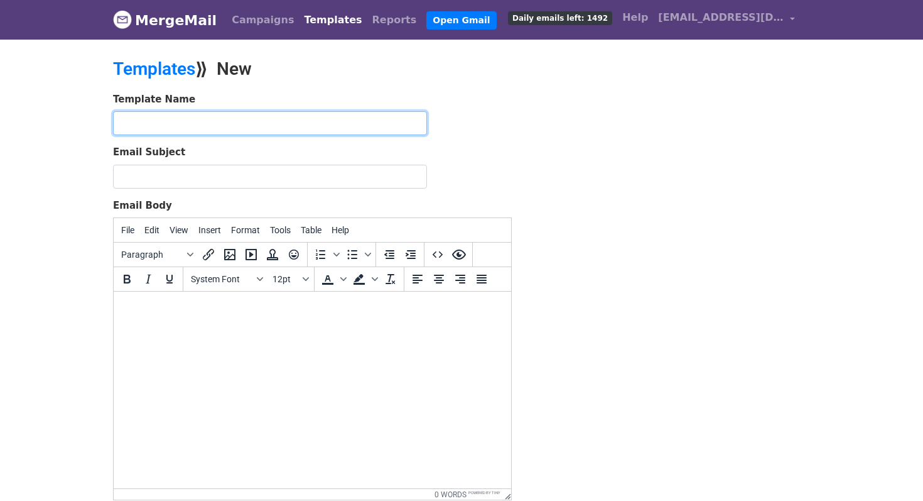
click at [220, 128] on input "text" at bounding box center [270, 123] width 314 height 24
click at [170, 126] on input "Dossiers +1 vélo" at bounding box center [270, 123] width 314 height 24
click at [170, 126] on input "Dossiers =1 vélo" at bounding box center [270, 123] width 314 height 24
type input "Dossiers =1 vélo"
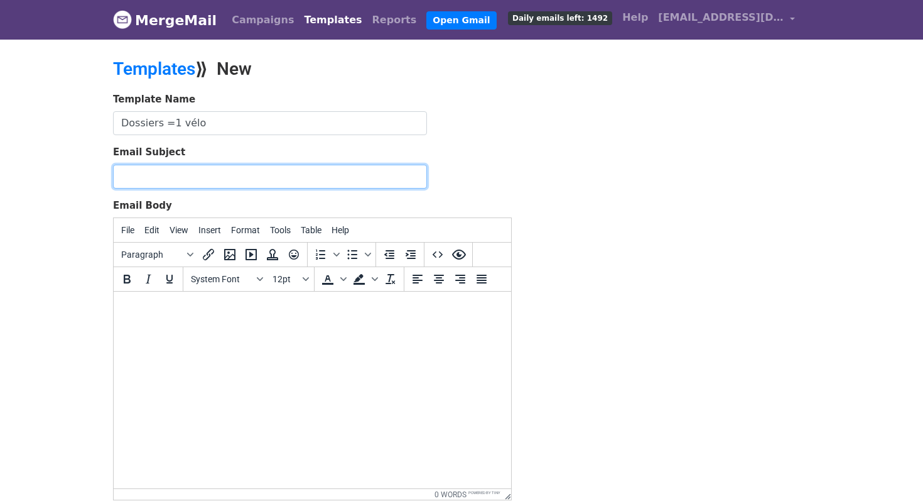
click at [159, 170] on input "Email Subject" at bounding box center [270, 177] width 314 height 24
type input "[IMPORTANT-LISEZ-MOI] Étape finale – Attestation à transmettre pour valider vot…"
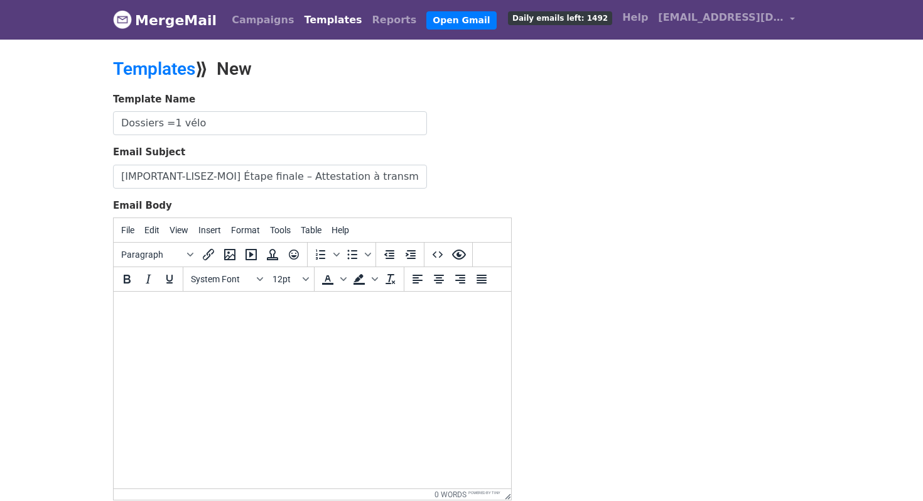
click at [351, 318] on html at bounding box center [313, 308] width 398 height 34
click at [431, 256] on icon "Source code" at bounding box center [437, 254] width 15 height 15
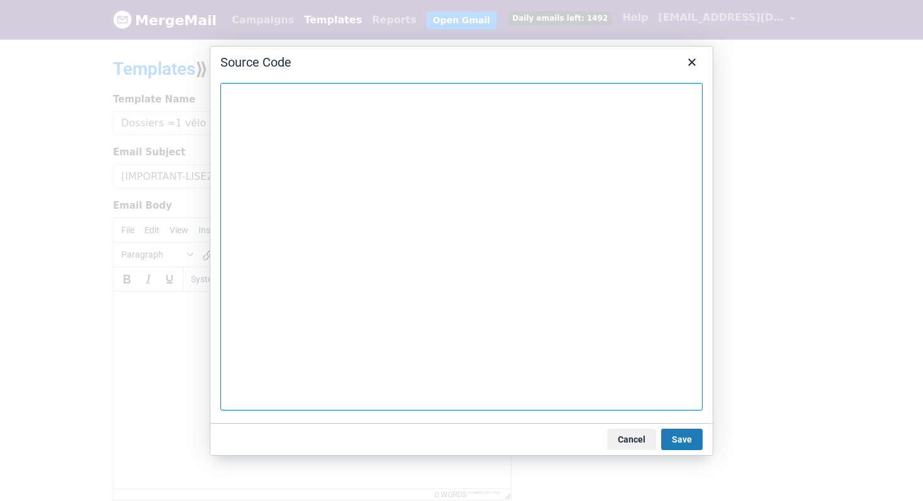
paste textarea "<div style="font-family: Arial, sans-serif; max-width: 600px; margin: 0 auto; p…"
type textarea "<div style="font-family: Arial, sans-serif; max-width: 600px; margin: 0 auto; p…"
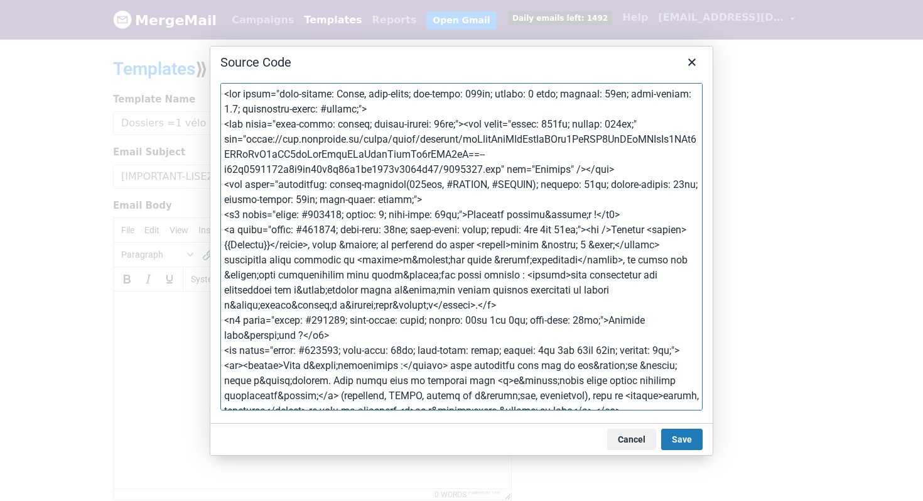
scroll to position [896, 0]
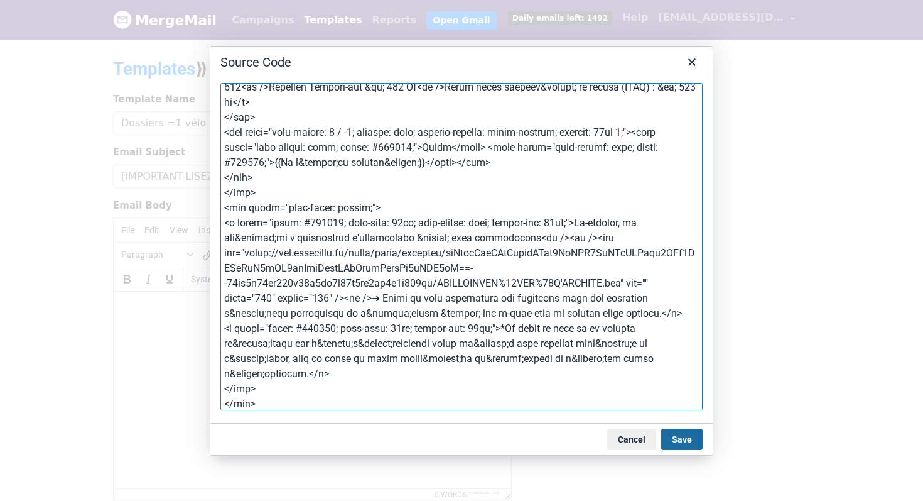
click at [678, 433] on button "Save" at bounding box center [681, 438] width 41 height 21
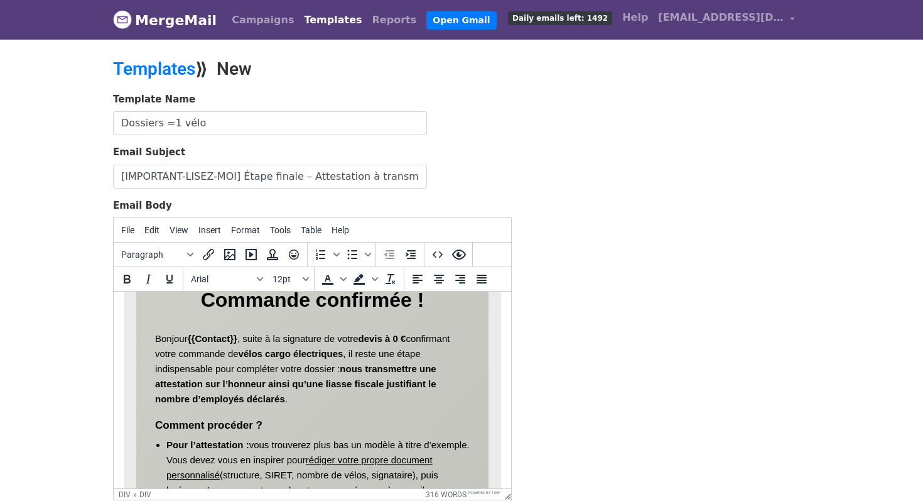
scroll to position [342, 0]
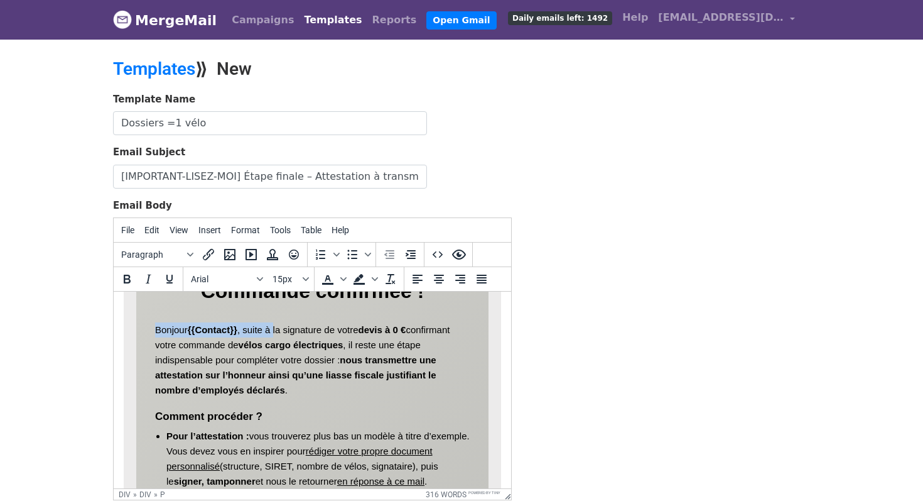
drag, startPoint x: 153, startPoint y: 329, endPoint x: 276, endPoint y: 328, distance: 123.1
copy p "Bonjour {{Contact}} , suite à"
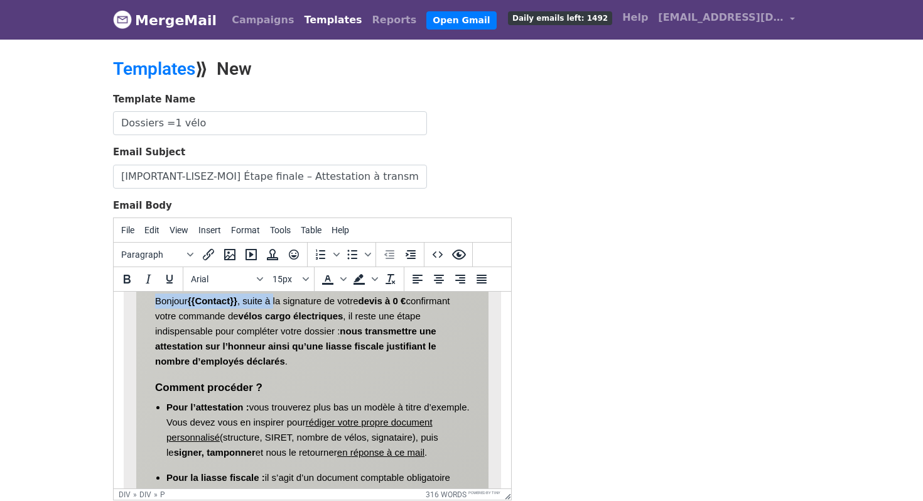
scroll to position [372, 0]
click at [278, 305] on p "Bonjour {{Contact}} , suite à la signature de votre devis à 0 € confirmant votr…" at bounding box center [312, 323] width 315 height 90
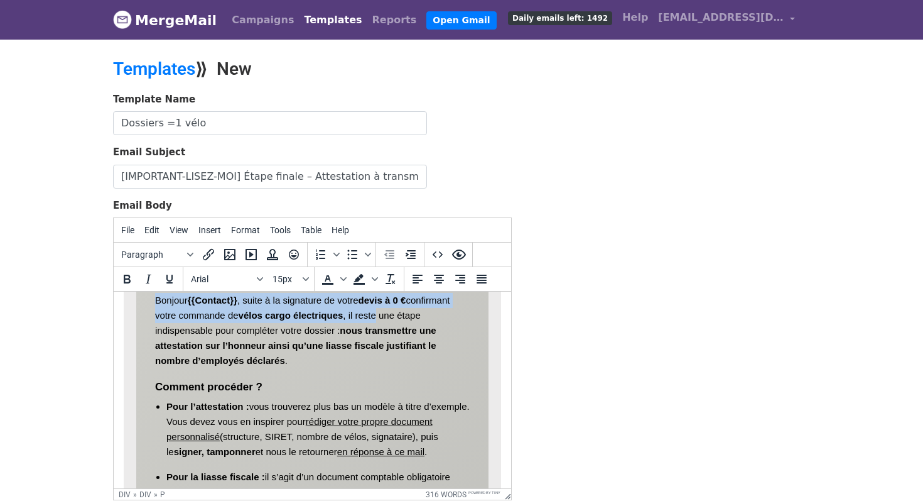
drag, startPoint x: 157, startPoint y: 303, endPoint x: 380, endPoint y: 317, distance: 223.5
click at [380, 317] on p "Bonjour {{Contact}} , suite à la signature de votre devis à 0 € confirmant votr…" at bounding box center [312, 323] width 315 height 90
click at [354, 318] on p "Bonjour {{Contact}} , suite à la signature de votre devis à 0 € confirmant votr…" at bounding box center [312, 323] width 315 height 90
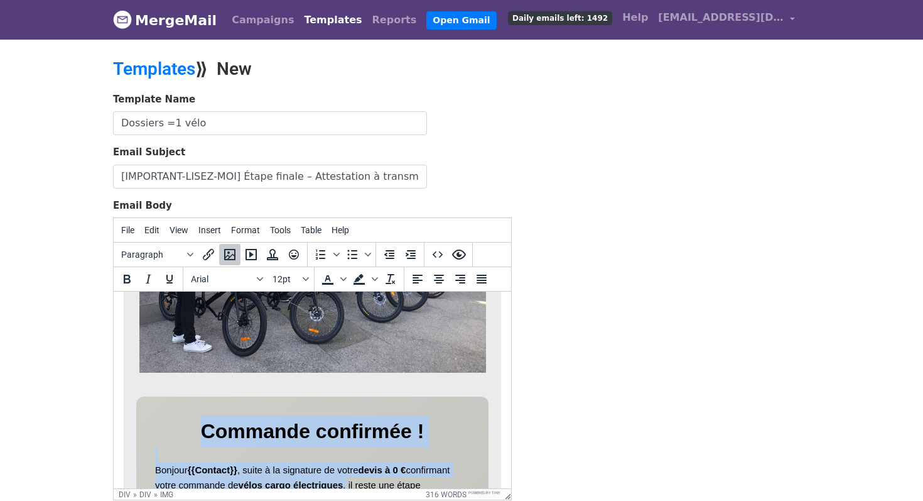
scroll to position [222, 0]
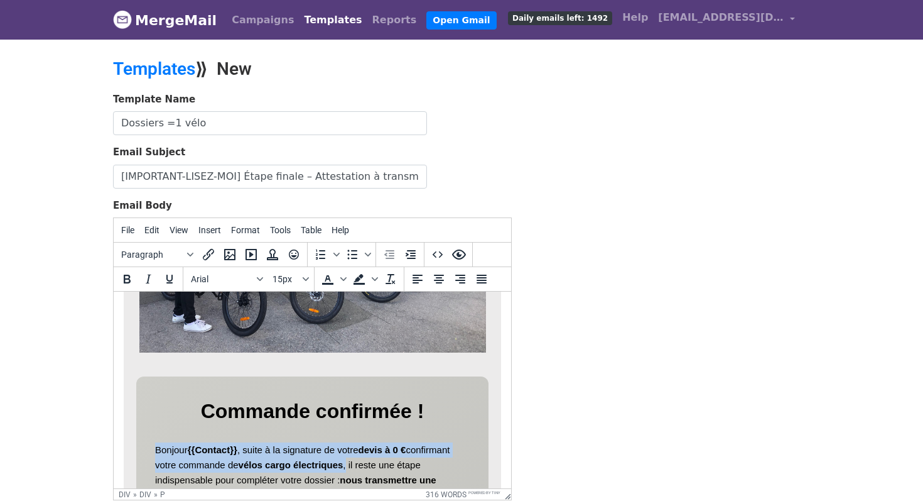
drag, startPoint x: 347, startPoint y: 318, endPoint x: 153, endPoint y: 447, distance: 233.3
copy p "Bonjour {{Contact}} , suite à la signature de votre devis à 0 € confirmant votr…"
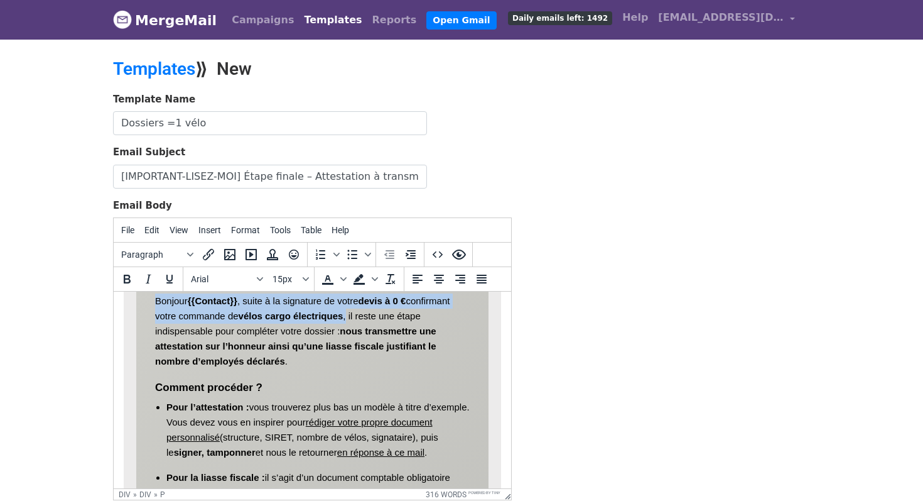
scroll to position [367, 0]
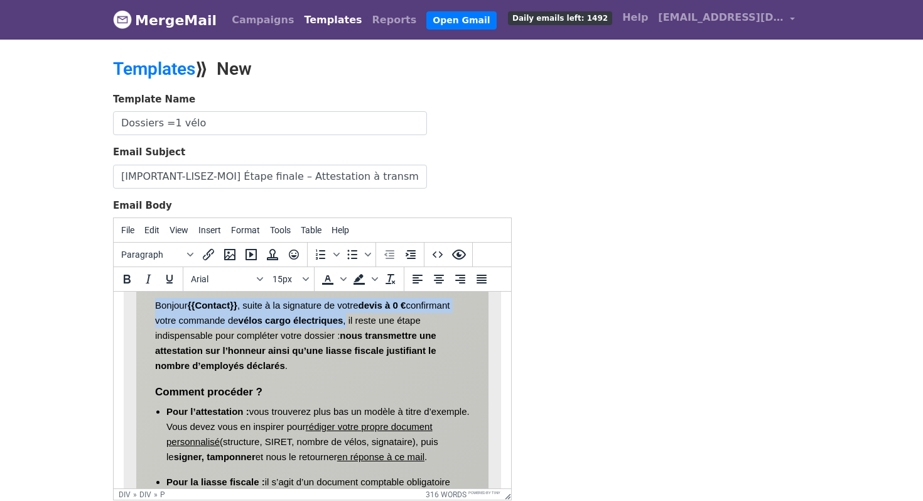
click at [190, 310] on strong "{{Contact}}" at bounding box center [213, 305] width 50 height 11
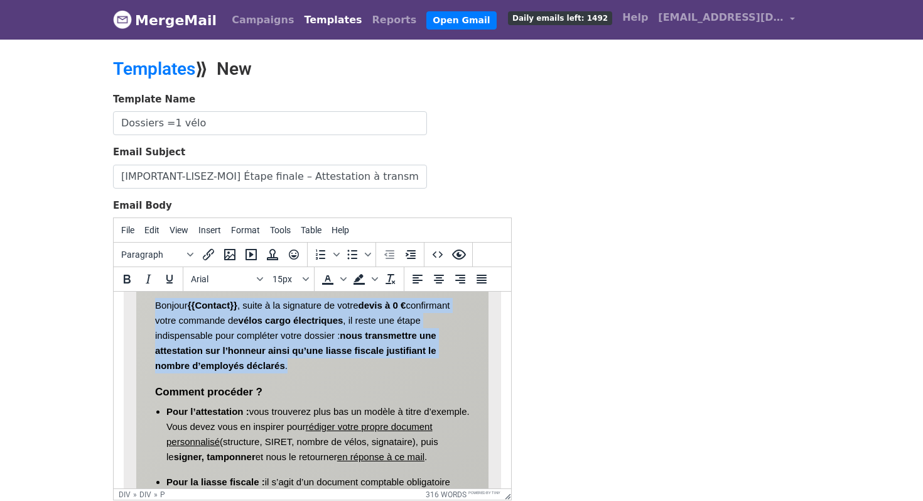
drag, startPoint x: 155, startPoint y: 305, endPoint x: 293, endPoint y: 371, distance: 154.0
click at [293, 371] on p "Bonjour {{Contact}} , suite à la signature de votre devis à 0 € confirmant votr…" at bounding box center [312, 328] width 315 height 90
copy p "Bonjour {{Contact}} , suite à la signature de votre devis à 0 € confirmant votr…"
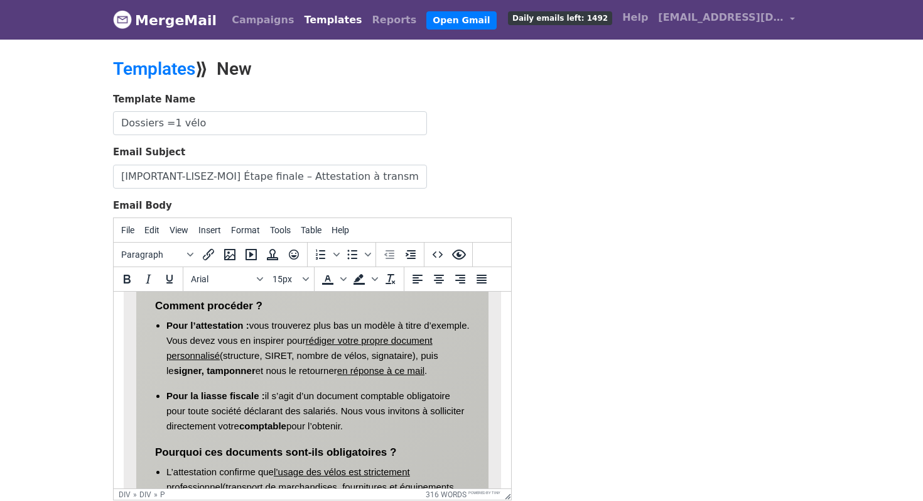
scroll to position [456, 0]
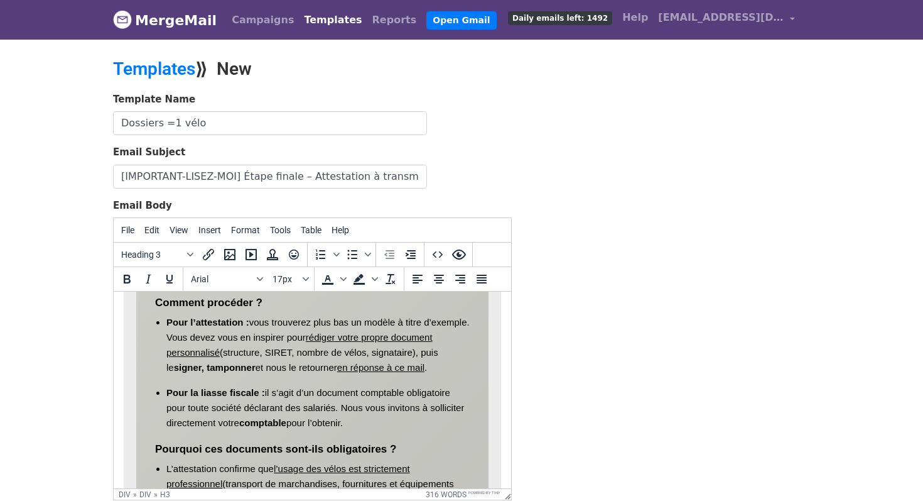
drag, startPoint x: 151, startPoint y: 303, endPoint x: 356, endPoint y: 417, distance: 234.2
click at [356, 417] on div "Commande confirmée ! Bonjour {{Contact}} , suite à la signature de votre devis …" at bounding box center [312, 434] width 352 height 583
copy div "Comment procéder ? Pour l’attestation : vous trouverez plus bas un modèle à tit…"
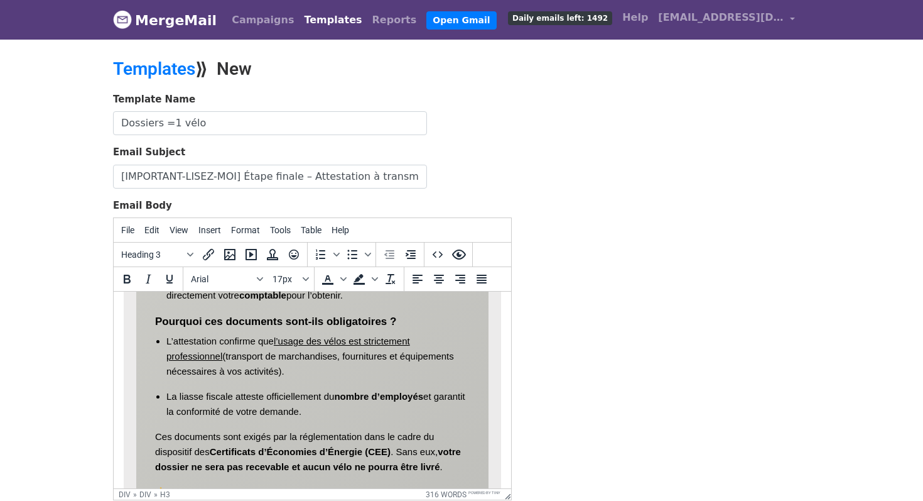
scroll to position [584, 0]
drag, startPoint x: 158, startPoint y: 320, endPoint x: 361, endPoint y: 413, distance: 223.5
click at [361, 413] on div "Commande confirmée ! Bonjour {{Contact}} , suite à la signature de votre devis …" at bounding box center [312, 305] width 352 height 583
copy div "Pourquoi ces documents sont-ils obligatoires ? L’attestation confirme que l’usa…"
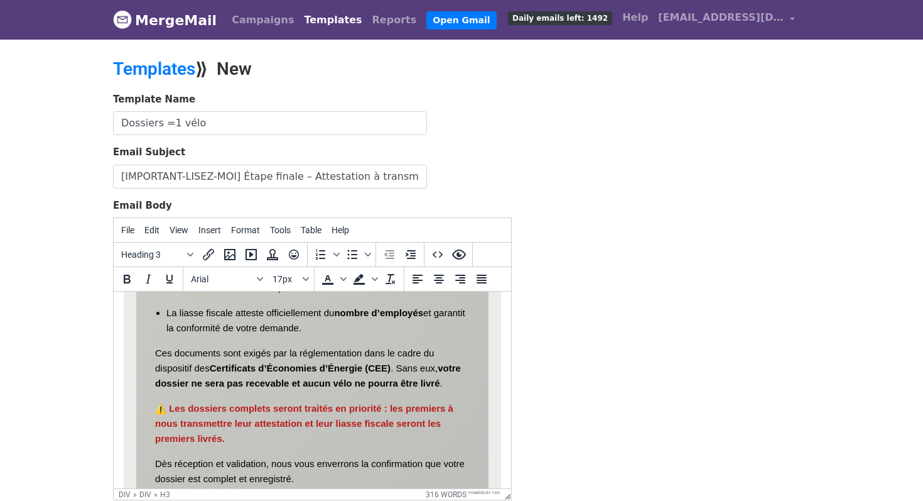
scroll to position [668, 0]
click at [251, 356] on p "Ces documents sont exigés par la réglementation dans le cadre du dispositif des…" at bounding box center [312, 366] width 315 height 45
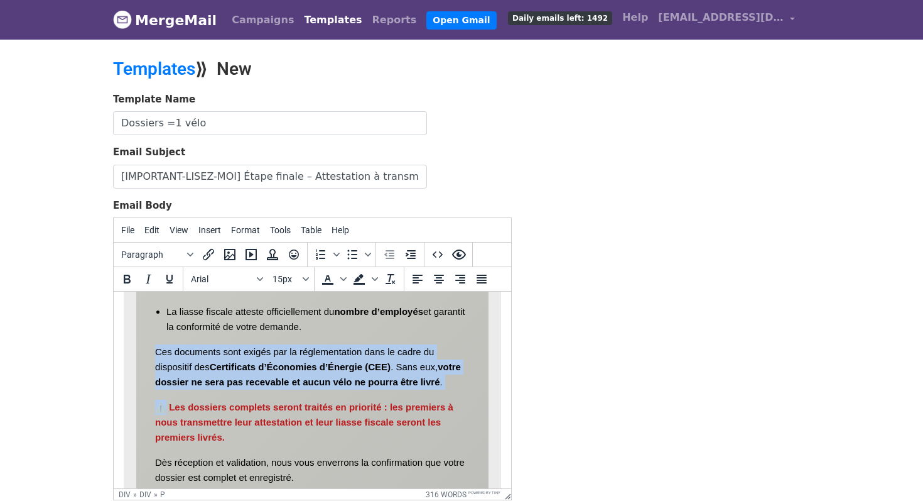
click at [251, 356] on p "Ces documents sont exigés par la réglementation dans le cadre du dispositif des…" at bounding box center [312, 366] width 315 height 45
copy p "Ces documents sont exigés par la réglementation dans le cadre du dispositif des…"
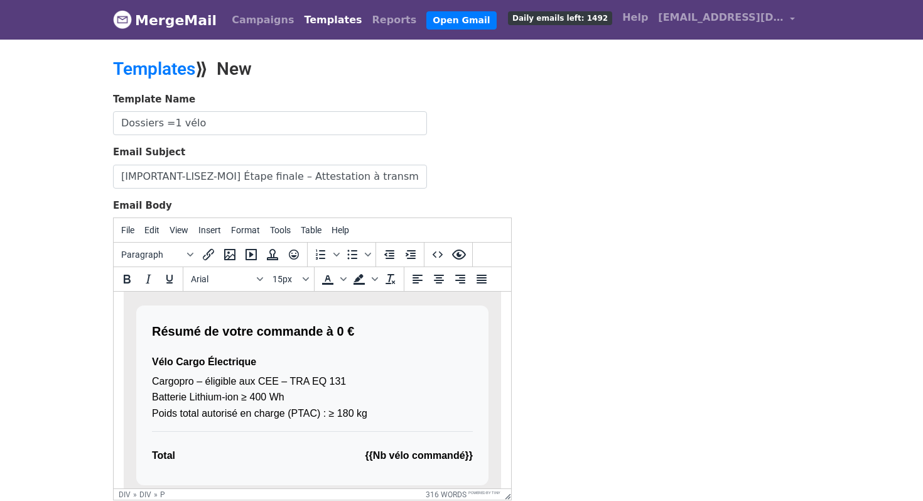
scroll to position [926, 0]
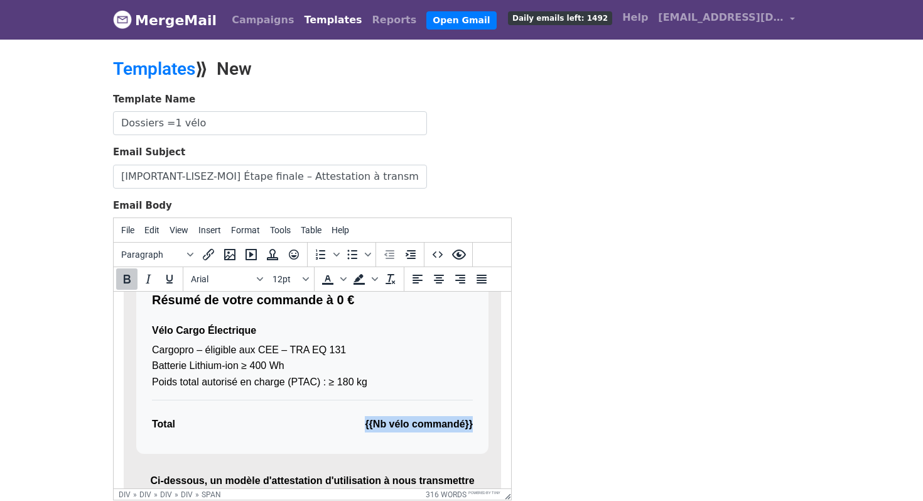
drag, startPoint x: 359, startPoint y: 418, endPoint x: 474, endPoint y: 429, distance: 115.4
click at [474, 429] on div "Résumé de votre commande à 0 € Vélo Cargo Électrique Cargopro – éligible aux CE…" at bounding box center [312, 364] width 352 height 180
copy span "{{Nb vélo commandé}}"
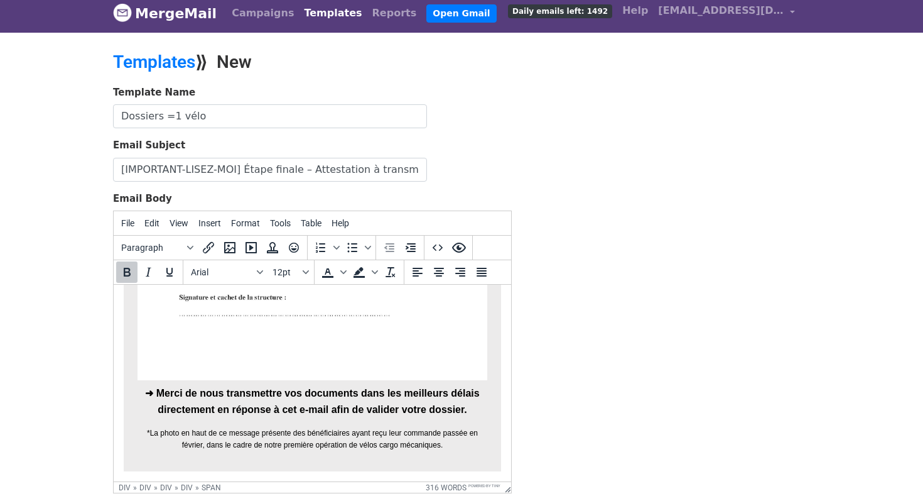
scroll to position [6, 0]
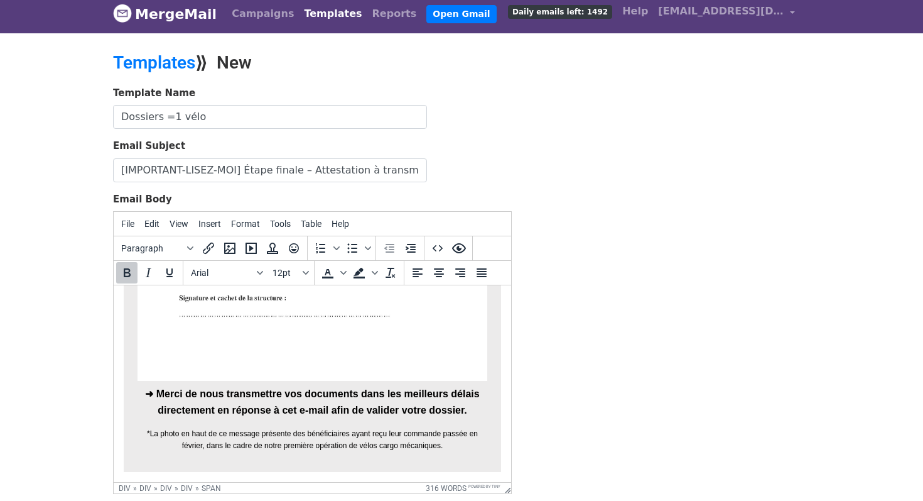
click at [295, 392] on p "Ci-dessous, un modèle d'attestation d'utilisation à nous transmettre ➜ Merci de…" at bounding box center [312, 136] width 352 height 564
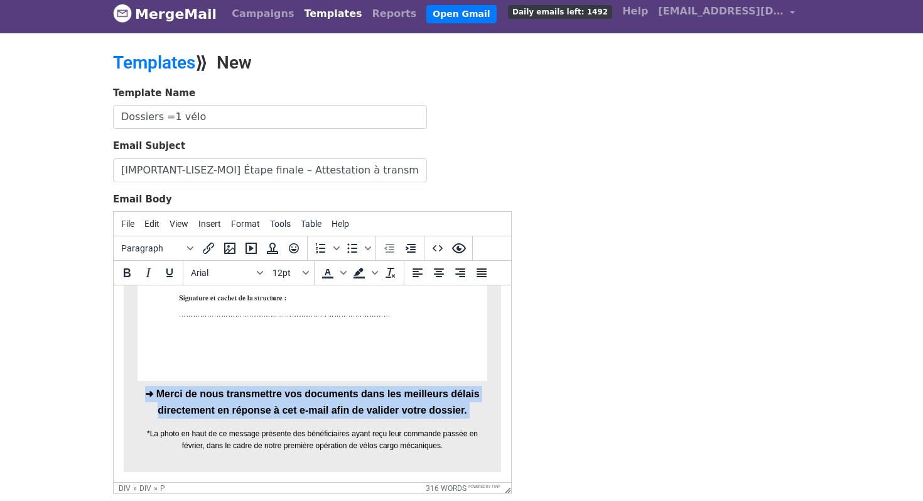
click at [295, 392] on p "Ci-dessous, un modèle d'attestation d'utilisation à nous transmettre ➜ Merci de…" at bounding box center [312, 136] width 352 height 564
copy p "➜ Merci de nous transmettre vos documents dans les meilleurs délais directement…"
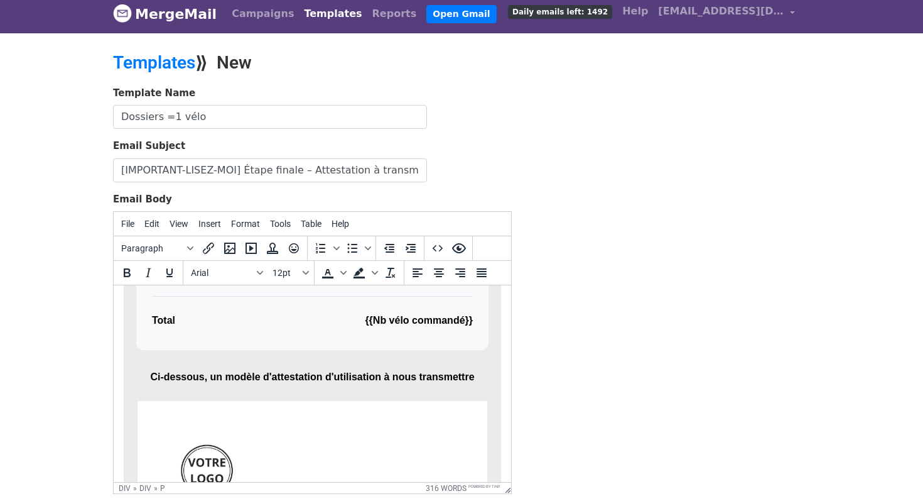
scroll to position [1021, 0]
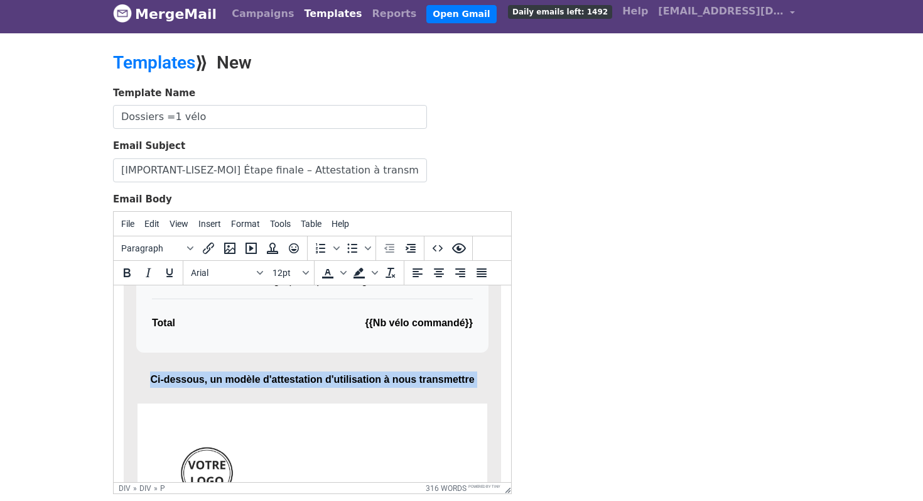
copy p "Ci-dessous, un modèle d'attestation d'utilisation à nous transmettre"
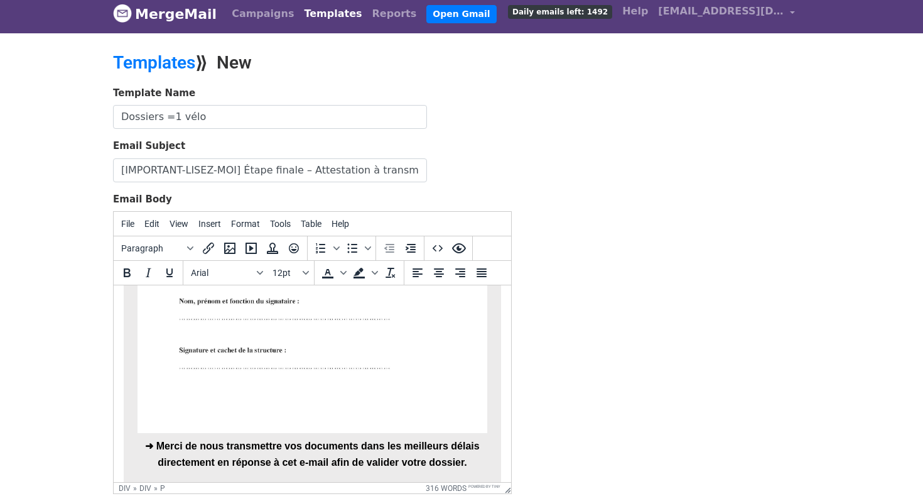
scroll to position [1538, 0]
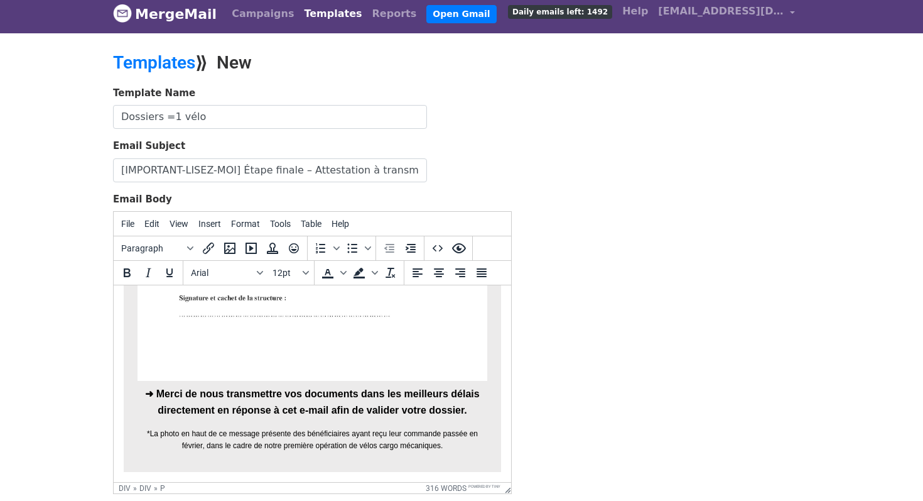
click at [242, 389] on p "Ci-dessous, un modèle d'attestation d'utilisation à nous transmettre ➜ Merci de…" at bounding box center [312, 136] width 352 height 564
click at [303, 409] on p "Ci-dessous, un modèle d'attestation d'utilisation à nous transmettre ➜ Merci de…" at bounding box center [312, 136] width 352 height 564
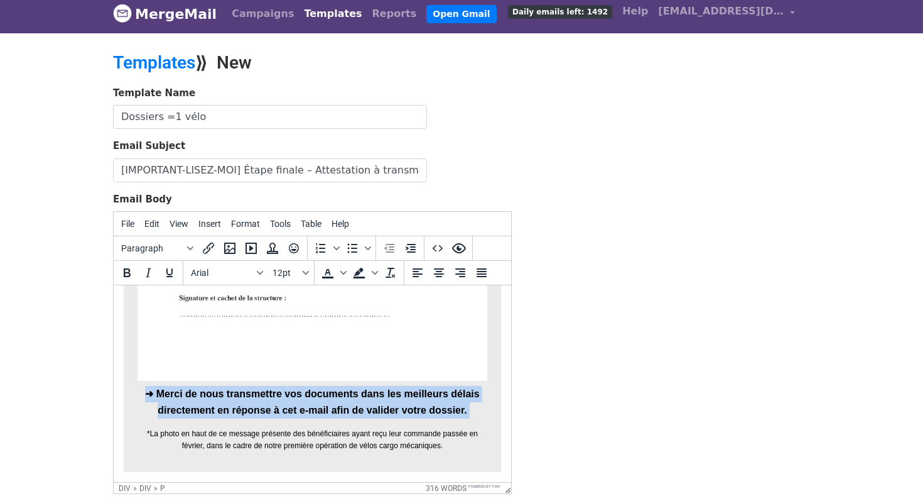
click at [303, 409] on p "Ci-dessous, un modèle d'attestation d'utilisation à nous transmettre ➜ Merci de…" at bounding box center [312, 136] width 352 height 564
copy p "➜ Merci de nous transmettre vos documents dans les meilleurs délais directement…"
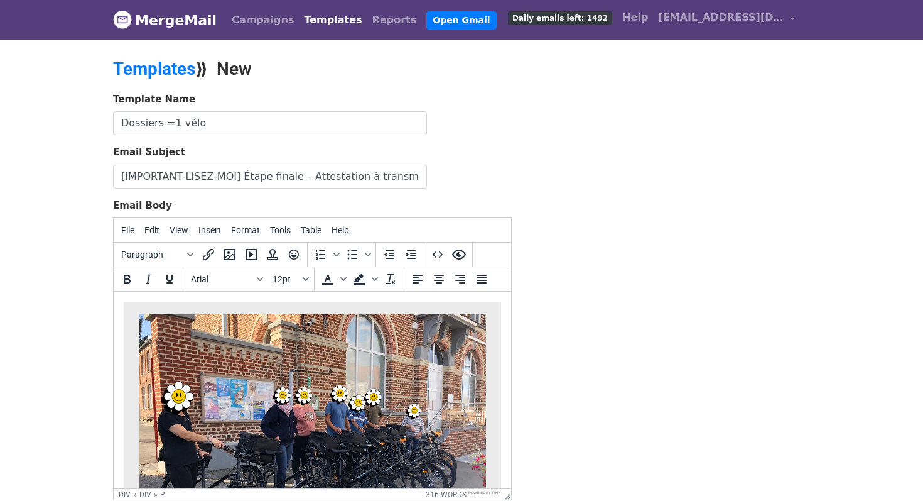
scroll to position [0, 0]
click at [458, 253] on icon "Preview" at bounding box center [459, 254] width 14 height 10
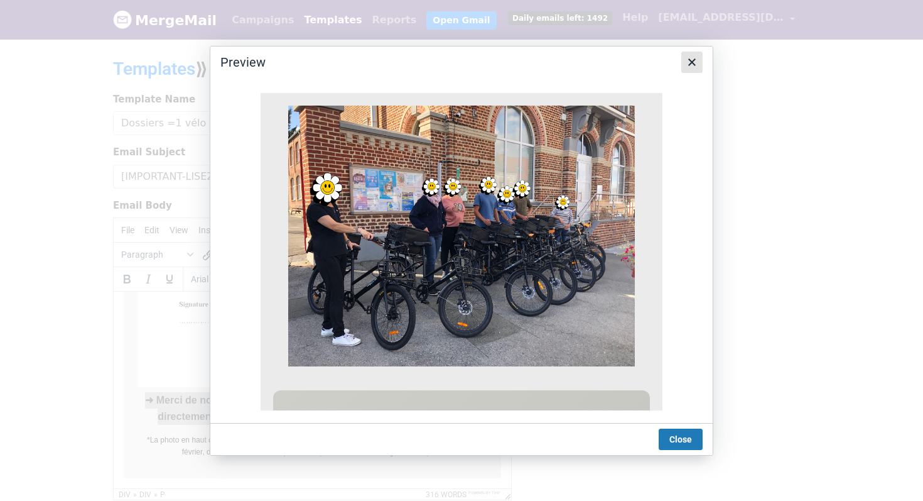
click at [691, 62] on icon "Close" at bounding box center [692, 62] width 8 height 8
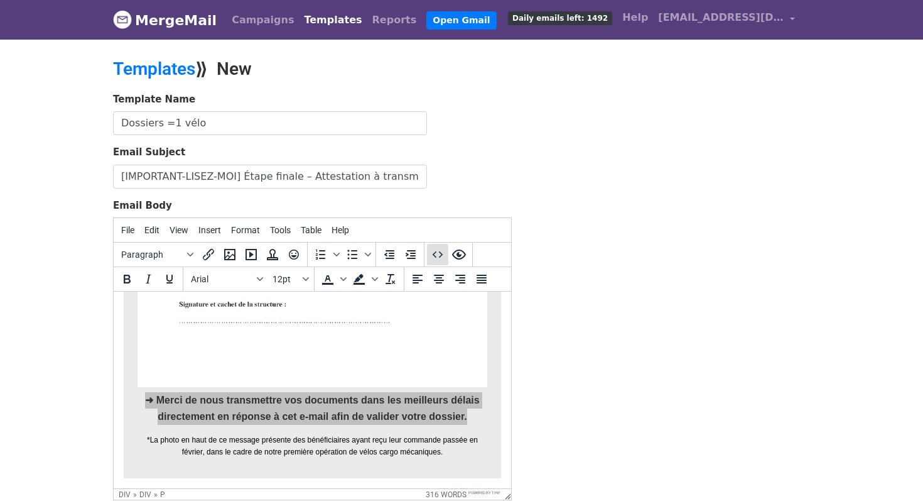
click at [440, 258] on icon "Source code" at bounding box center [437, 254] width 15 height 15
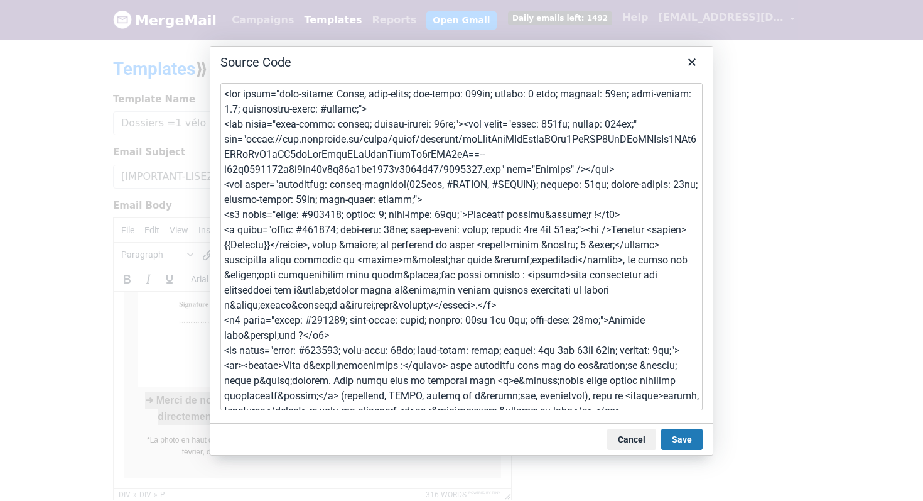
click at [460, 266] on textarea at bounding box center [461, 246] width 482 height 327
type textarea "<div style="font-family: Arial, sans-serif; max-width: 600px; margin: 0 auto; p…"
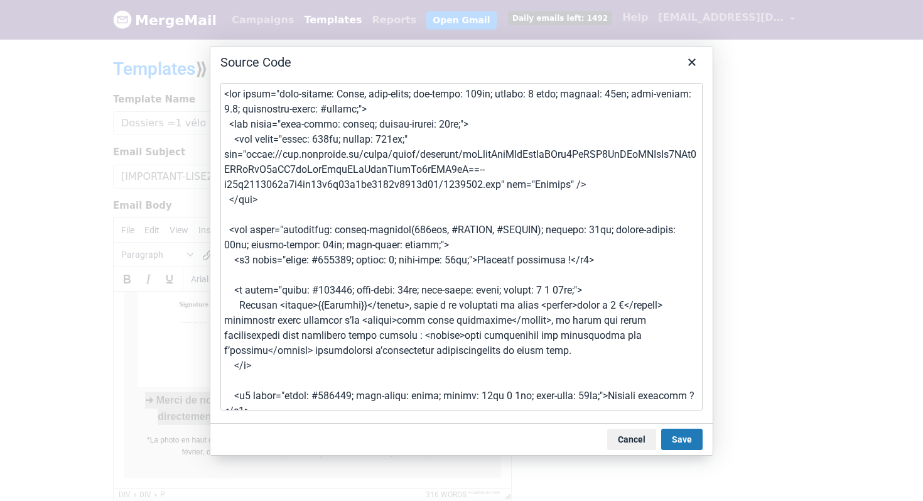
scroll to position [1107, 0]
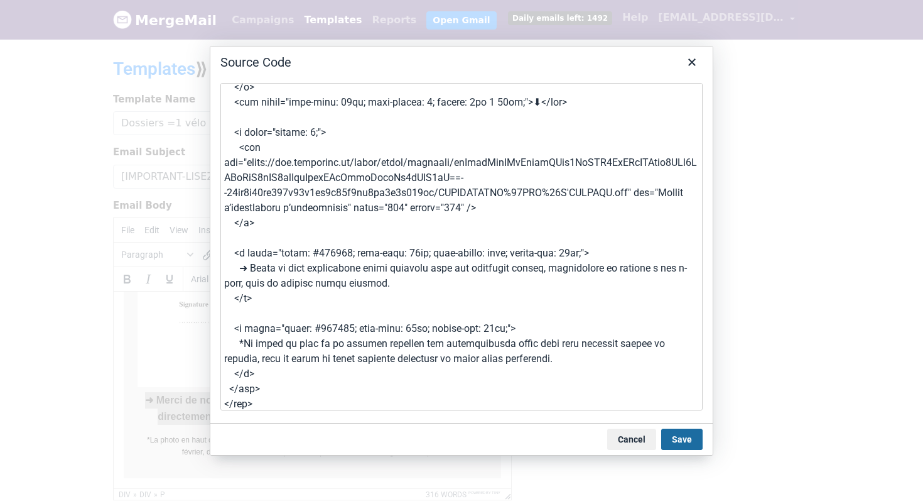
click at [692, 443] on button "Save" at bounding box center [681, 438] width 41 height 21
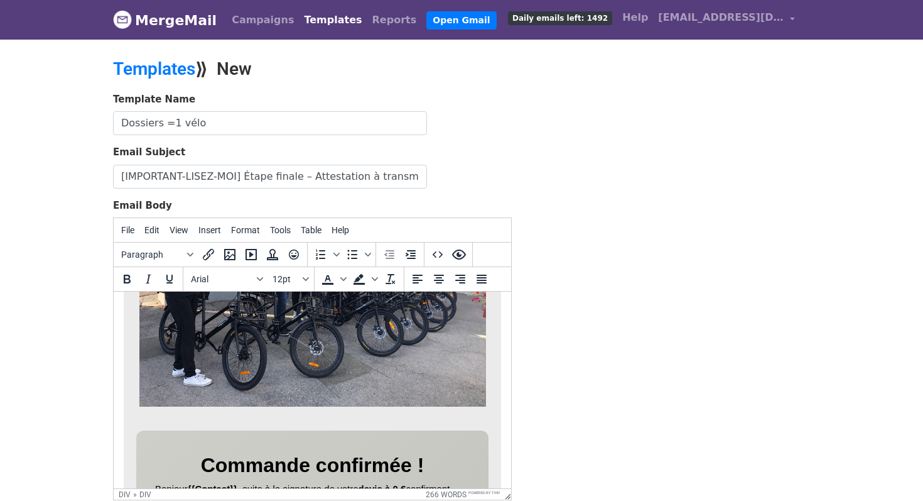
scroll to position [0, 0]
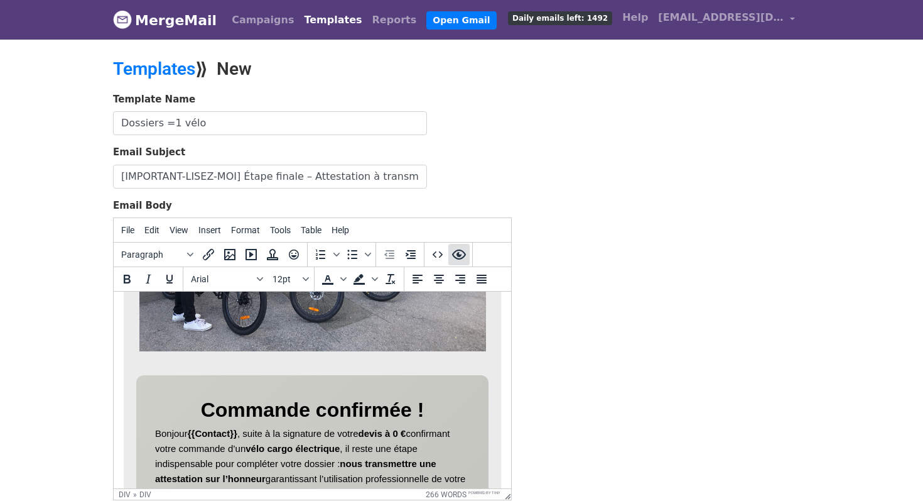
click at [463, 253] on icon "Preview" at bounding box center [459, 254] width 15 height 15
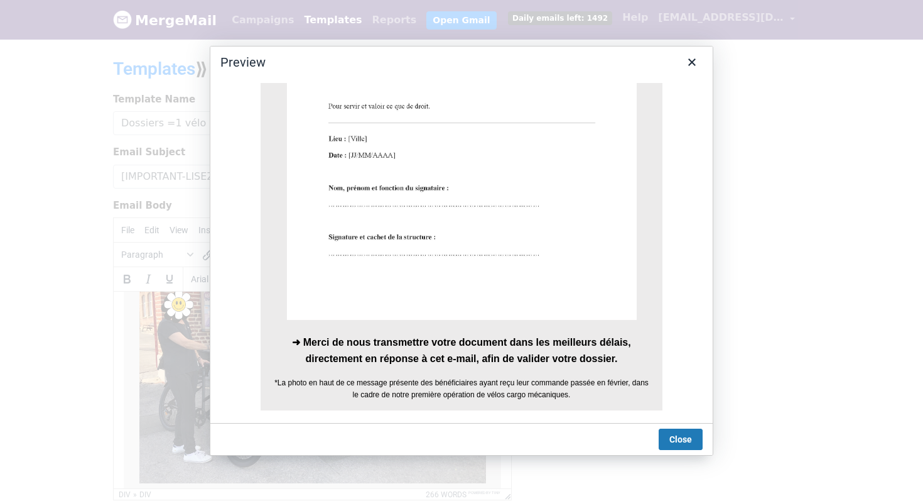
scroll to position [1292, 0]
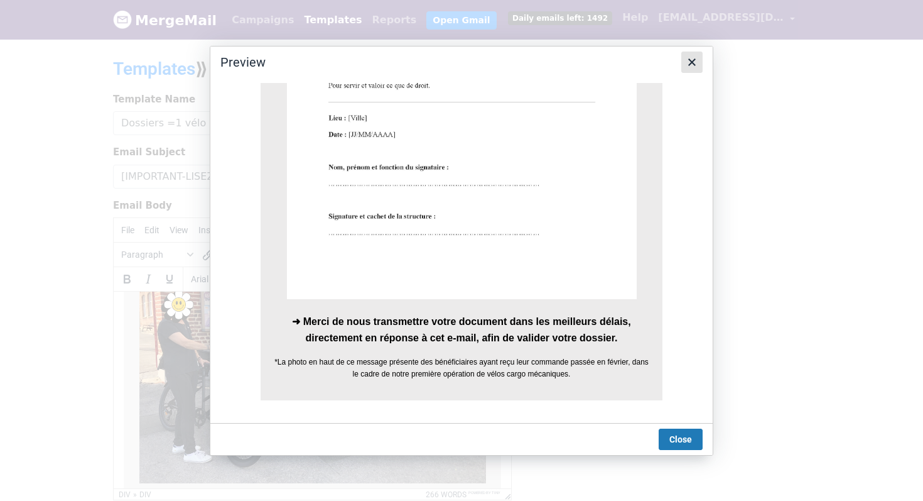
click at [690, 63] on icon "Close" at bounding box center [692, 62] width 8 height 8
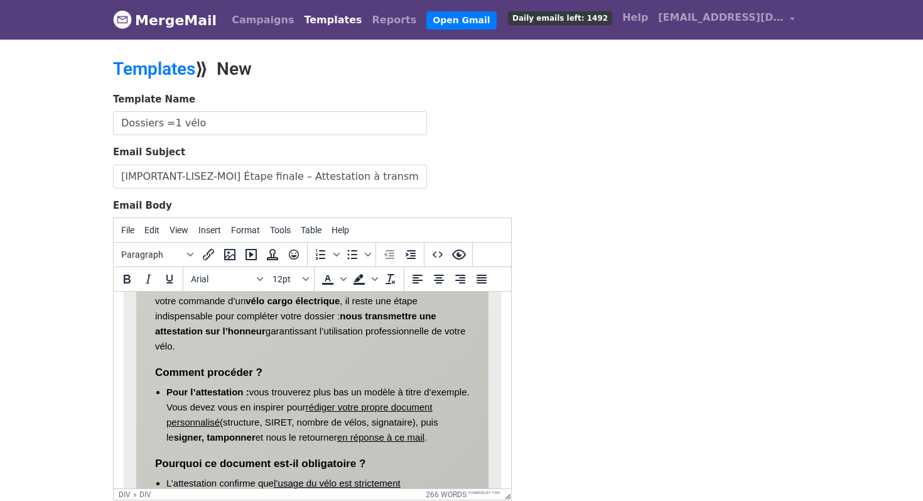
scroll to position [366, 0]
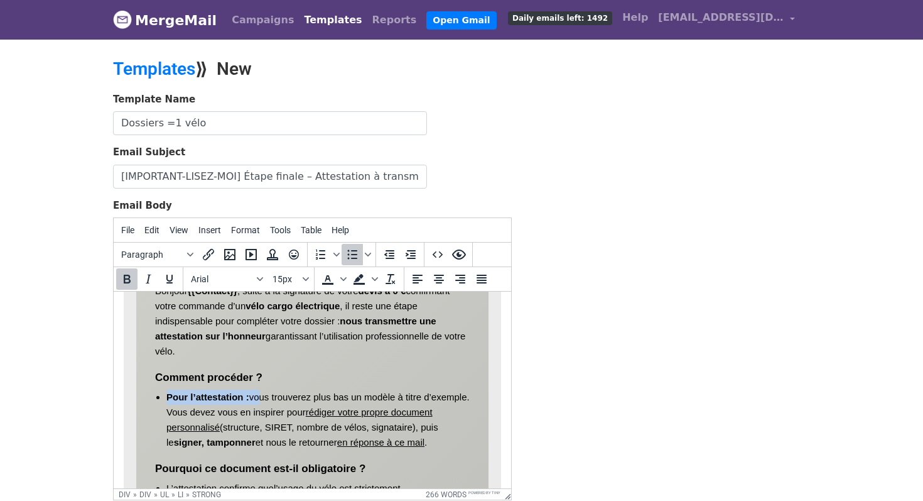
drag, startPoint x: 256, startPoint y: 398, endPoint x: 151, endPoint y: 396, distance: 104.3
click at [151, 396] on div "Commande confirmée ! Bonjour {{Contact}} , suite à la signature de votre devis …" at bounding box center [312, 456] width 352 height 449
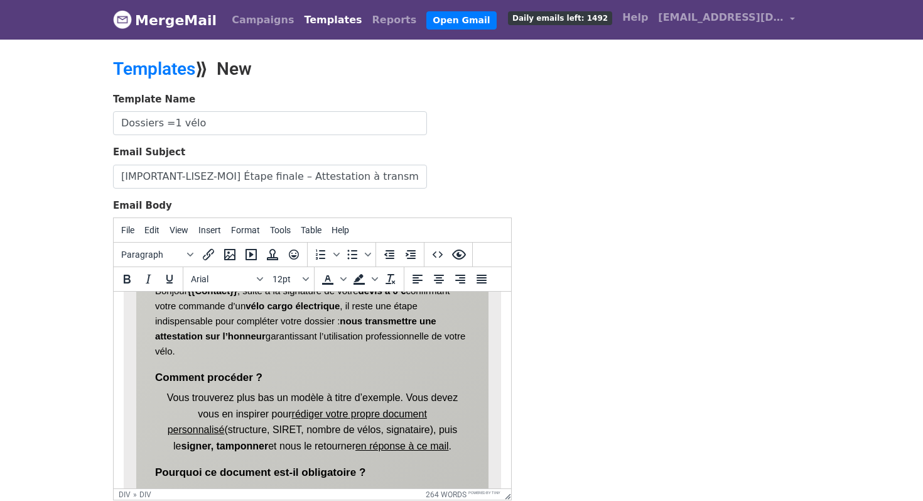
click at [220, 407] on div "Commande confirmée ! Bonjour {{Contact}} , suite à la signature de votre devis …" at bounding box center [312, 458] width 352 height 452
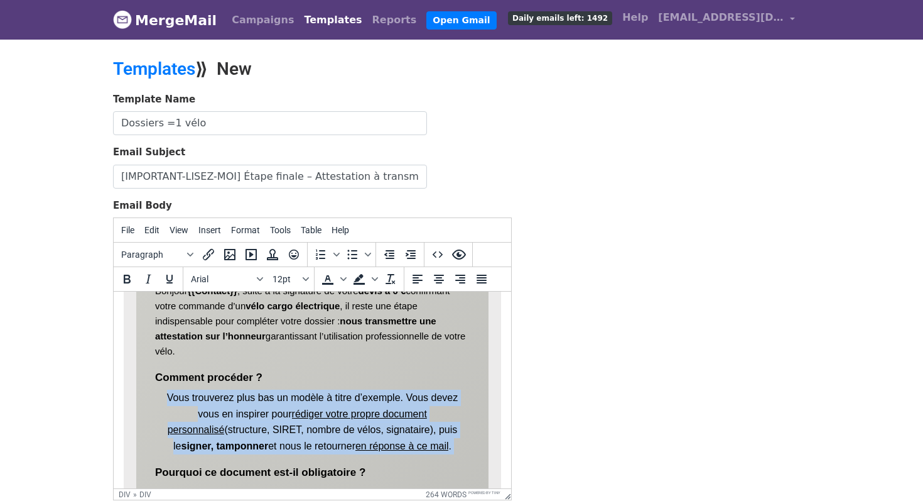
click at [220, 407] on div "Commande confirmée ! Bonjour {{Contact}} , suite à la signature de votre devis …" at bounding box center [312, 458] width 352 height 452
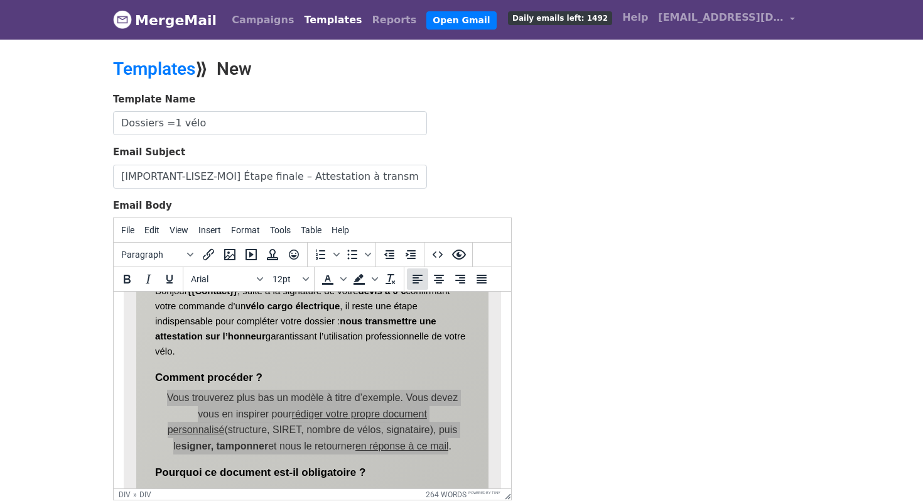
click at [420, 277] on icon "Align left" at bounding box center [417, 278] width 15 height 15
click at [411, 276] on icon "Align left" at bounding box center [417, 278] width 15 height 15
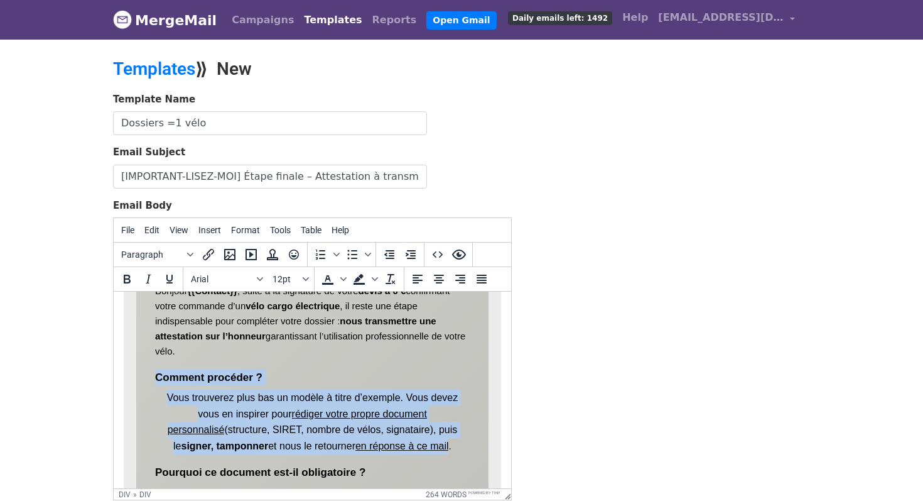
click at [222, 434] on div "Commande confirmée ! Bonjour {{Contact}} , suite à la signature de votre devis …" at bounding box center [312, 458] width 352 height 452
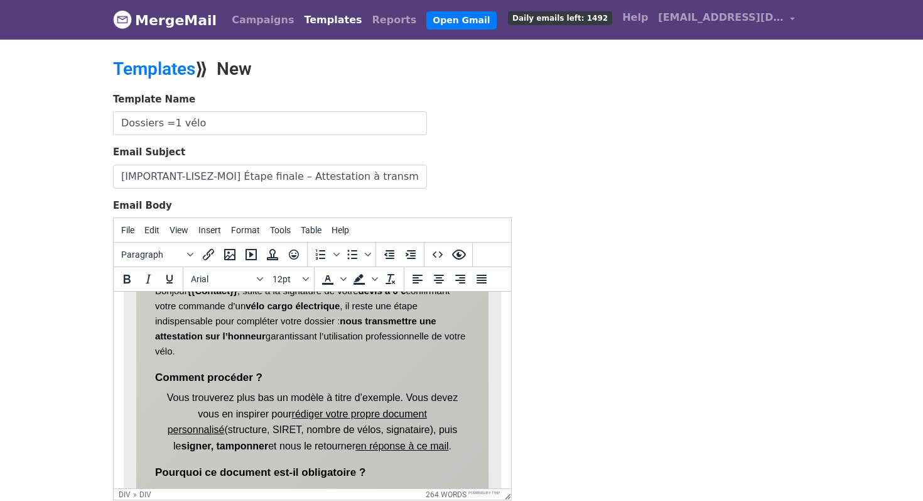
click at [166, 395] on div "Commande confirmée ! Bonjour {{Contact}} , suite à la signature de votre devis …" at bounding box center [312, 458] width 352 height 452
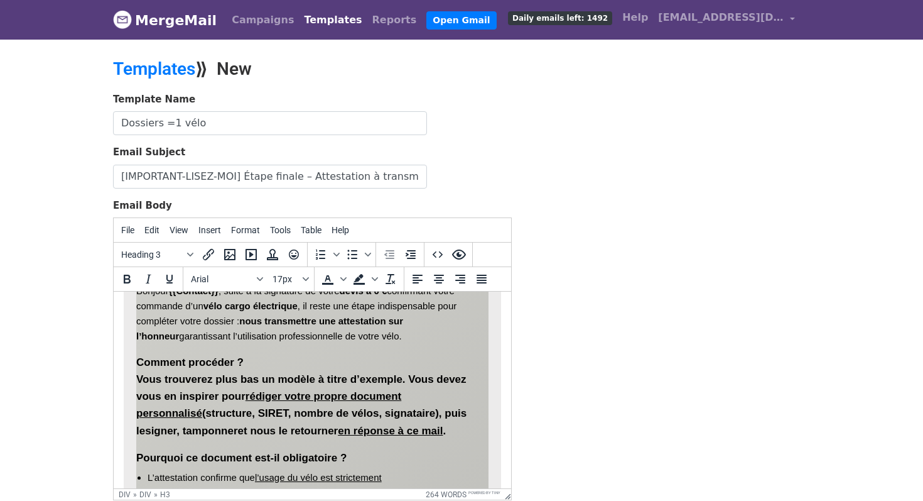
click at [237, 419] on h3 "Comment procéder ? Vous trouverez plus bas un modèle à titre d’exemple. Vous de…" at bounding box center [303, 396] width 334 height 85
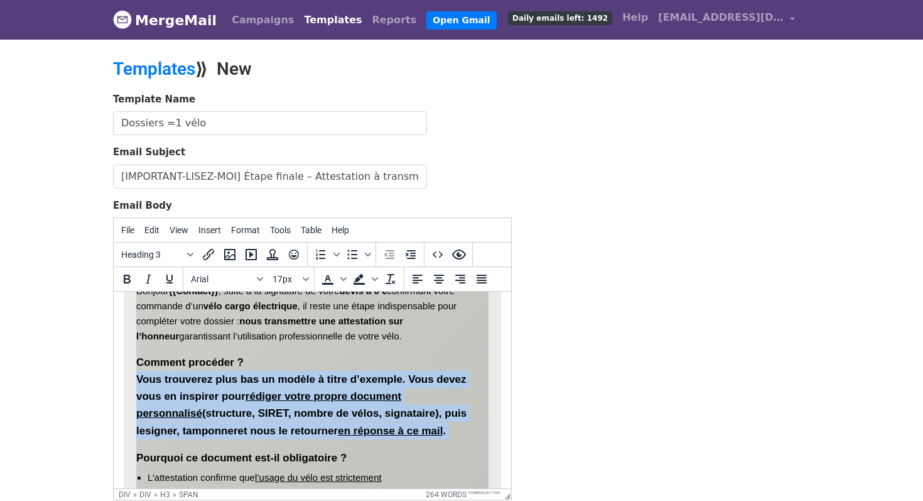
click at [237, 419] on h3 "Comment procéder ? Vous trouverez plus bas un modèle à titre d’exemple. Vous de…" at bounding box center [303, 396] width 334 height 85
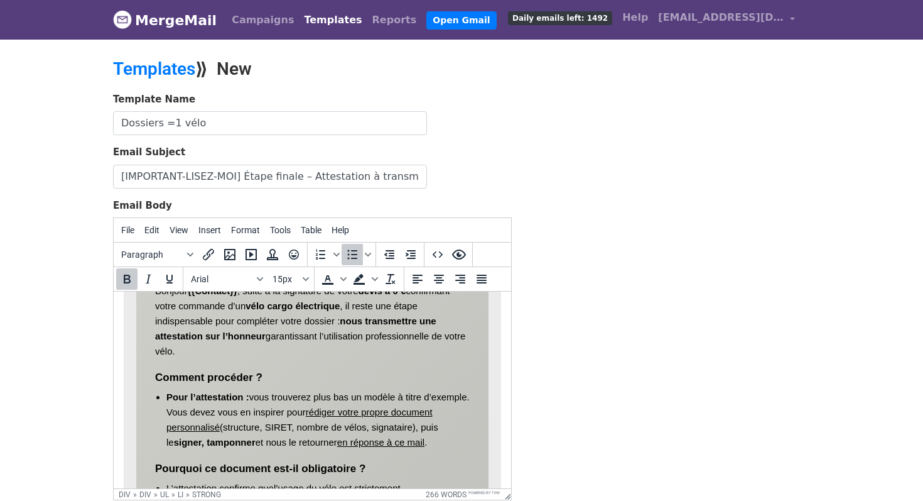
scroll to position [397, 0]
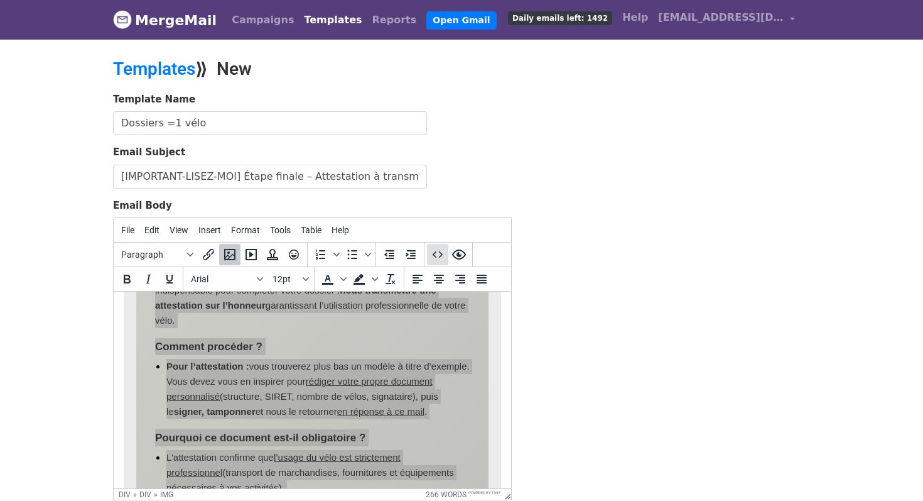
click at [442, 258] on icon "Source code" at bounding box center [437, 254] width 15 height 15
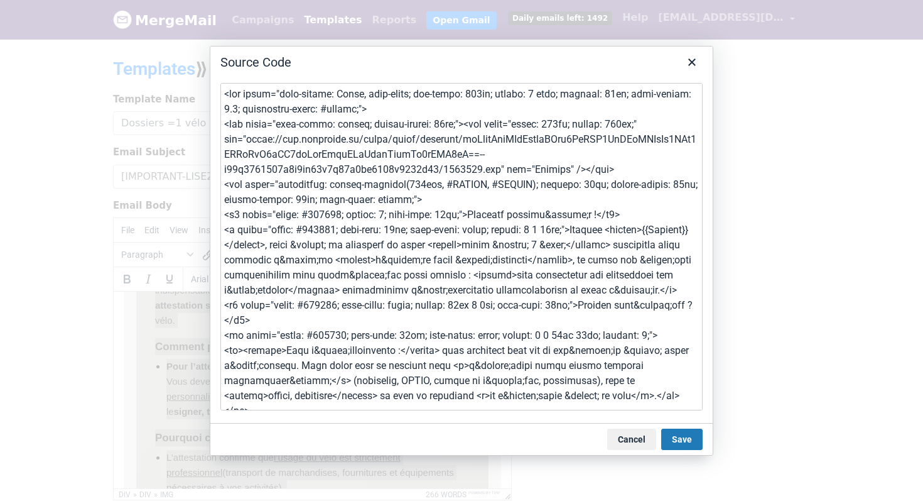
click at [439, 263] on textarea at bounding box center [461, 246] width 482 height 327
type textarea "<div style="font-family: Arial, sans-serif; max-width: 600px; margin: 0 auto; p…"
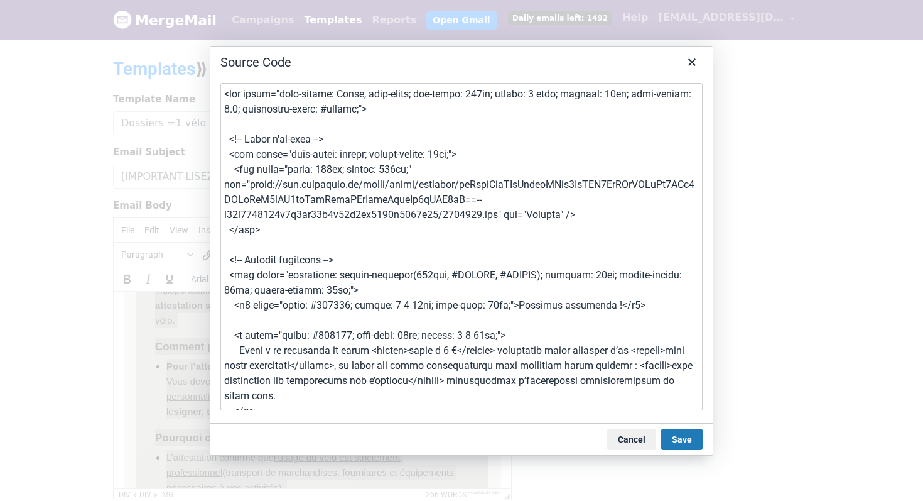
scroll to position [1243, 0]
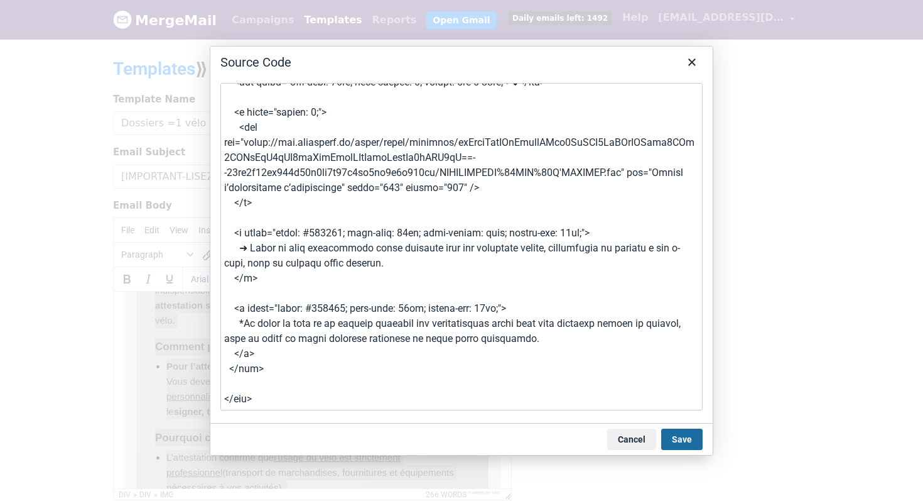
click at [674, 433] on button "Save" at bounding box center [681, 438] width 41 height 21
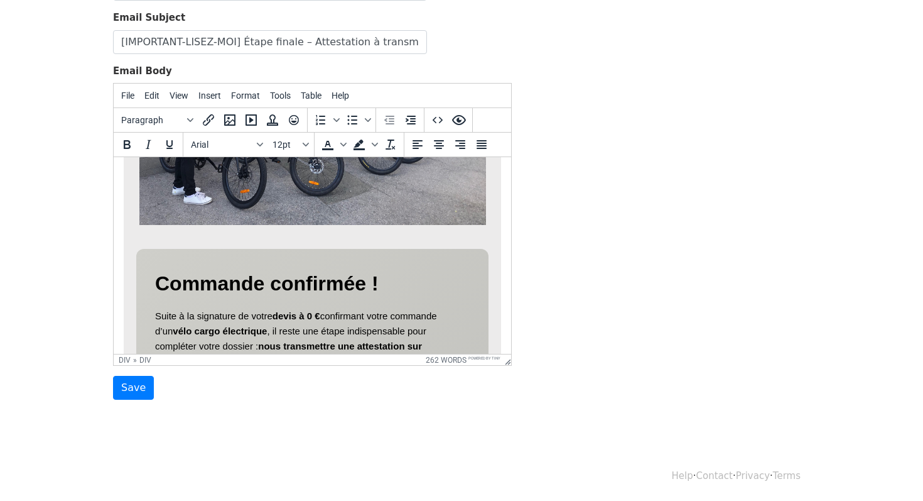
scroll to position [209, 0]
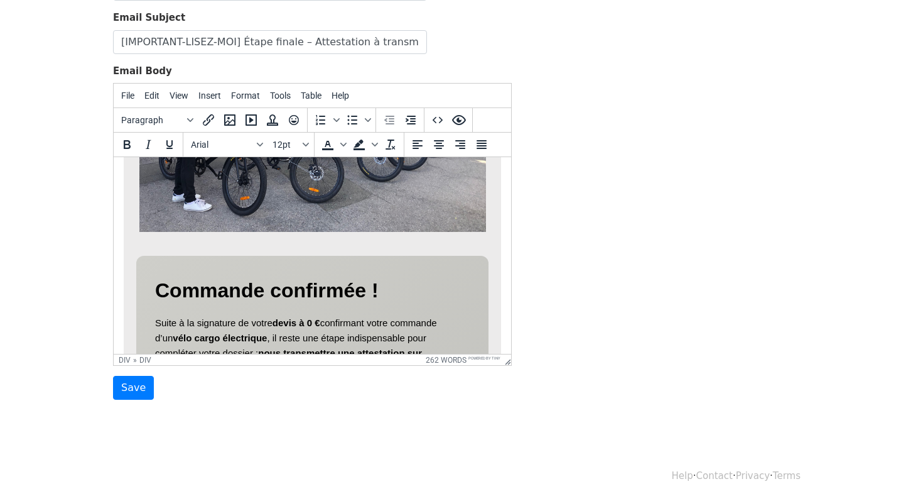
click at [304, 275] on h1 "Commande confirmée !" at bounding box center [312, 291] width 315 height 32
click at [302, 284] on h1 "Commande confirmée !" at bounding box center [312, 291] width 315 height 32
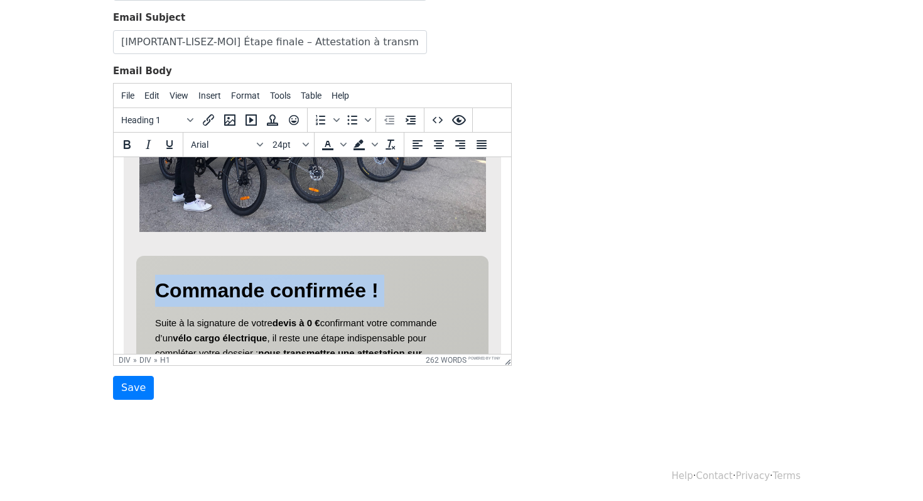
click at [302, 284] on h1 "Commande confirmée !" at bounding box center [312, 291] width 315 height 32
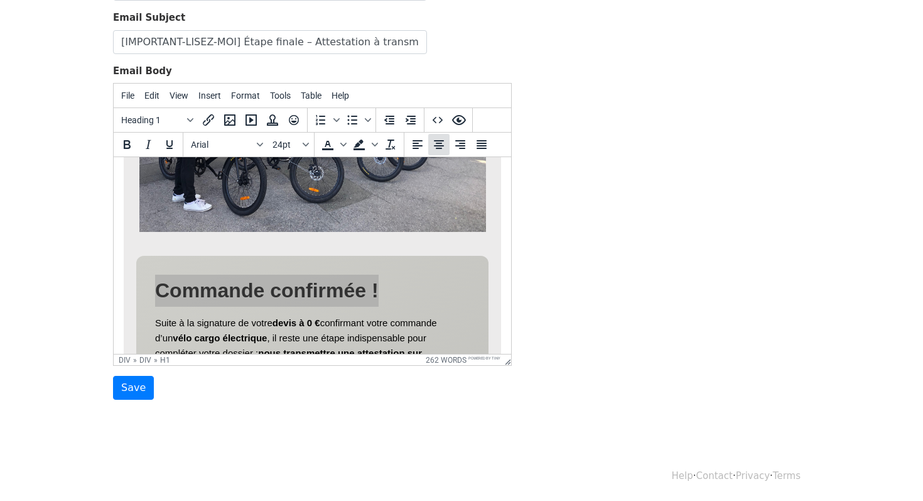
click at [431, 144] on button "Align center" at bounding box center [438, 144] width 21 height 21
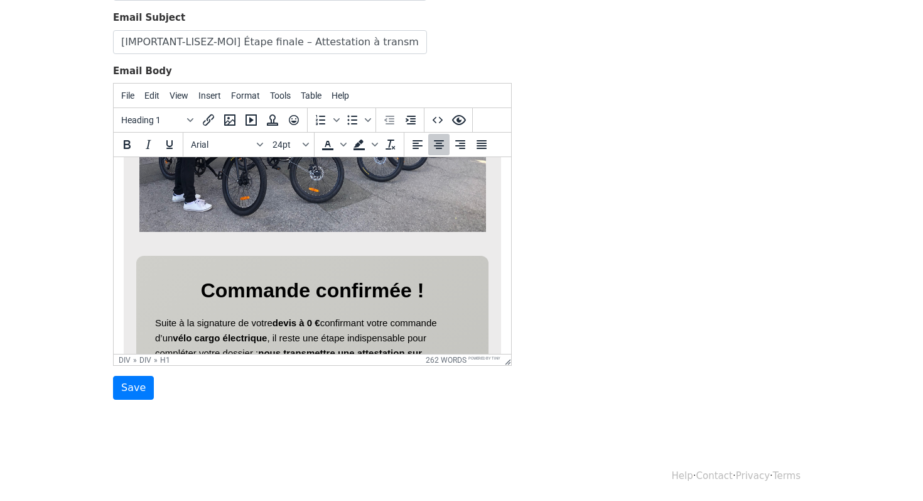
click at [457, 308] on div "Commande confirmée ! Suite à la signature de votre devis à 0 € confirmant votre…" at bounding box center [312, 475] width 352 height 438
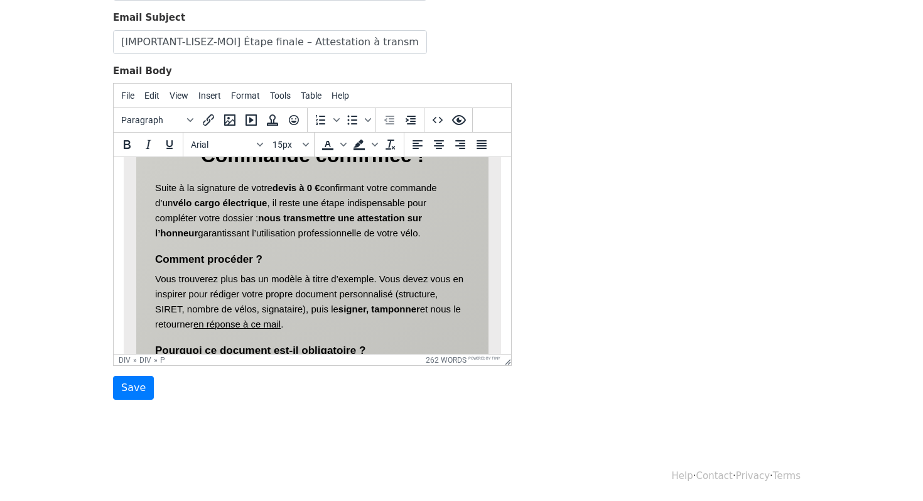
scroll to position [347, 0]
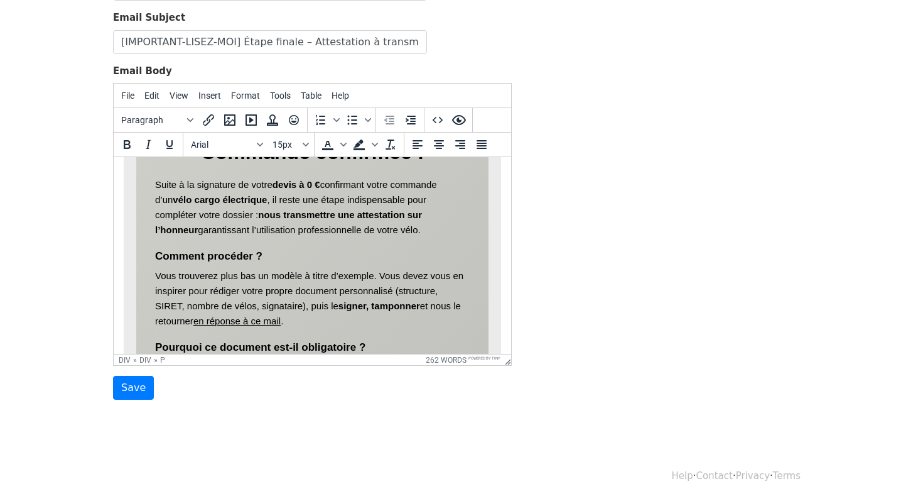
click at [454, 182] on p "Suite à la signature de votre devis à 0 € confirmant votre commande d’un vélo c…" at bounding box center [312, 207] width 315 height 60
click at [462, 192] on p "Suite à la signature de votre devis à 0 € confirmant votre commande d’un vélo c…" at bounding box center [312, 207] width 315 height 60
drag, startPoint x: 462, startPoint y: 189, endPoint x: 454, endPoint y: 190, distance: 8.2
click at [454, 190] on p "Suite à la signature de votre devis à 0 € confirmant votre commande d’un vélo c…" at bounding box center [312, 207] width 315 height 60
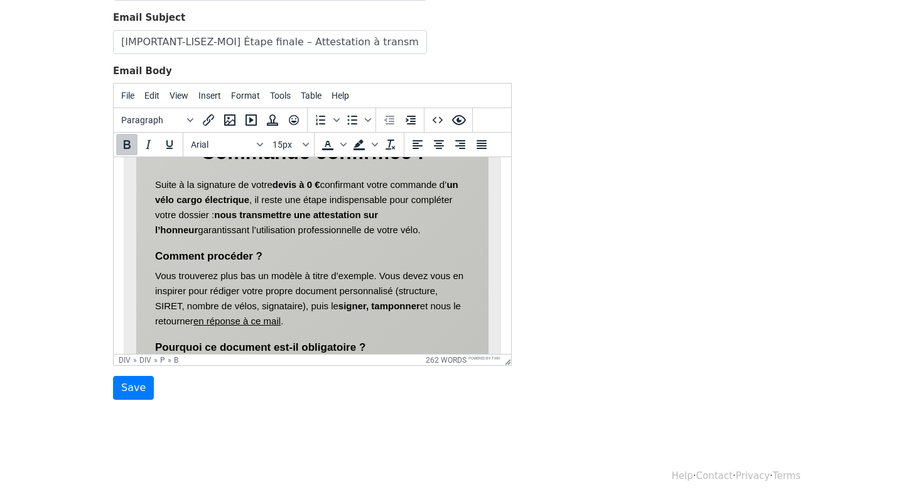
click at [449, 227] on p "Suite à la signature de votre devis à 0 € confirmant votre commande d’ un vélo …" at bounding box center [312, 207] width 315 height 60
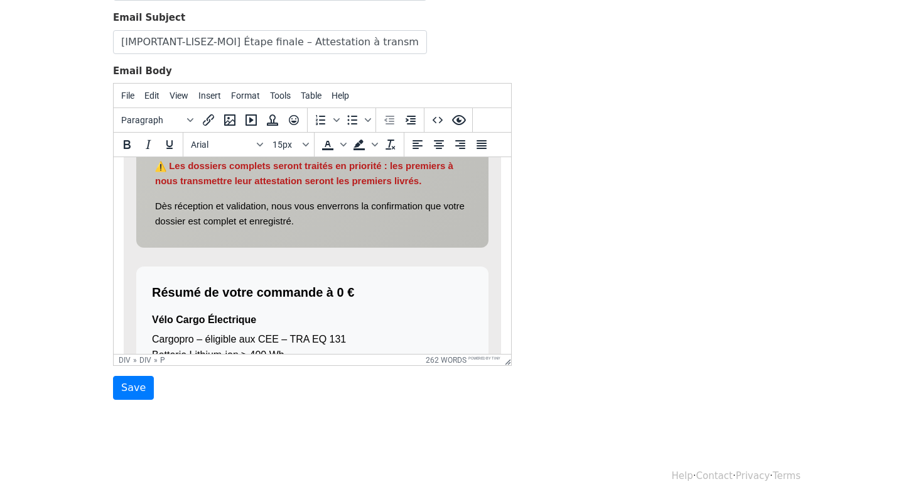
scroll to position [638, 0]
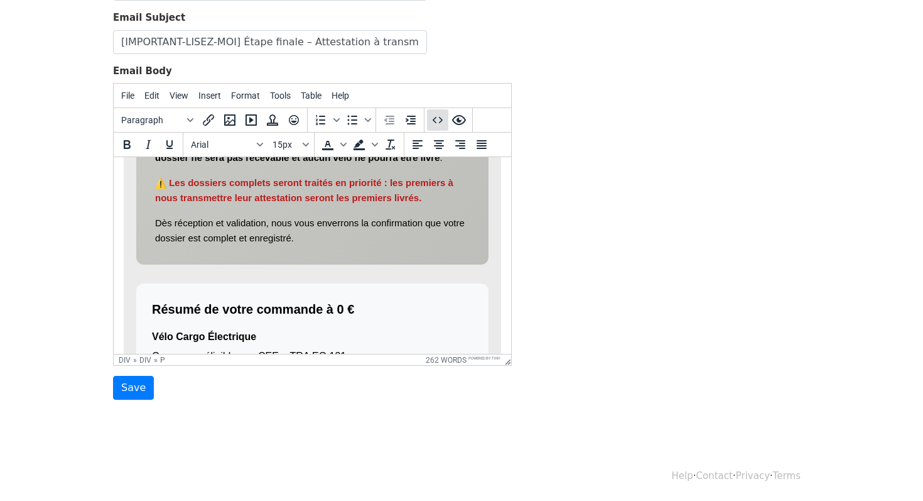
click at [438, 119] on icon "Source code" at bounding box center [437, 119] width 15 height 15
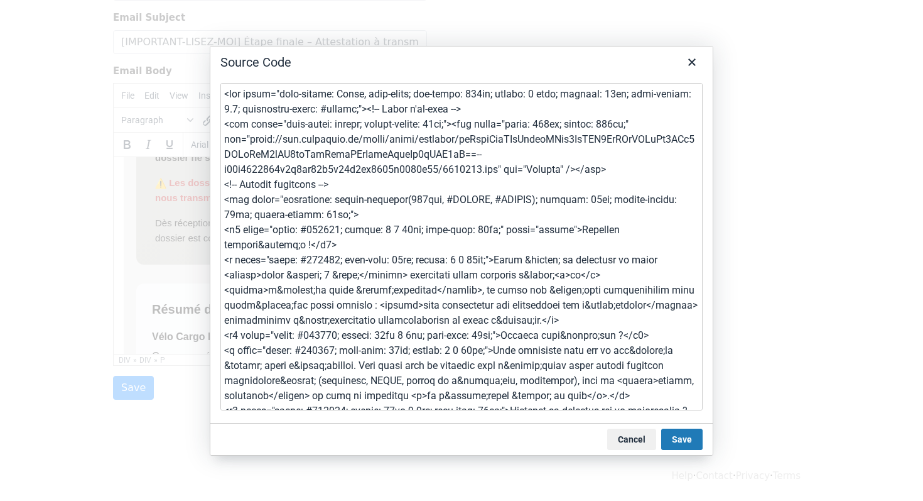
click at [442, 189] on textarea at bounding box center [461, 246] width 482 height 327
type textarea "<div style="font-family: Arial, sans-serif; max-width: 600px; margin: 0 auto; p…"
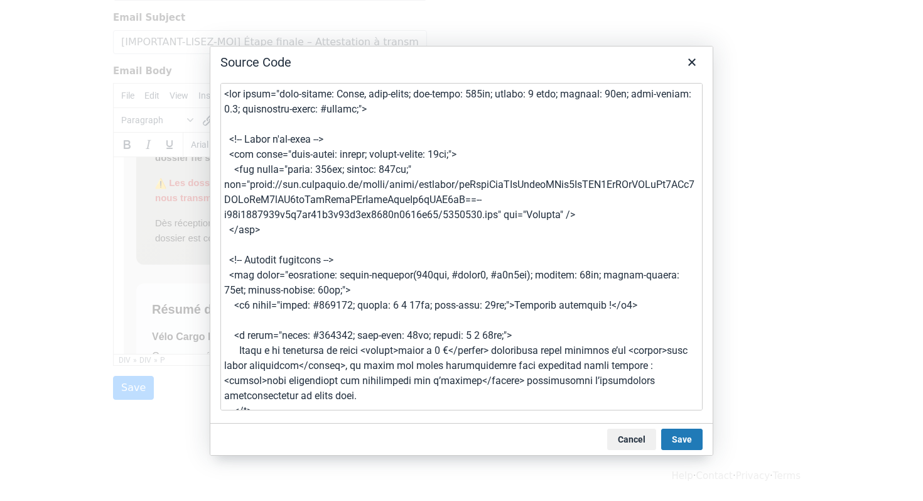
scroll to position [1243, 0]
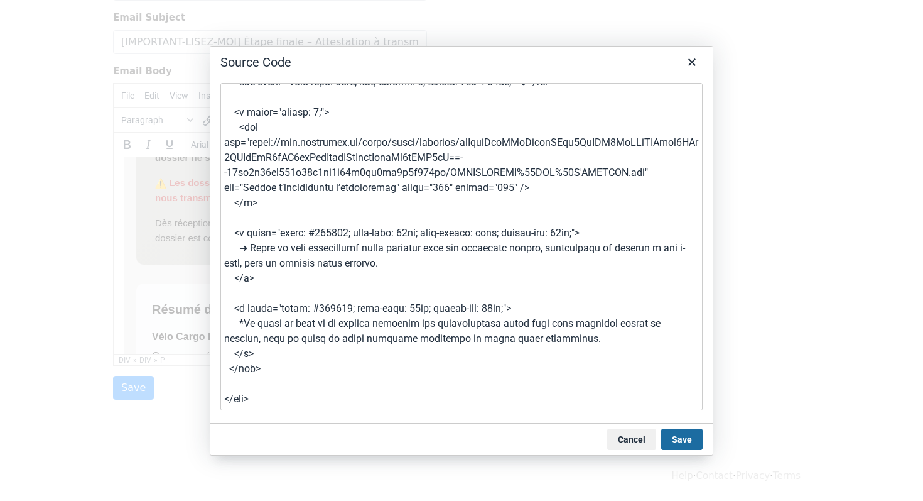
click at [676, 431] on button "Save" at bounding box center [681, 438] width 41 height 21
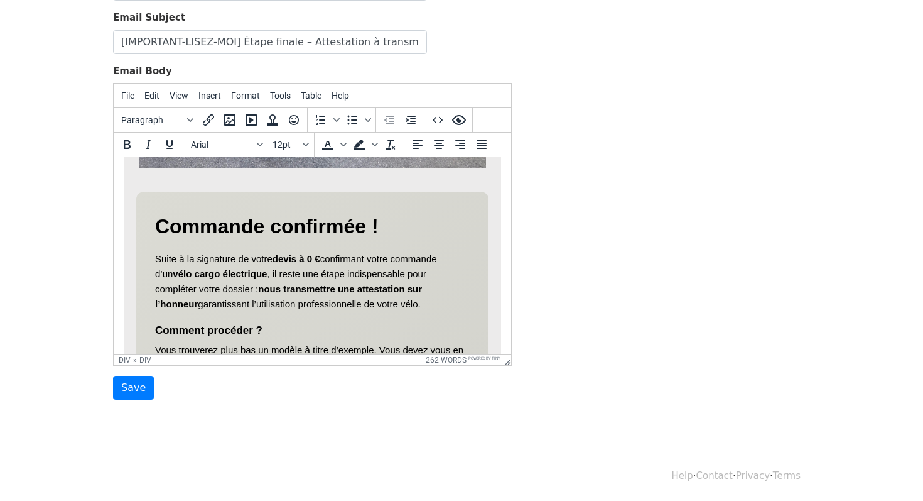
scroll to position [276, 0]
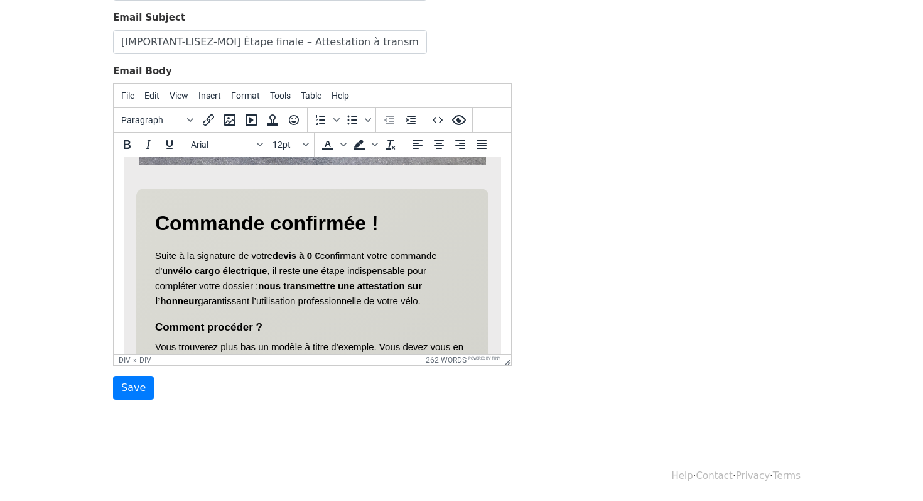
click at [296, 212] on h1 "Commande confirmée !" at bounding box center [312, 223] width 315 height 32
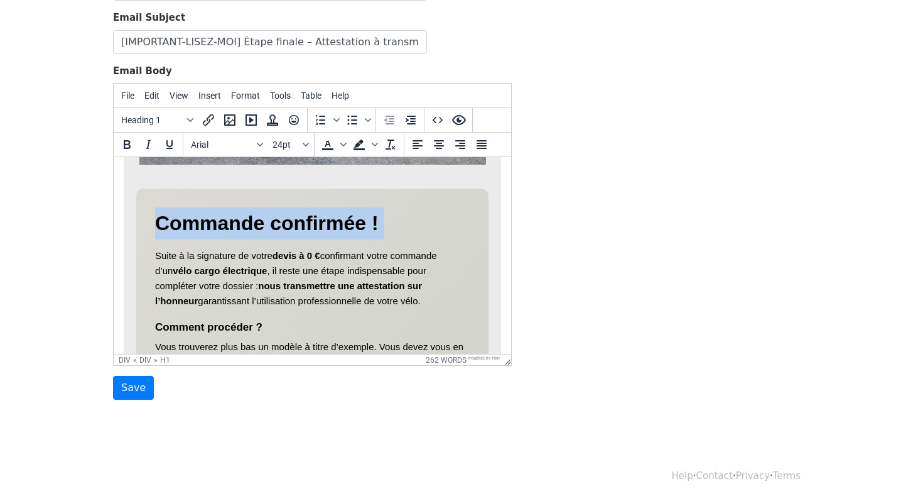
click at [296, 212] on h1 "Commande confirmée !" at bounding box center [312, 223] width 315 height 32
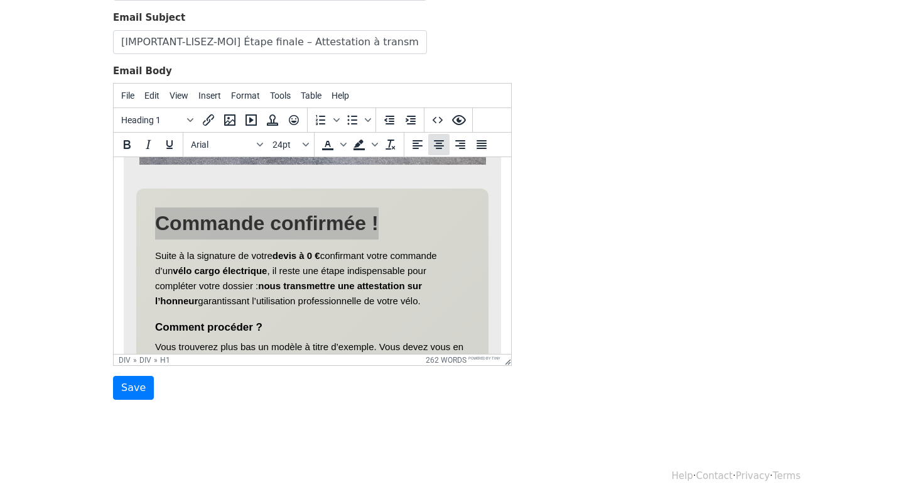
click at [440, 144] on icon "Align center" at bounding box center [439, 144] width 10 height 9
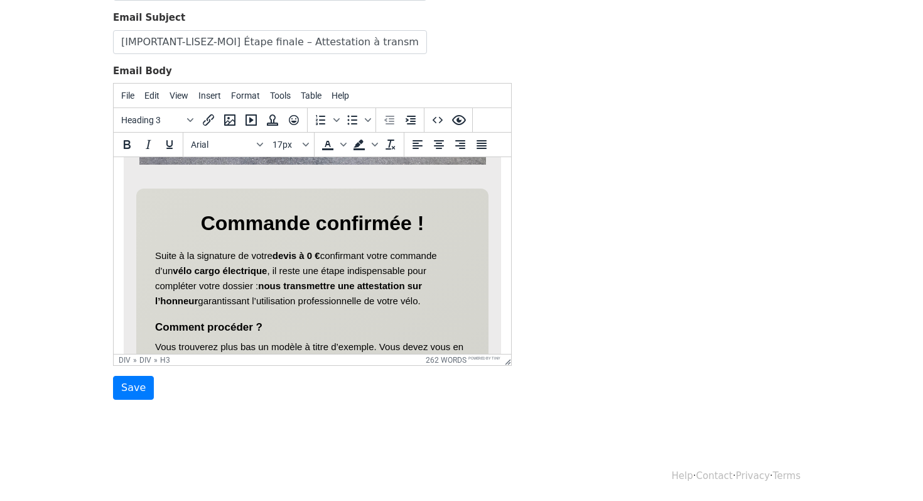
click at [347, 330] on h3 "Comment procéder ?" at bounding box center [312, 326] width 315 height 17
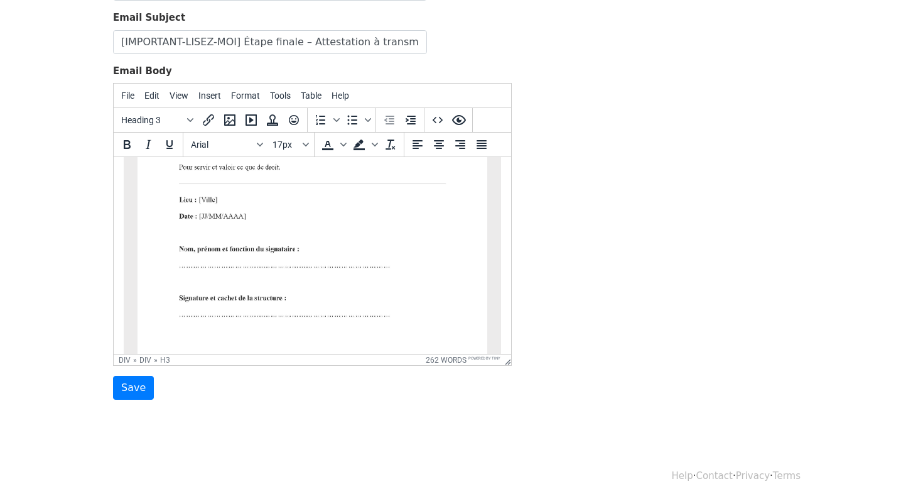
scroll to position [1418, 0]
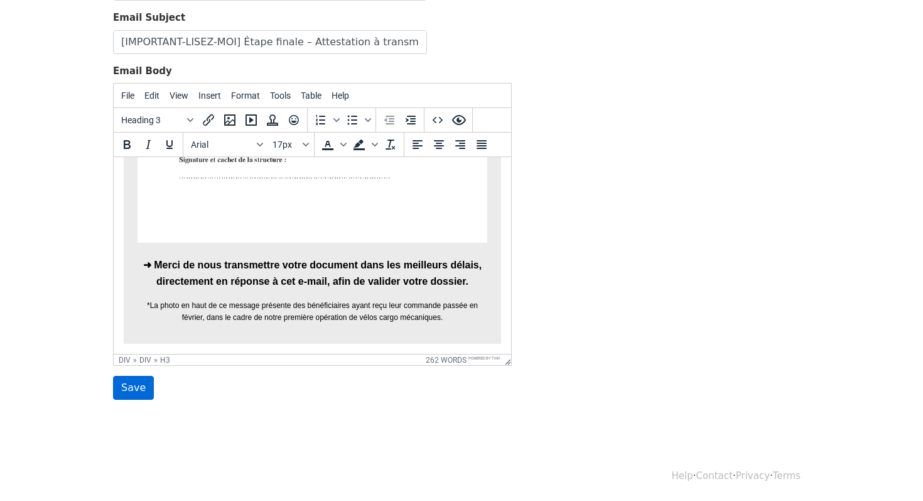
click at [131, 383] on input "Save" at bounding box center [133, 388] width 41 height 24
